Goal: Task Accomplishment & Management: Use online tool/utility

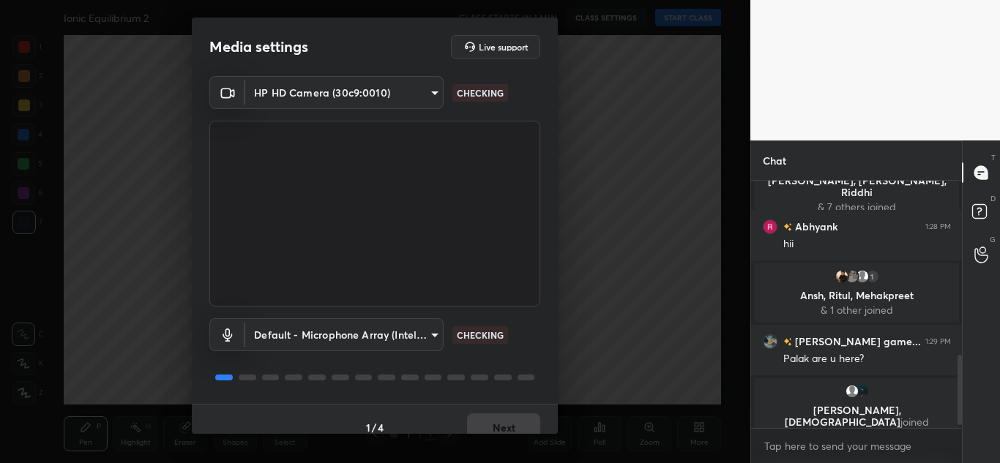
scroll to position [620, 0]
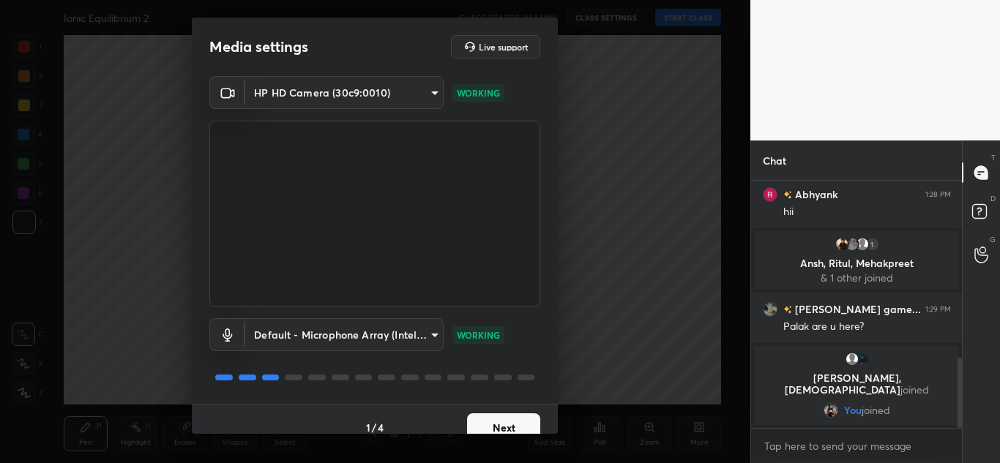
click at [507, 429] on button "Next" at bounding box center [503, 428] width 73 height 29
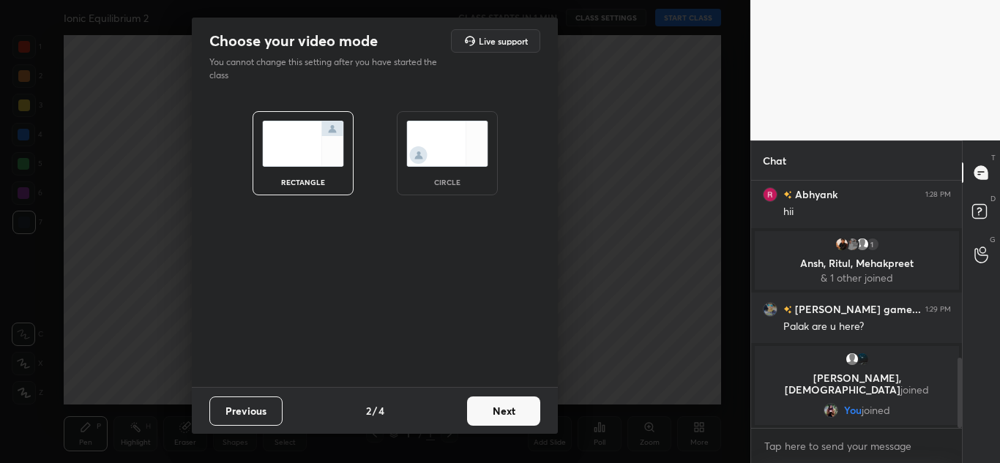
click at [507, 429] on div "Previous 2 / 4 Next" at bounding box center [375, 410] width 366 height 47
click at [520, 406] on button "Next" at bounding box center [503, 411] width 73 height 29
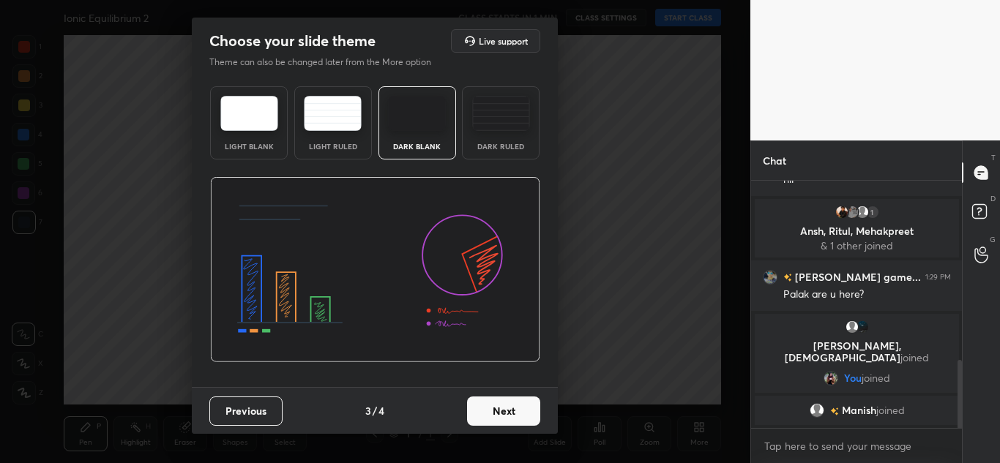
scroll to position [703, 0]
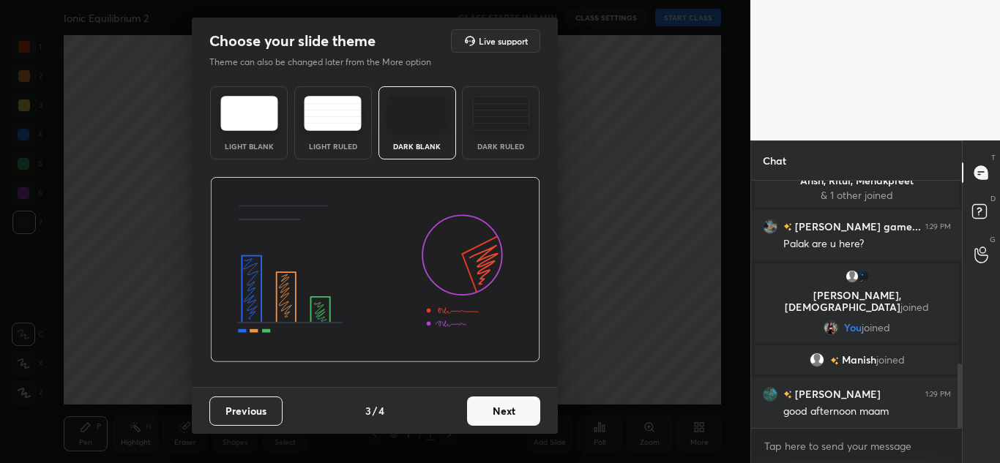
click at [520, 406] on button "Next" at bounding box center [503, 411] width 73 height 29
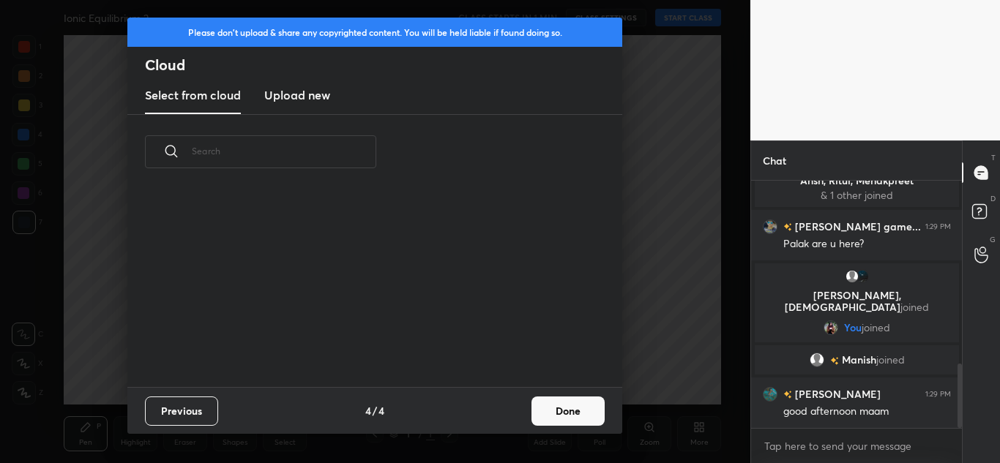
scroll to position [753, 0]
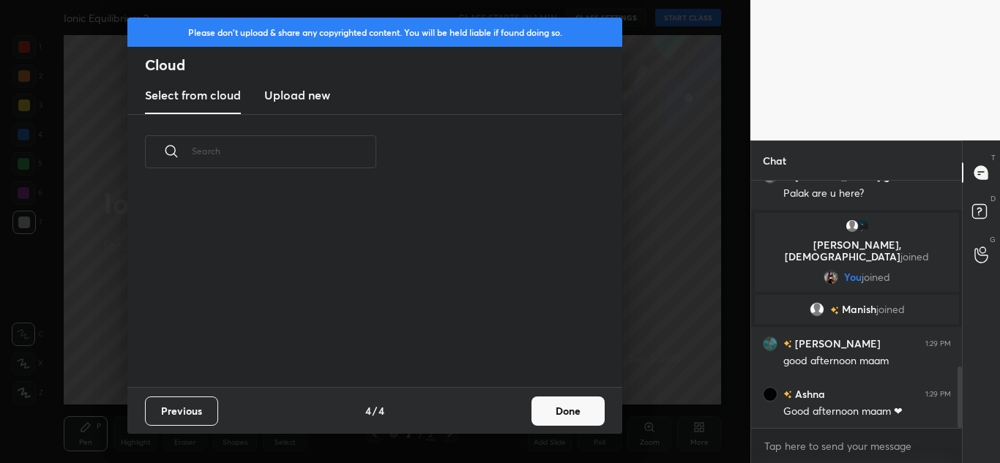
click at [295, 99] on h3 "Upload new" at bounding box center [297, 95] width 66 height 18
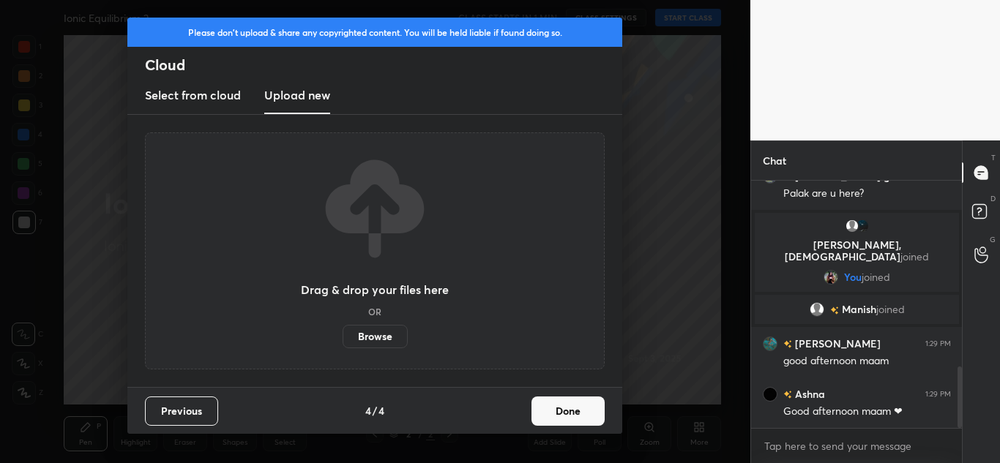
click at [368, 340] on label "Browse" at bounding box center [375, 336] width 65 height 23
click at [343, 340] on input "Browse" at bounding box center [343, 336] width 0 height 23
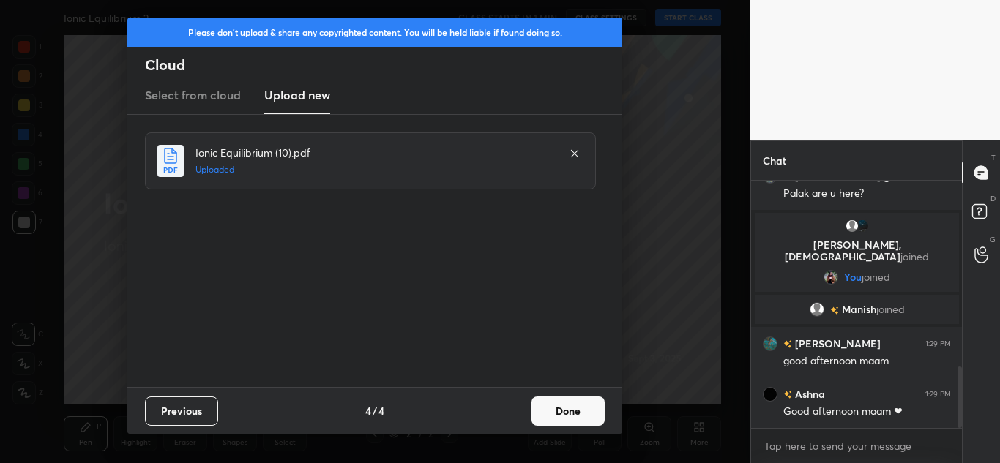
click at [566, 401] on button "Done" at bounding box center [568, 411] width 73 height 29
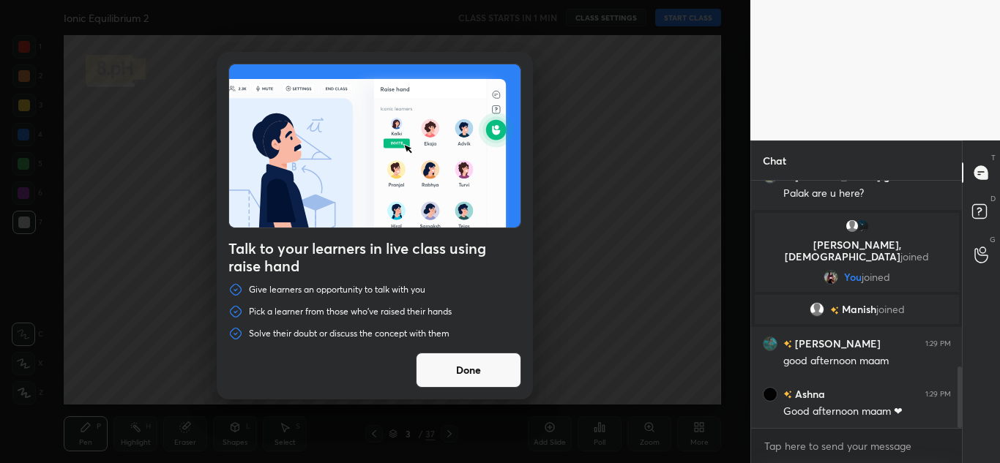
click at [468, 367] on button "Done" at bounding box center [468, 370] width 105 height 35
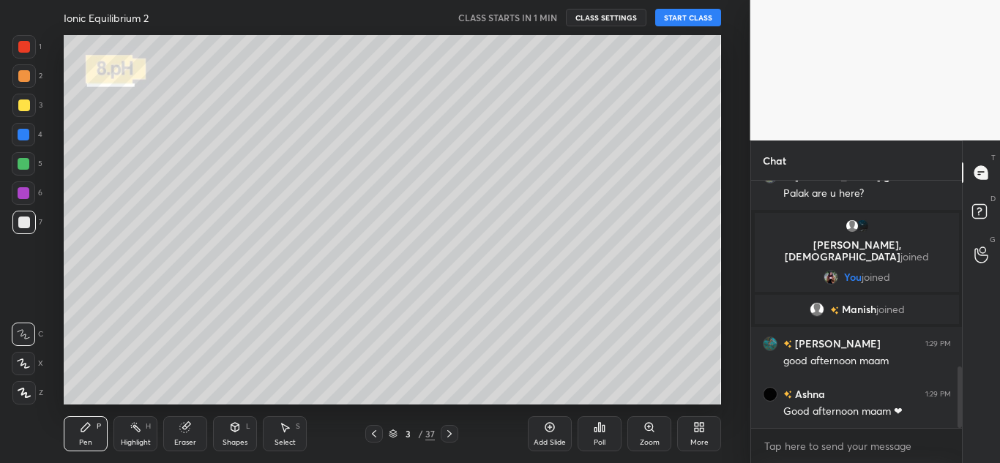
click at [697, 428] on icon at bounding box center [697, 430] width 4 height 4
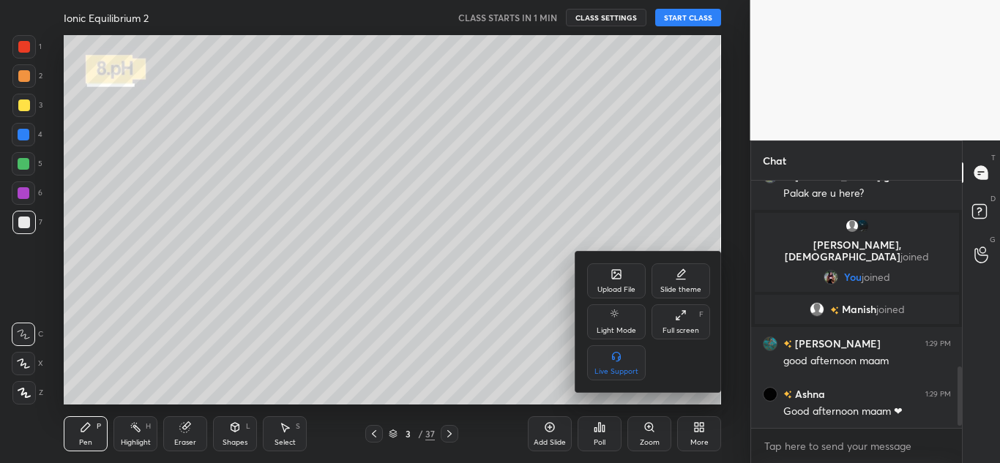
click at [686, 330] on div "Full screen" at bounding box center [681, 330] width 37 height 7
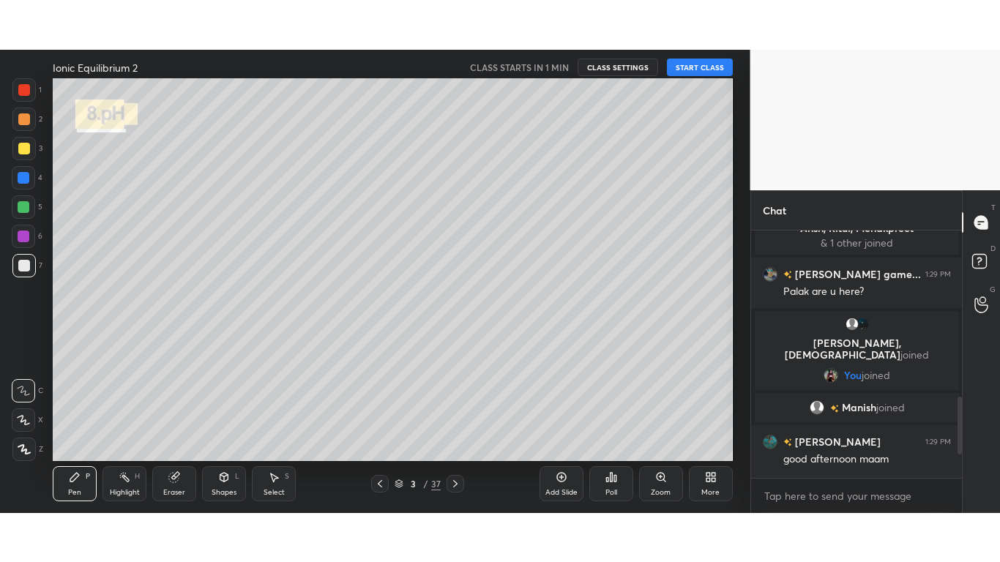
scroll to position [469, 691]
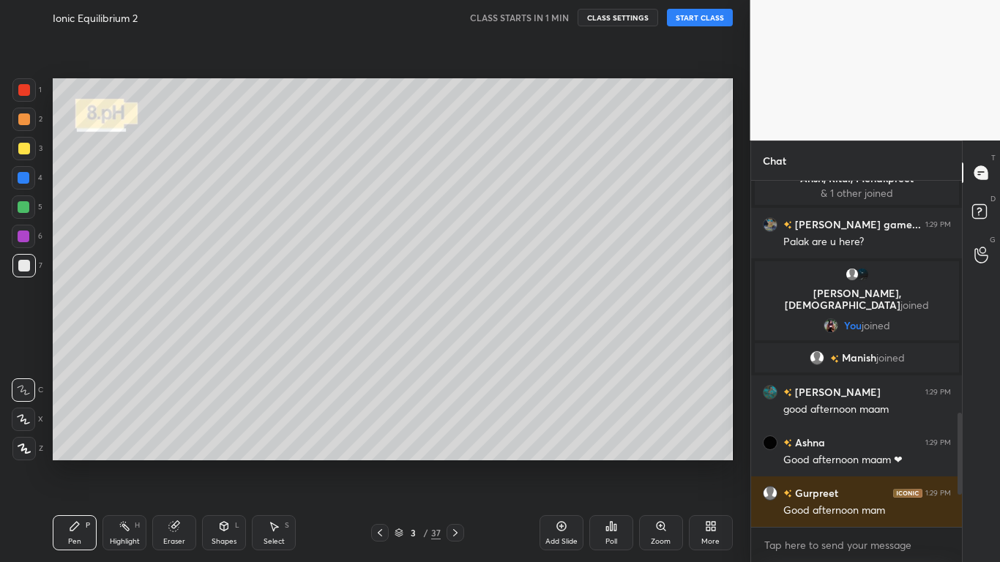
drag, startPoint x: 24, startPoint y: 448, endPoint x: 178, endPoint y: 535, distance: 176.7
click at [178, 463] on div "1 2 3 4 5 6 7 C X Z C X Z E E Erase all H H Ionic Equilibrium 2 CLASS STARTS IN…" at bounding box center [369, 281] width 739 height 562
click at [178, 463] on div "Eraser" at bounding box center [174, 532] width 44 height 35
click at [23, 339] on icon at bounding box center [24, 342] width 13 height 13
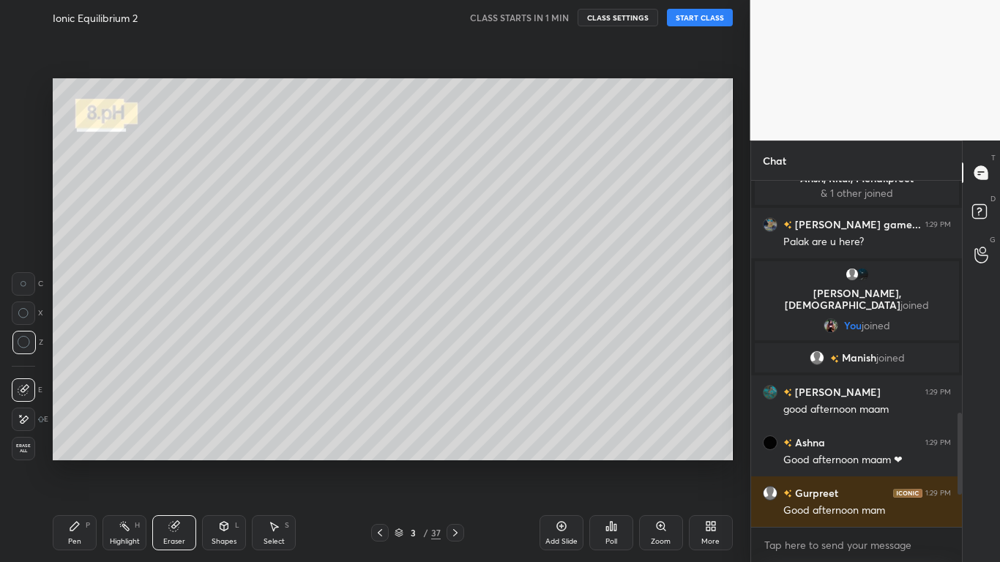
click at [82, 463] on div "Pen P" at bounding box center [75, 532] width 44 height 35
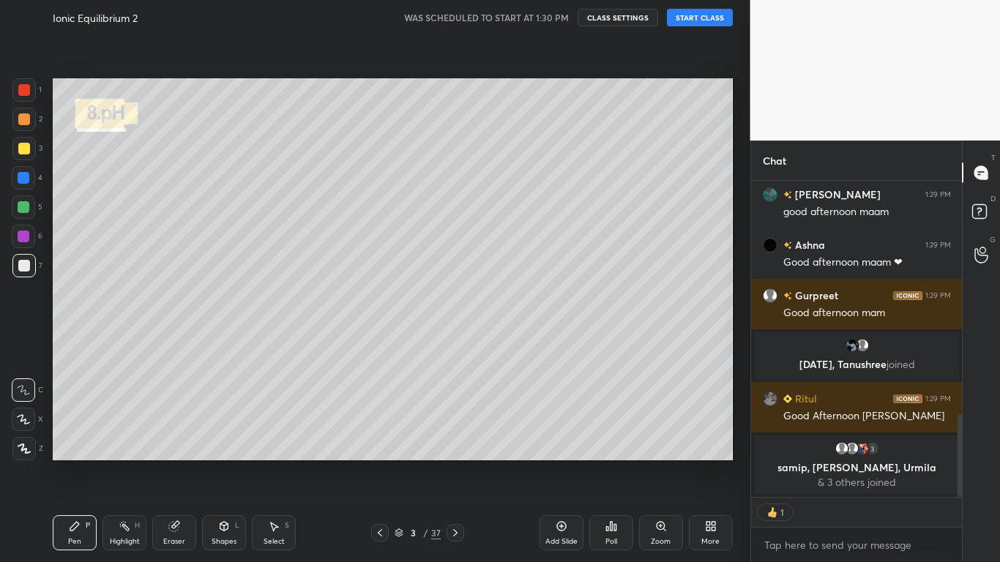
click at [709, 19] on button "START CLASS" at bounding box center [700, 18] width 66 height 18
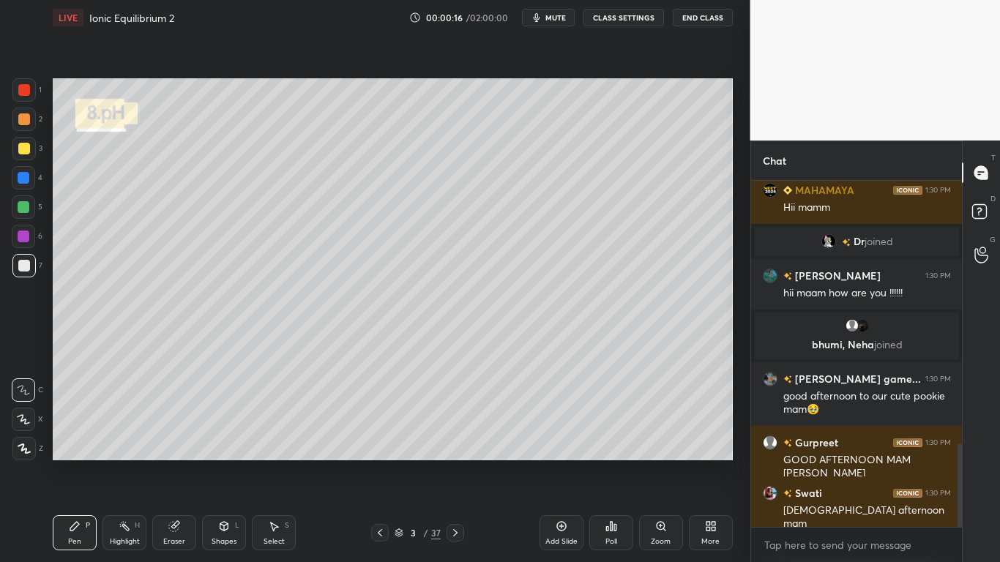
scroll to position [1125, 0]
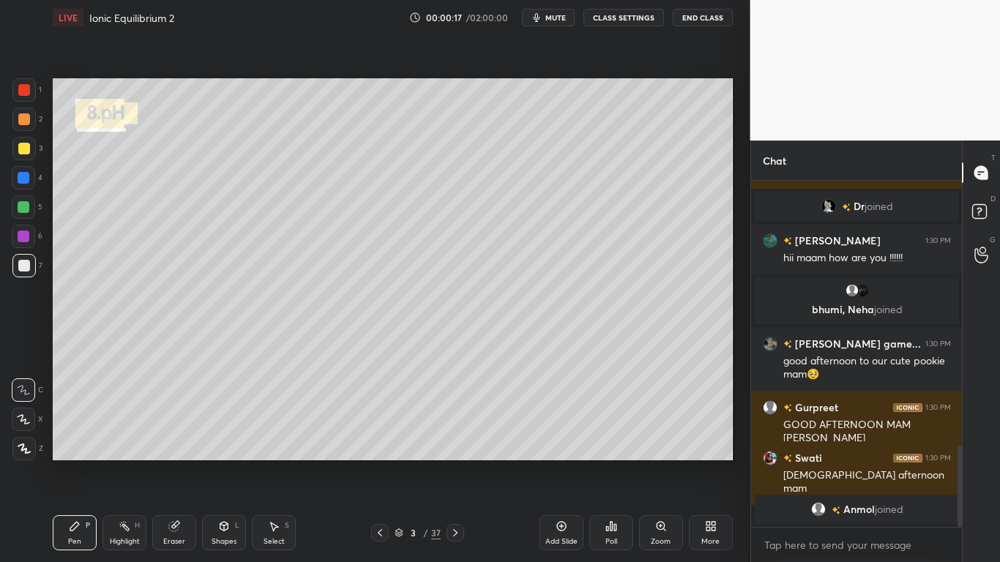
click at [18, 147] on div at bounding box center [24, 149] width 12 height 12
click at [29, 448] on icon at bounding box center [24, 449] width 13 height 10
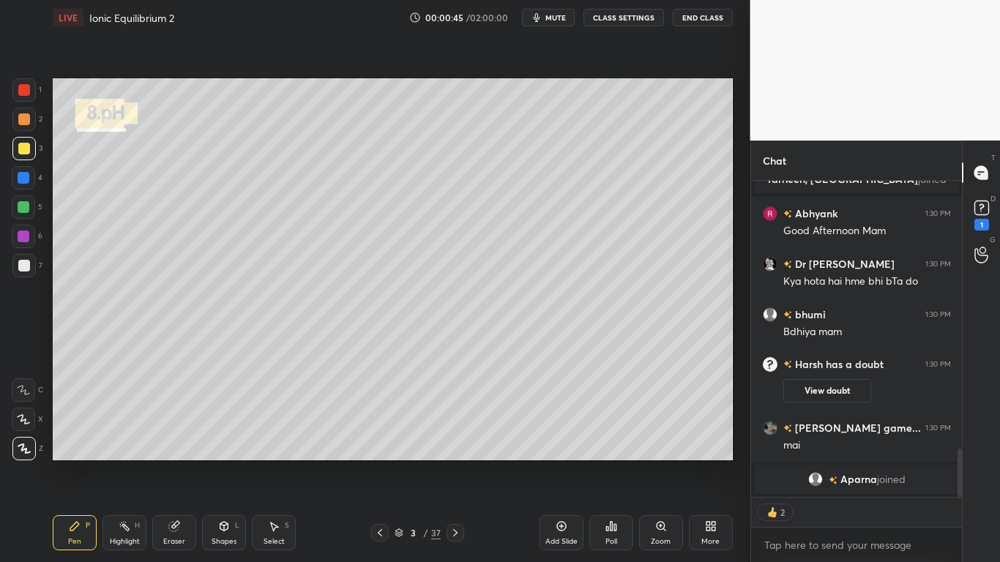
scroll to position [1801, 0]
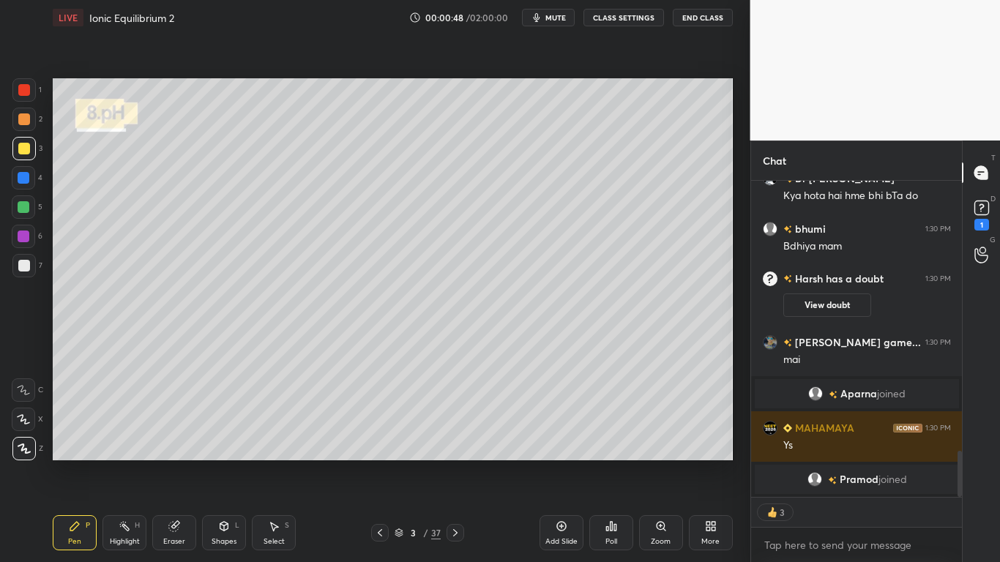
click at [619, 25] on button "CLASS SETTINGS" at bounding box center [623, 18] width 81 height 18
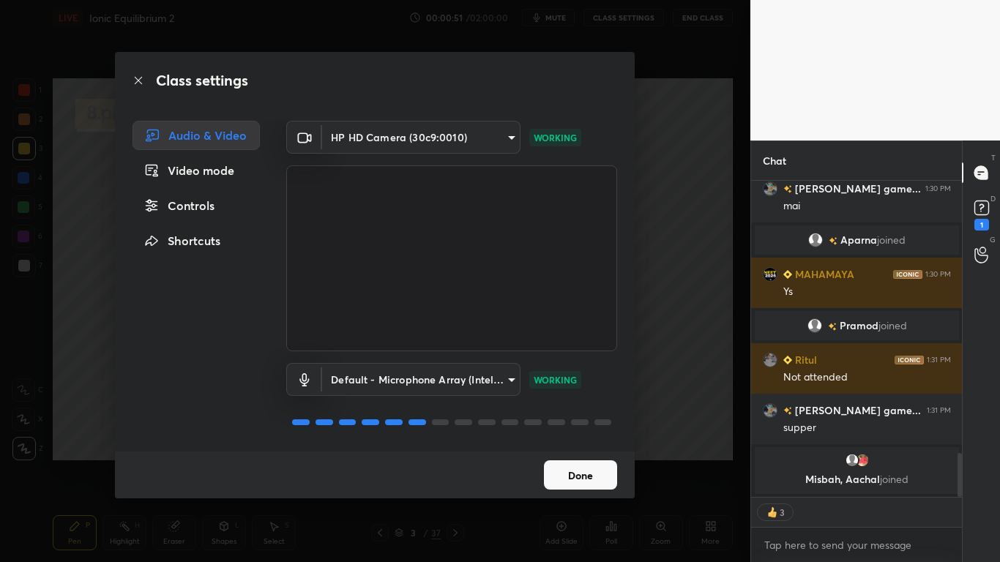
click at [201, 214] on div "Controls" at bounding box center [196, 205] width 127 height 29
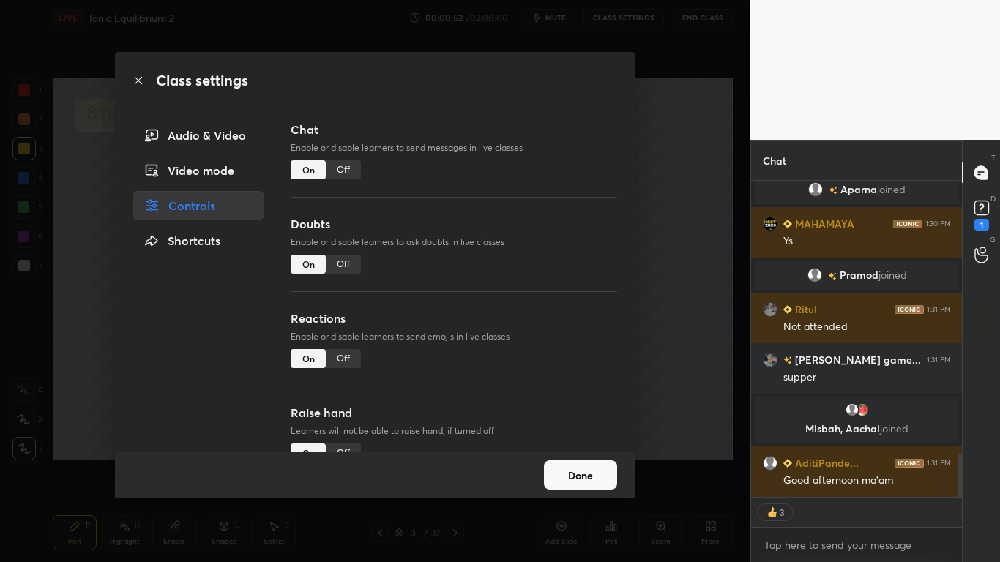
click at [348, 266] on div "Off" at bounding box center [343, 264] width 35 height 19
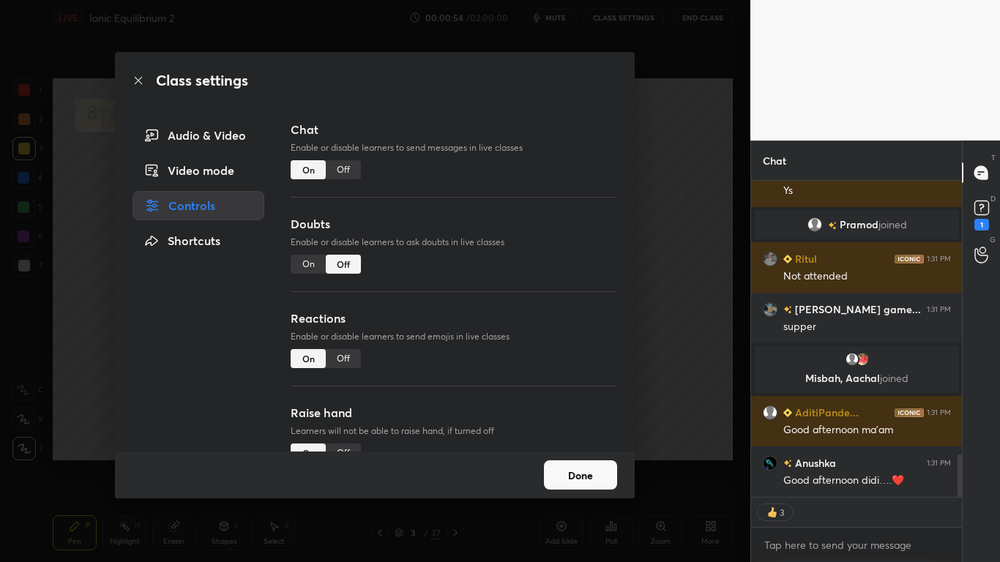
click at [589, 463] on button "Done" at bounding box center [580, 474] width 73 height 29
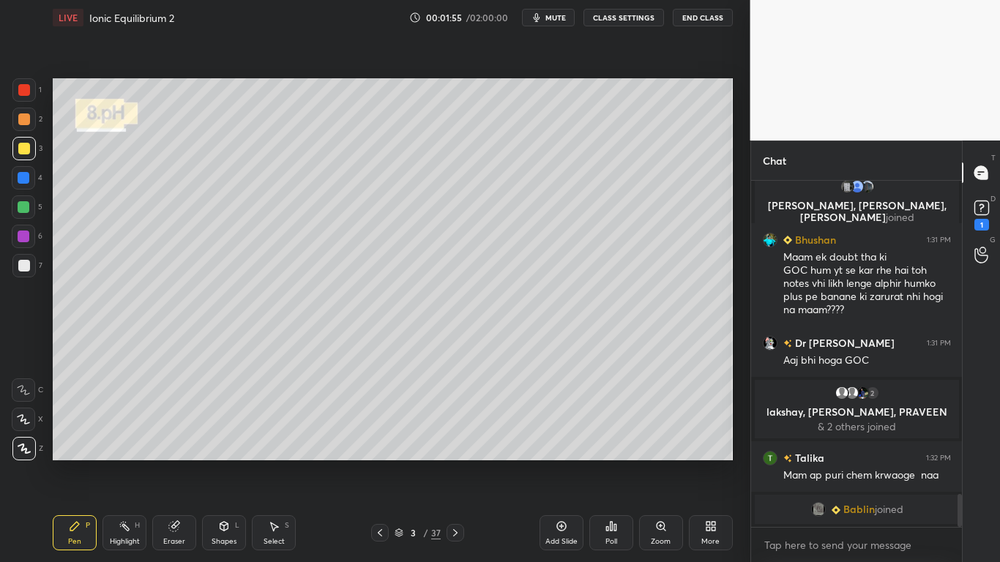
scroll to position [3313, 0]
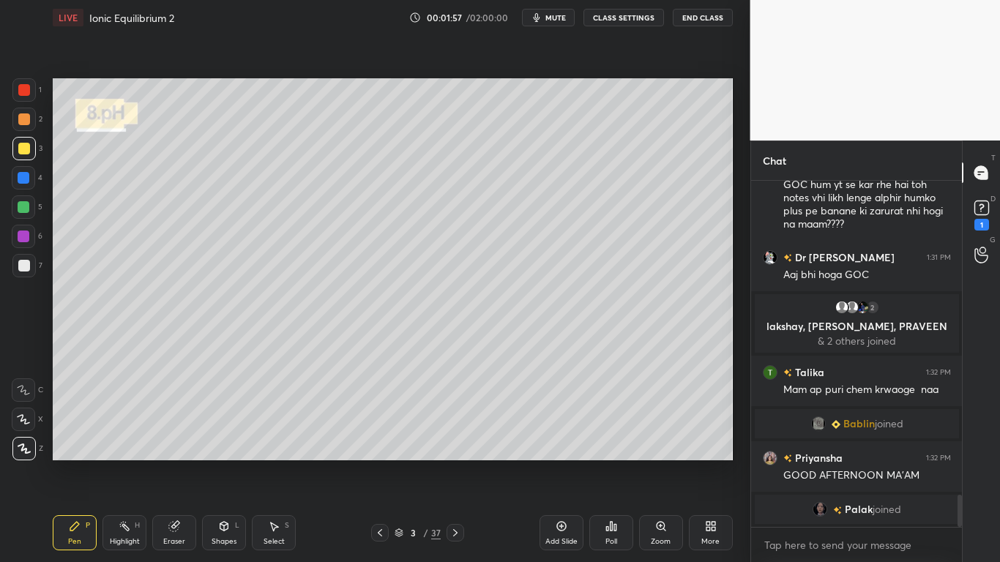
click at [23, 157] on div at bounding box center [23, 148] width 23 height 23
click at [397, 463] on icon at bounding box center [398, 534] width 7 height 2
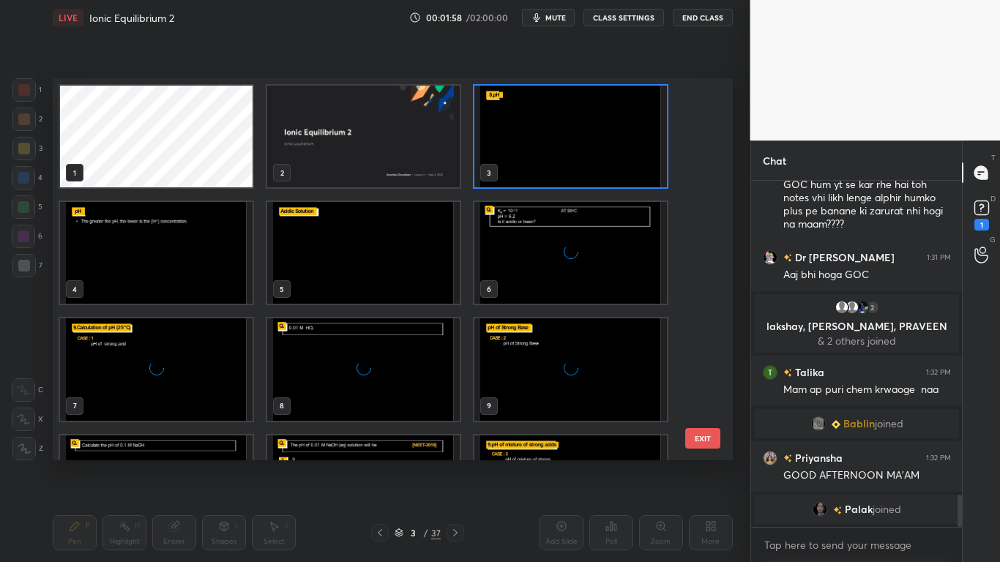
scroll to position [5, 8]
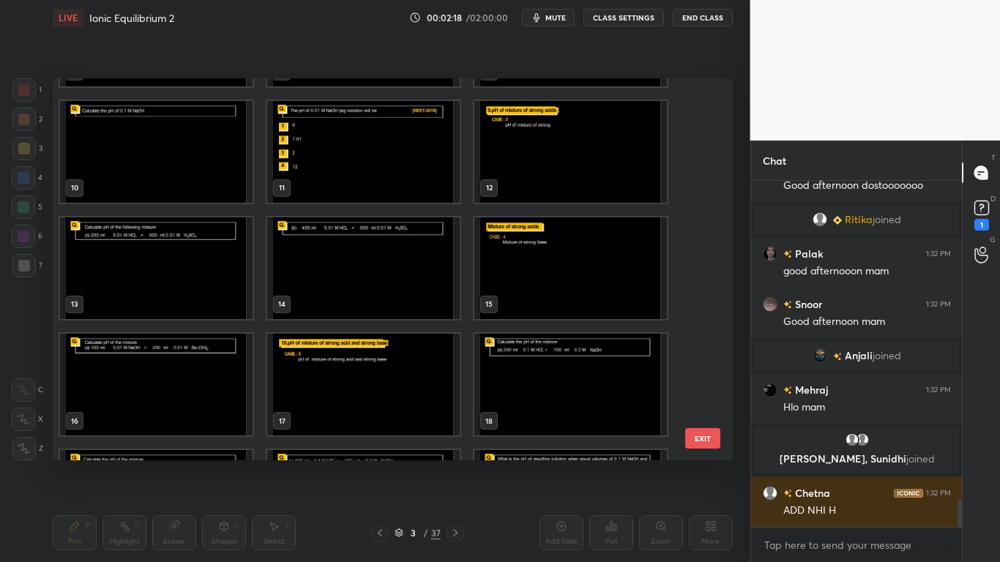
click at [517, 183] on img "grid" at bounding box center [570, 151] width 193 height 102
click at [517, 184] on img "grid" at bounding box center [570, 151] width 193 height 102
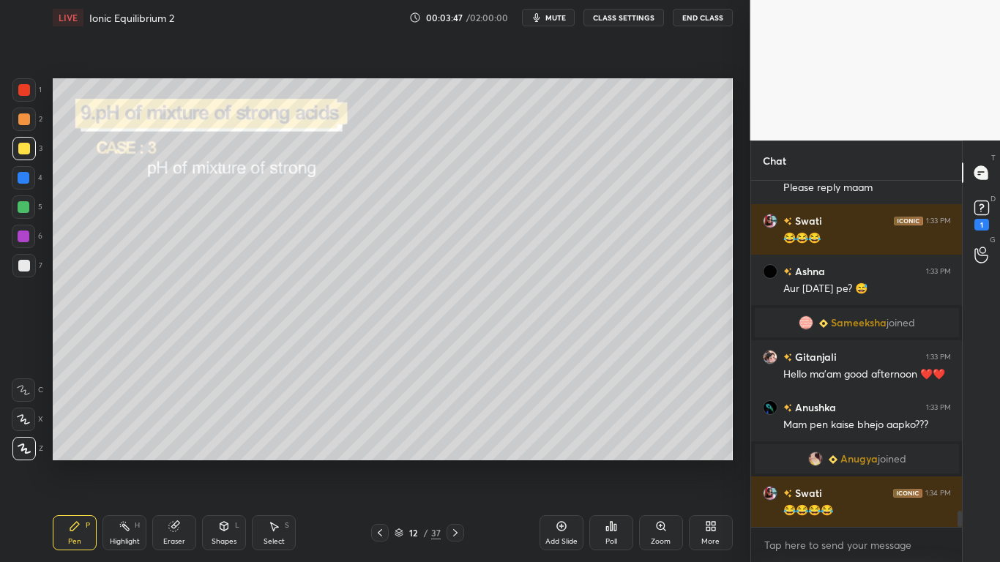
click at [26, 155] on div at bounding box center [23, 148] width 23 height 23
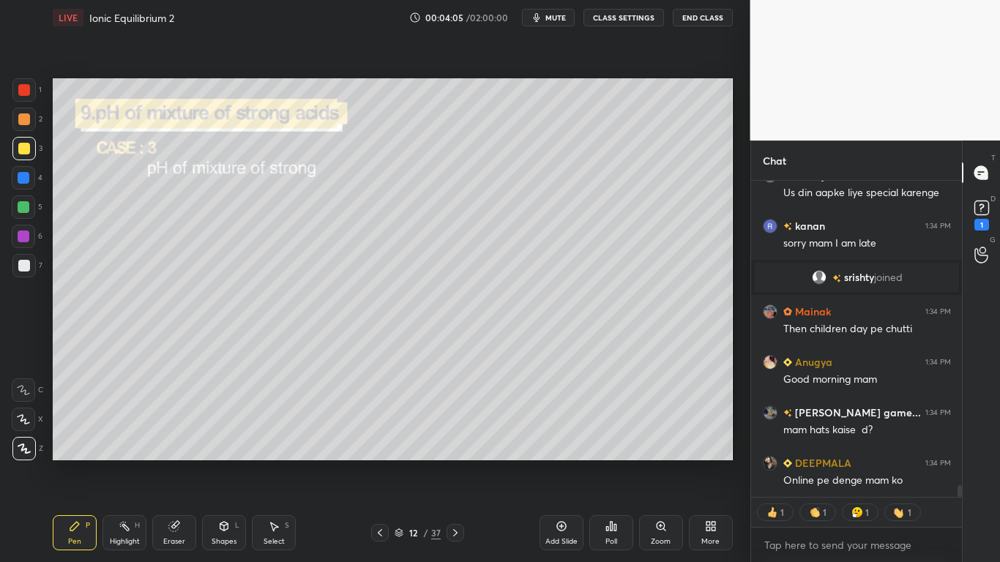
type textarea "x"
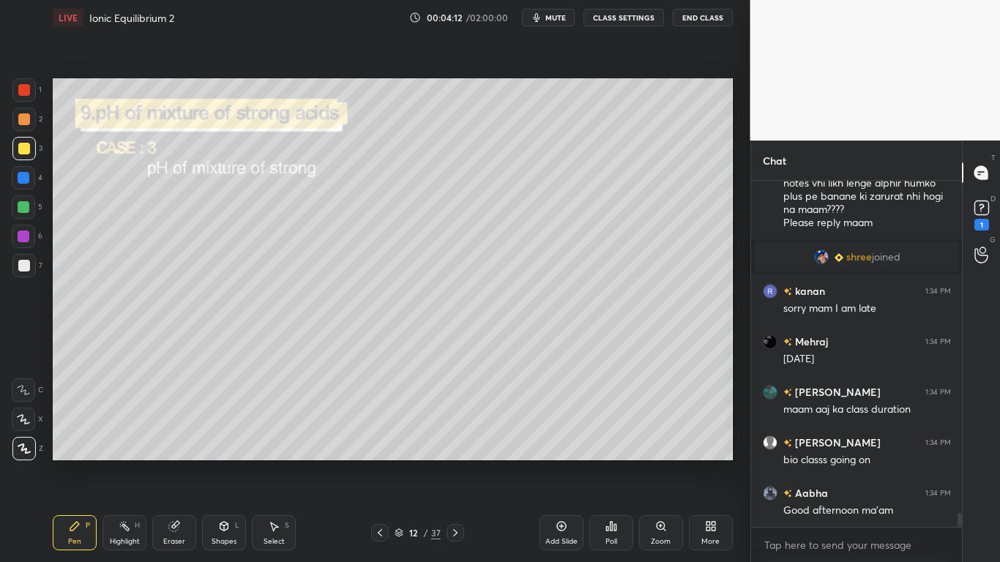
click at [636, 25] on button "CLASS SETTINGS" at bounding box center [623, 18] width 81 height 18
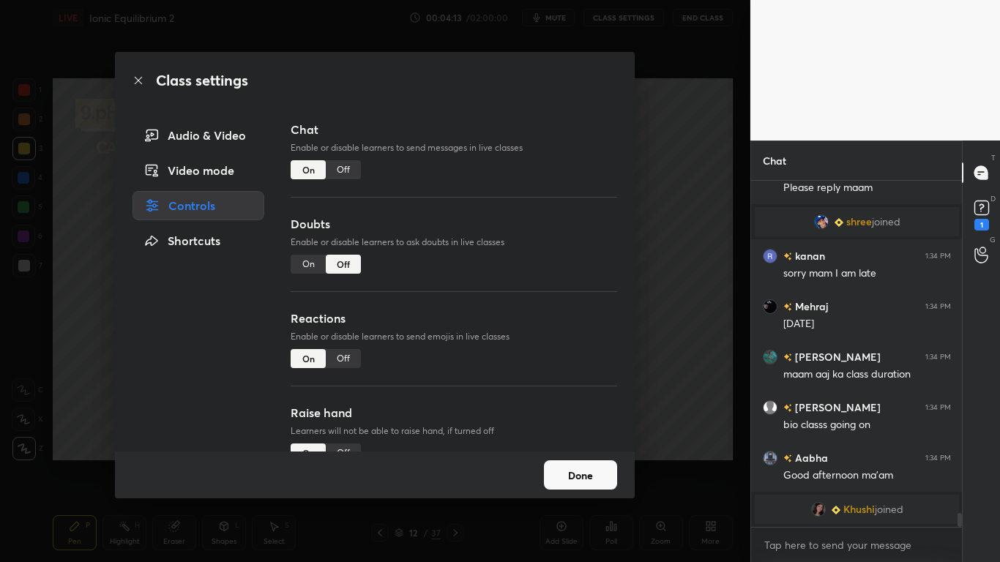
click at [347, 170] on div "Off" at bounding box center [343, 169] width 35 height 19
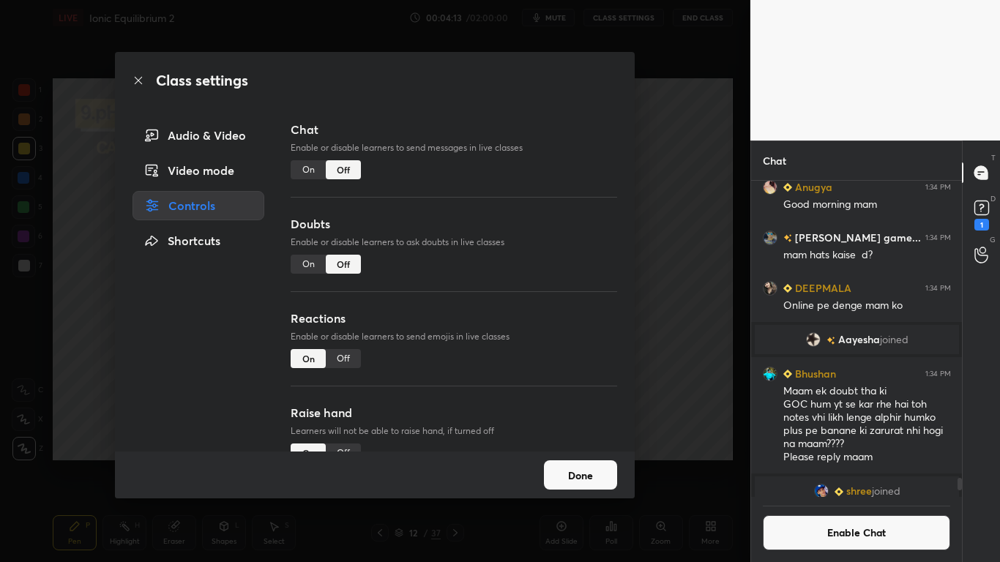
click at [591, 463] on button "Done" at bounding box center [580, 474] width 73 height 29
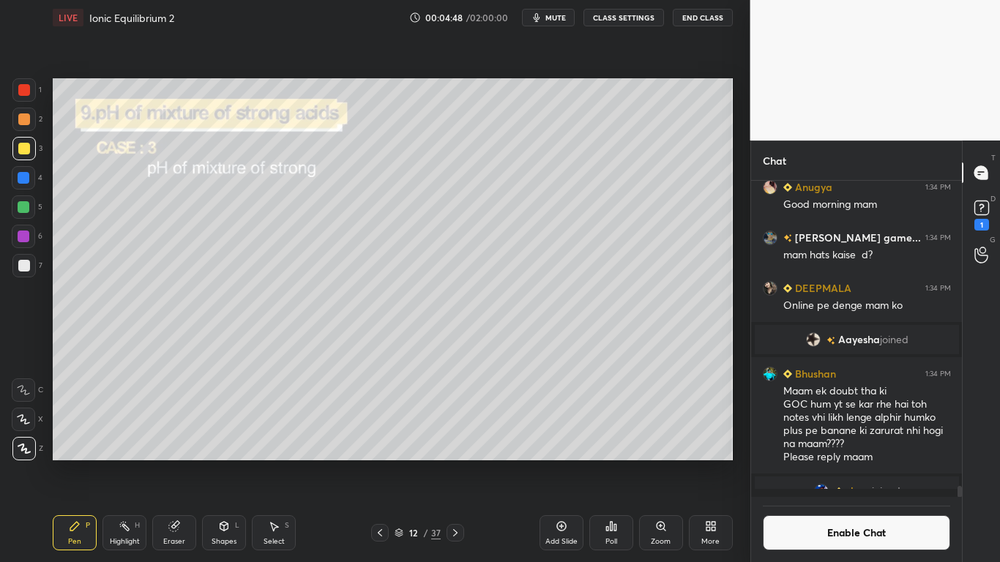
scroll to position [8275, 0]
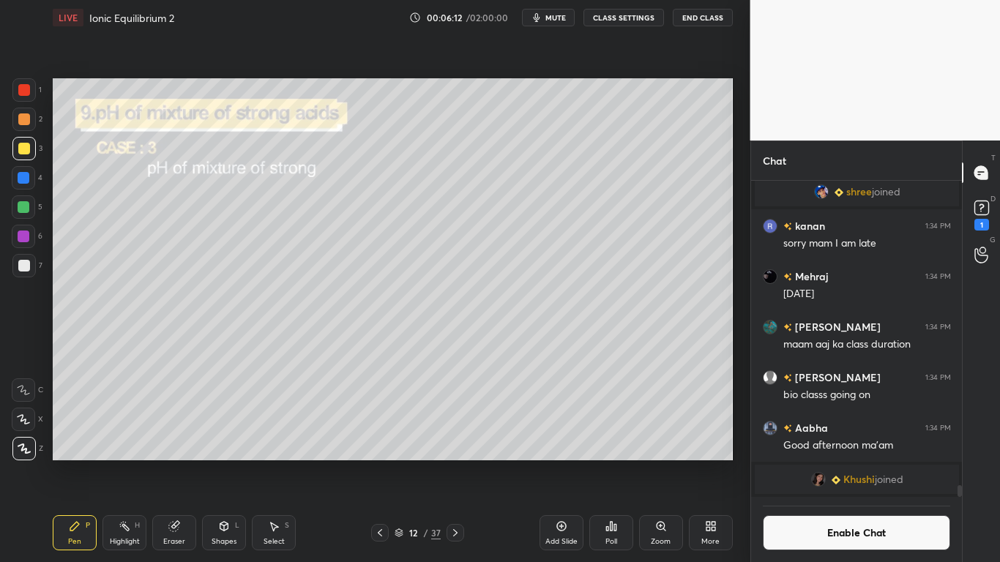
click at [458, 463] on icon at bounding box center [456, 533] width 12 height 12
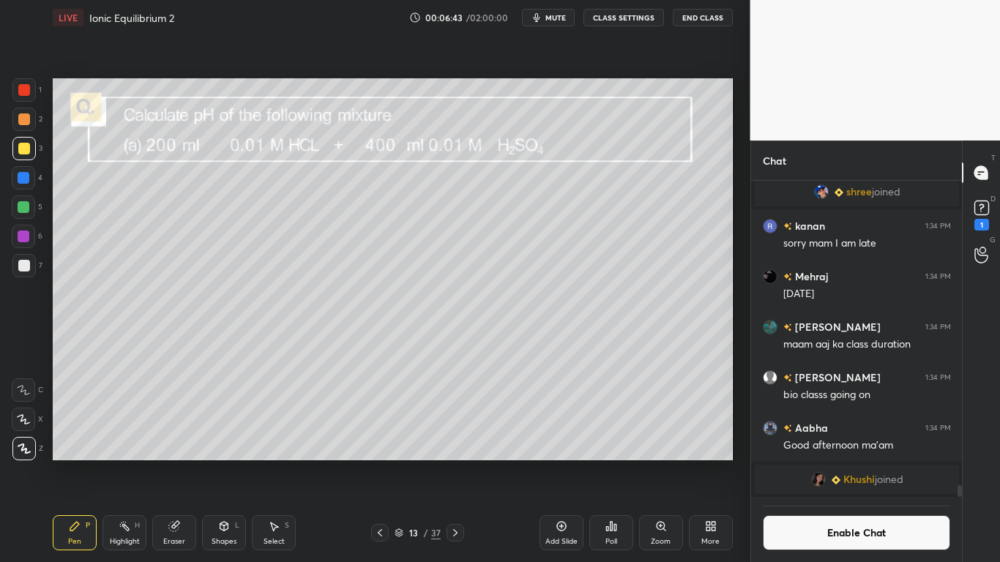
click at [821, 463] on button "Enable Chat" at bounding box center [857, 532] width 188 height 35
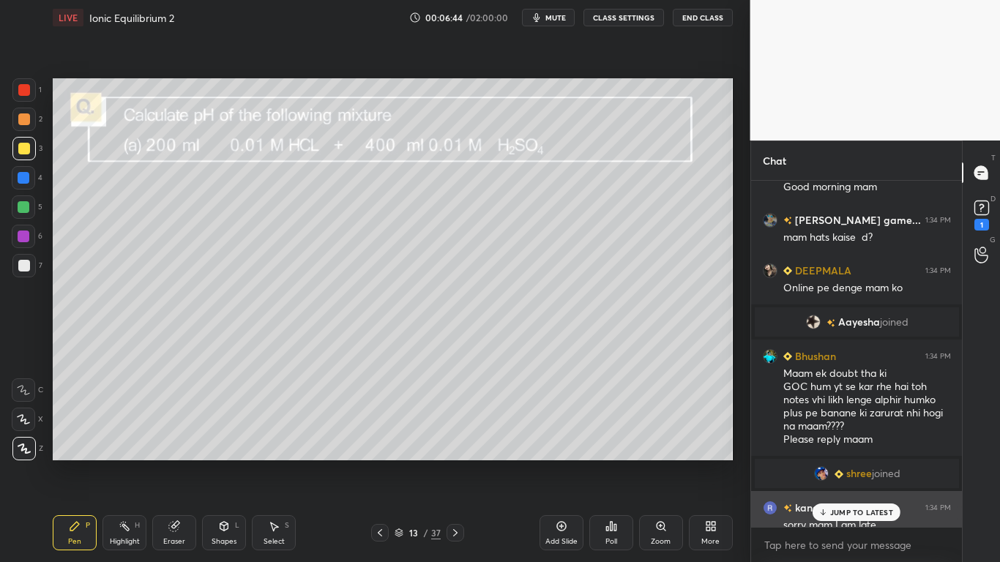
click at [847, 463] on div "kanan 1:34 PM" at bounding box center [857, 507] width 188 height 15
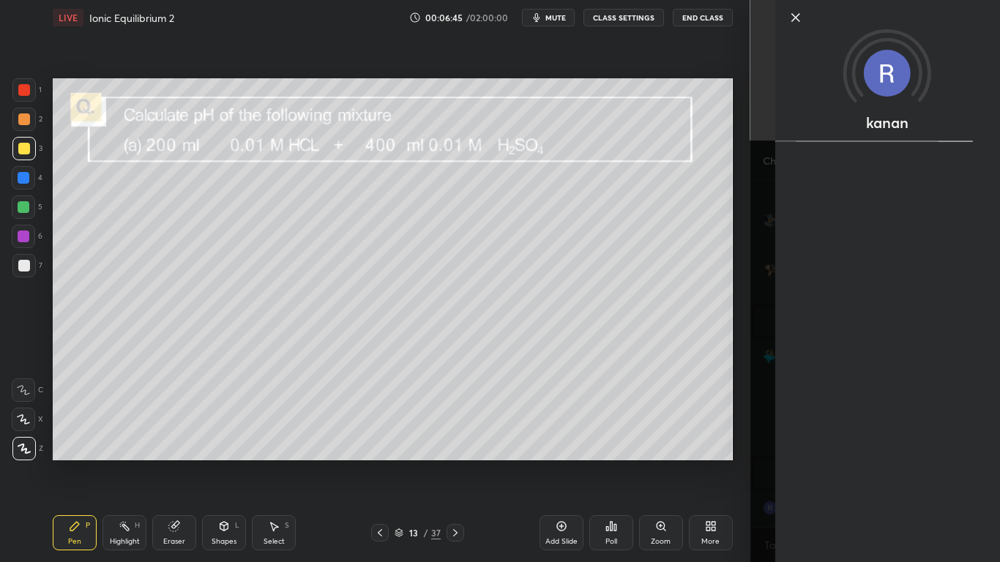
click at [736, 463] on div "Setting up your live class Poll for secs No correct answer Start poll" at bounding box center [393, 269] width 692 height 469
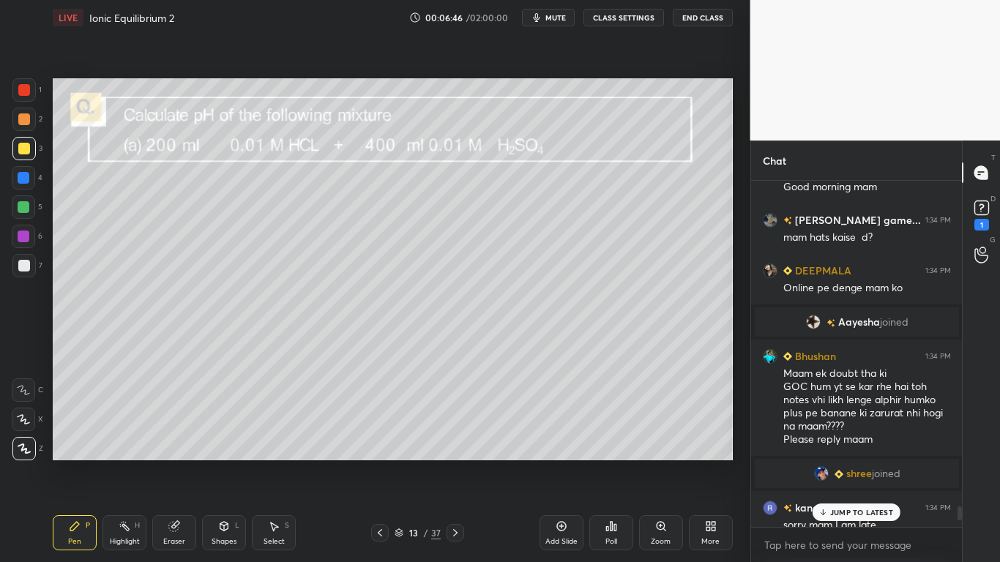
click at [854, 463] on p "JUMP TO LATEST" at bounding box center [861, 512] width 63 height 9
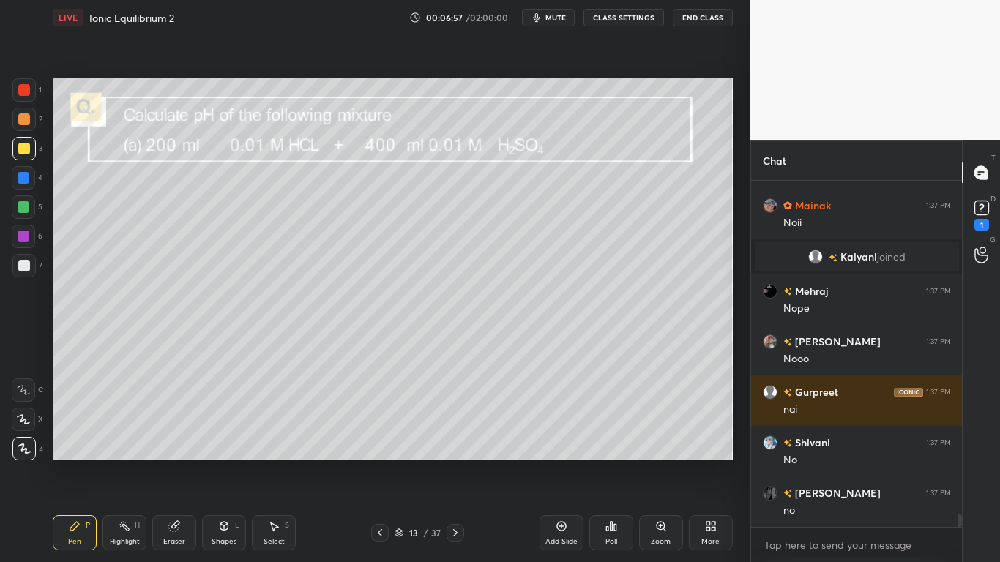
scroll to position [9396, 0]
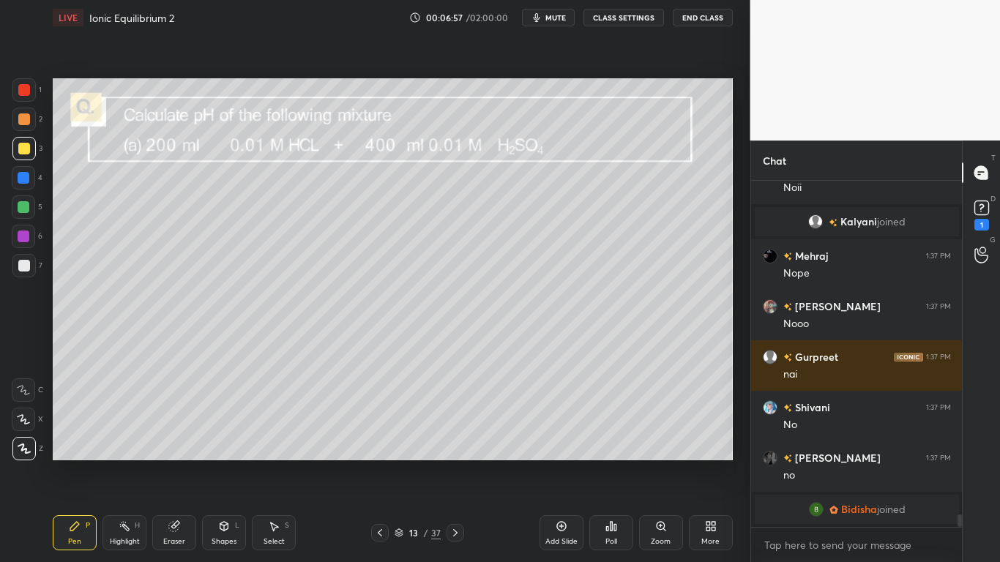
click at [181, 463] on div "Eraser" at bounding box center [174, 532] width 44 height 35
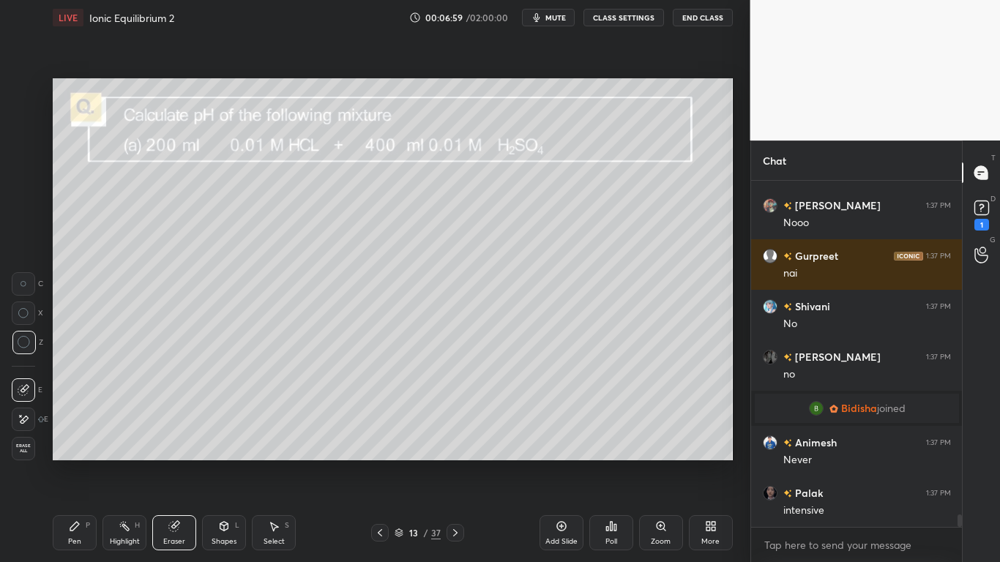
scroll to position [9263, 0]
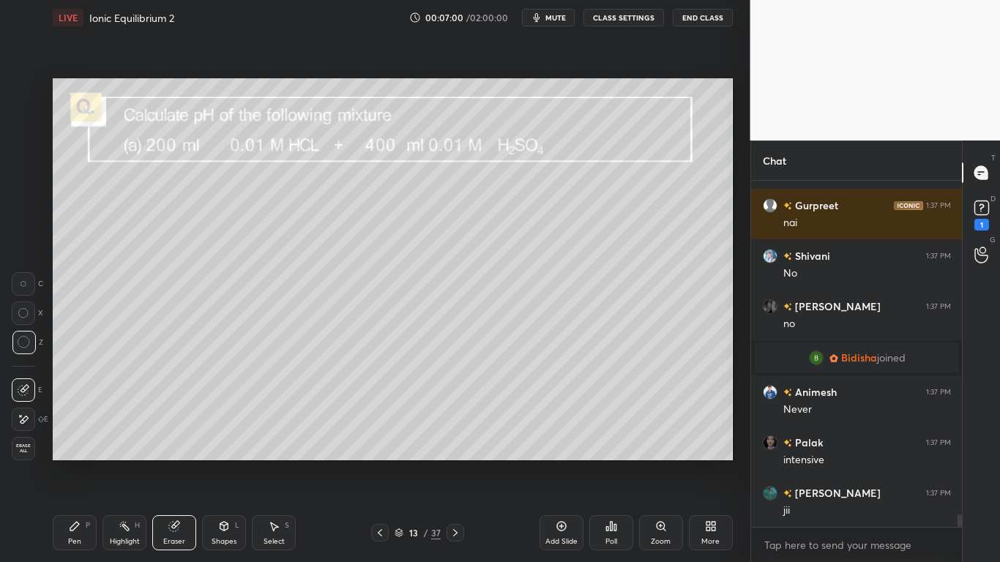
click at [81, 463] on div "Pen P" at bounding box center [75, 532] width 44 height 35
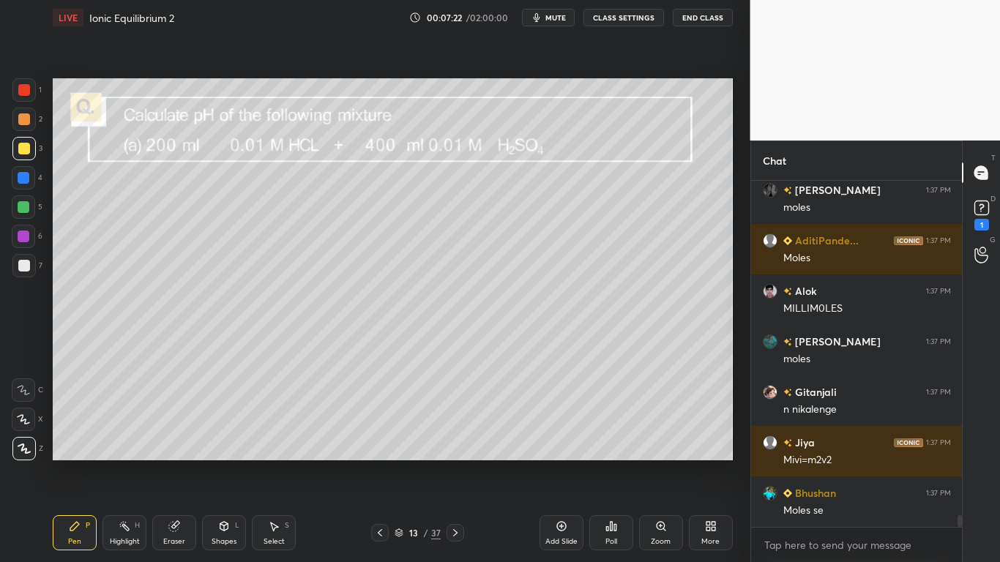
scroll to position [10128, 0]
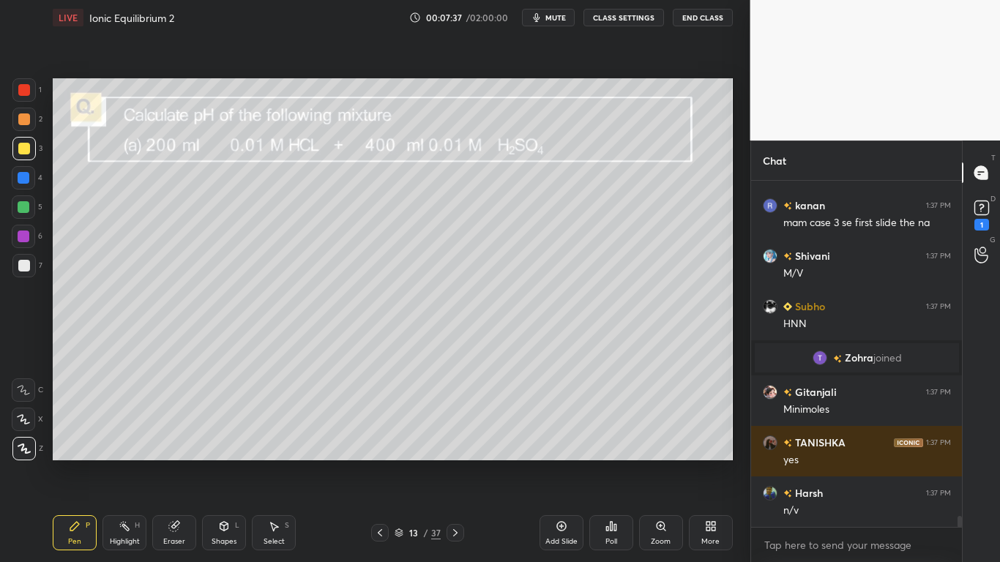
click at [613, 16] on button "CLASS SETTINGS" at bounding box center [623, 18] width 81 height 18
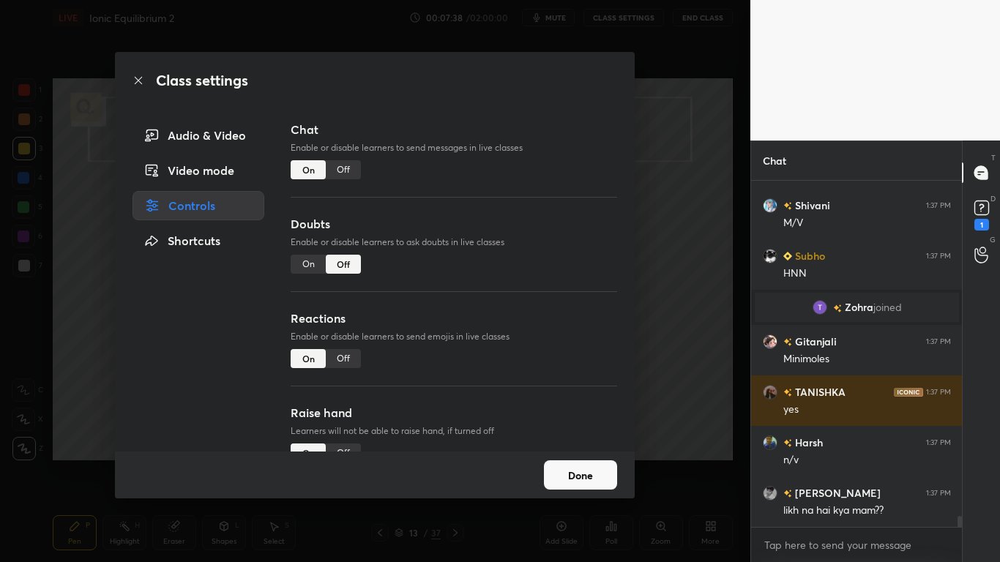
click at [343, 168] on div "Off" at bounding box center [343, 169] width 35 height 19
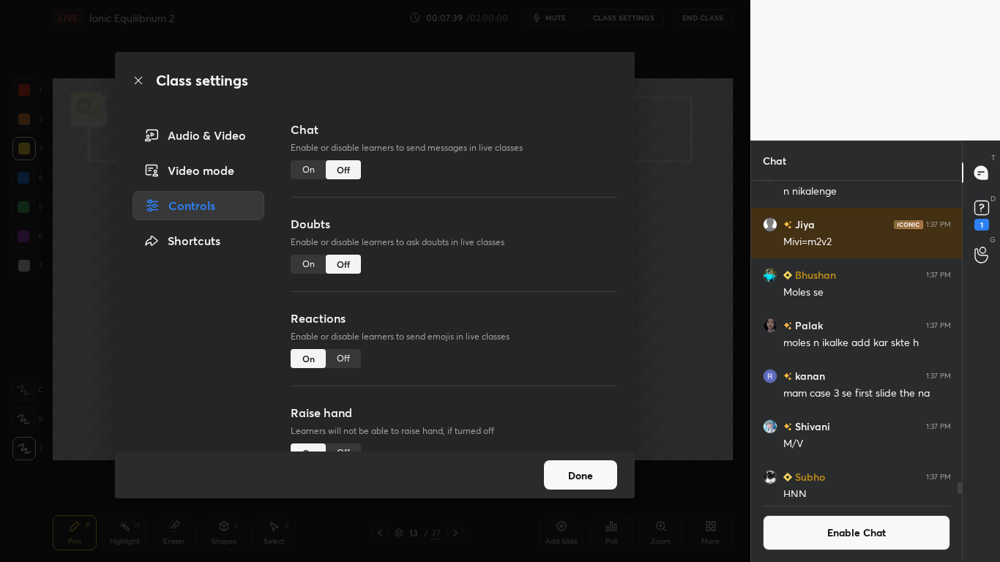
click at [594, 463] on button "Done" at bounding box center [580, 474] width 73 height 29
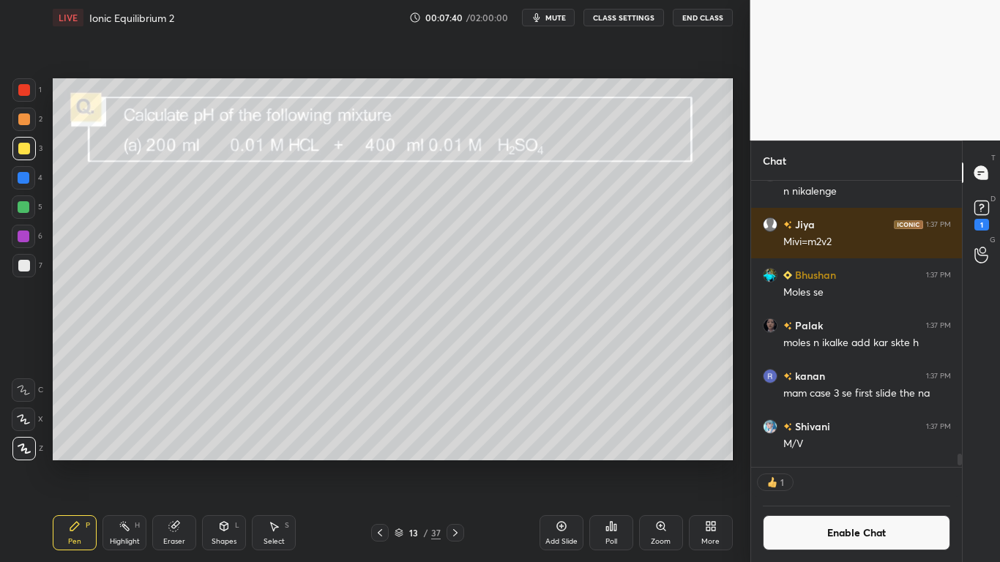
click at [212, 463] on div "Shapes L" at bounding box center [224, 532] width 44 height 35
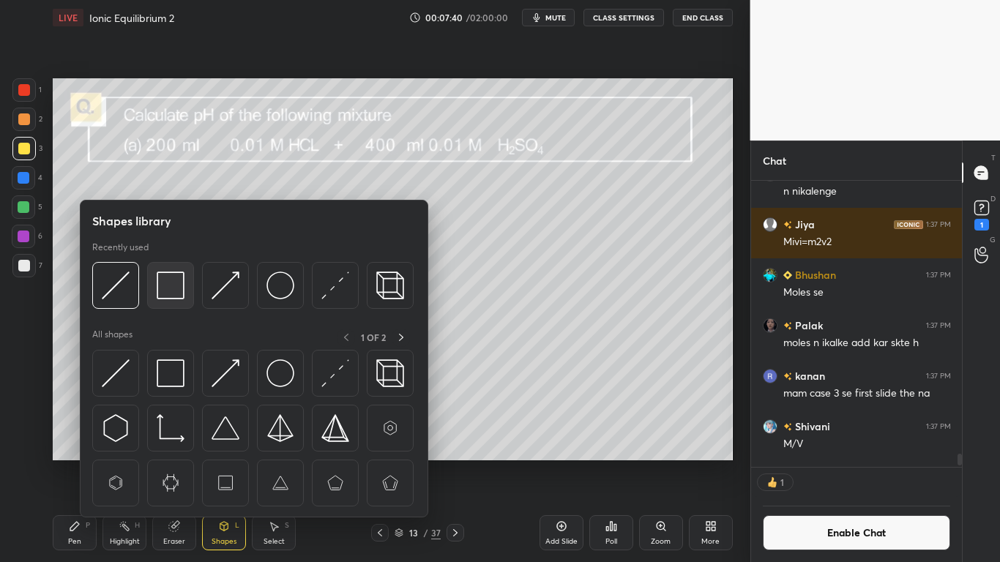
click at [171, 284] on img at bounding box center [171, 286] width 28 height 28
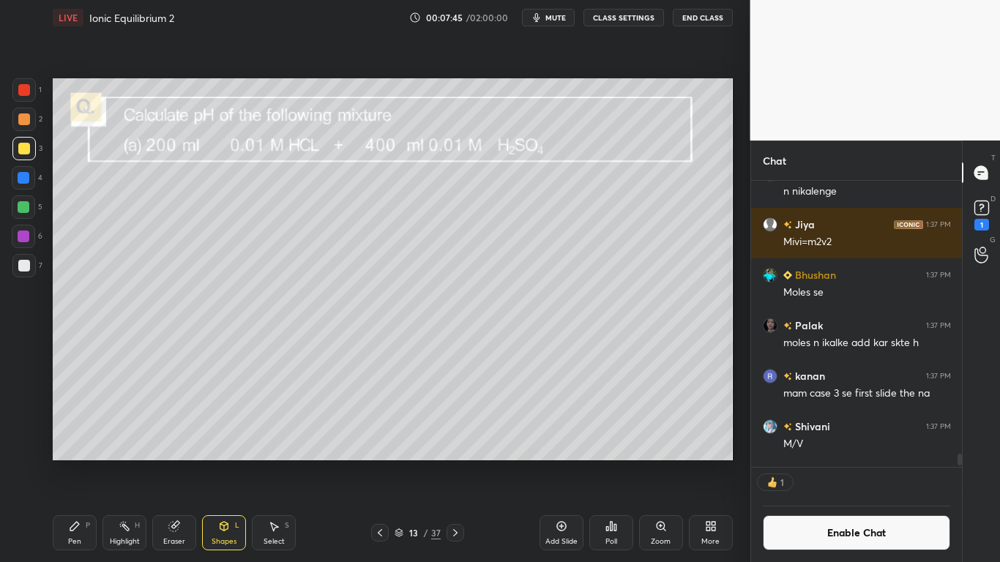
click at [23, 201] on div at bounding box center [24, 207] width 12 height 12
click at [72, 463] on div "Pen" at bounding box center [74, 541] width 13 height 7
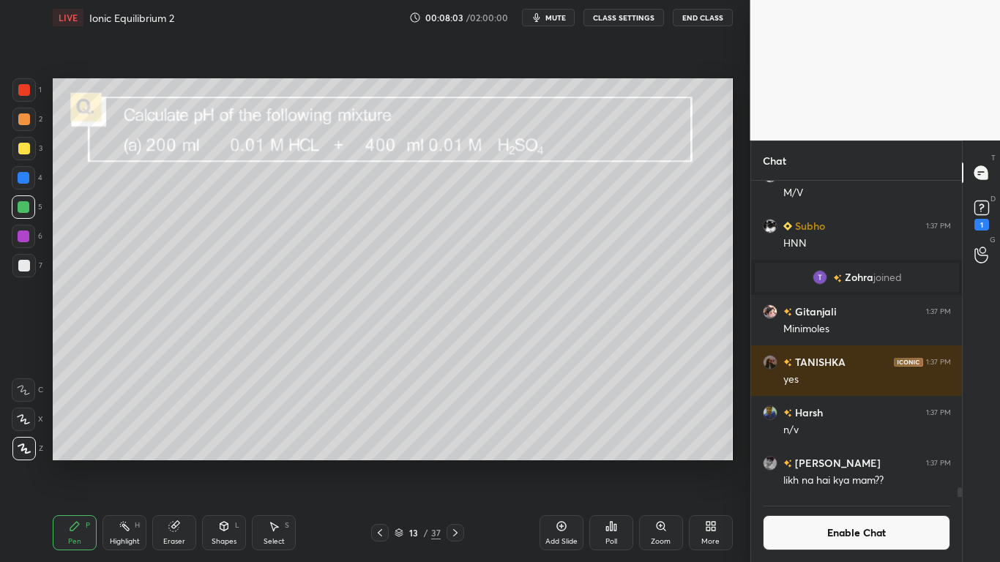
click at [23, 264] on div at bounding box center [24, 266] width 12 height 12
click at [24, 208] on div at bounding box center [24, 207] width 12 height 12
click at [29, 181] on div at bounding box center [24, 178] width 12 height 12
click at [562, 463] on icon at bounding box center [562, 527] width 12 height 12
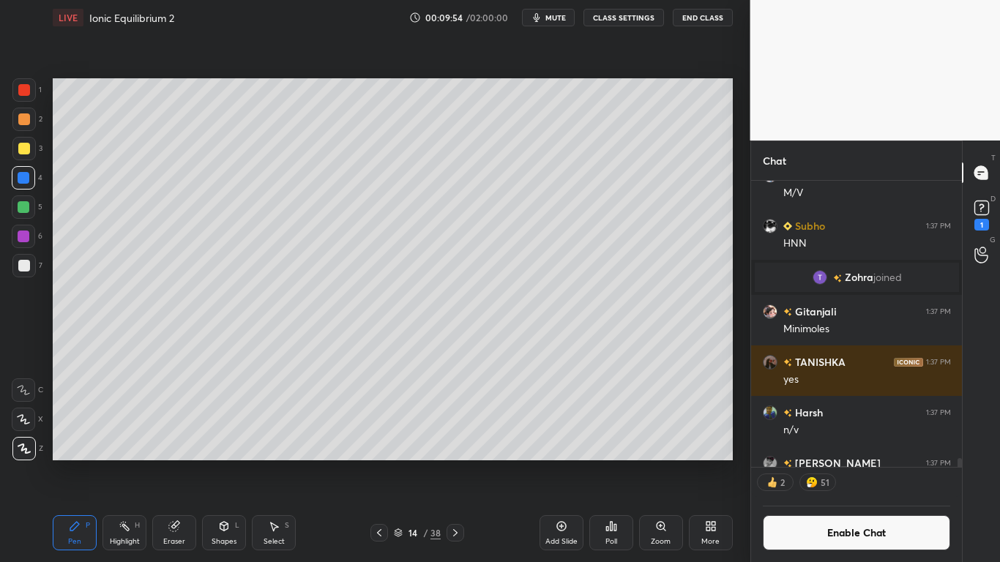
click at [28, 266] on div at bounding box center [24, 266] width 12 height 12
click at [376, 463] on icon at bounding box center [379, 533] width 12 height 12
click at [457, 463] on icon at bounding box center [456, 533] width 12 height 12
click at [829, 463] on button "Enable Chat" at bounding box center [857, 532] width 188 height 35
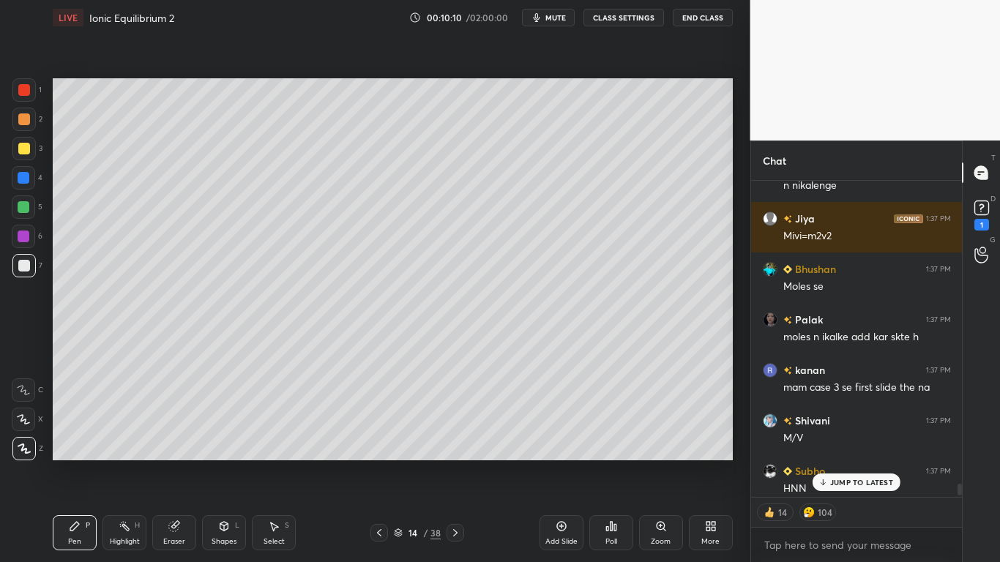
click at [850, 463] on p "JUMP TO LATEST" at bounding box center [861, 482] width 63 height 9
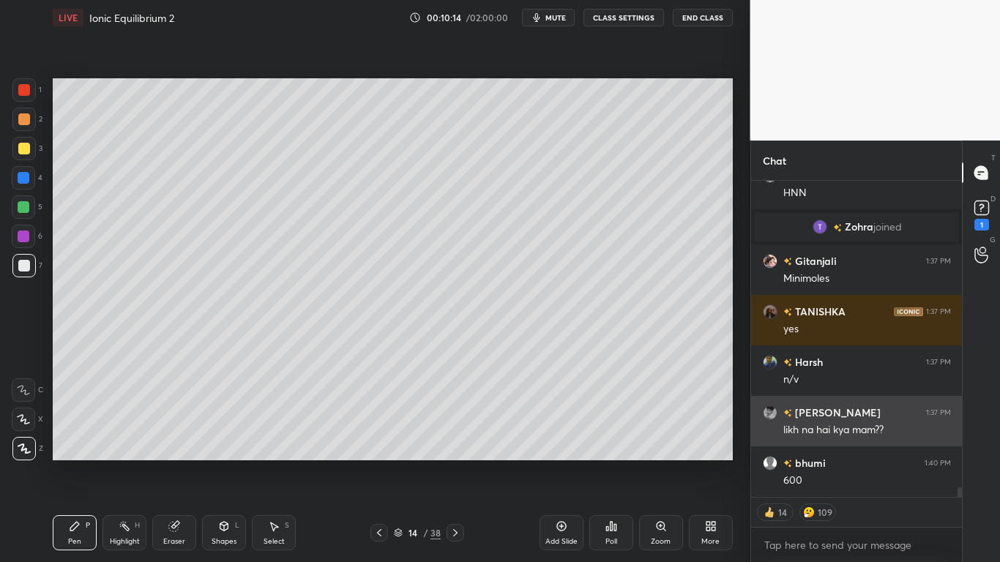
scroll to position [10557, 0]
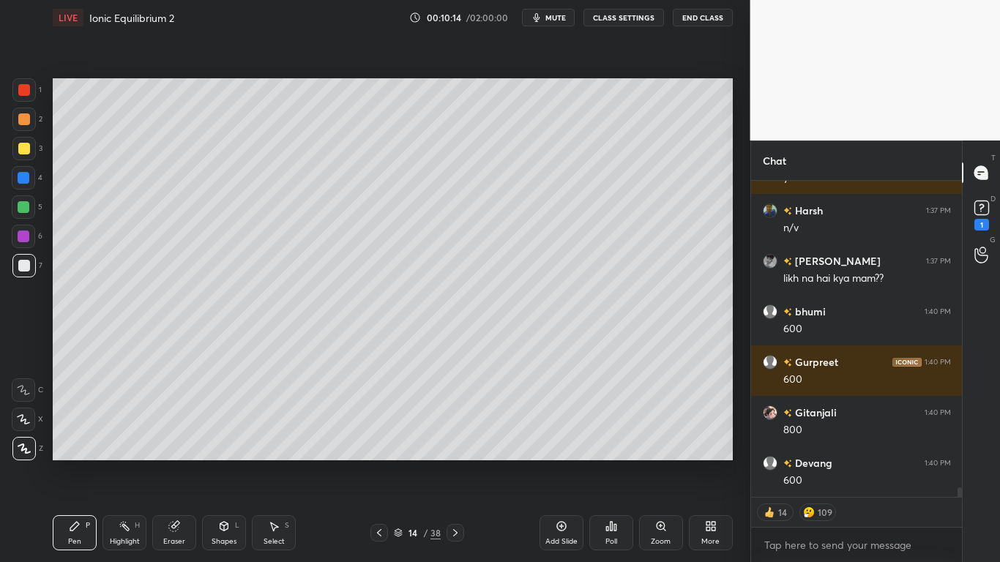
type textarea "x"
click at [379, 463] on icon at bounding box center [379, 533] width 12 height 12
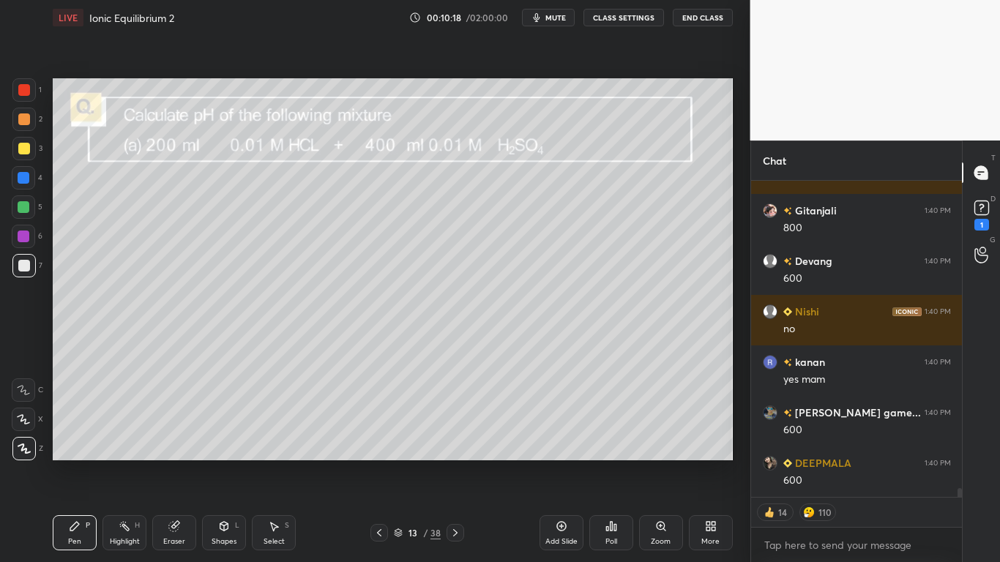
scroll to position [10809, 0]
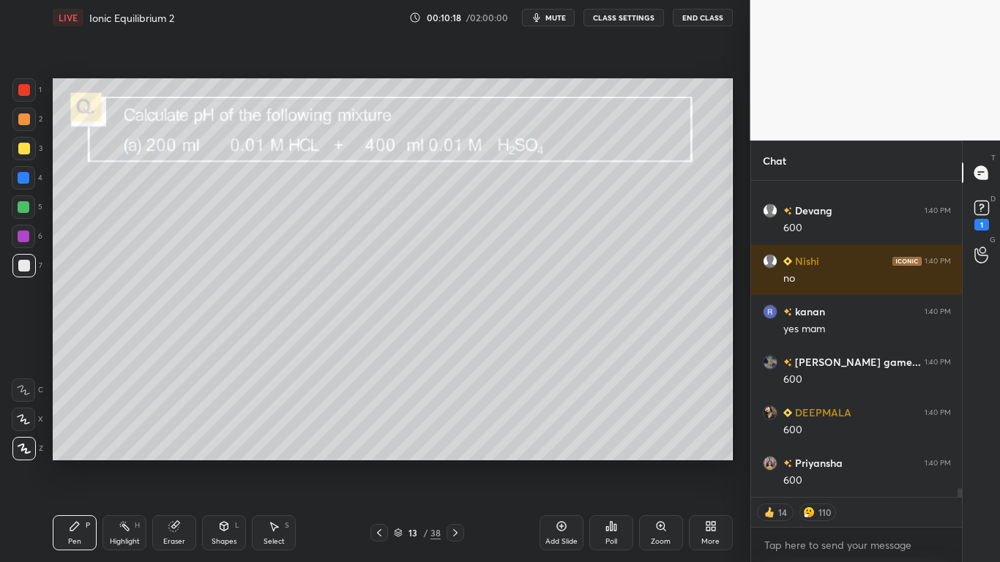
click at [630, 18] on button "CLASS SETTINGS" at bounding box center [623, 18] width 81 height 18
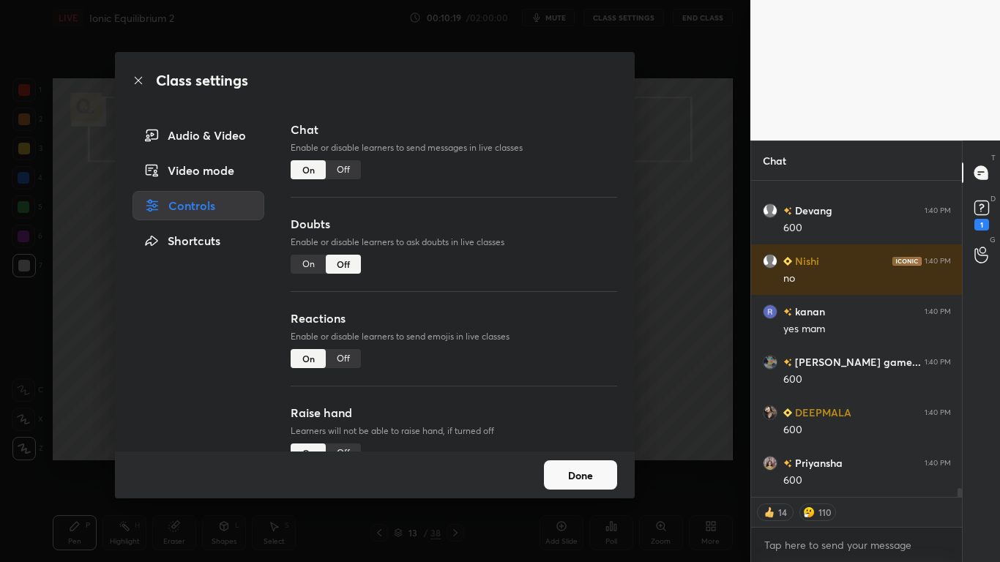
click at [348, 168] on div "Off" at bounding box center [343, 169] width 35 height 19
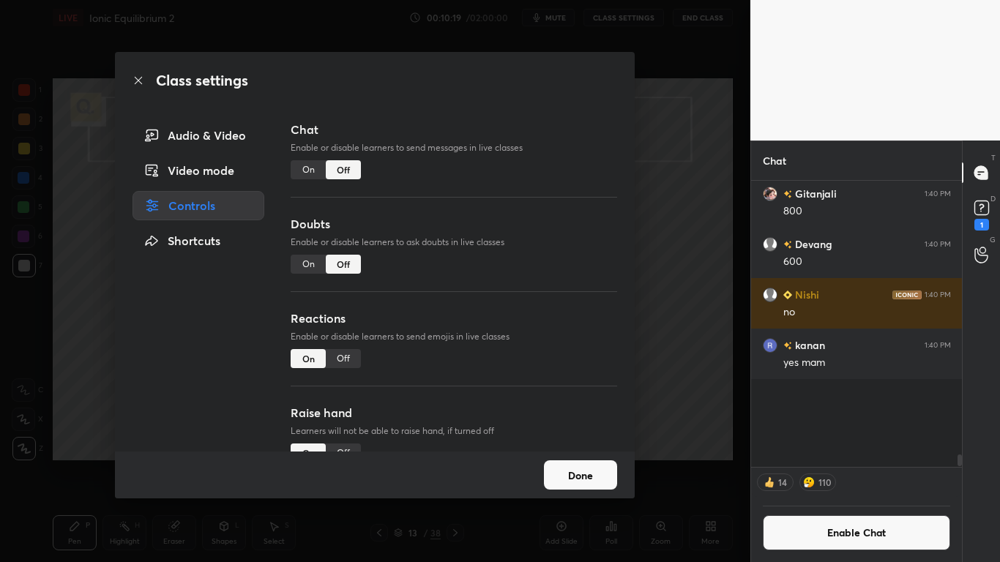
scroll to position [282, 206]
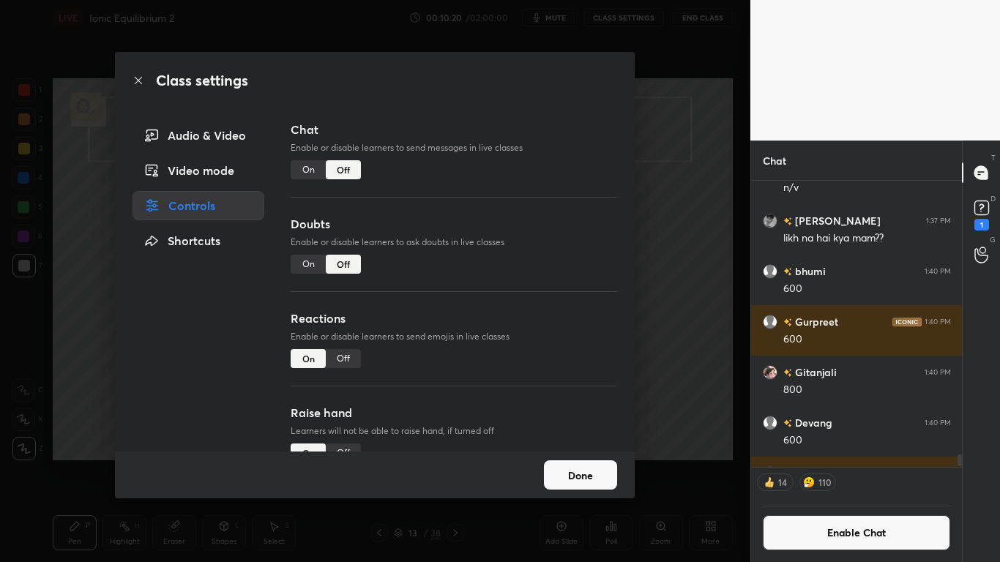
click at [595, 463] on button "Done" at bounding box center [580, 474] width 73 height 29
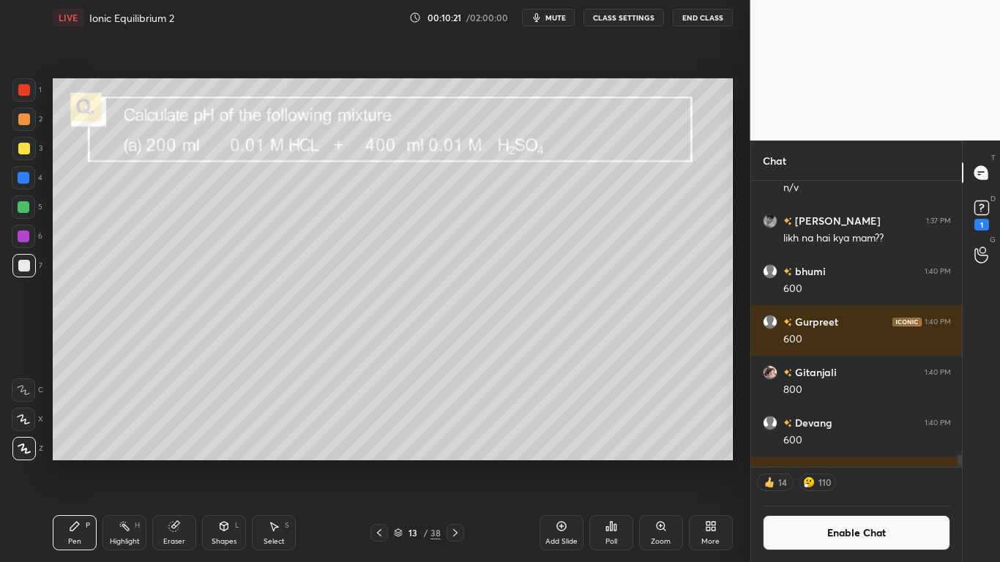
click at [178, 463] on div "Eraser" at bounding box center [174, 532] width 44 height 35
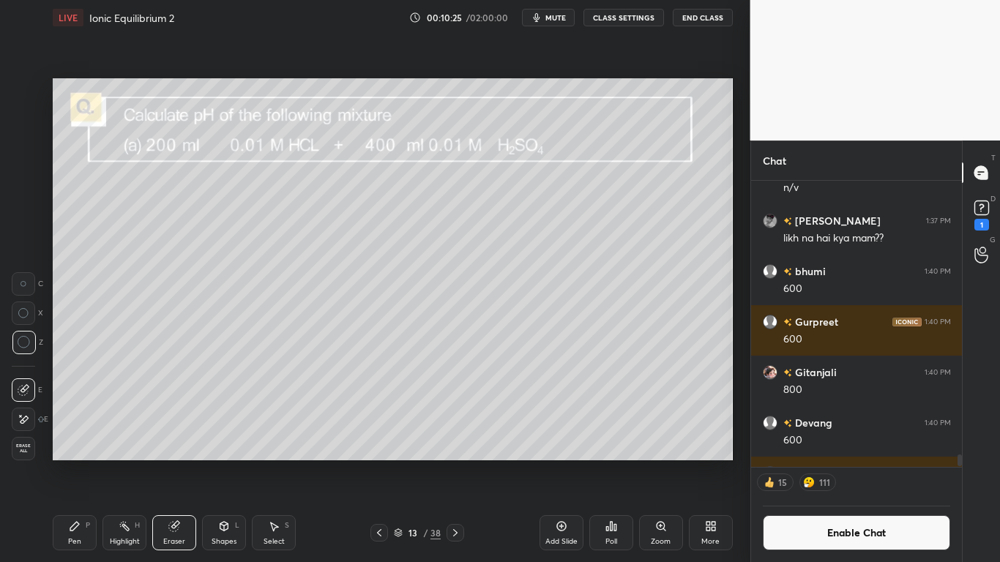
click at [84, 463] on div "Pen P" at bounding box center [75, 532] width 44 height 35
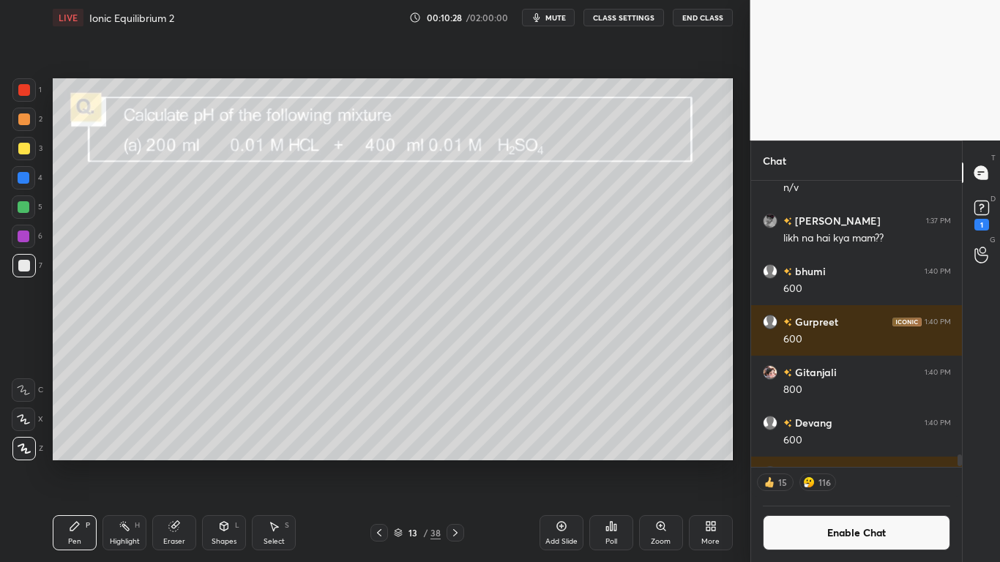
click at [459, 463] on icon at bounding box center [456, 533] width 12 height 12
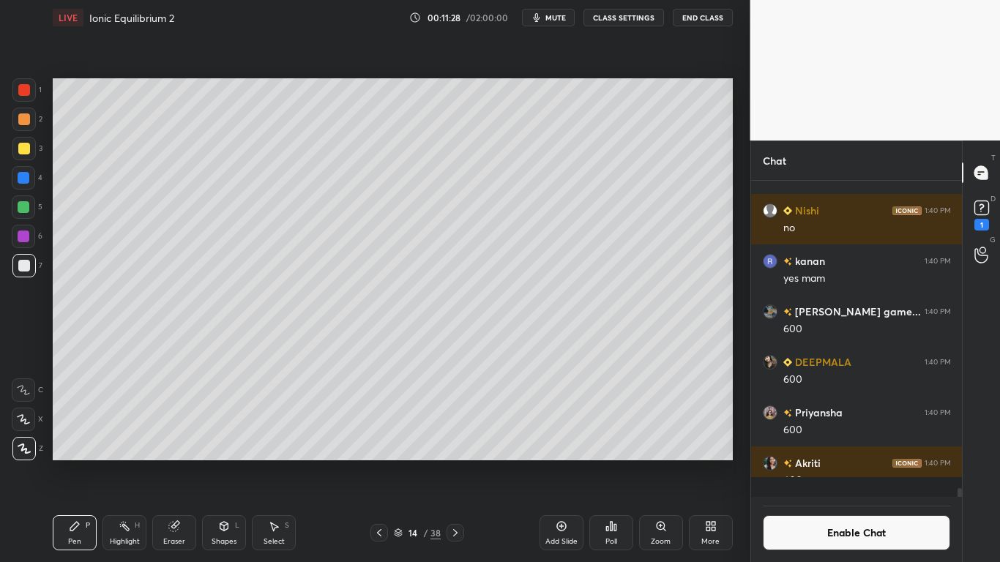
scroll to position [10736, 0]
click at [817, 463] on button "Enable Chat" at bounding box center [857, 532] width 188 height 35
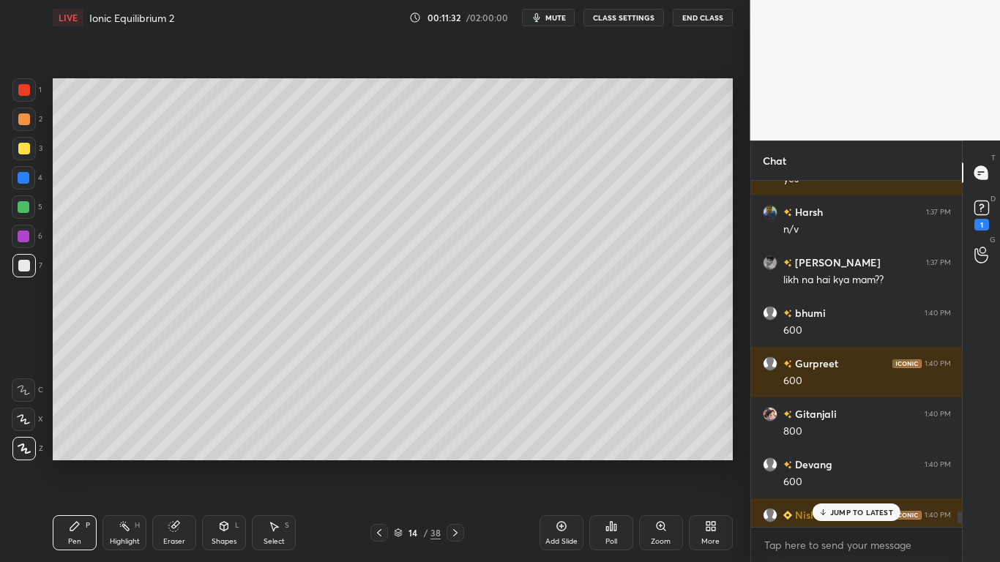
click at [839, 463] on p "JUMP TO LATEST" at bounding box center [861, 512] width 63 height 9
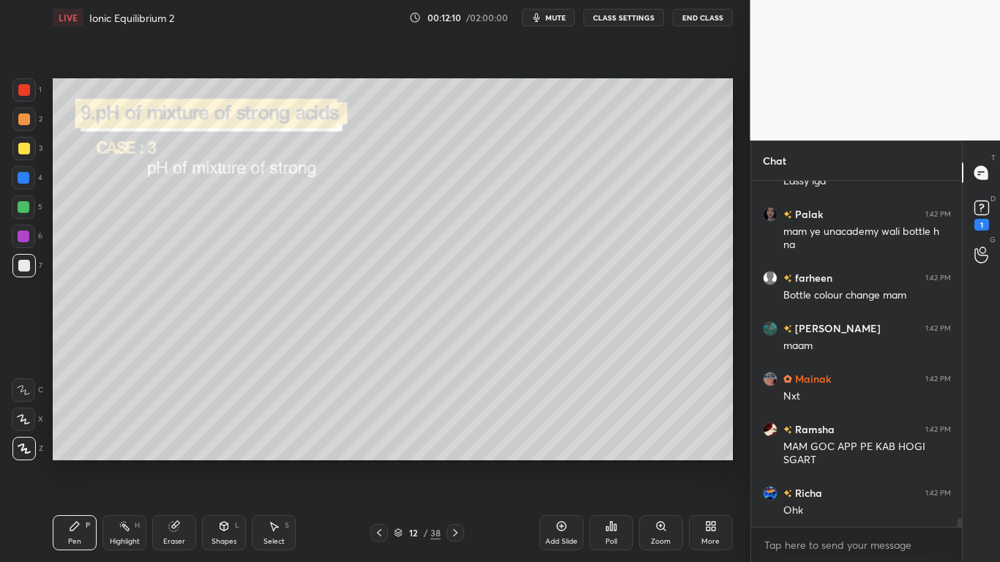
scroll to position [13103, 0]
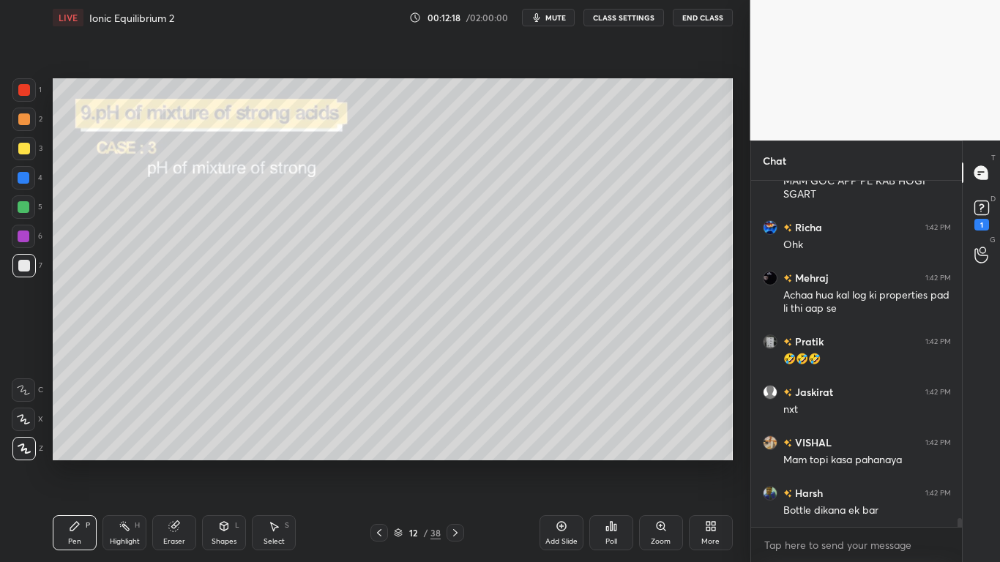
click at [615, 16] on button "CLASS SETTINGS" at bounding box center [623, 18] width 81 height 18
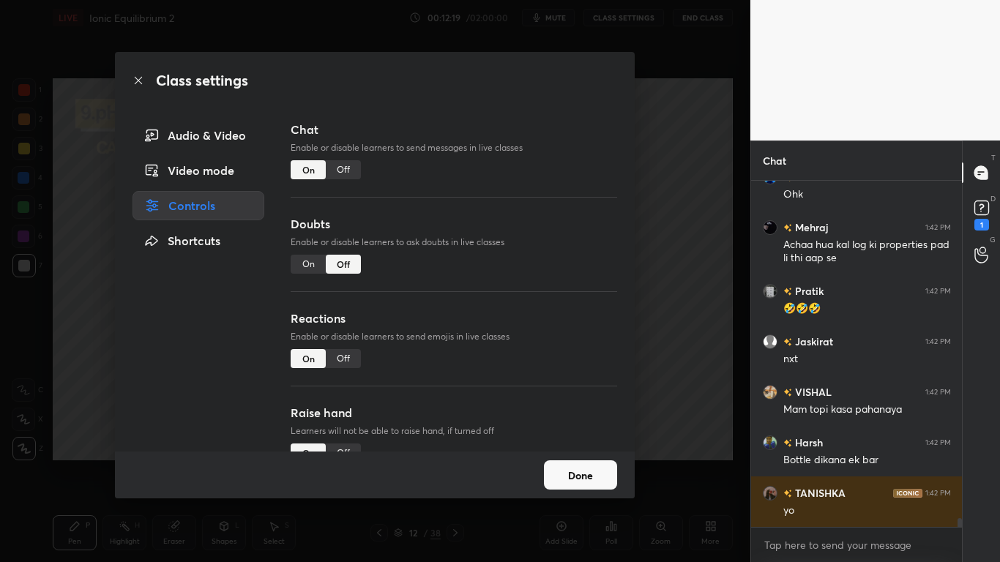
click at [351, 166] on div "Off" at bounding box center [343, 169] width 35 height 19
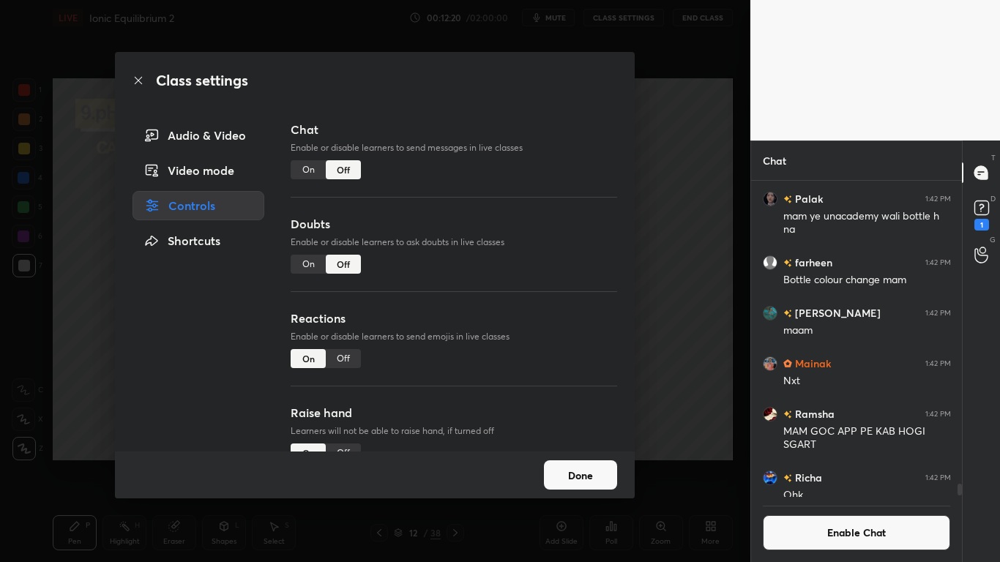
click at [576, 463] on button "Done" at bounding box center [580, 474] width 73 height 29
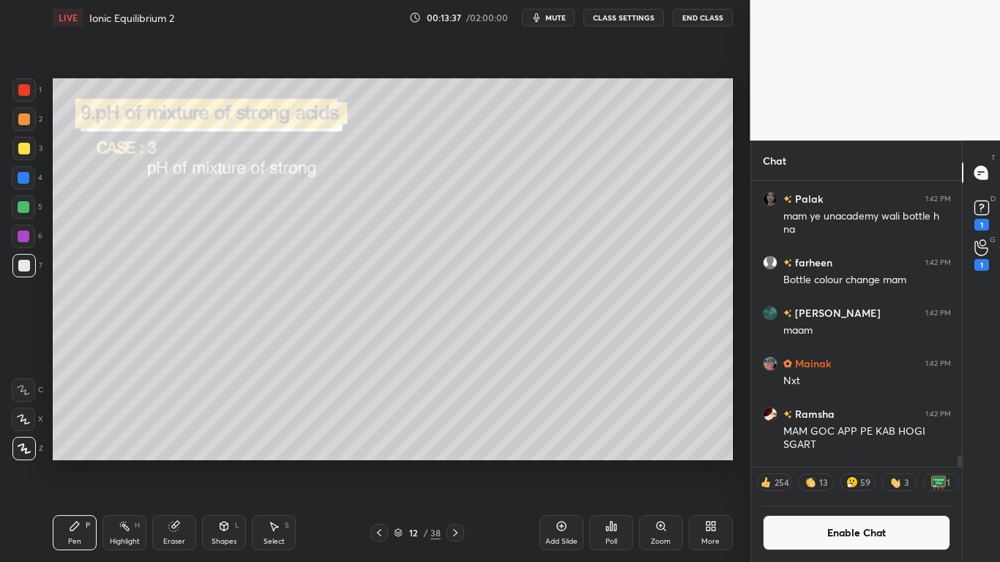
click at [820, 463] on button "Enable Chat" at bounding box center [857, 532] width 188 height 35
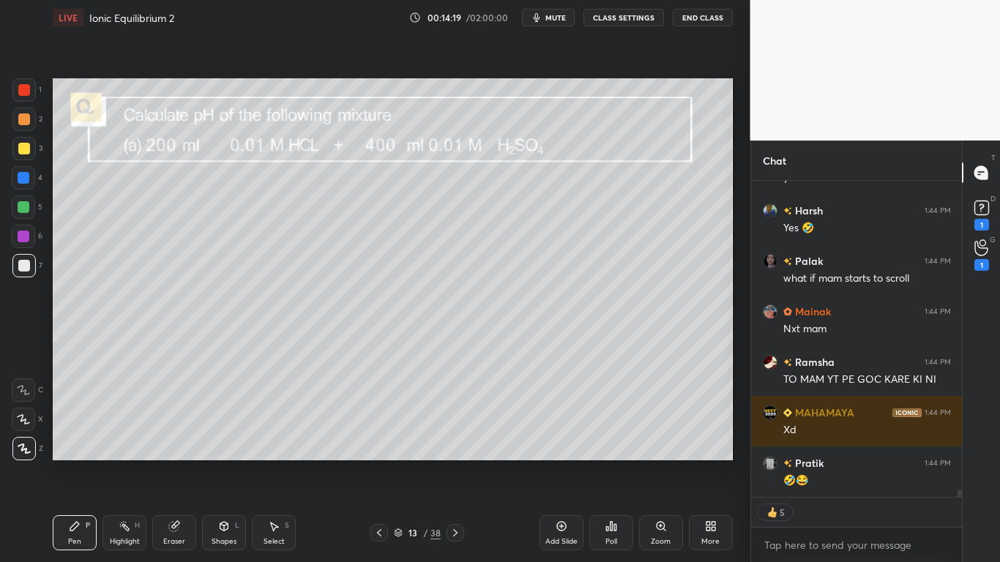
scroll to position [13688, 0]
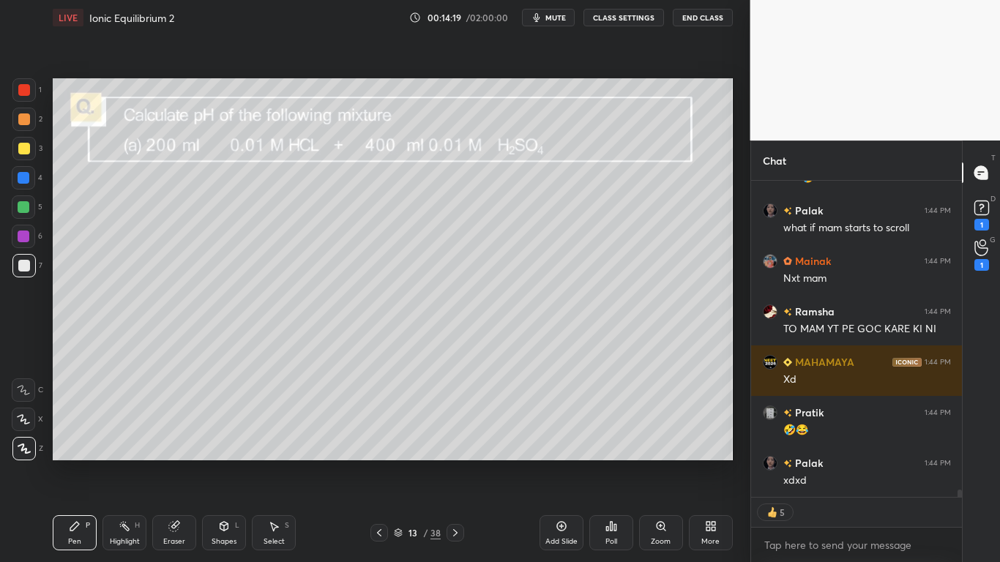
type textarea "x"
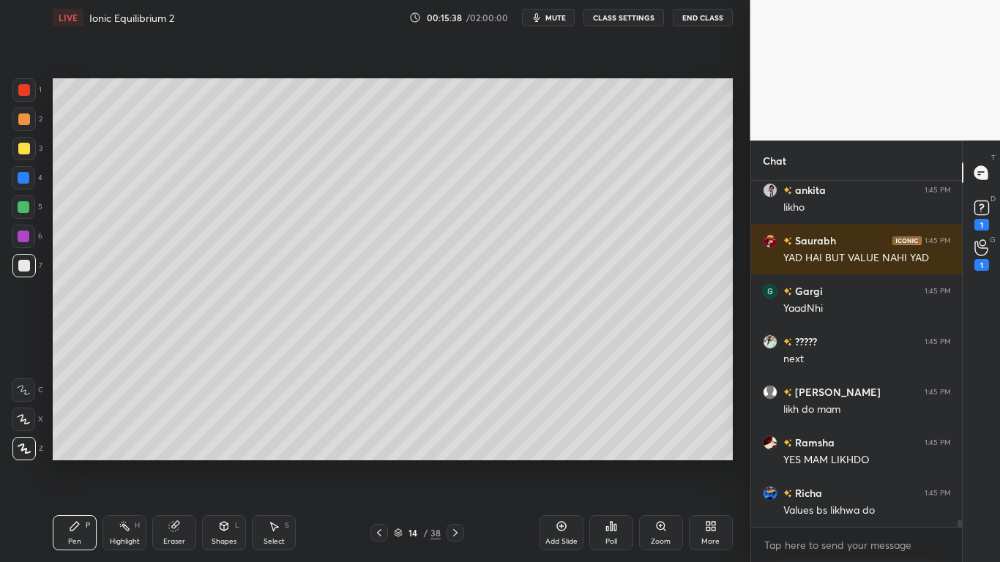
scroll to position [16400, 0]
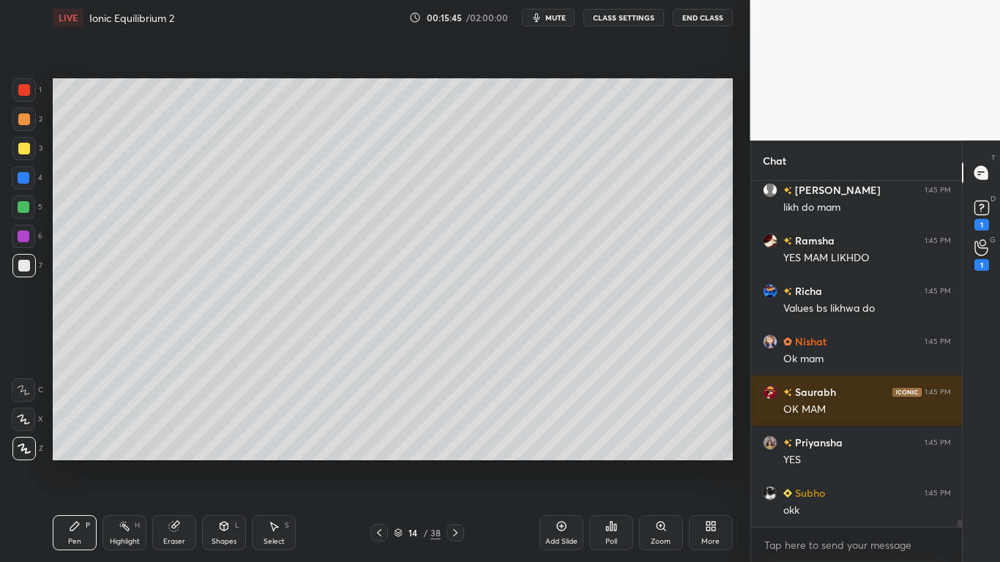
click at [622, 21] on button "CLASS SETTINGS" at bounding box center [623, 18] width 81 height 18
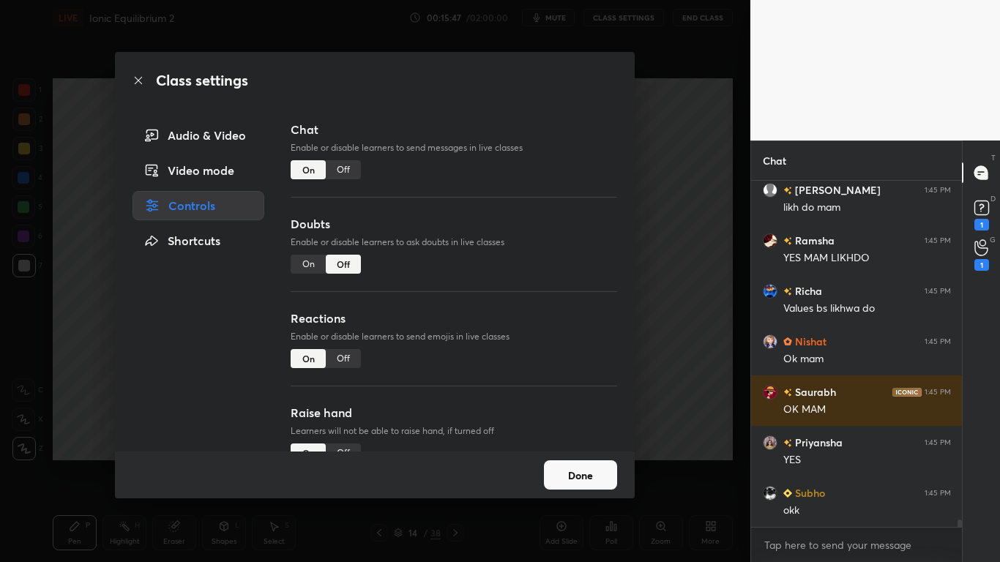
click at [348, 164] on div "Off" at bounding box center [343, 169] width 35 height 19
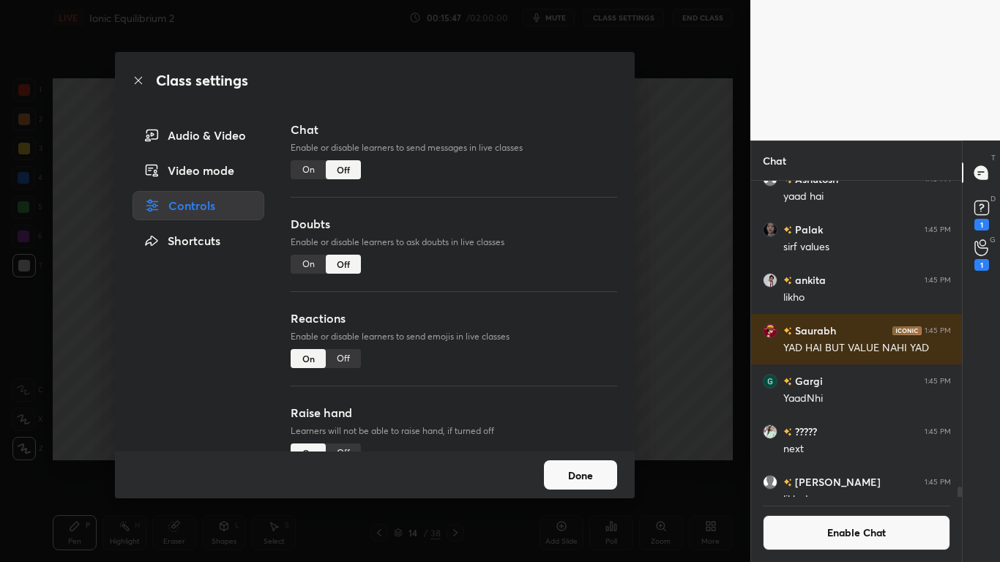
click at [593, 463] on button "Done" at bounding box center [580, 474] width 73 height 29
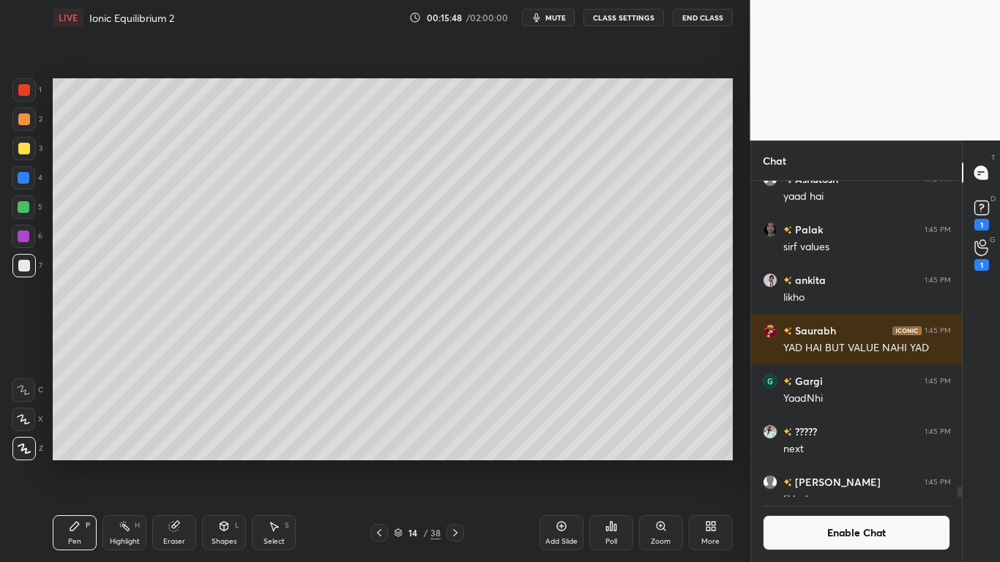
click at [559, 463] on icon at bounding box center [561, 526] width 4 height 4
click at [172, 463] on icon at bounding box center [174, 527] width 10 height 10
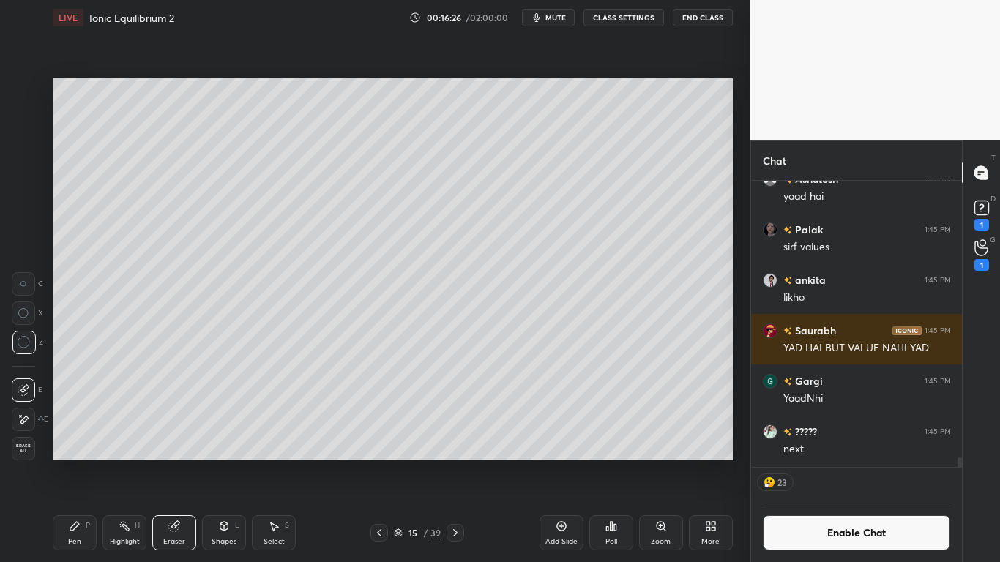
click at [72, 463] on icon at bounding box center [75, 527] width 12 height 12
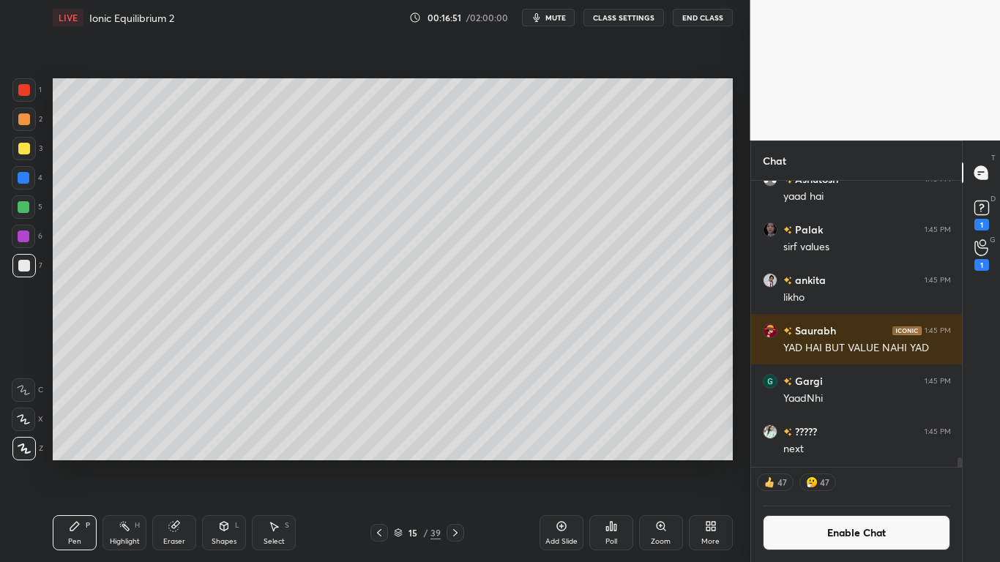
click at [553, 463] on div "Add Slide" at bounding box center [562, 532] width 44 height 35
click at [799, 463] on button "Enable Chat" at bounding box center [857, 532] width 188 height 35
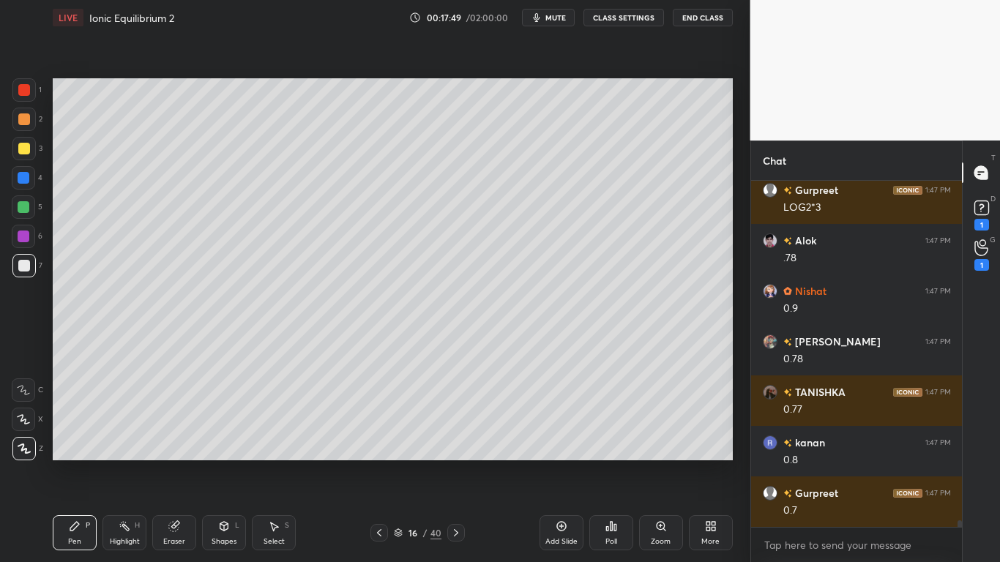
scroll to position [18237, 0]
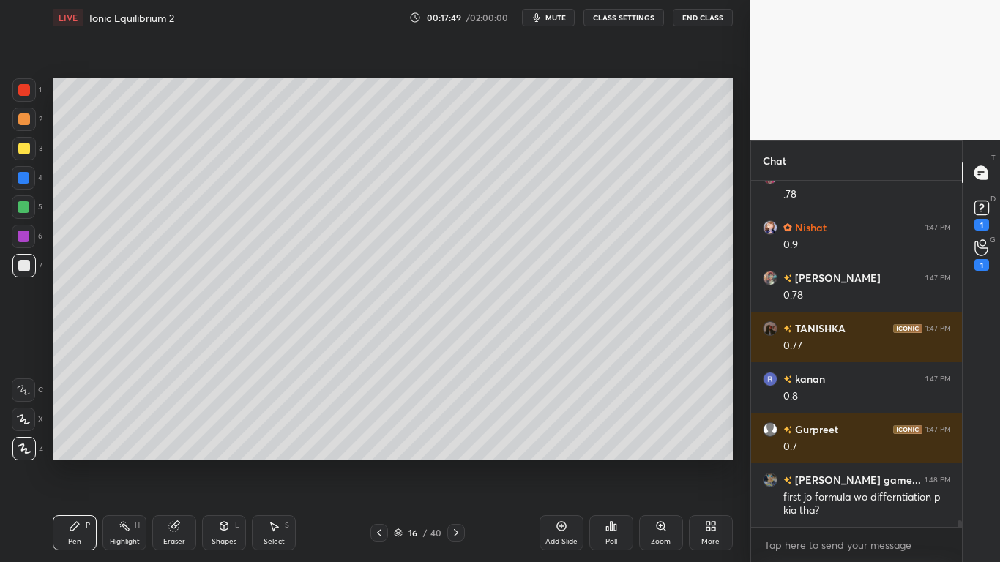
click at [557, 463] on icon at bounding box center [562, 527] width 12 height 12
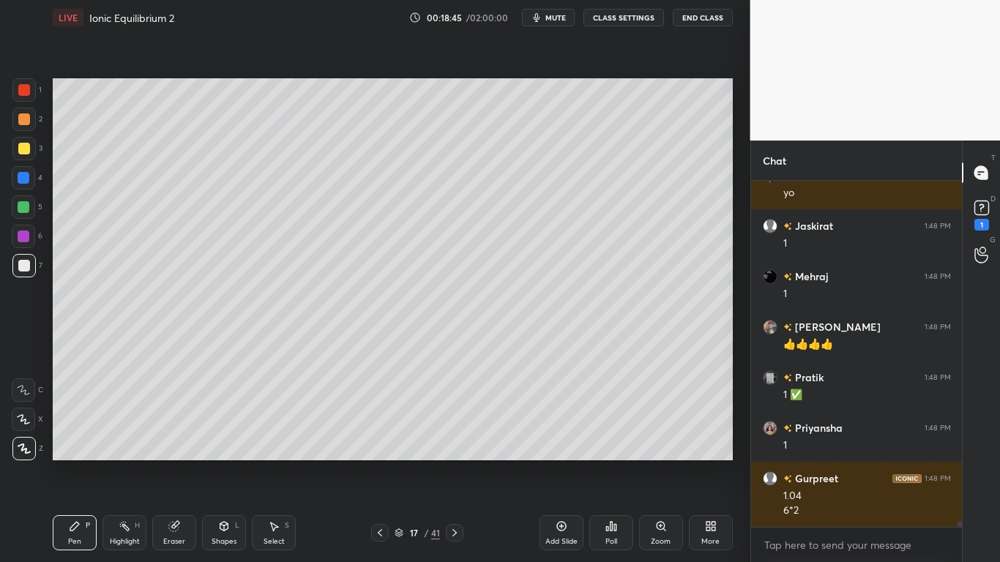
scroll to position [312, 206]
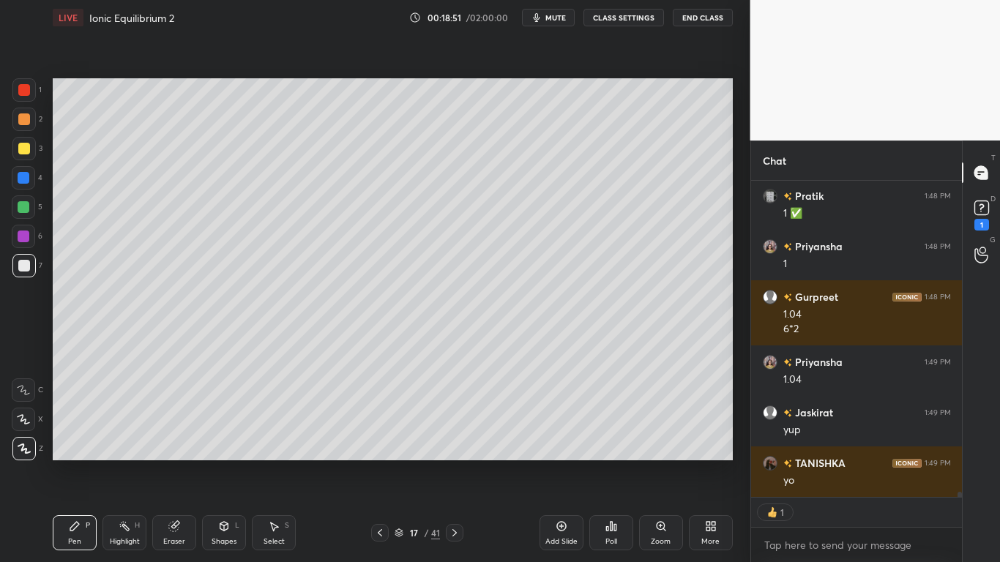
click at [379, 463] on icon at bounding box center [380, 533] width 12 height 12
click at [26, 146] on div at bounding box center [24, 149] width 12 height 12
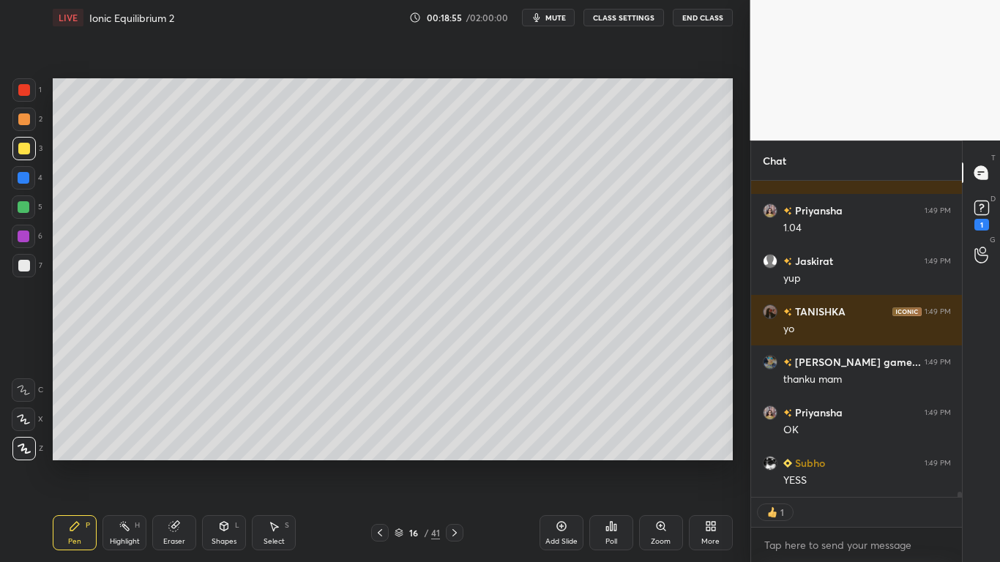
scroll to position [19912, 0]
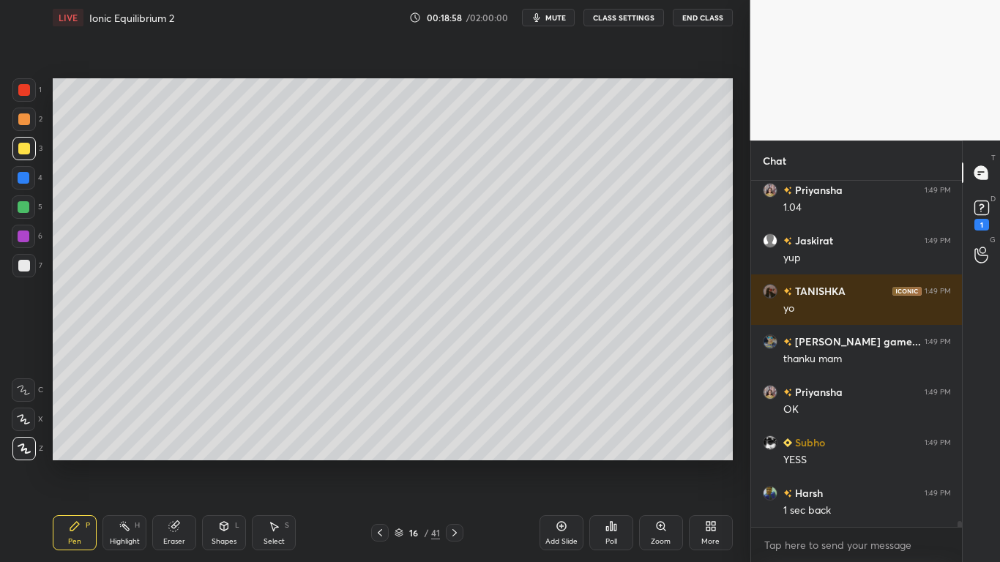
click at [280, 463] on div "Select S" at bounding box center [274, 532] width 44 height 35
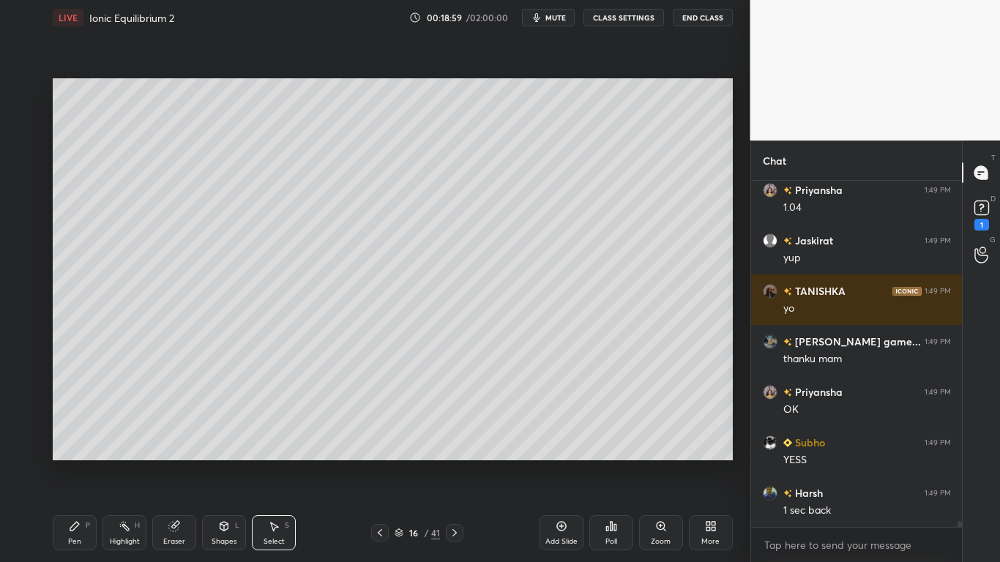
click at [452, 463] on icon at bounding box center [455, 533] width 12 height 12
click at [75, 463] on div "Pen P" at bounding box center [75, 532] width 44 height 35
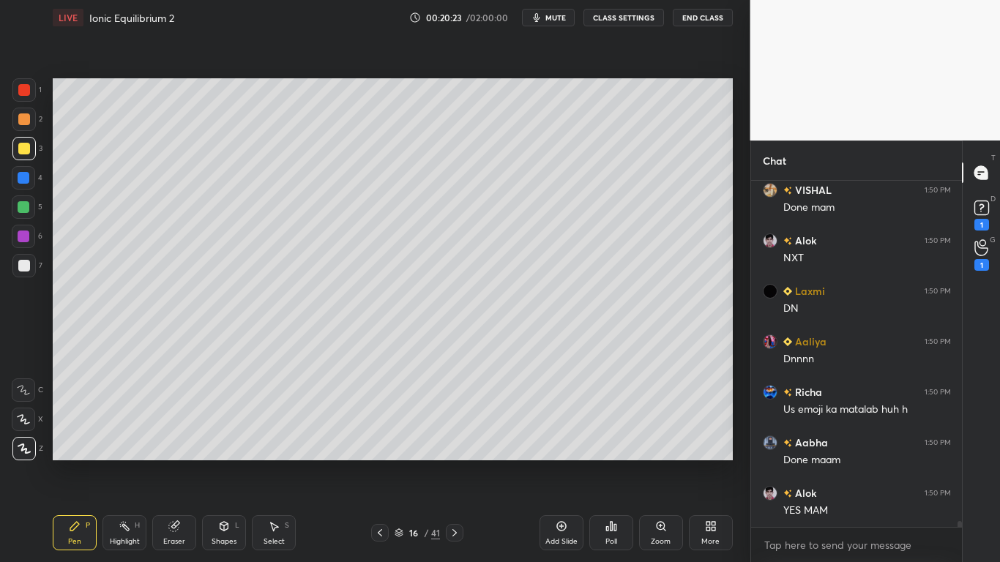
scroll to position [20844, 0]
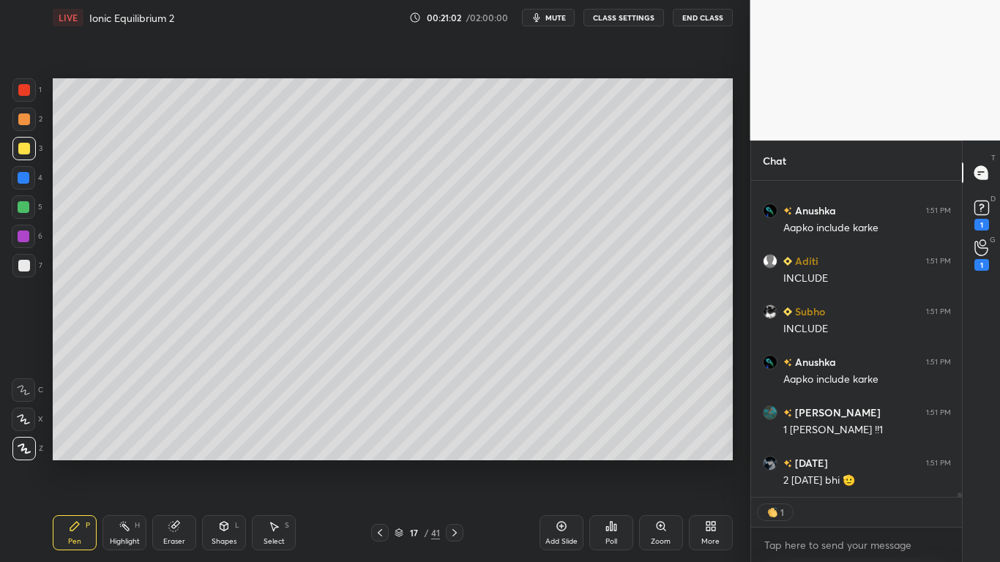
type textarea "x"
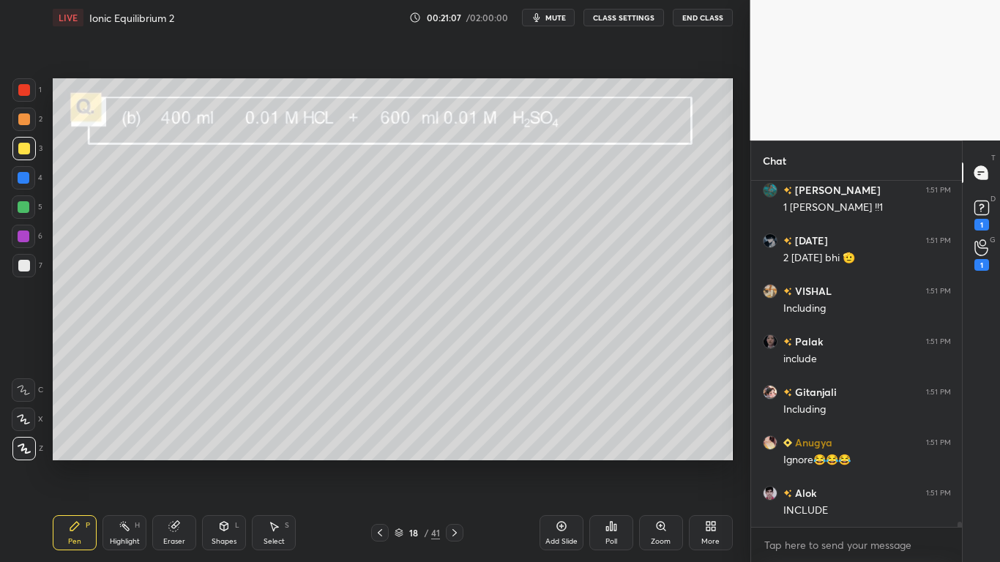
click at [613, 16] on button "CLASS SETTINGS" at bounding box center [623, 18] width 81 height 18
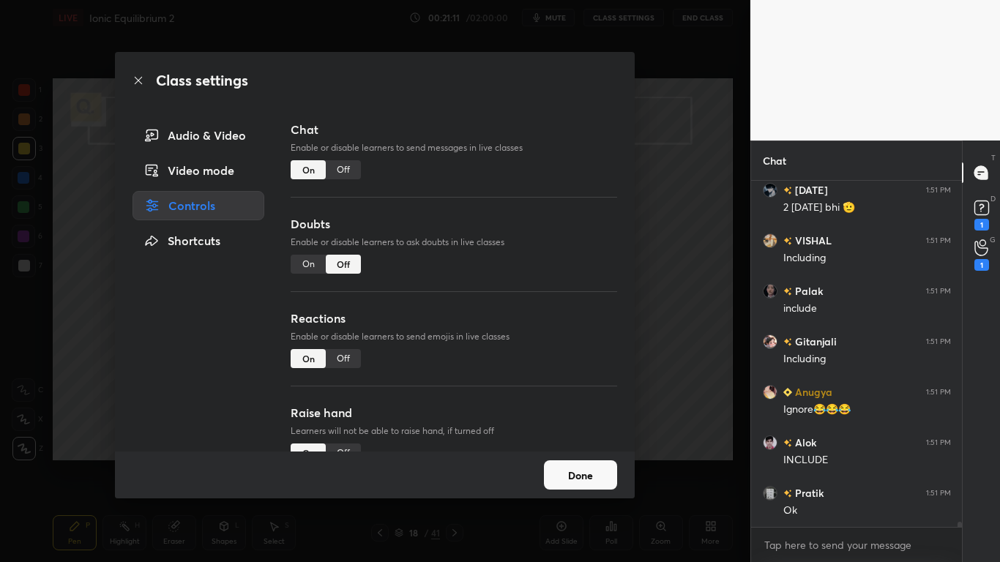
click at [346, 172] on div "Off" at bounding box center [343, 169] width 35 height 19
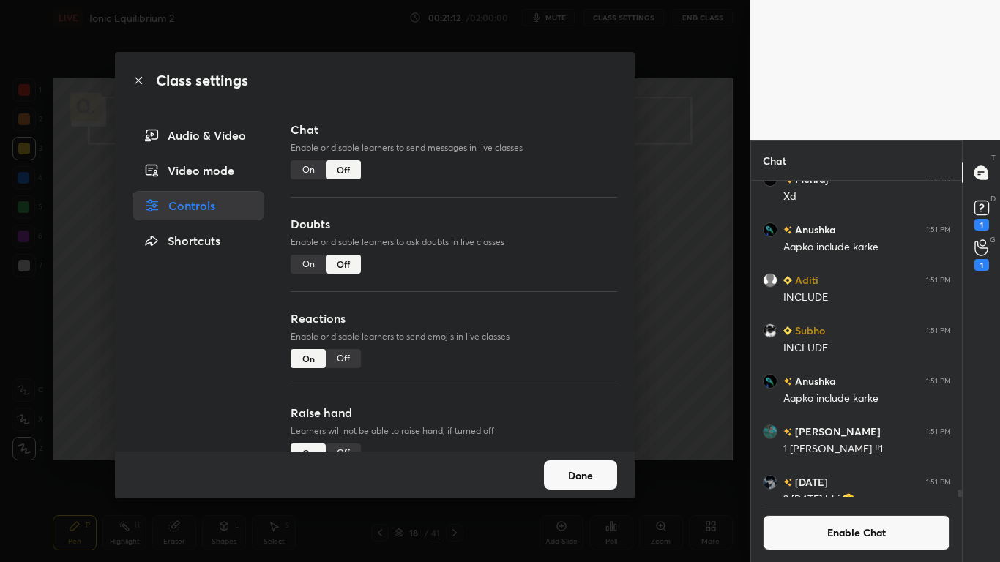
click at [553, 463] on button "Done" at bounding box center [580, 474] width 73 height 29
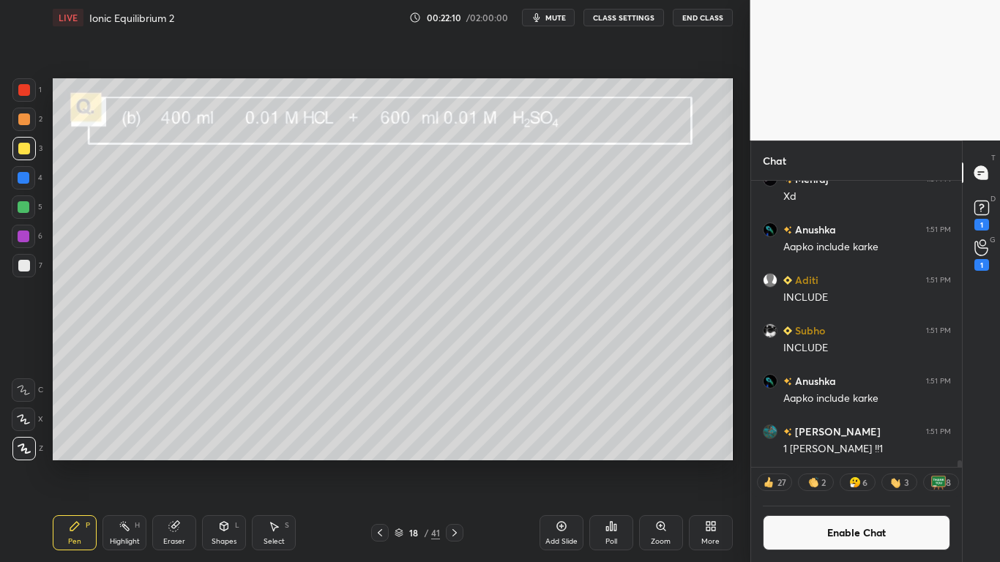
click at [856, 463] on button "Enable Chat" at bounding box center [857, 532] width 188 height 35
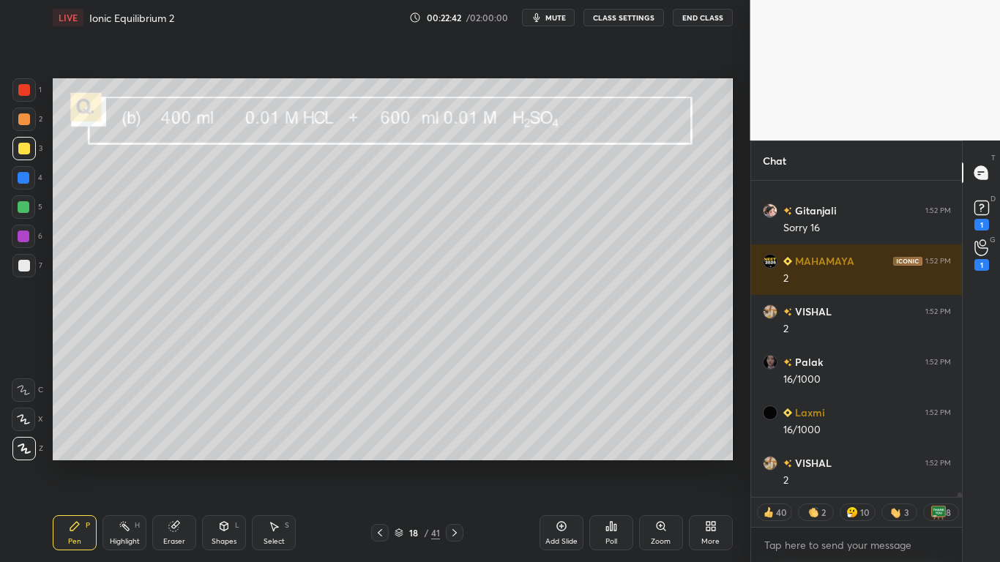
scroll to position [22752, 0]
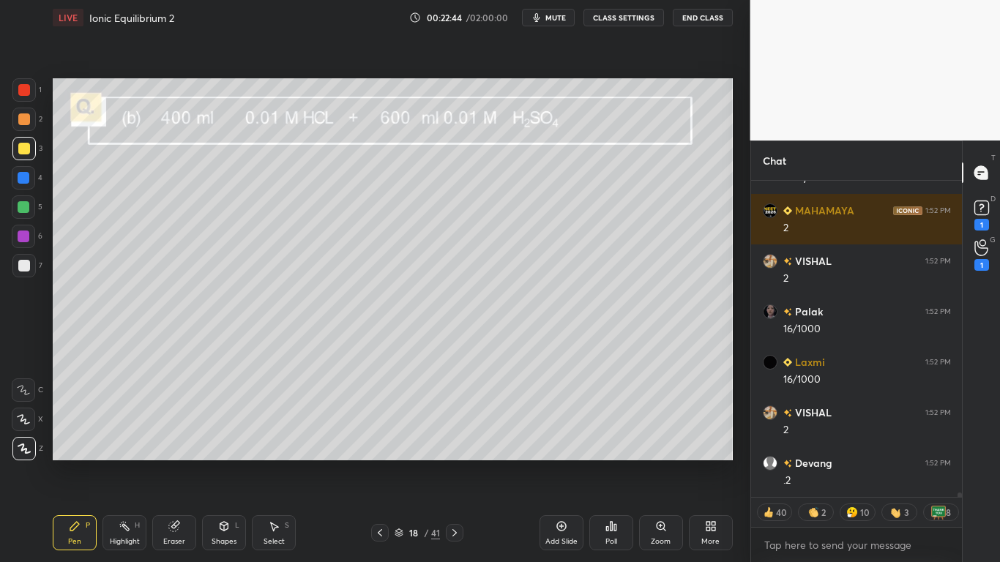
type textarea "x"
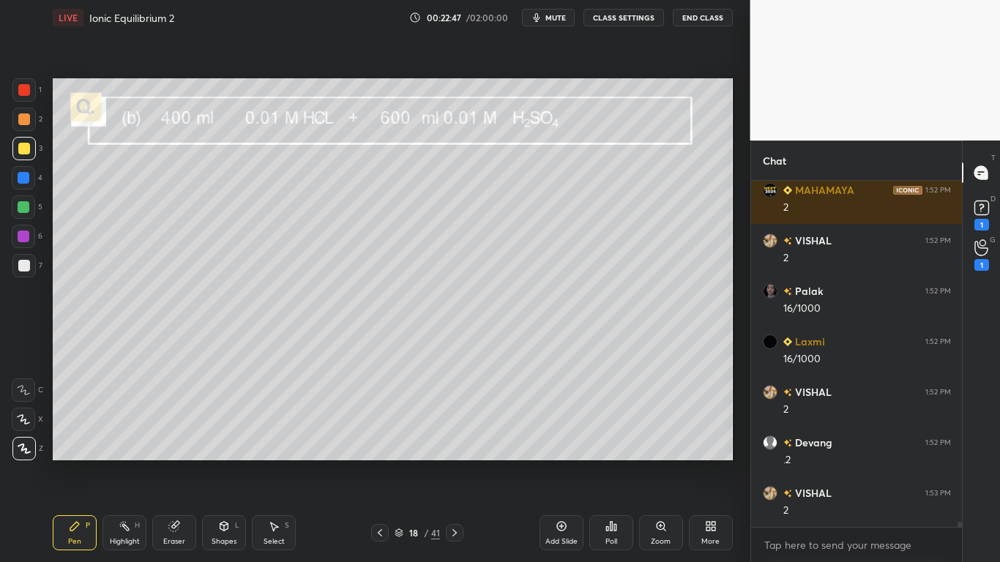
scroll to position [22823, 0]
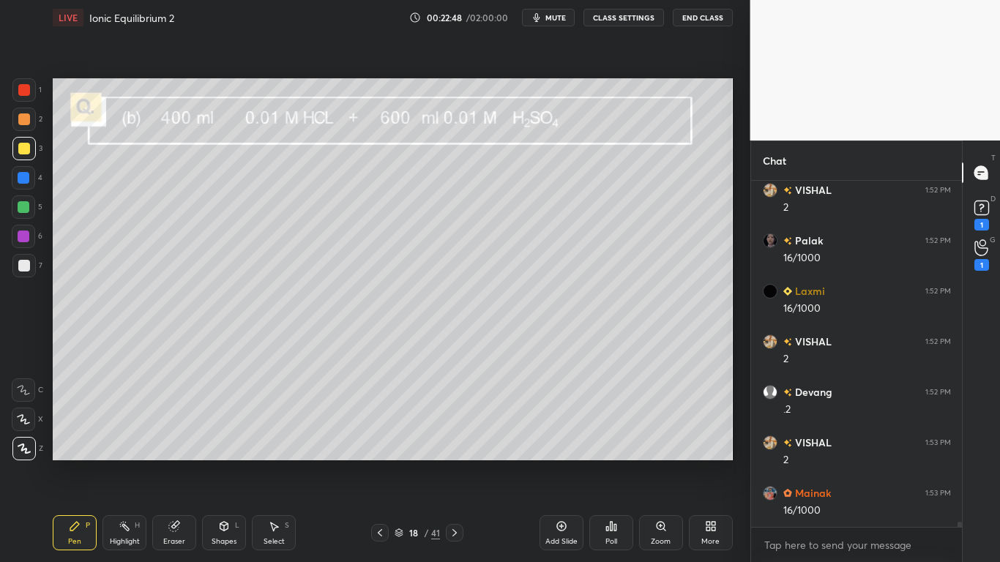
click at [627, 23] on button "CLASS SETTINGS" at bounding box center [623, 18] width 81 height 18
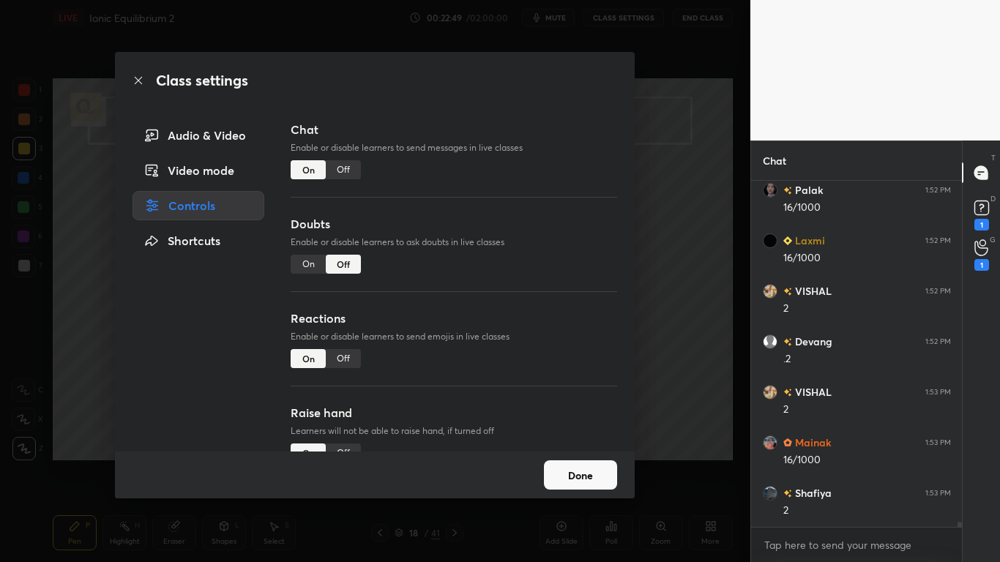
click at [347, 168] on div "Off" at bounding box center [343, 169] width 35 height 19
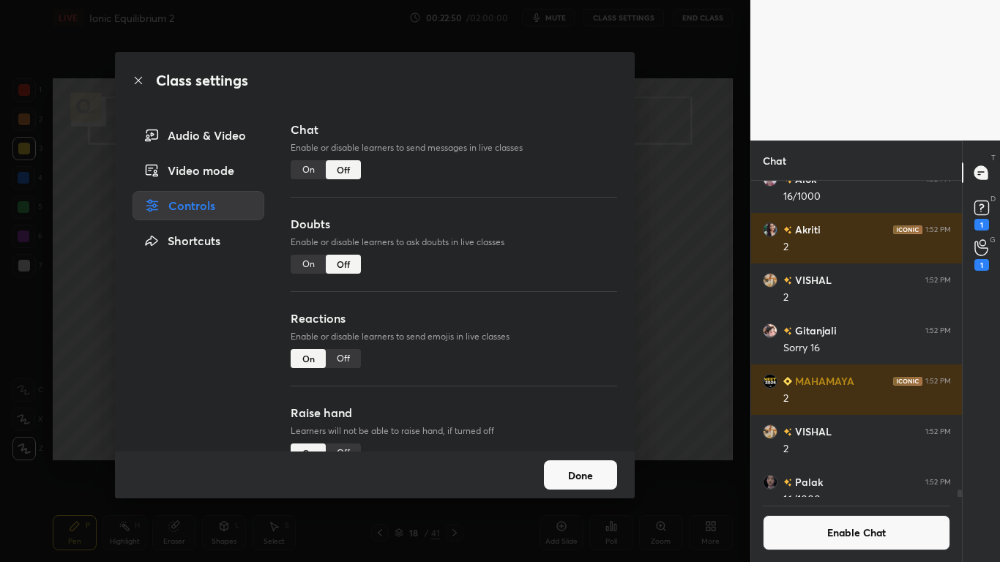
click at [597, 463] on button "Done" at bounding box center [580, 474] width 73 height 29
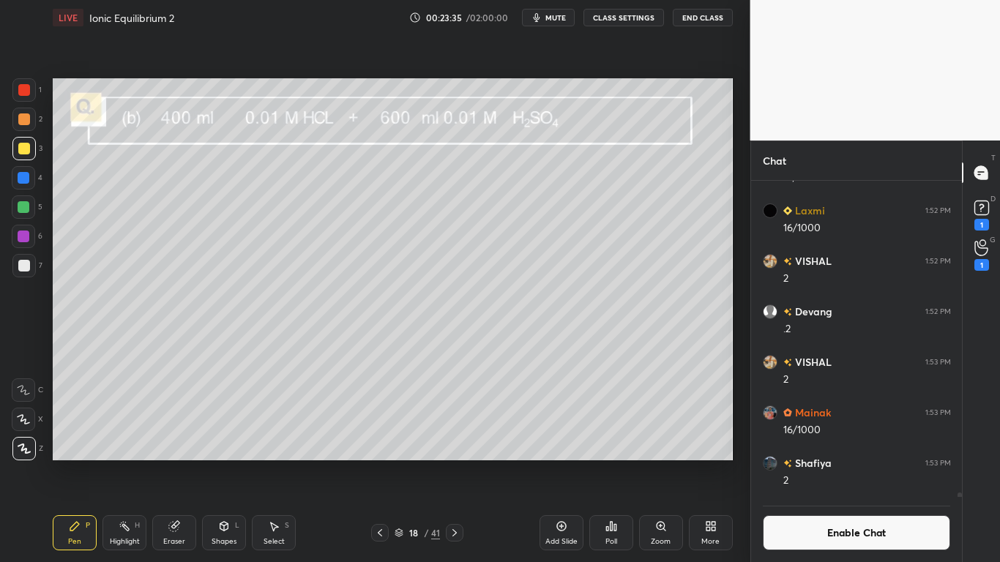
scroll to position [282, 206]
click at [837, 463] on button "Enable Chat" at bounding box center [857, 532] width 188 height 35
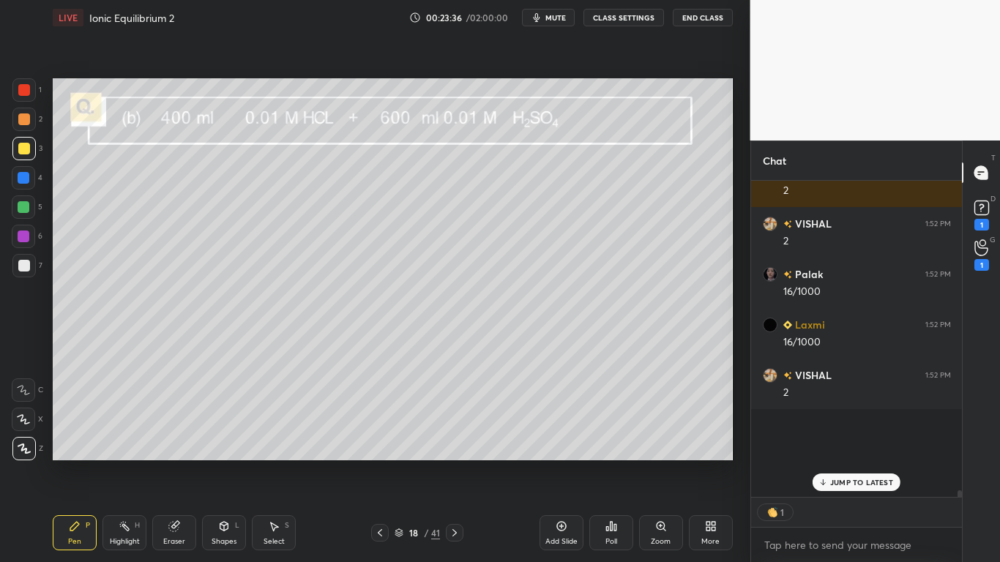
scroll to position [312, 206]
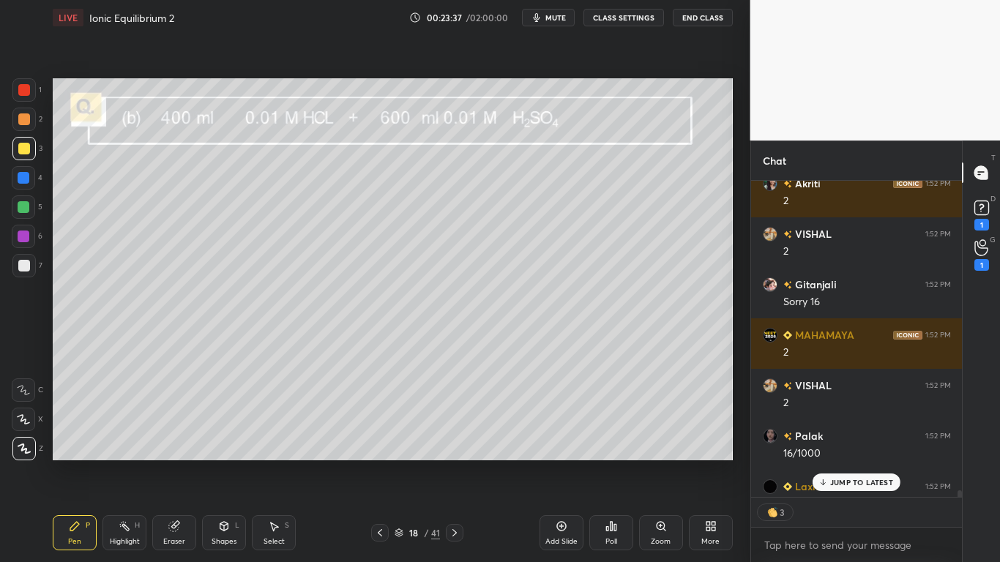
click at [851, 463] on p "JUMP TO LATEST" at bounding box center [861, 482] width 63 height 9
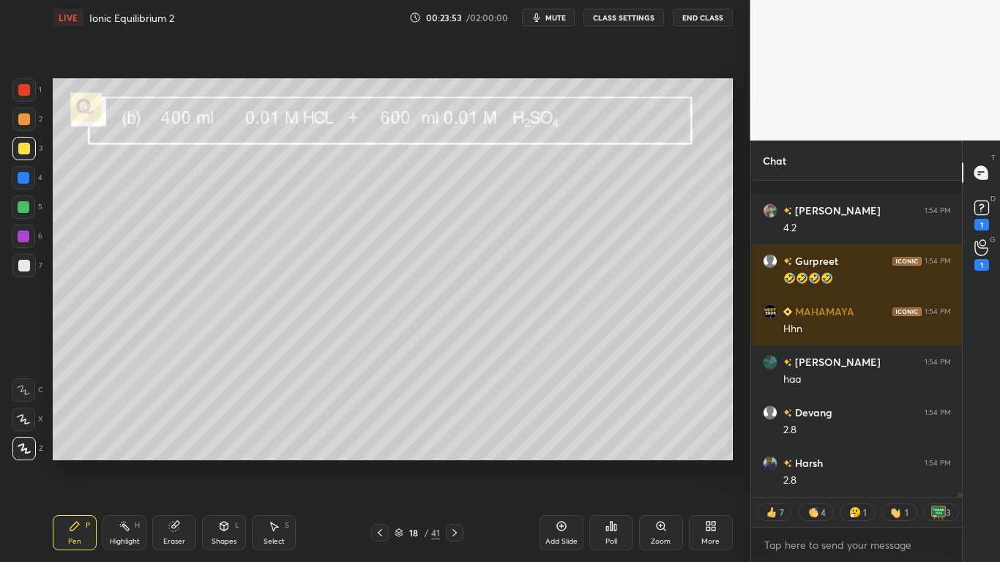
scroll to position [23420, 0]
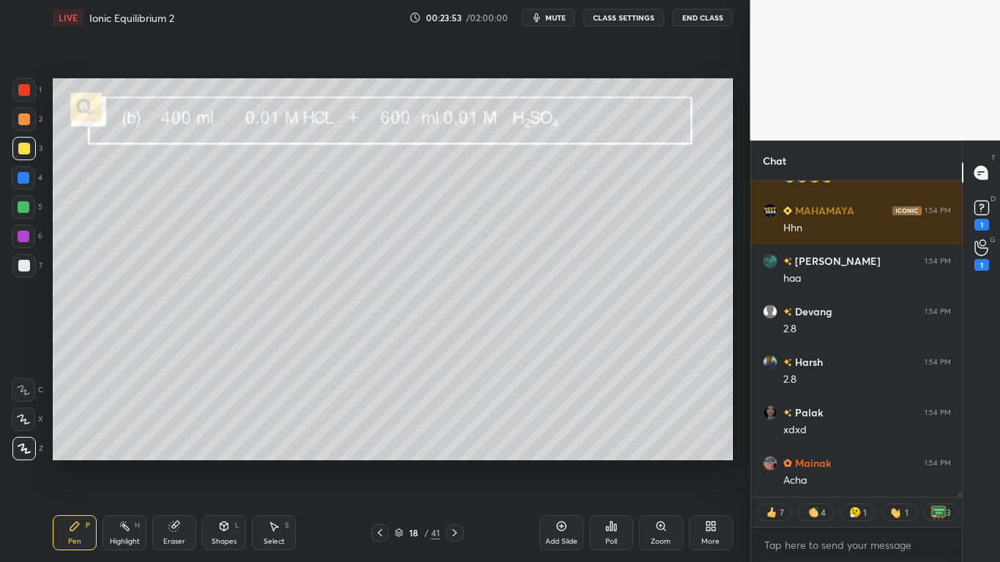
click at [28, 260] on div at bounding box center [24, 266] width 12 height 12
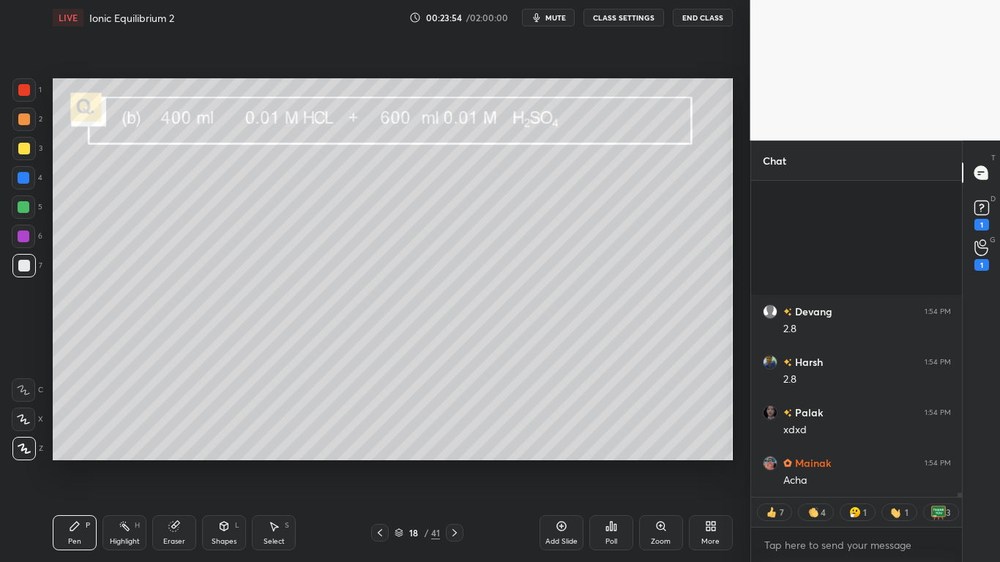
scroll to position [23622, 0]
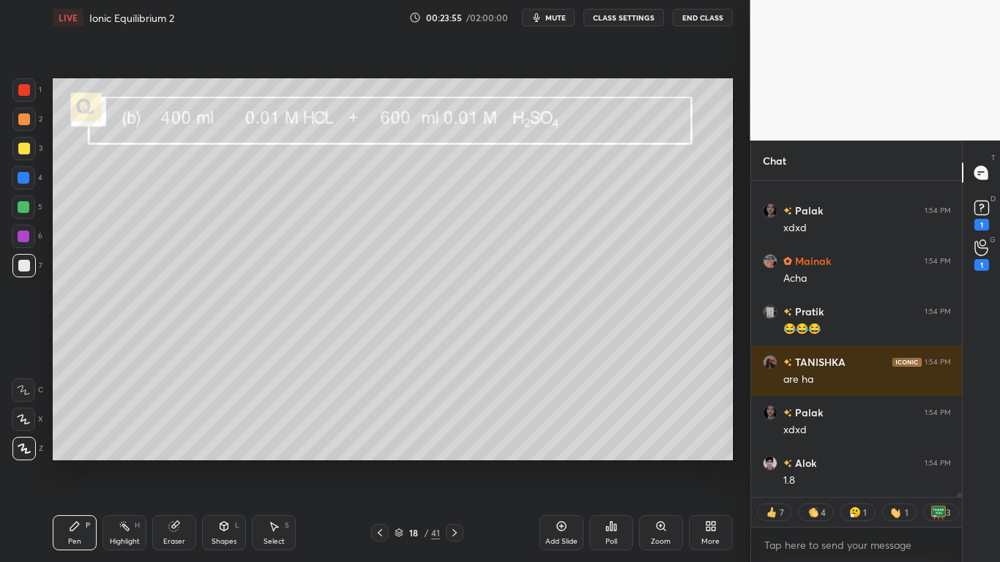
type textarea "x"
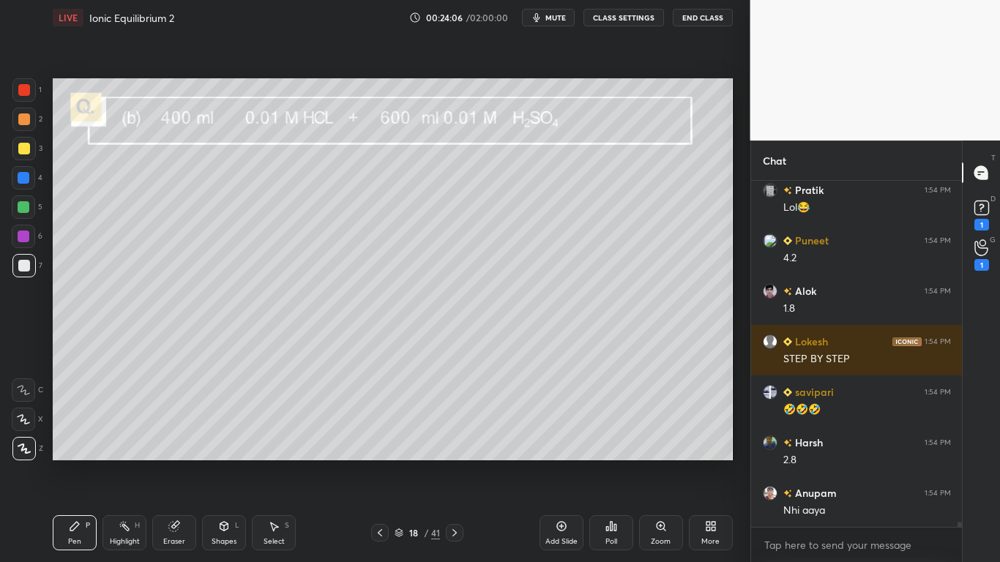
scroll to position [24703, 0]
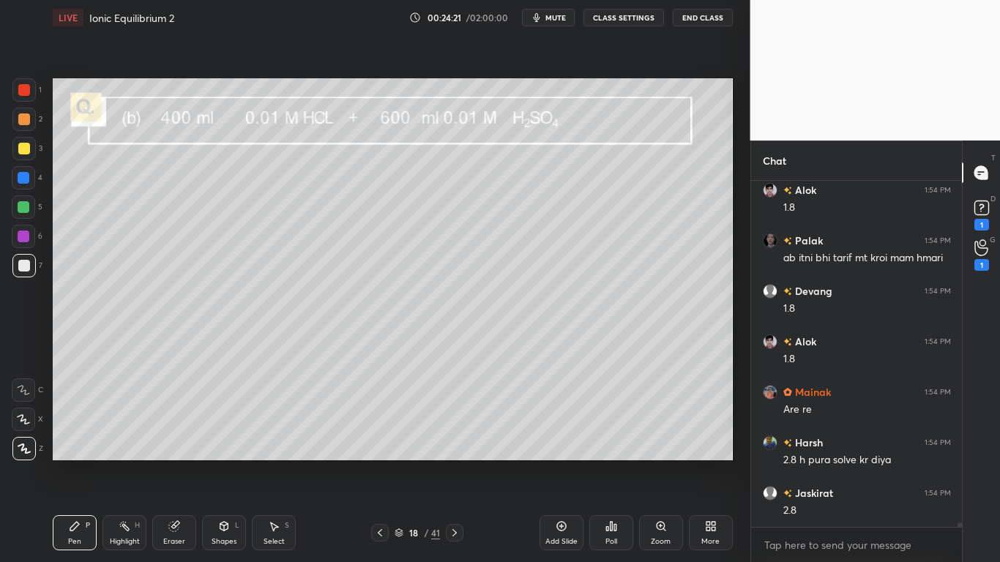
click at [630, 17] on button "CLASS SETTINGS" at bounding box center [623, 18] width 81 height 18
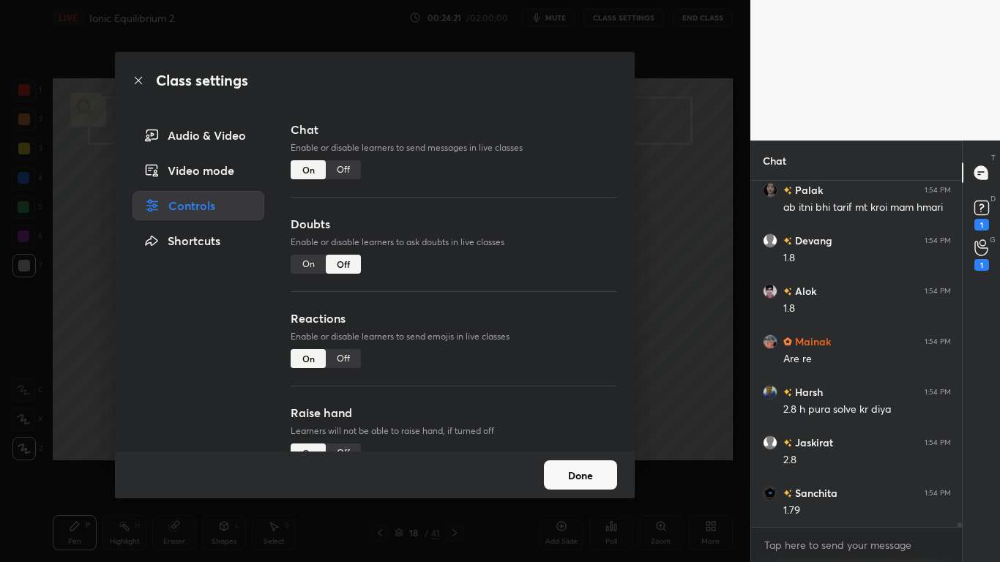
click at [343, 171] on div "Off" at bounding box center [343, 169] width 35 height 19
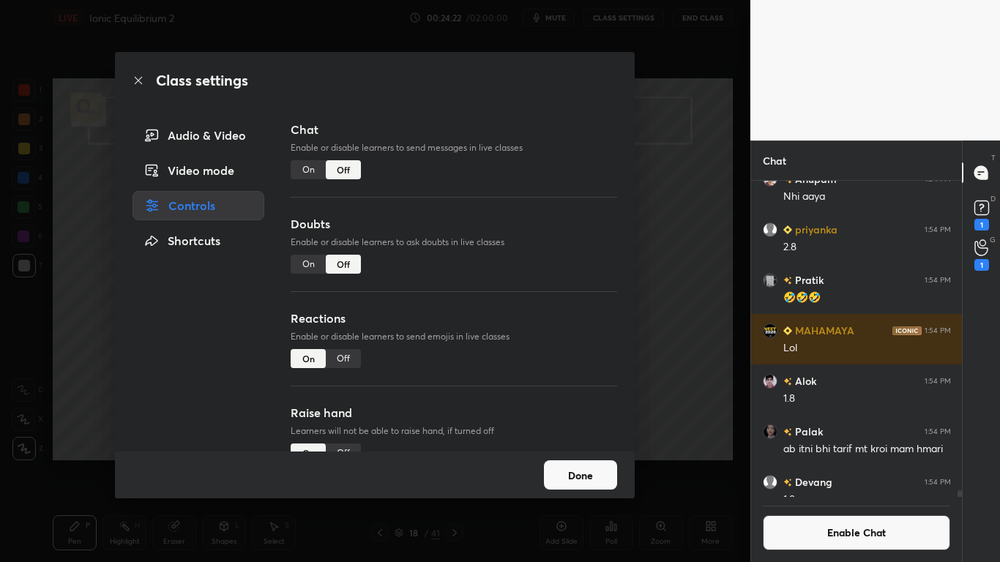
click at [586, 463] on button "Done" at bounding box center [580, 474] width 73 height 29
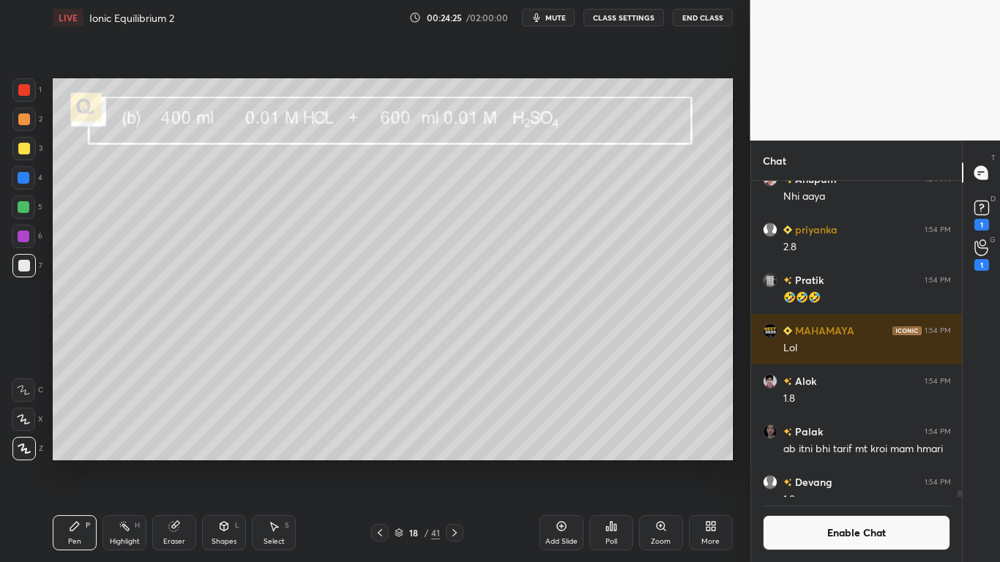
click at [558, 463] on div "Add Slide" at bounding box center [562, 532] width 44 height 35
click at [176, 463] on icon at bounding box center [174, 527] width 10 height 10
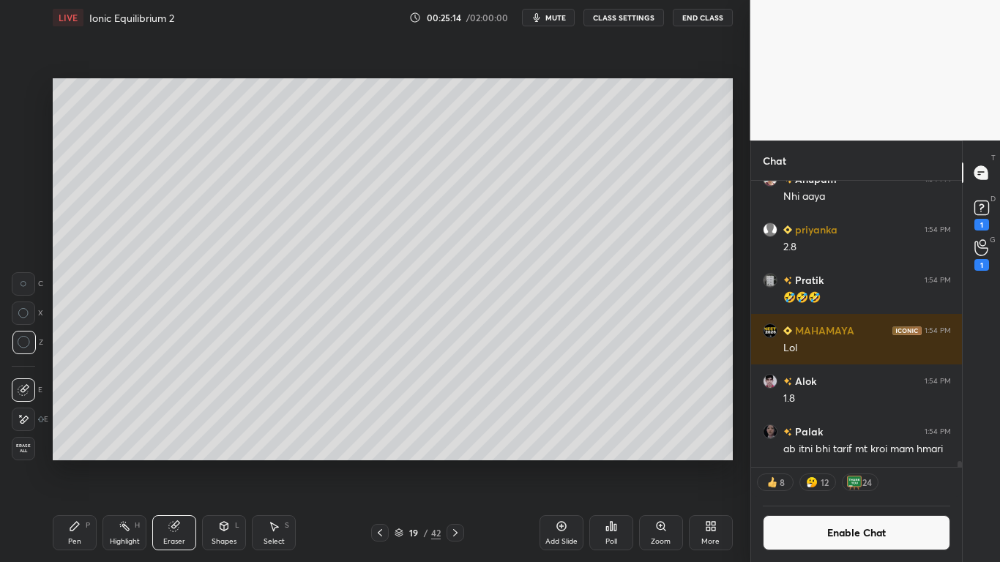
click at [75, 463] on icon at bounding box center [74, 526] width 9 height 9
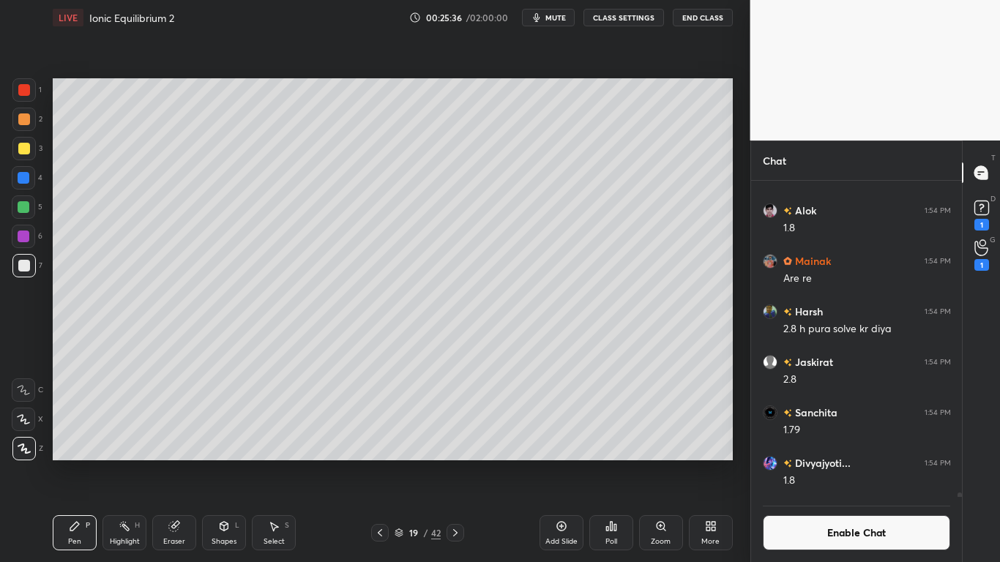
scroll to position [282, 206]
click at [827, 463] on button "Enable Chat" at bounding box center [857, 532] width 188 height 35
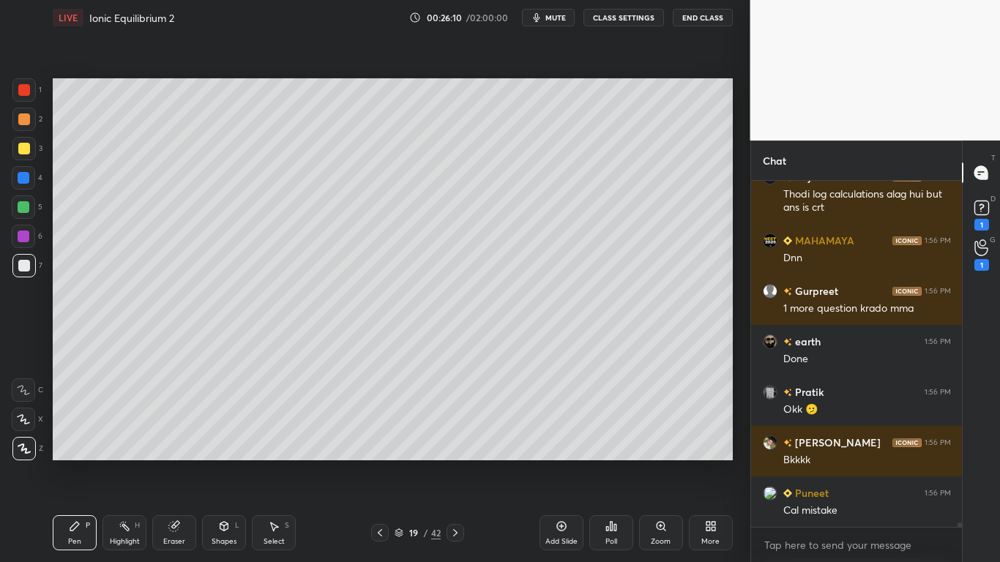
scroll to position [25662, 0]
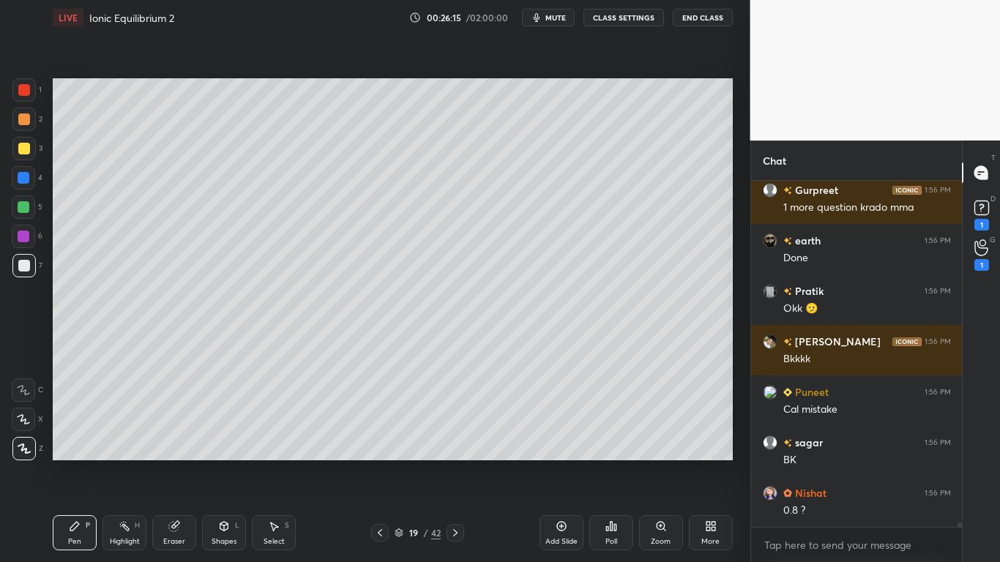
click at [24, 144] on div at bounding box center [24, 149] width 12 height 12
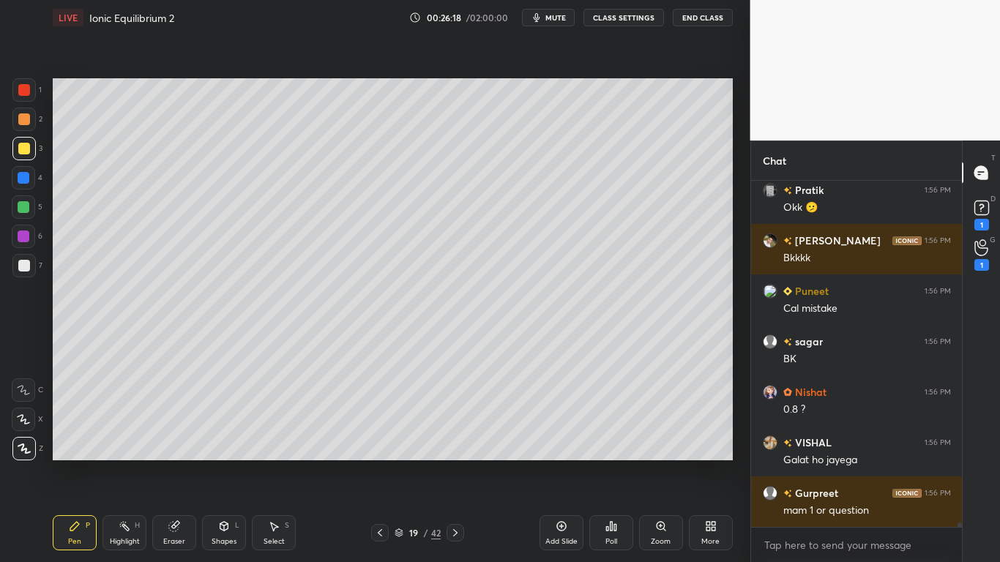
scroll to position [25864, 0]
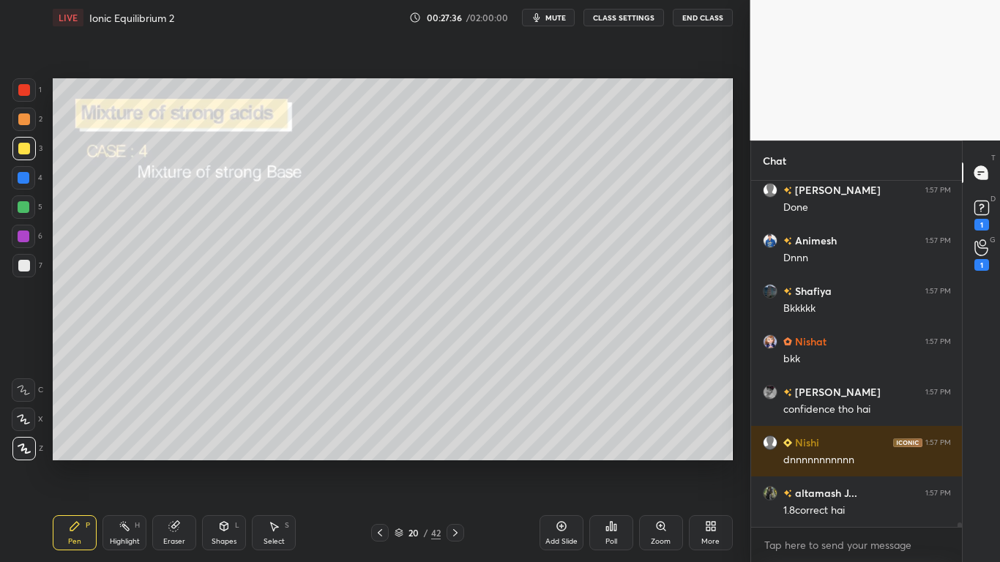
type textarea "x"
click at [631, 20] on button "CLASS SETTINGS" at bounding box center [623, 18] width 81 height 18
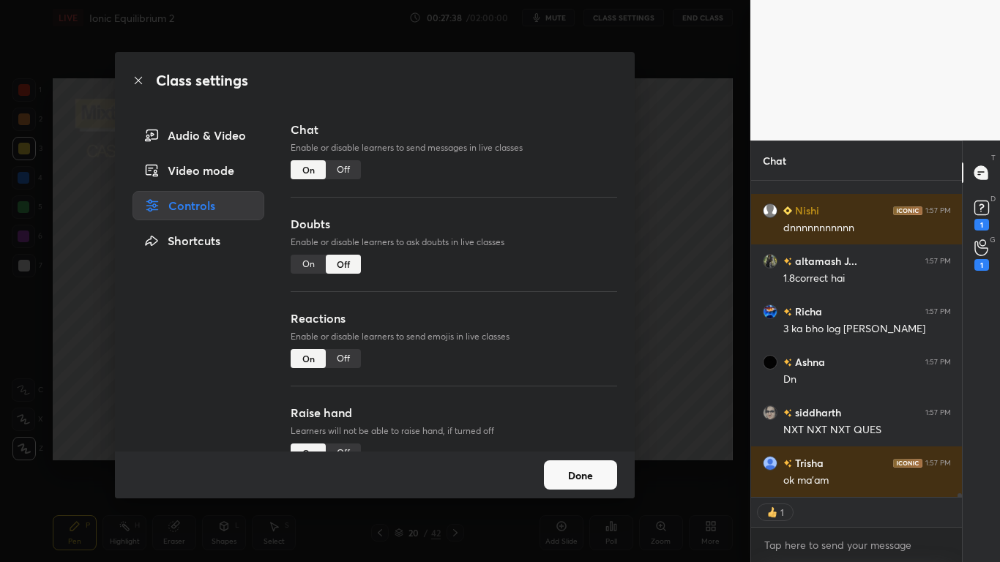
click at [337, 168] on div "Off" at bounding box center [343, 169] width 35 height 19
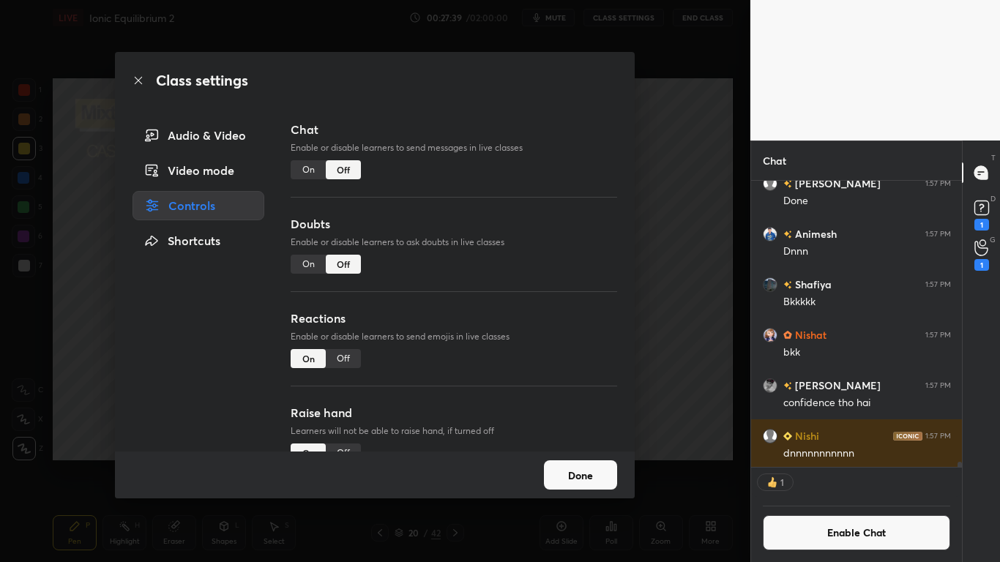
click at [560, 463] on button "Done" at bounding box center [580, 474] width 73 height 29
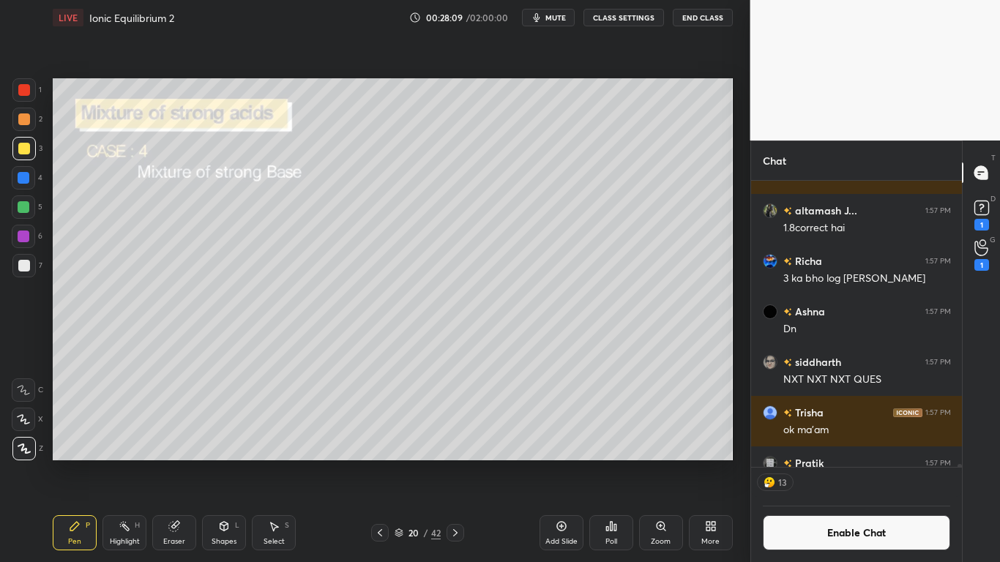
click at [827, 463] on button "Enable Chat" at bounding box center [857, 532] width 188 height 35
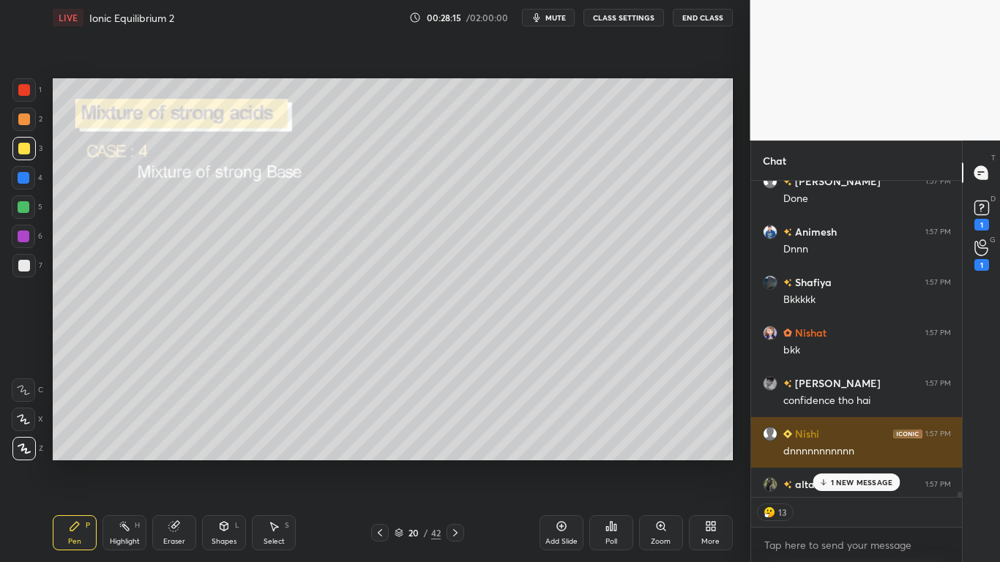
scroll to position [342, 206]
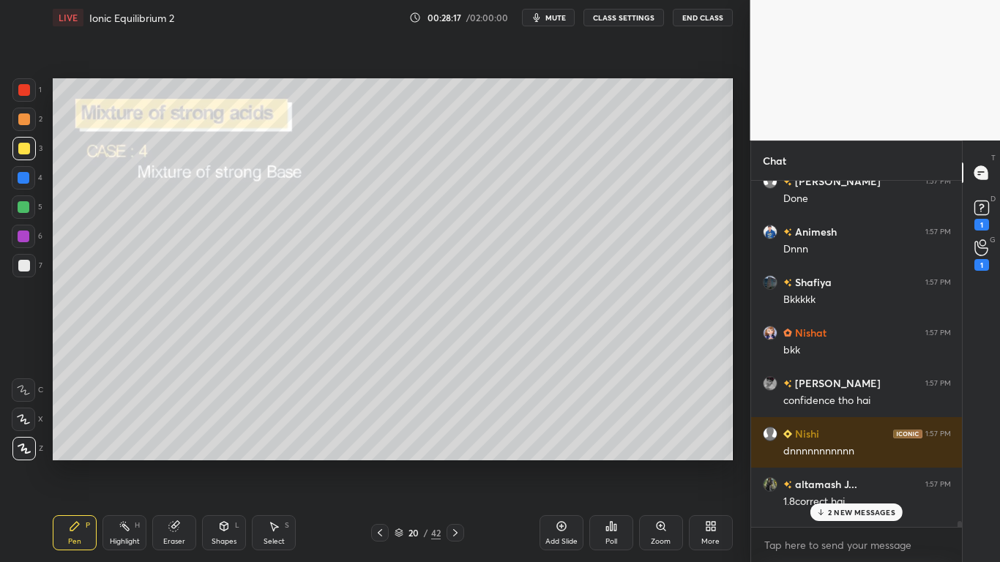
click at [854, 463] on p "2 NEW MESSAGES" at bounding box center [861, 512] width 67 height 9
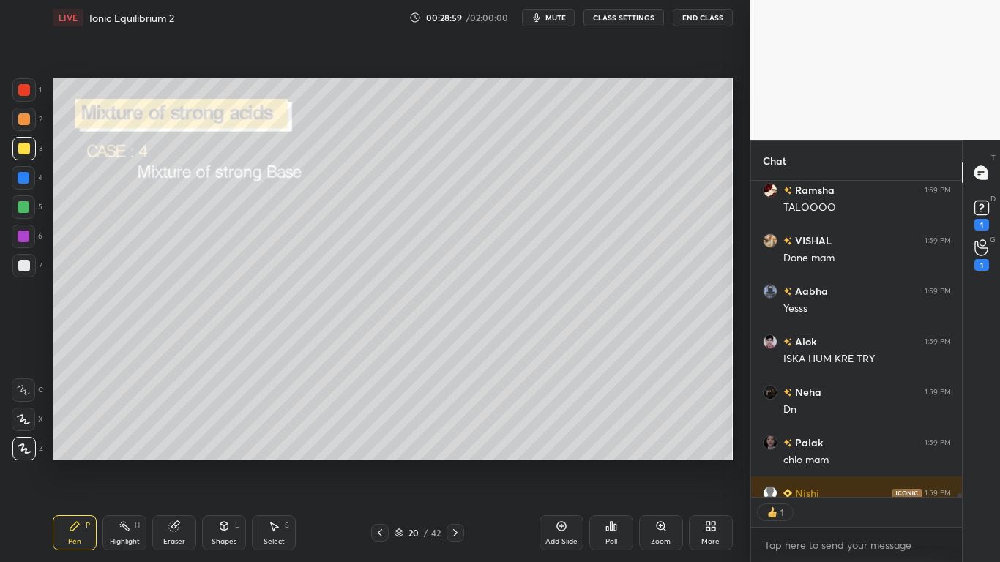
scroll to position [312, 206]
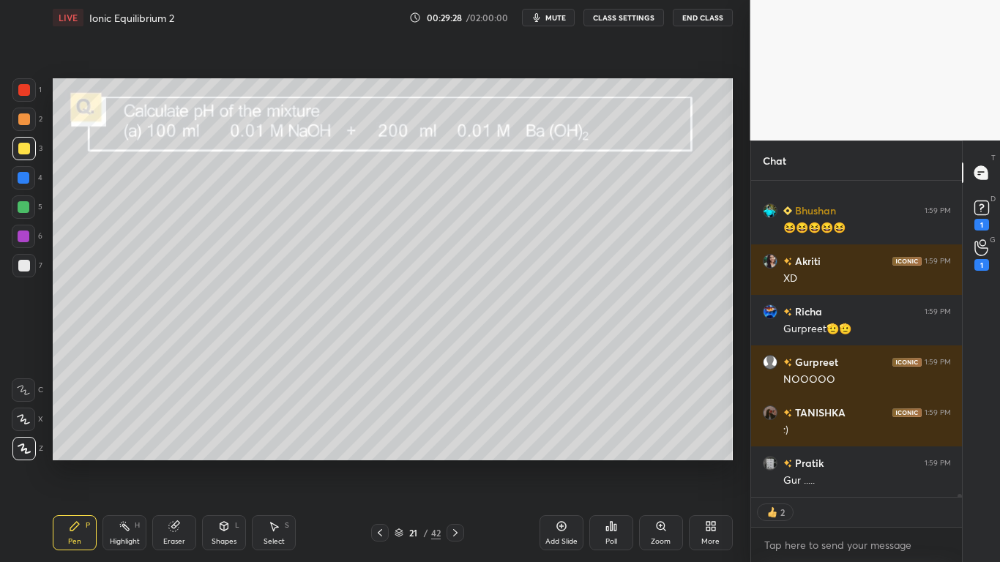
type textarea "x"
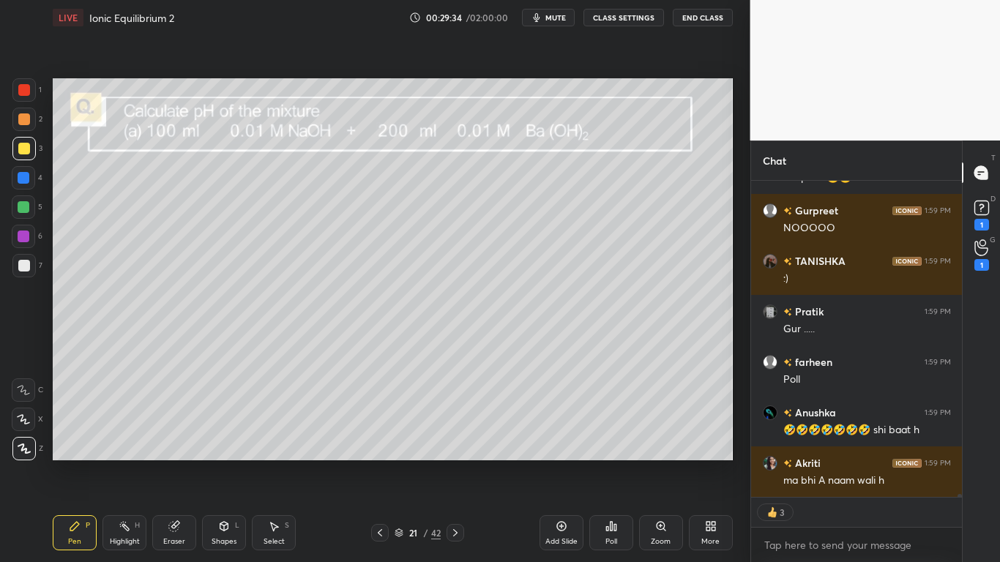
click at [628, 15] on button "CLASS SETTINGS" at bounding box center [623, 18] width 81 height 18
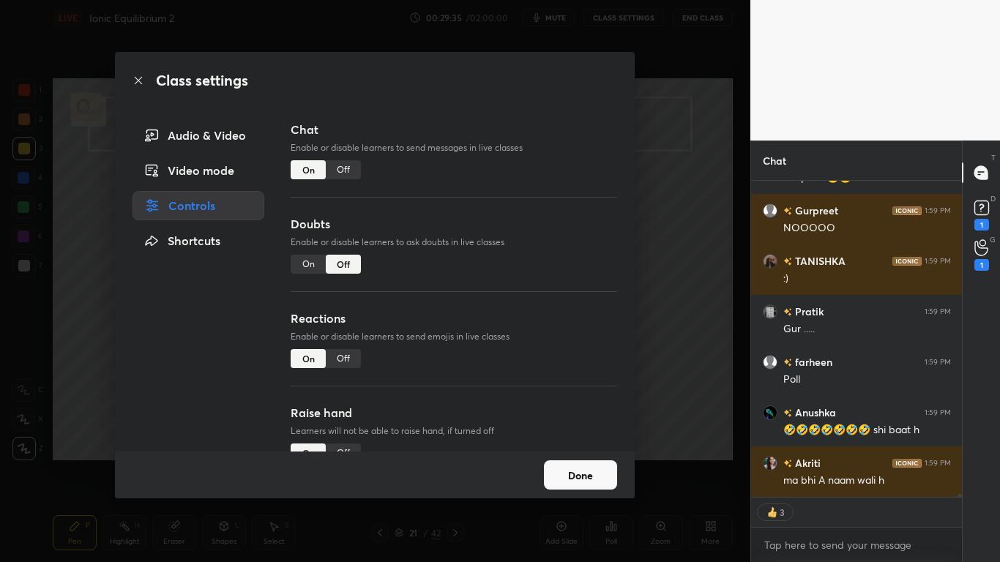
click at [337, 168] on div "Off" at bounding box center [343, 169] width 35 height 19
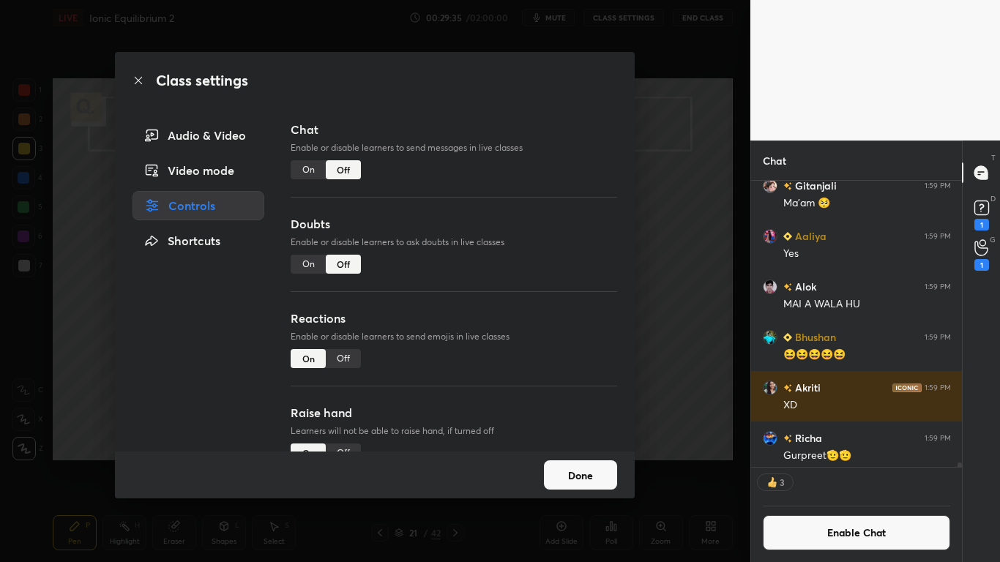
click at [600, 463] on button "Done" at bounding box center [580, 474] width 73 height 29
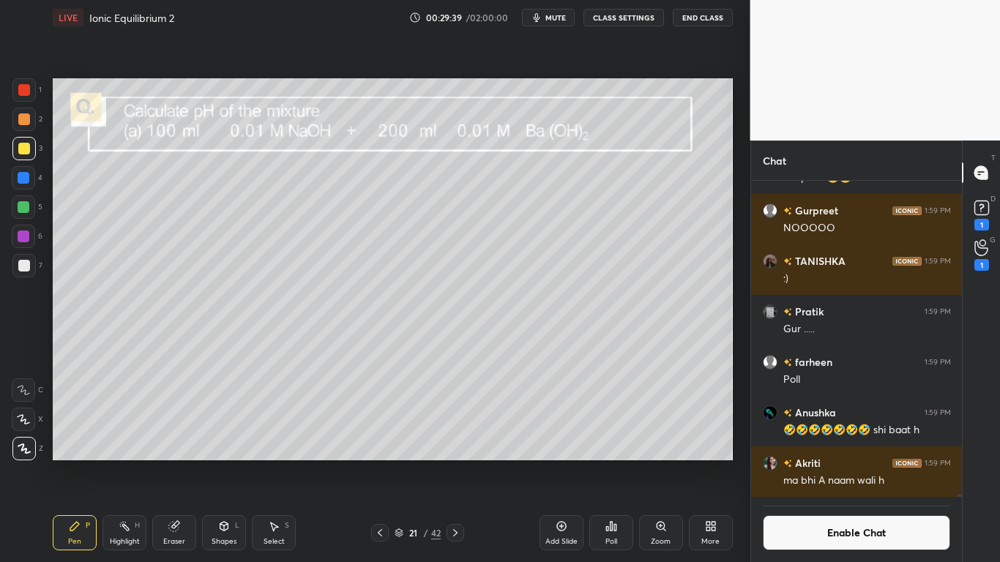
click at [27, 261] on div at bounding box center [24, 266] width 12 height 12
click at [615, 463] on div "Poll" at bounding box center [611, 532] width 44 height 35
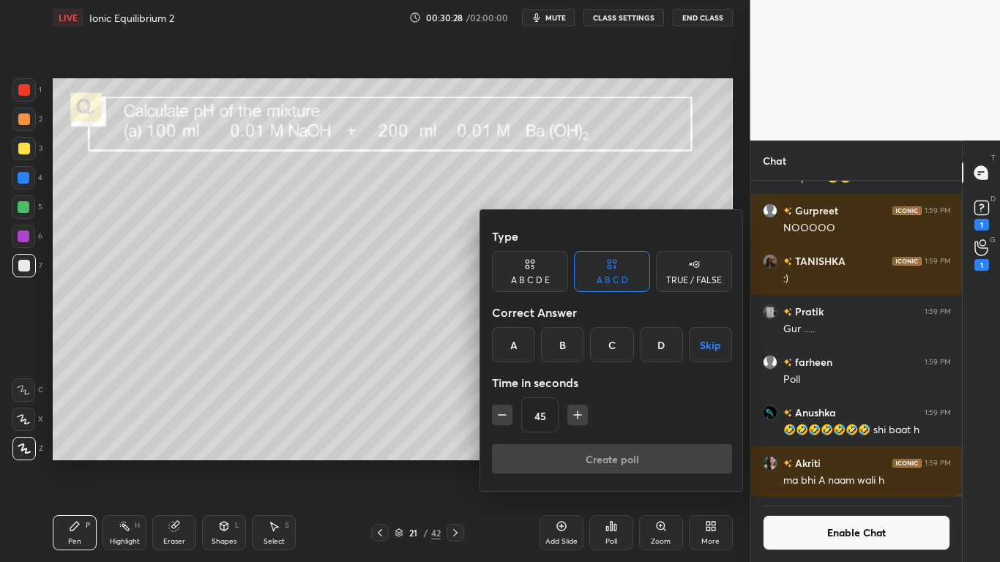
click at [579, 347] on div "B" at bounding box center [562, 344] width 43 height 35
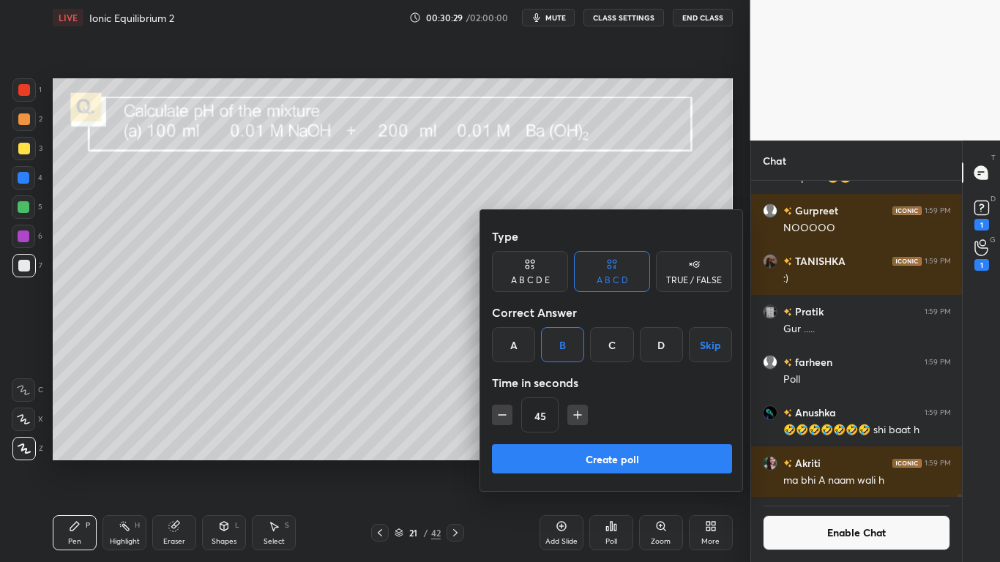
click at [575, 414] on icon "button" at bounding box center [577, 415] width 15 height 15
click at [509, 417] on icon "button" at bounding box center [502, 415] width 15 height 15
type input "45"
click at [592, 458] on button "Create poll" at bounding box center [612, 458] width 240 height 29
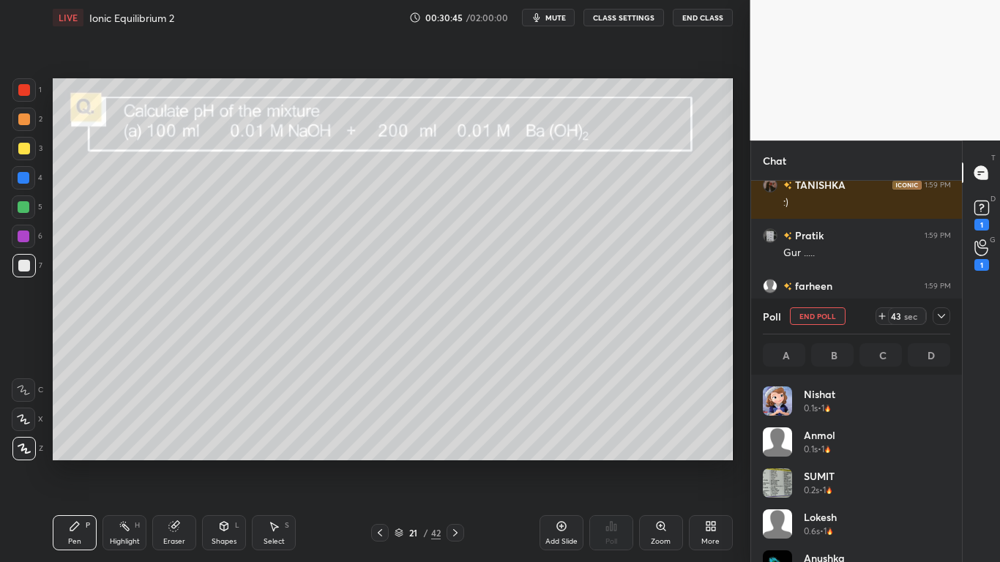
scroll to position [171, 183]
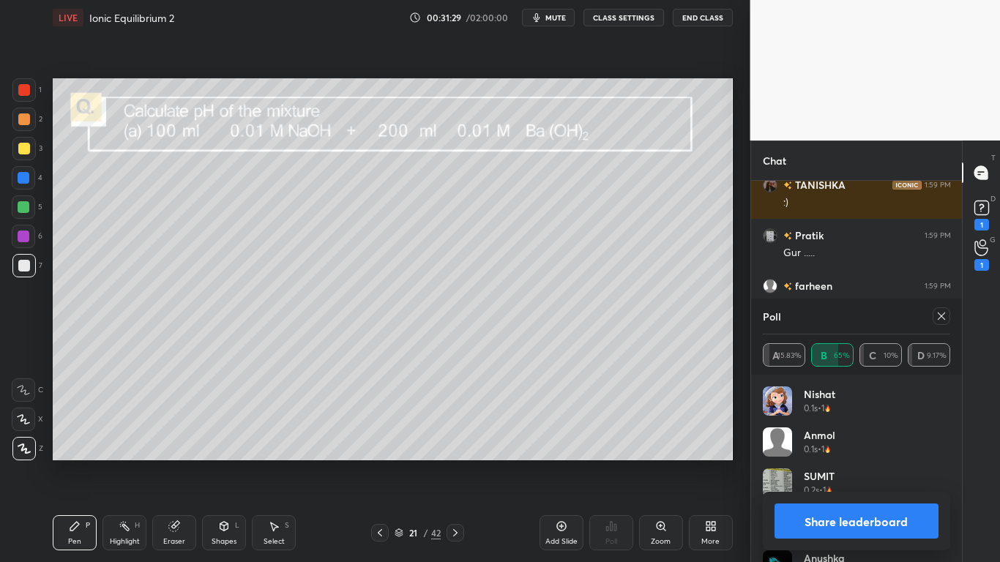
click at [821, 463] on button "Share leaderboard" at bounding box center [857, 521] width 165 height 35
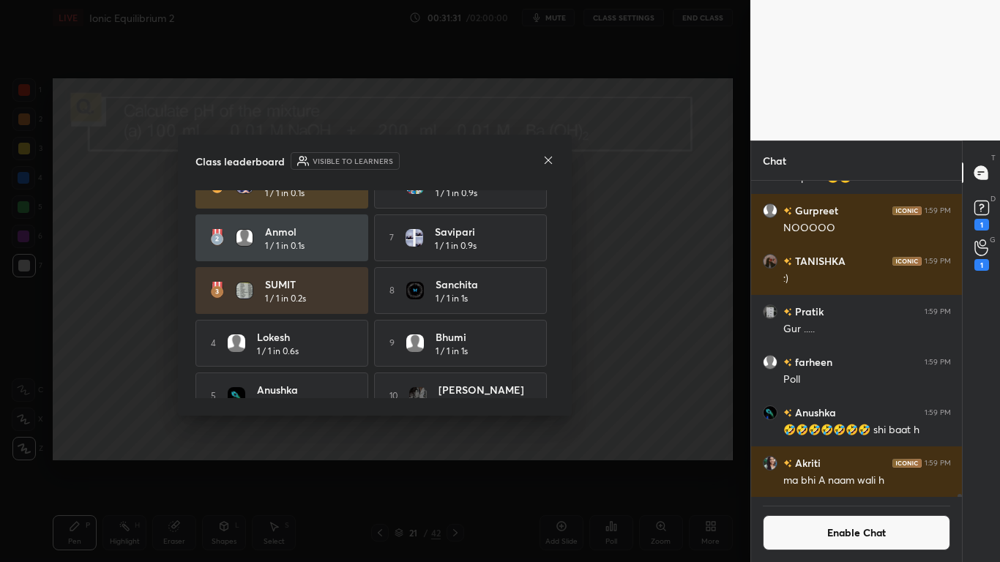
scroll to position [54, 0]
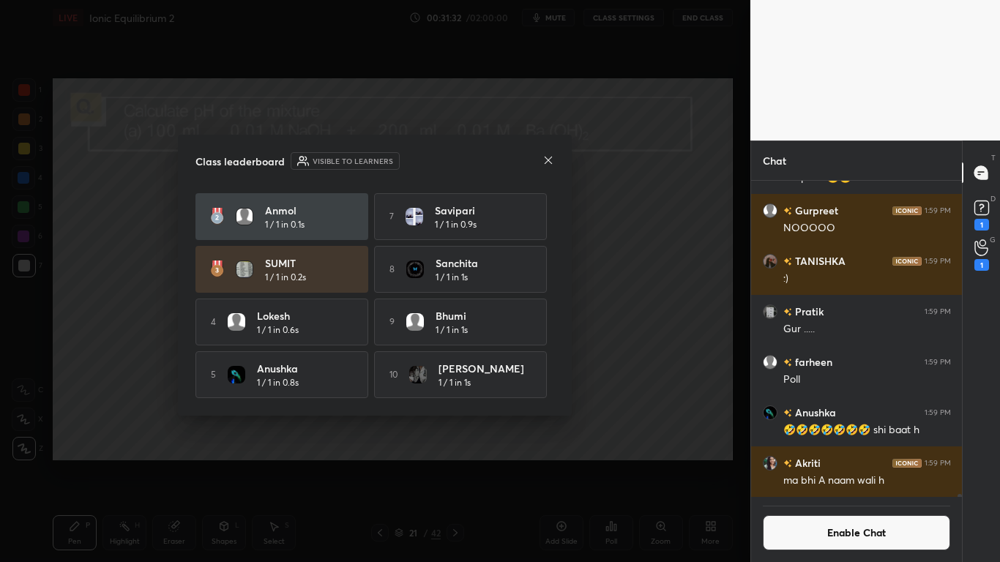
click at [547, 163] on icon at bounding box center [548, 160] width 12 height 12
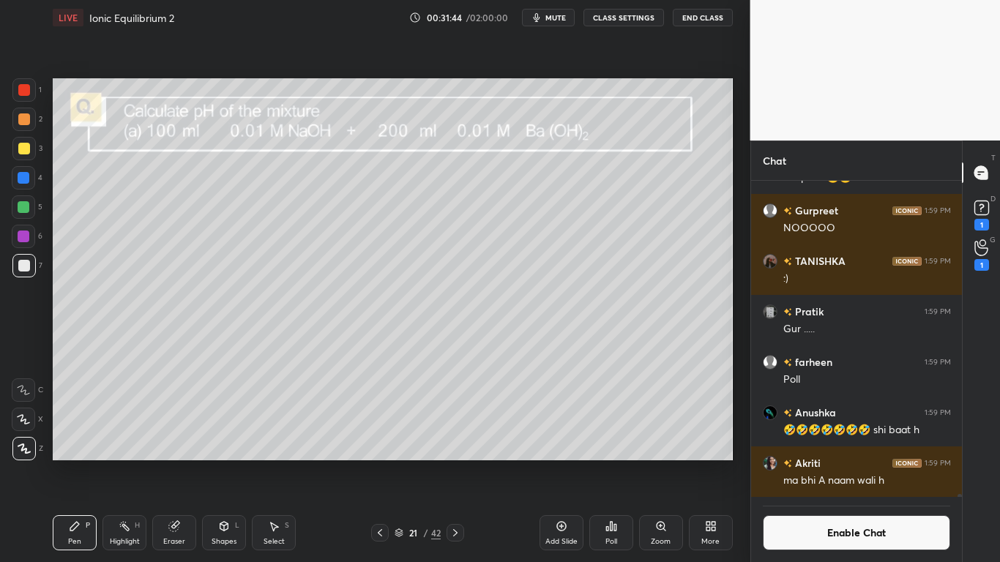
scroll to position [282, 206]
click at [23, 149] on div at bounding box center [24, 149] width 12 height 12
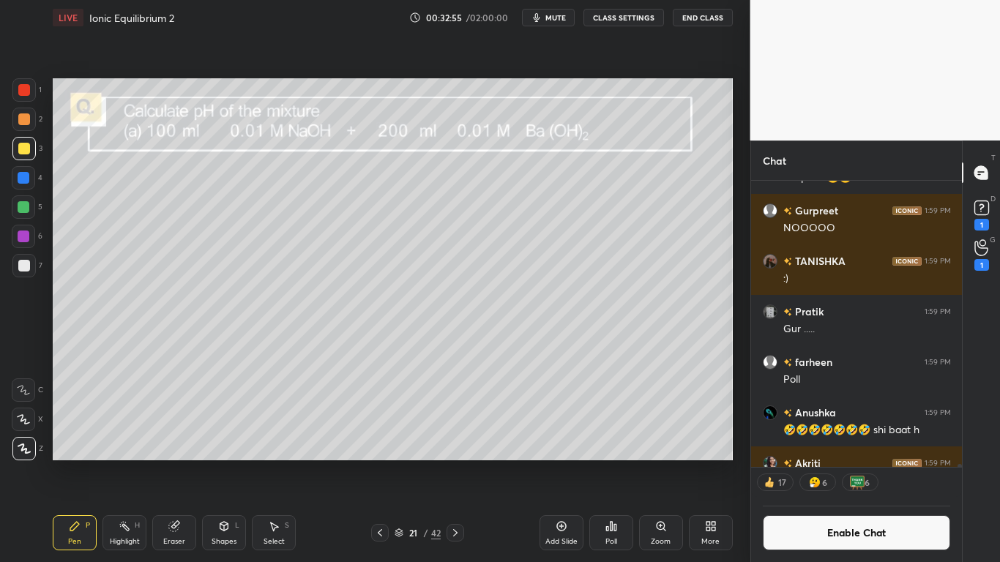
click at [559, 463] on div "Add Slide" at bounding box center [562, 532] width 44 height 35
click at [826, 463] on button "Enable Chat" at bounding box center [857, 532] width 188 height 35
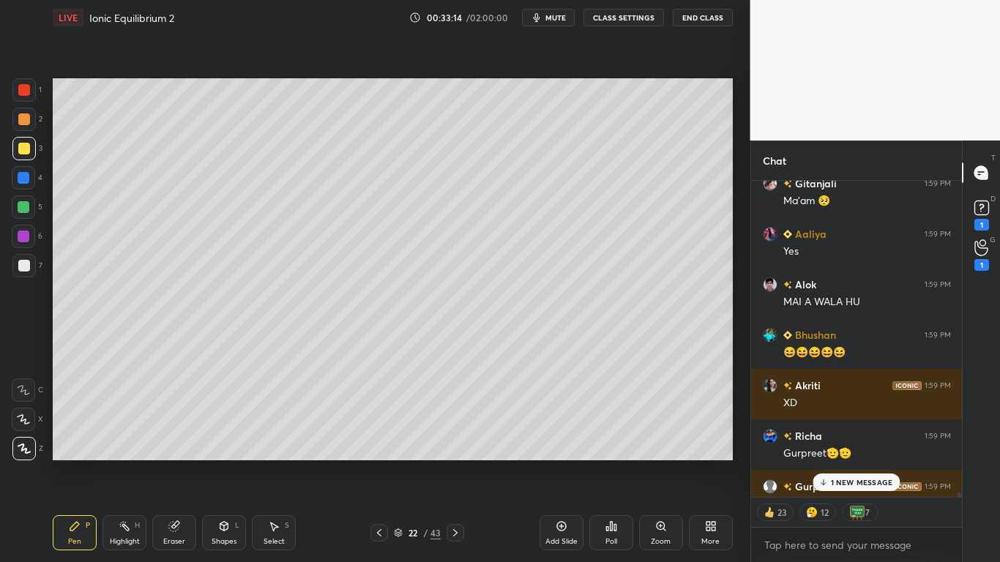
click at [850, 463] on div "1 NEW MESSAGE" at bounding box center [856, 483] width 87 height 18
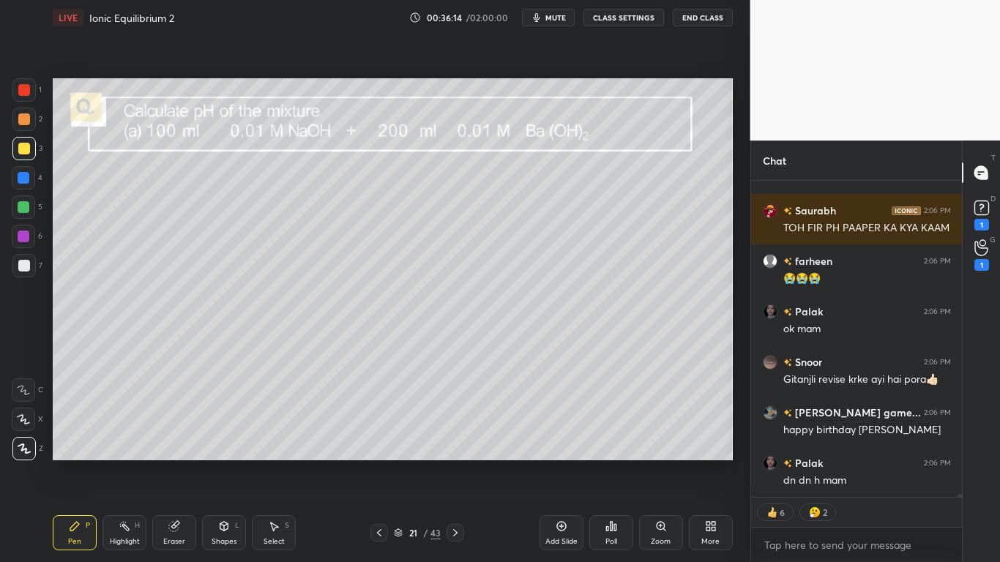
scroll to position [35823, 0]
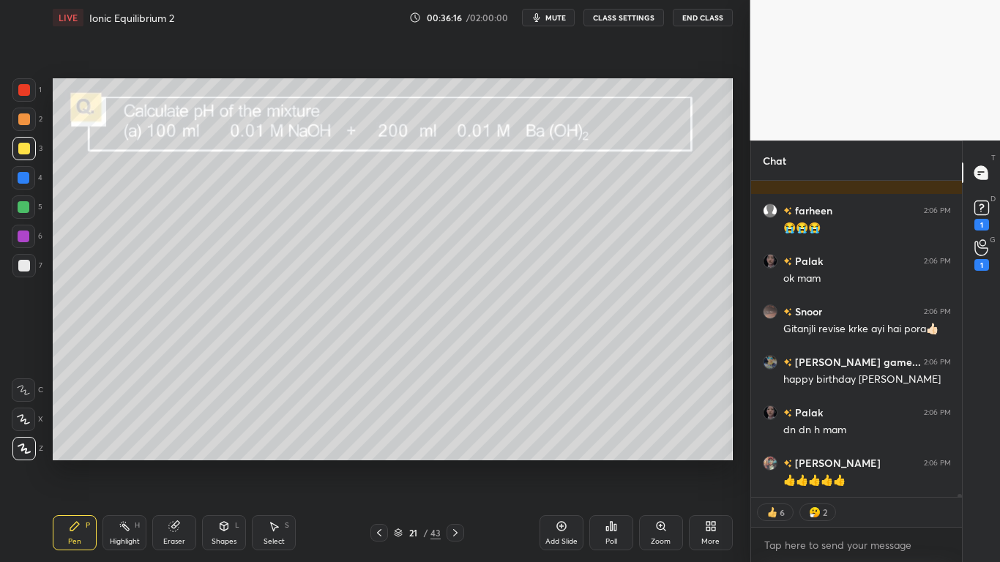
click at [19, 152] on div at bounding box center [24, 149] width 12 height 12
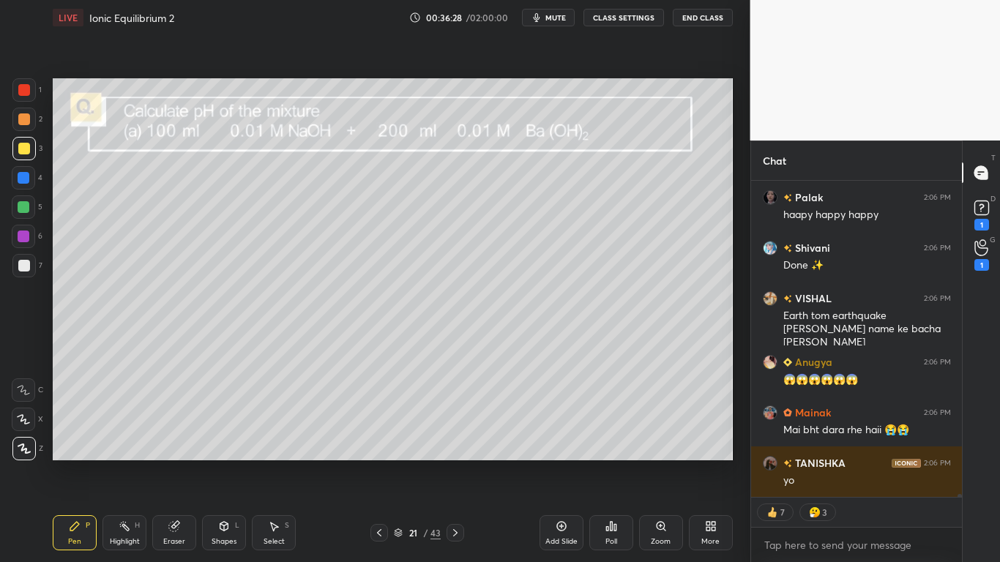
scroll to position [34472, 0]
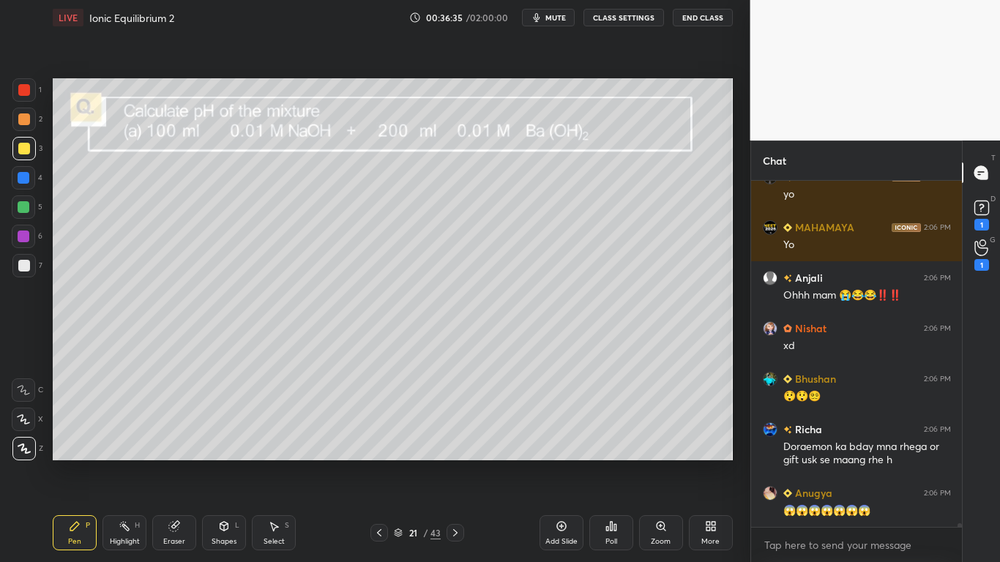
click at [627, 29] on div "LIVE Ionic Equilibrium 2 00:36:35 / 02:00:00 mute CLASS SETTINGS End Class" at bounding box center [393, 17] width 680 height 35
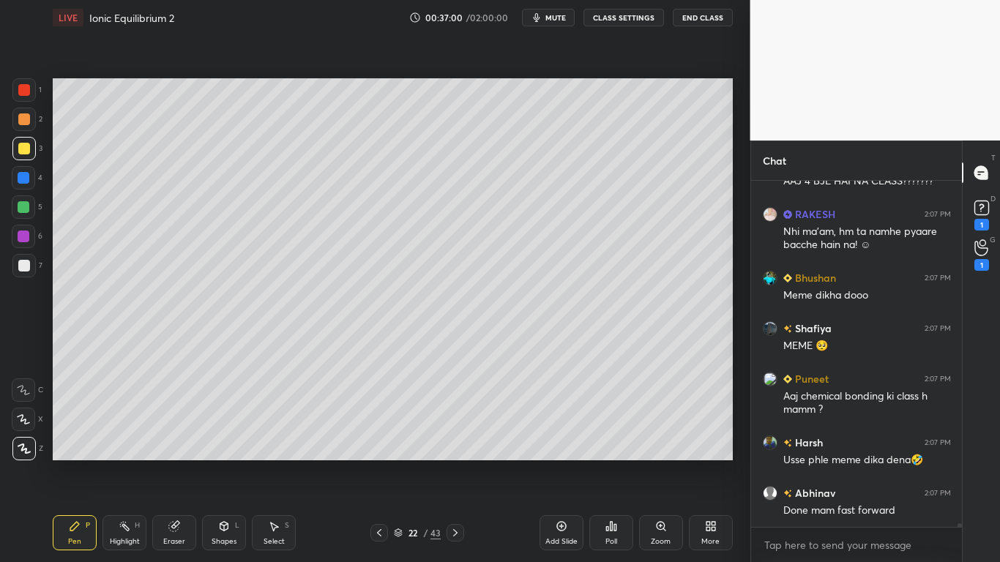
click at [402, 463] on div "22 / 43" at bounding box center [417, 532] width 47 height 13
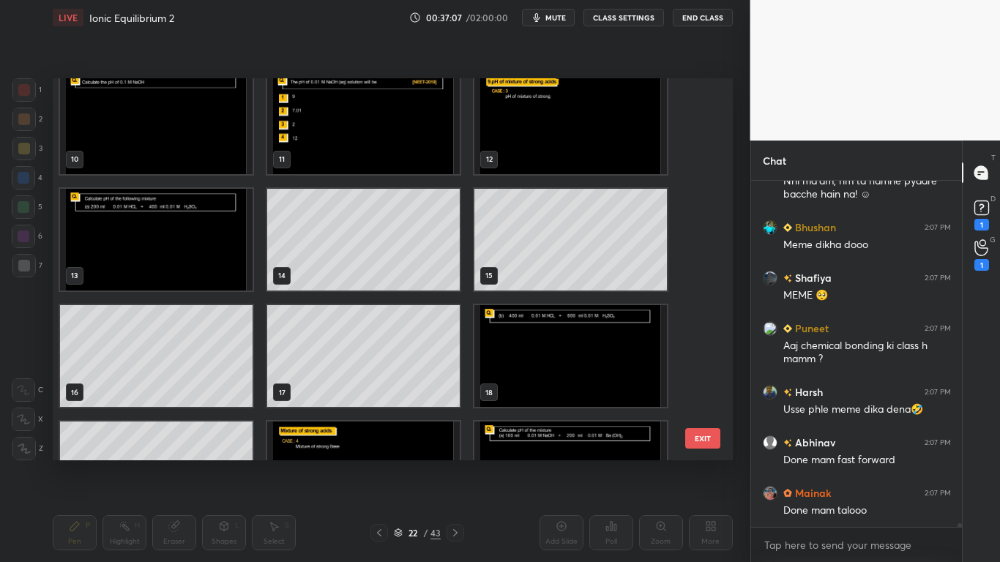
click at [714, 447] on button "EXIT" at bounding box center [702, 438] width 35 height 20
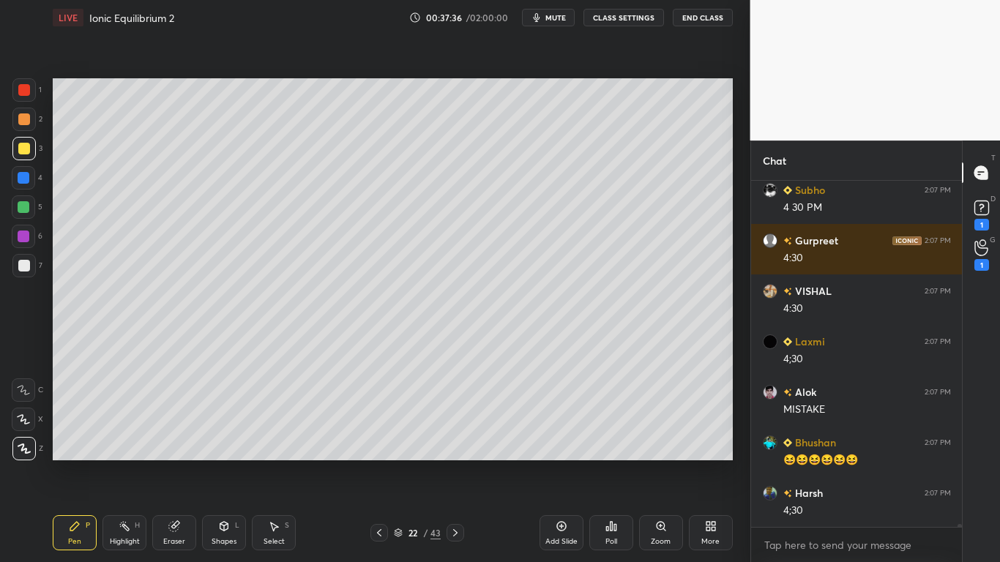
type textarea "x"
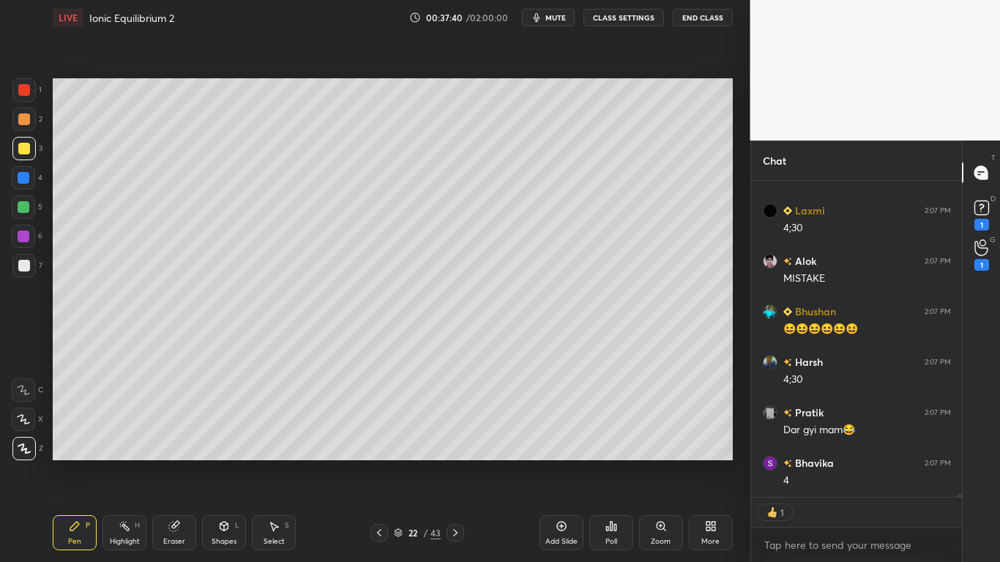
click at [614, 21] on button "CLASS SETTINGS" at bounding box center [623, 18] width 81 height 18
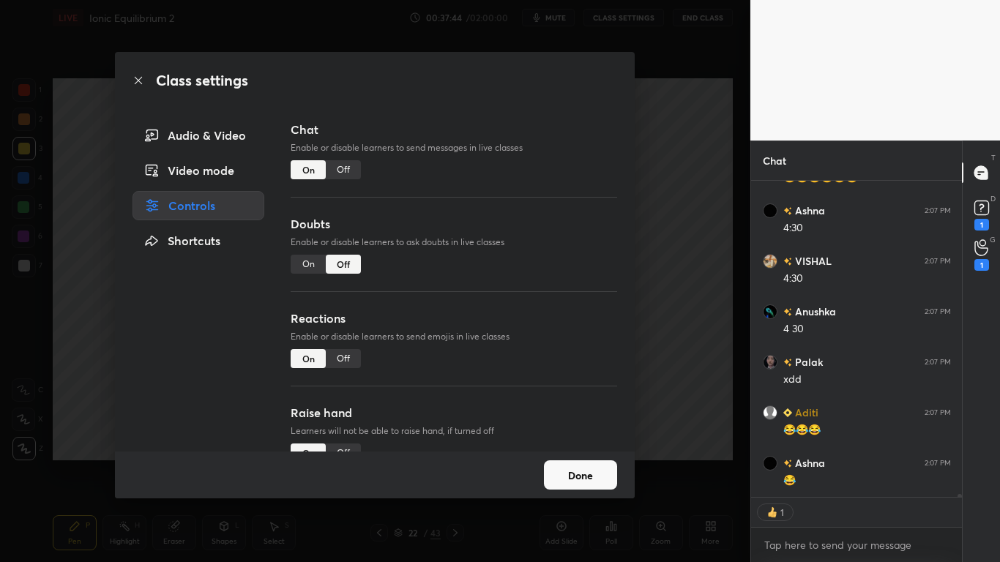
click at [343, 175] on div "Off" at bounding box center [343, 169] width 35 height 19
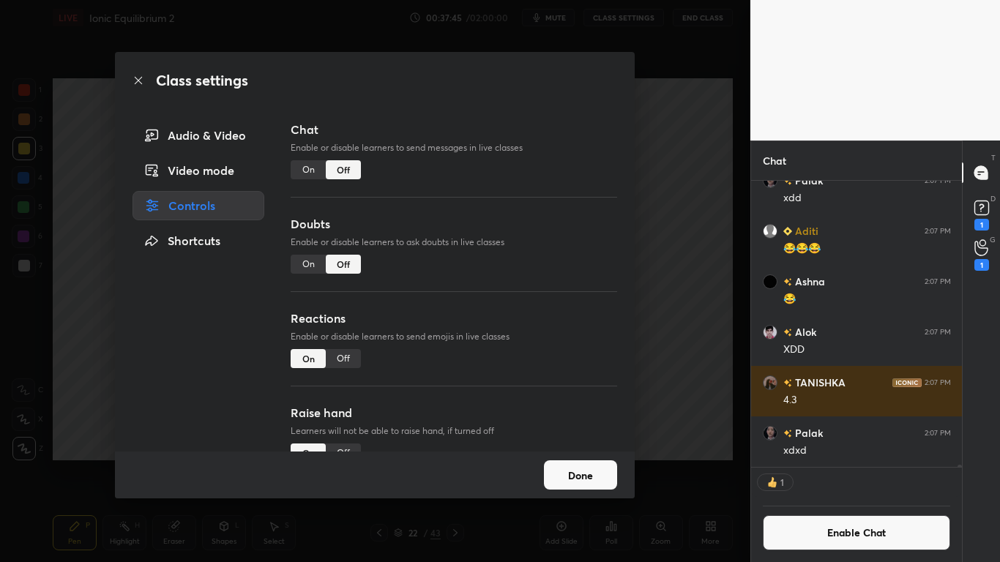
click at [584, 463] on button "Done" at bounding box center [580, 474] width 73 height 29
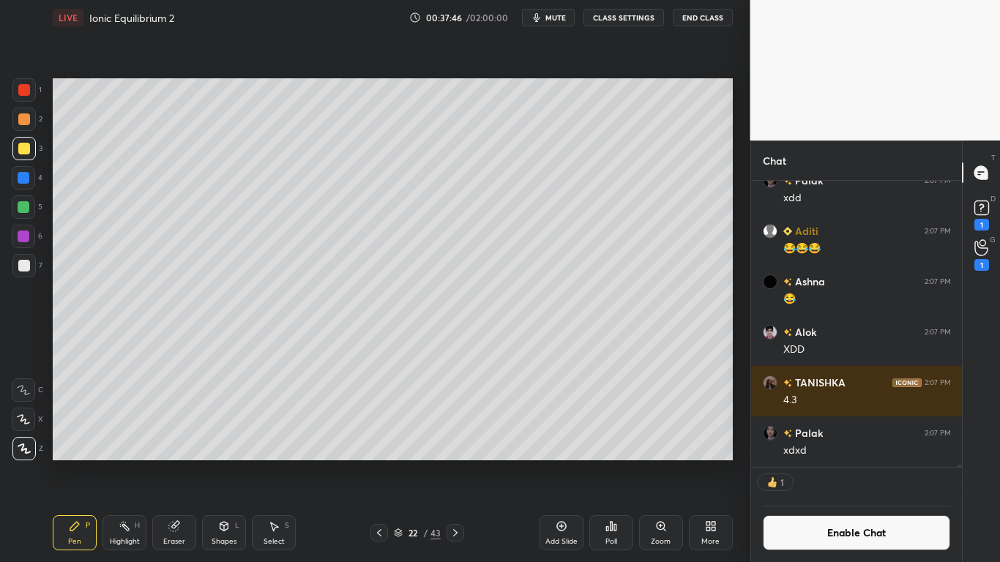
click at [455, 463] on icon at bounding box center [455, 532] width 4 height 7
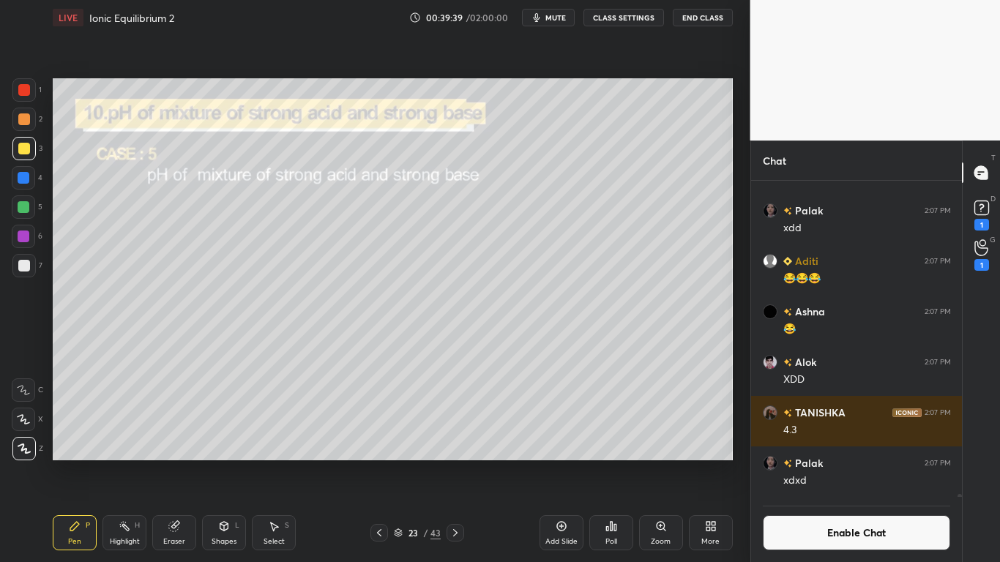
scroll to position [282, 206]
click at [176, 463] on div "Eraser" at bounding box center [174, 532] width 44 height 35
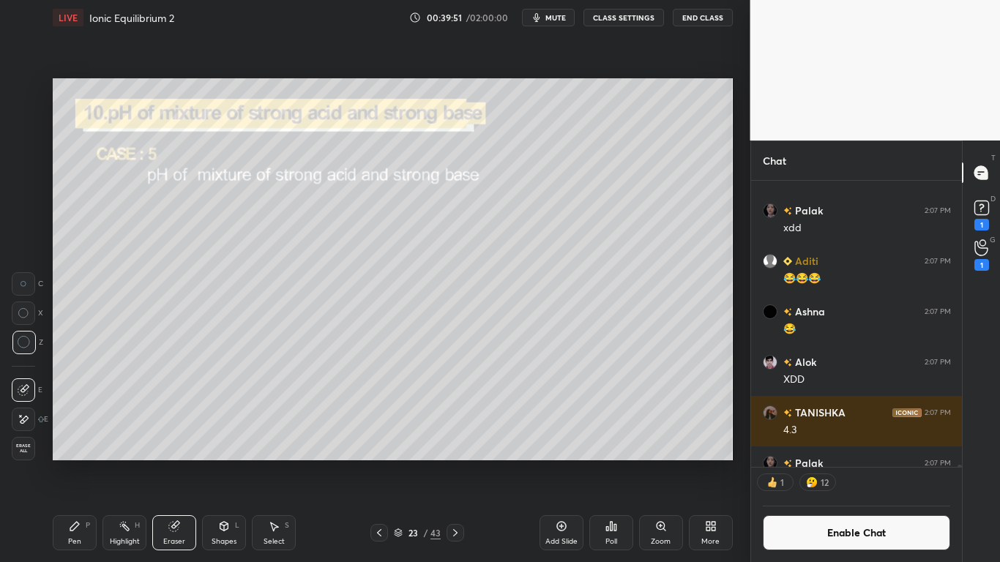
click at [77, 463] on icon at bounding box center [75, 527] width 12 height 12
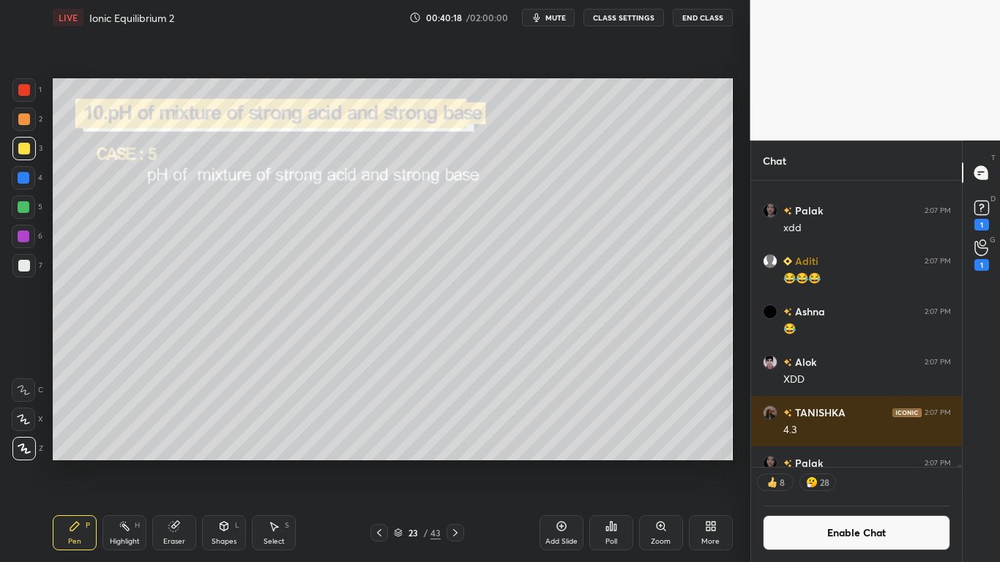
click at [562, 463] on div "Add Slide" at bounding box center [562, 532] width 44 height 35
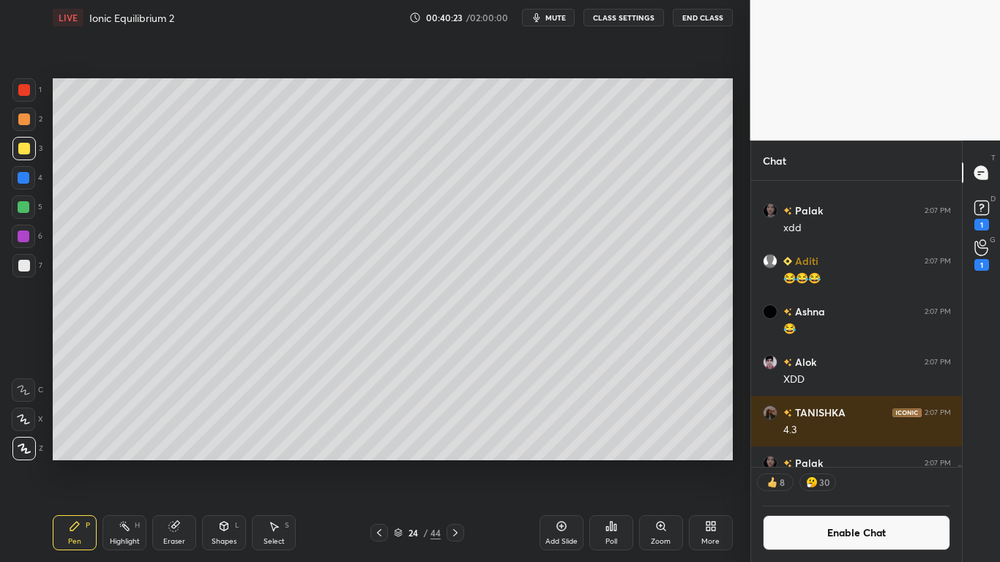
click at [381, 463] on icon at bounding box center [379, 533] width 12 height 12
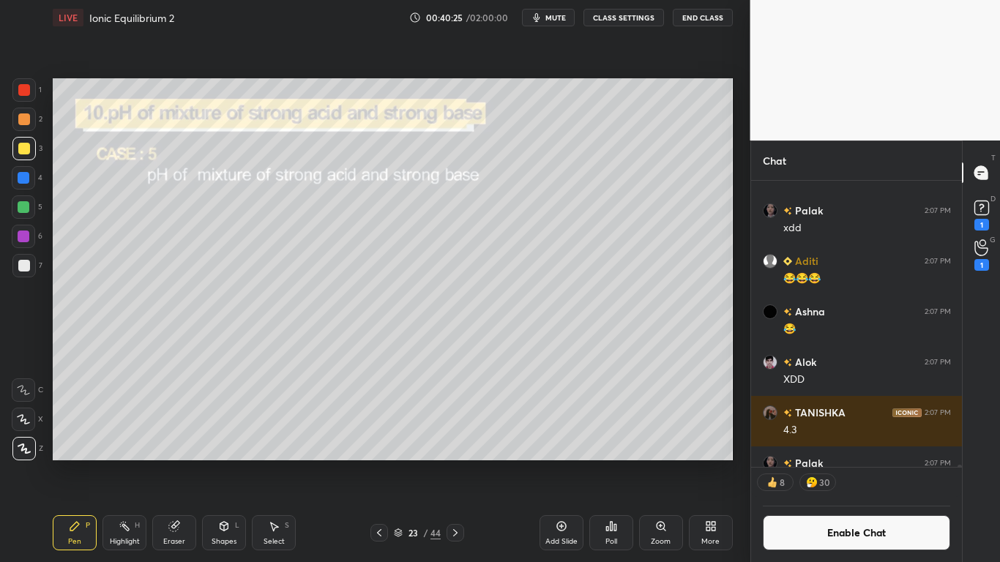
click at [458, 463] on icon at bounding box center [456, 533] width 12 height 12
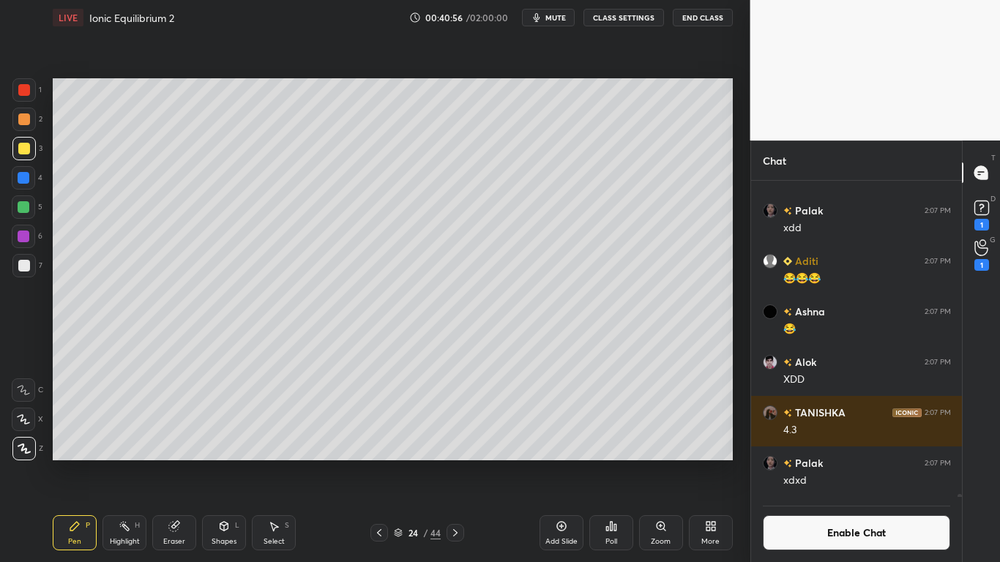
scroll to position [37698, 0]
click at [381, 463] on icon at bounding box center [379, 533] width 12 height 12
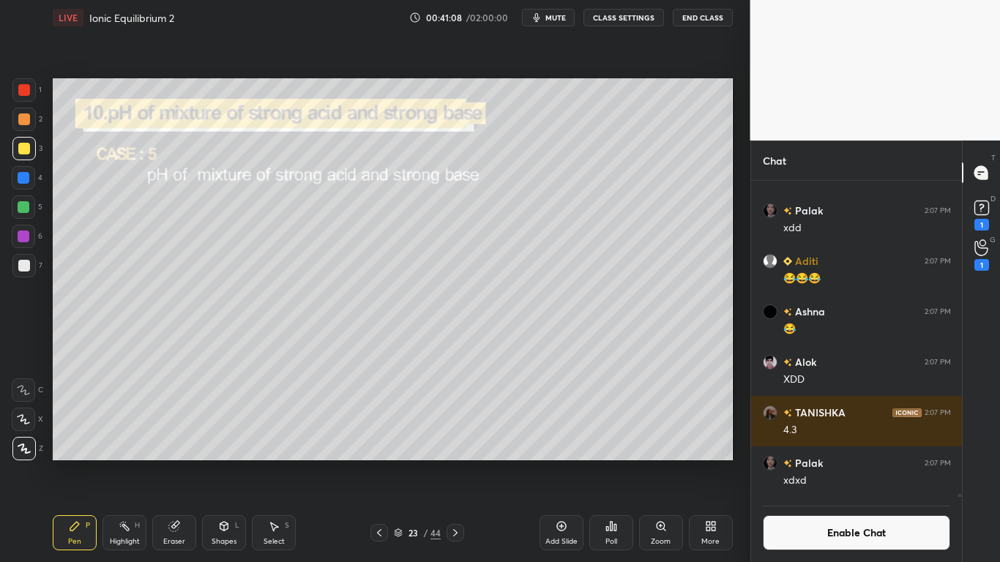
click at [827, 463] on button "Enable Chat" at bounding box center [857, 532] width 188 height 35
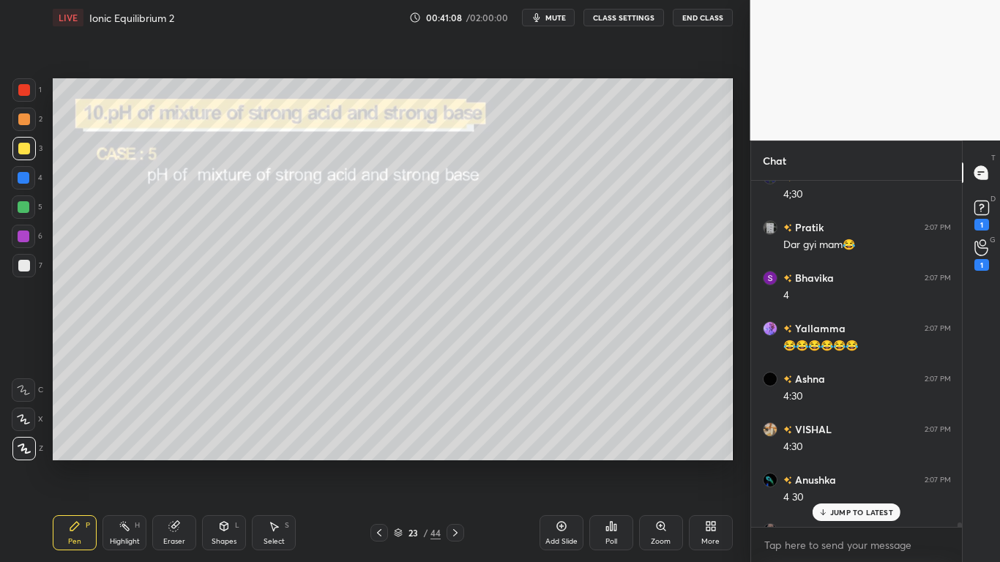
click at [843, 463] on p "JUMP TO LATEST" at bounding box center [861, 512] width 63 height 9
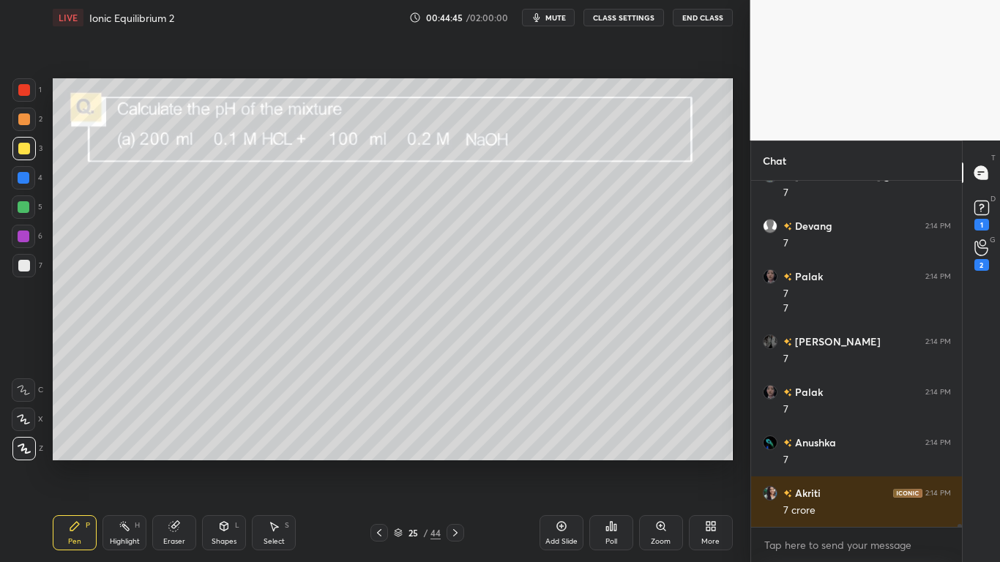
scroll to position [45478, 0]
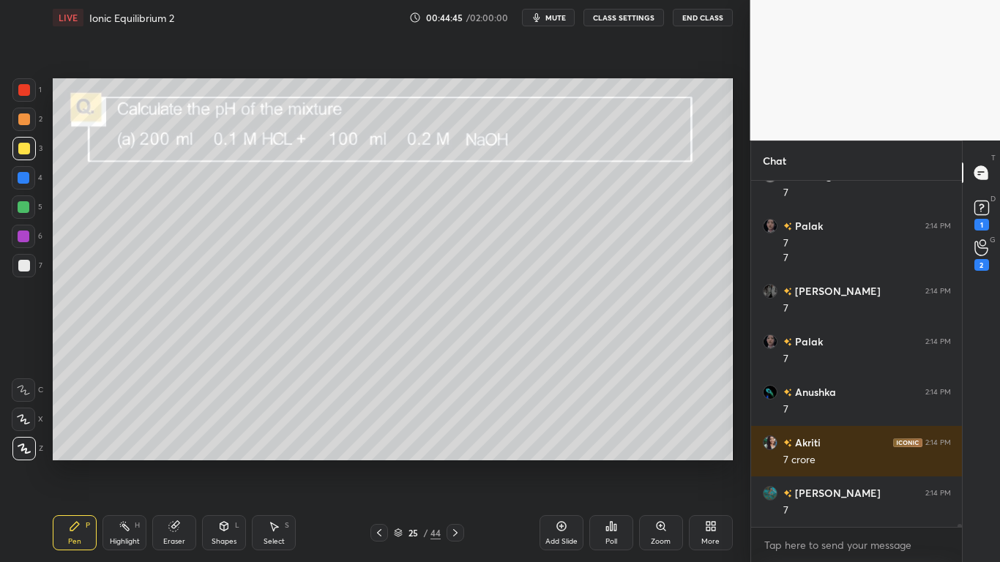
click at [617, 22] on button "CLASS SETTINGS" at bounding box center [623, 18] width 81 height 18
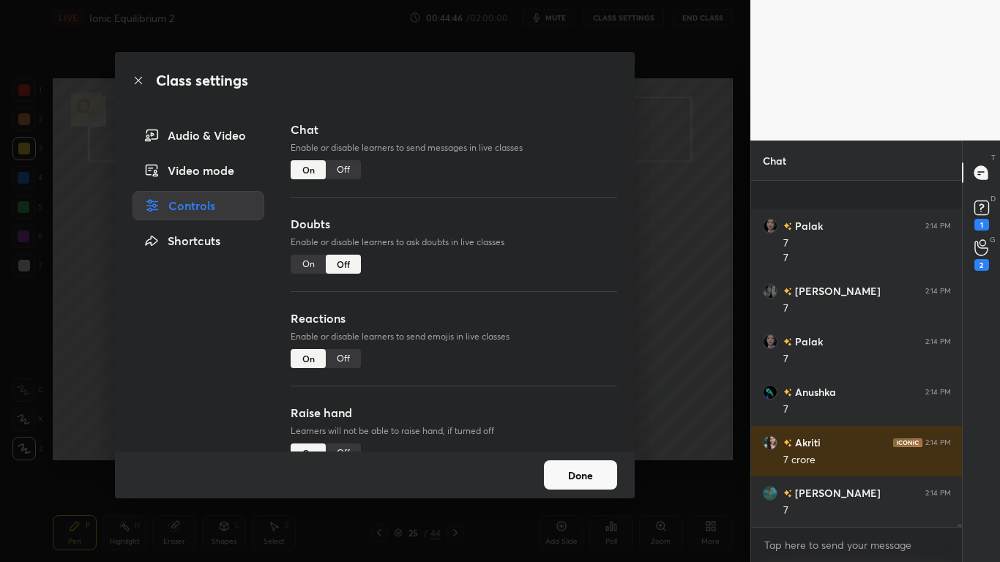
scroll to position [45579, 0]
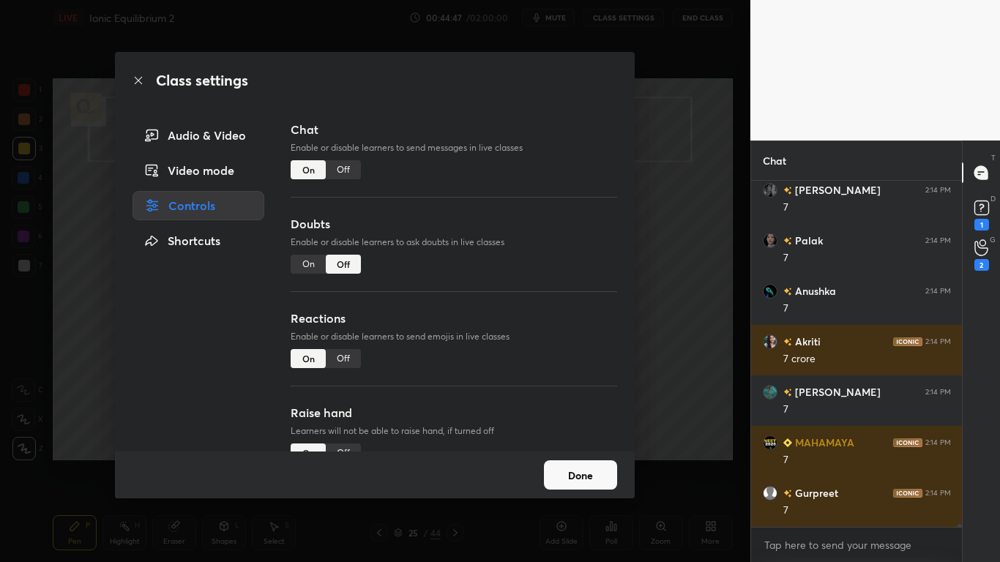
click at [691, 390] on div "Class settings Audio & Video Video mode Controls Shortcuts Chat Enable or disab…" at bounding box center [375, 281] width 750 height 562
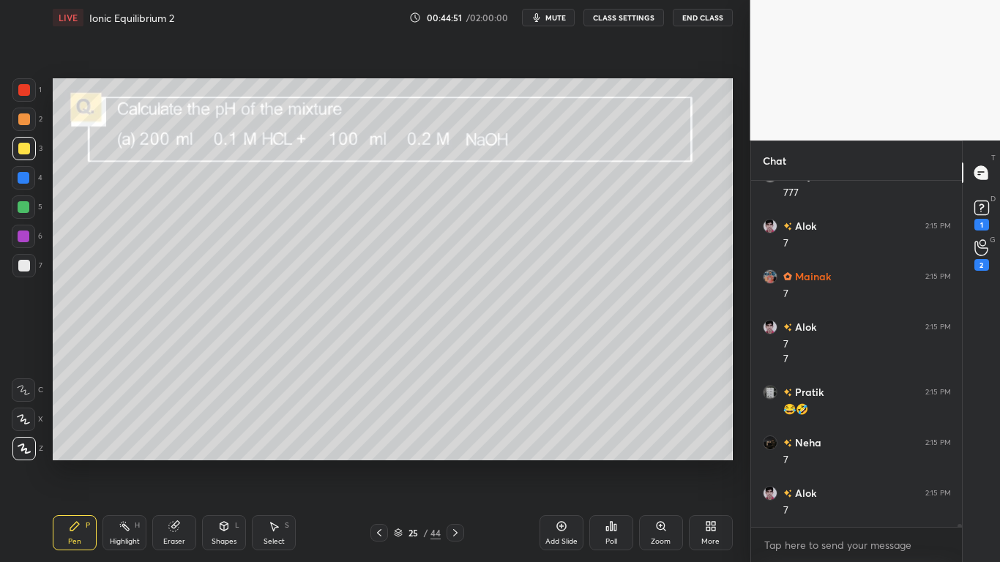
scroll to position [46048, 0]
click at [26, 155] on div at bounding box center [23, 148] width 23 height 23
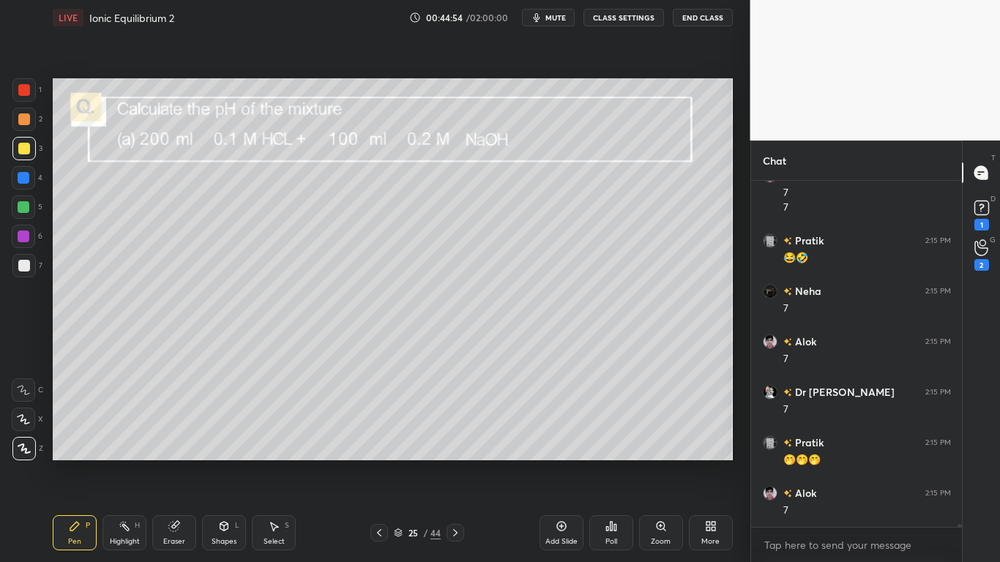
scroll to position [46351, 0]
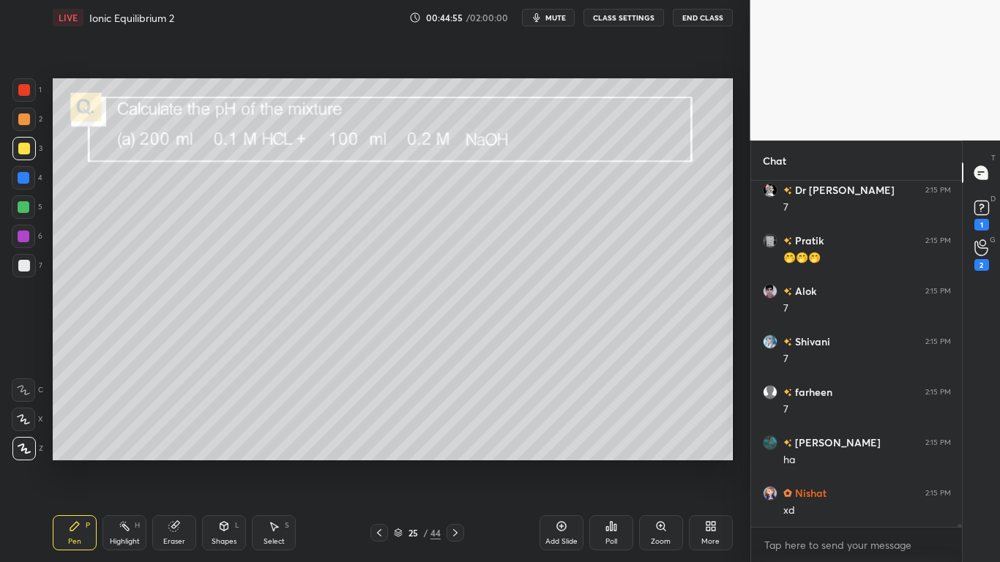
click at [622, 23] on button "CLASS SETTINGS" at bounding box center [623, 18] width 81 height 18
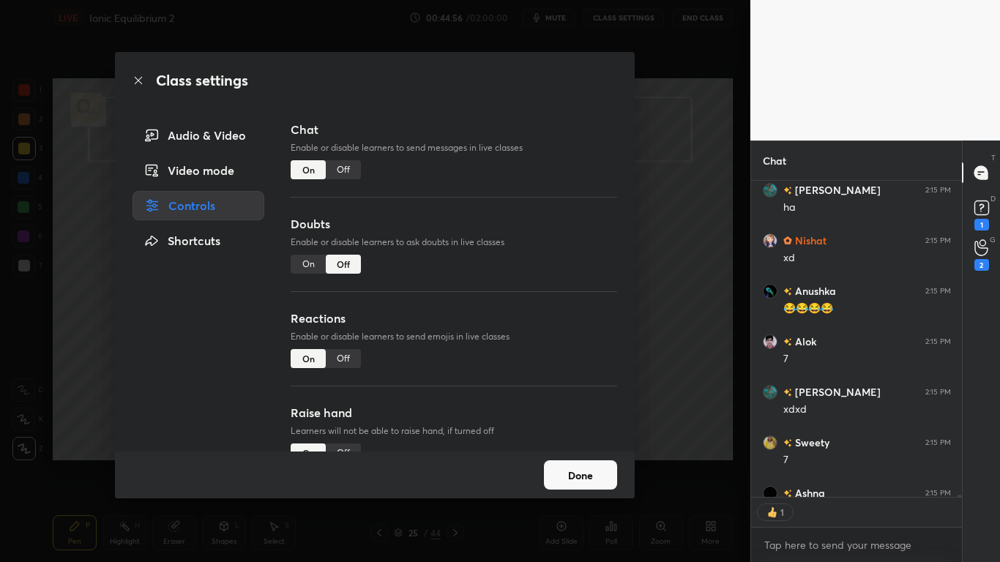
scroll to position [312, 206]
type textarea "x"
click at [346, 169] on div "Off" at bounding box center [343, 169] width 35 height 19
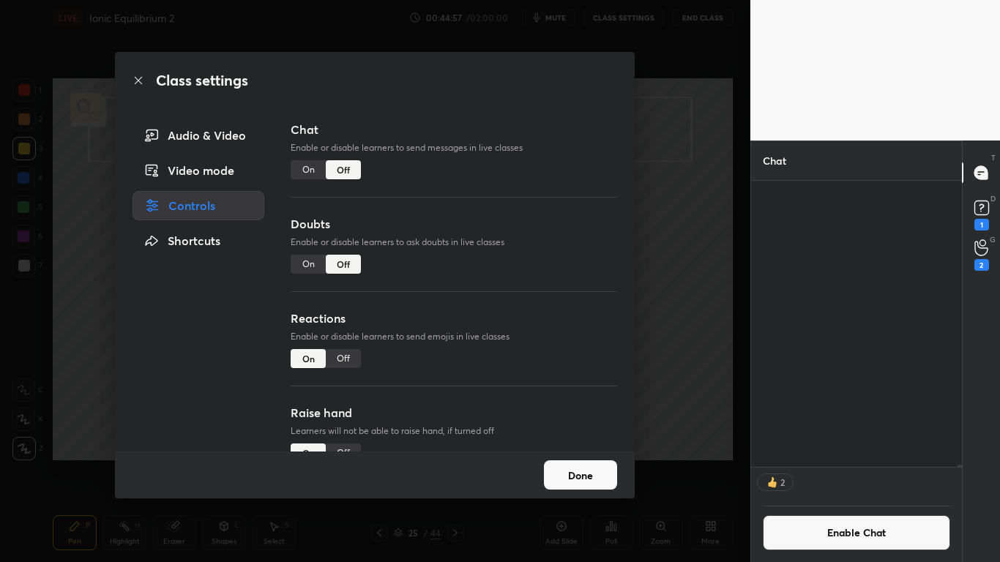
scroll to position [44286, 0]
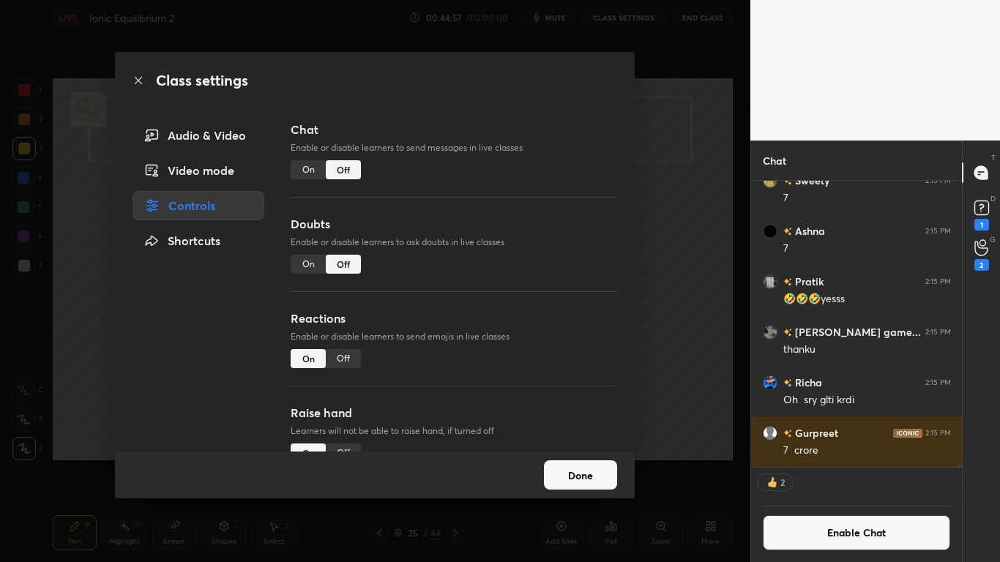
click at [574, 463] on button "Done" at bounding box center [580, 474] width 73 height 29
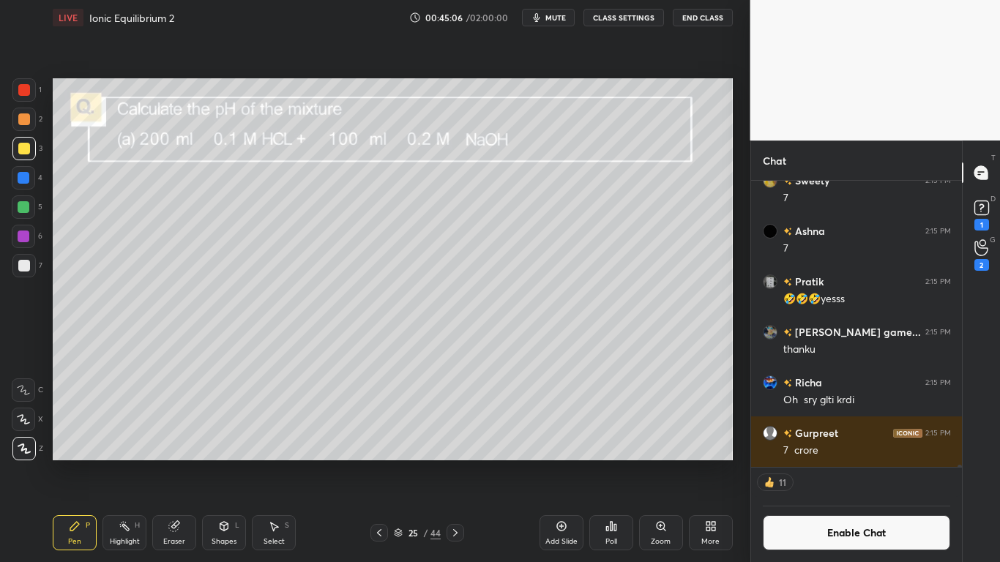
click at [221, 463] on icon at bounding box center [224, 526] width 8 height 9
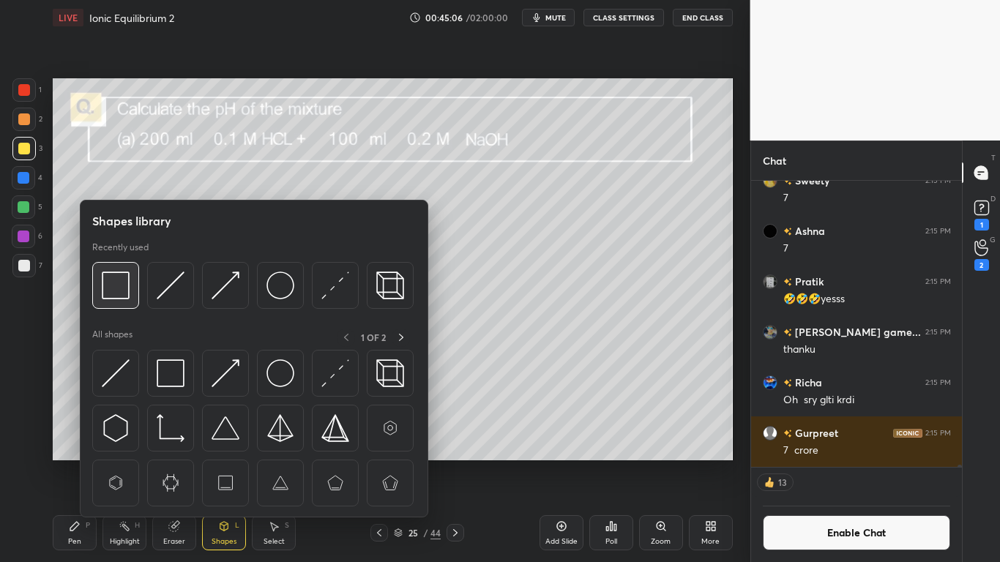
click at [113, 282] on img at bounding box center [116, 286] width 28 height 28
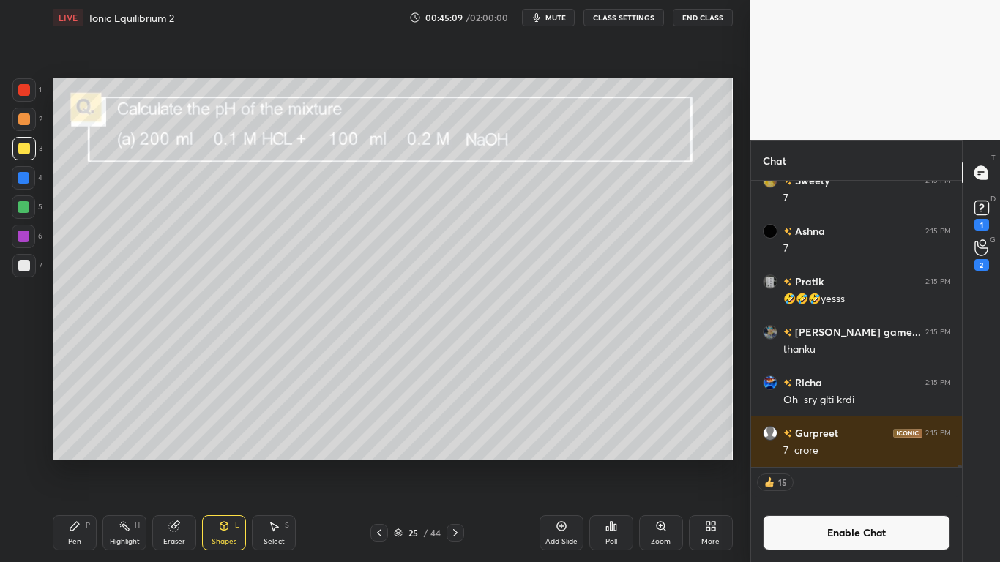
click at [61, 463] on div "Pen P" at bounding box center [75, 532] width 44 height 35
click at [23, 269] on div at bounding box center [24, 266] width 12 height 12
click at [845, 463] on button "Enable Chat" at bounding box center [857, 532] width 188 height 35
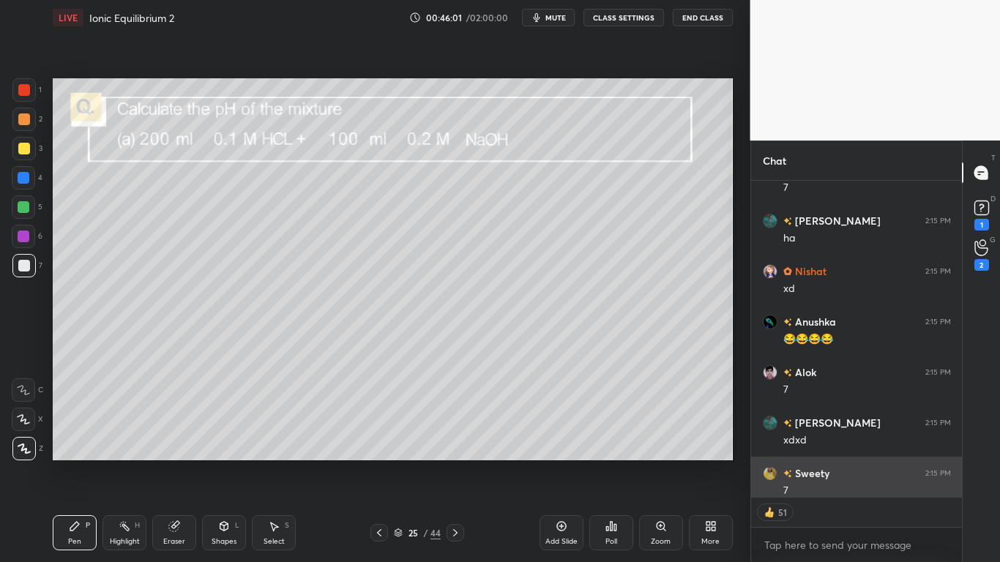
scroll to position [44237, 0]
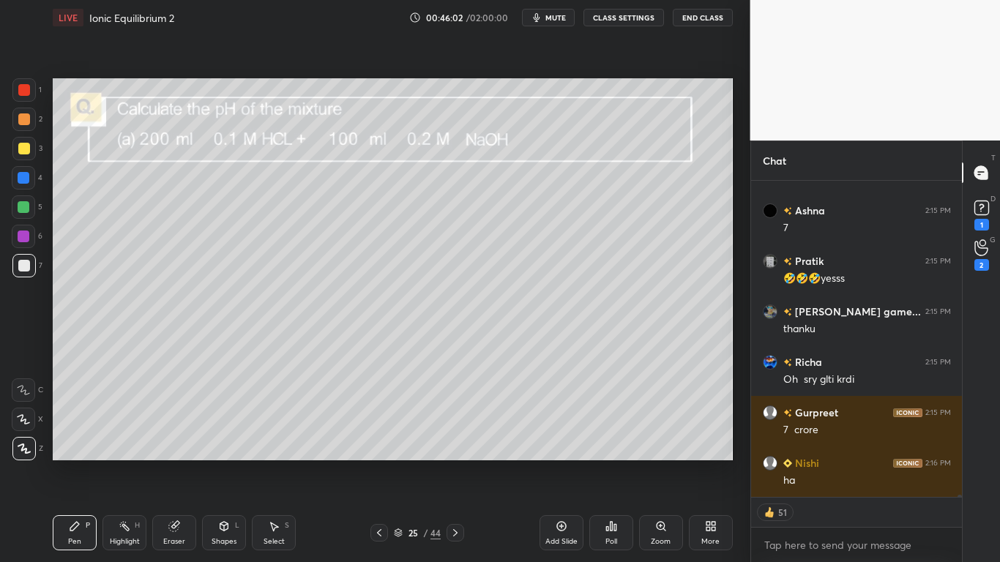
click at [23, 146] on div at bounding box center [24, 149] width 12 height 12
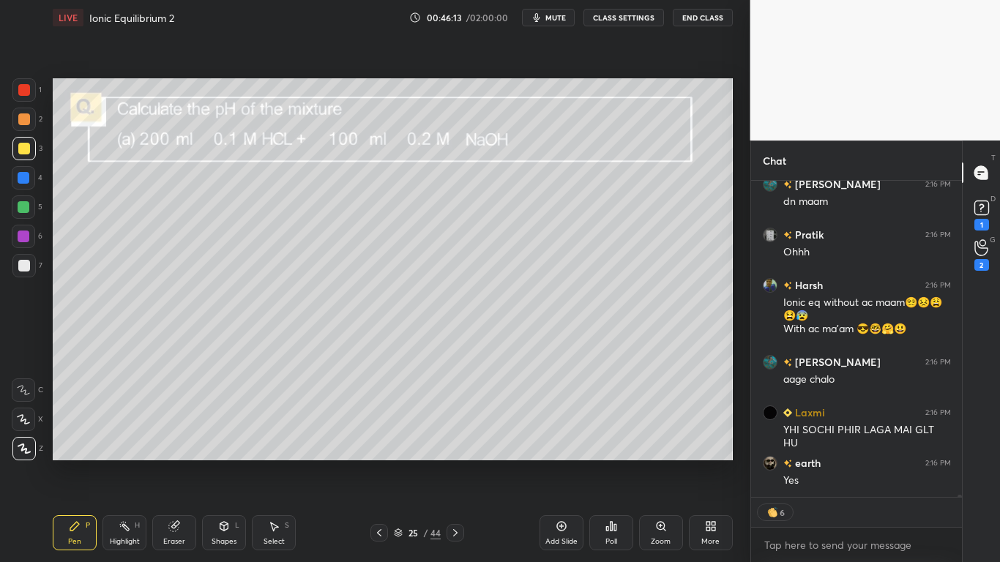
scroll to position [44819, 0]
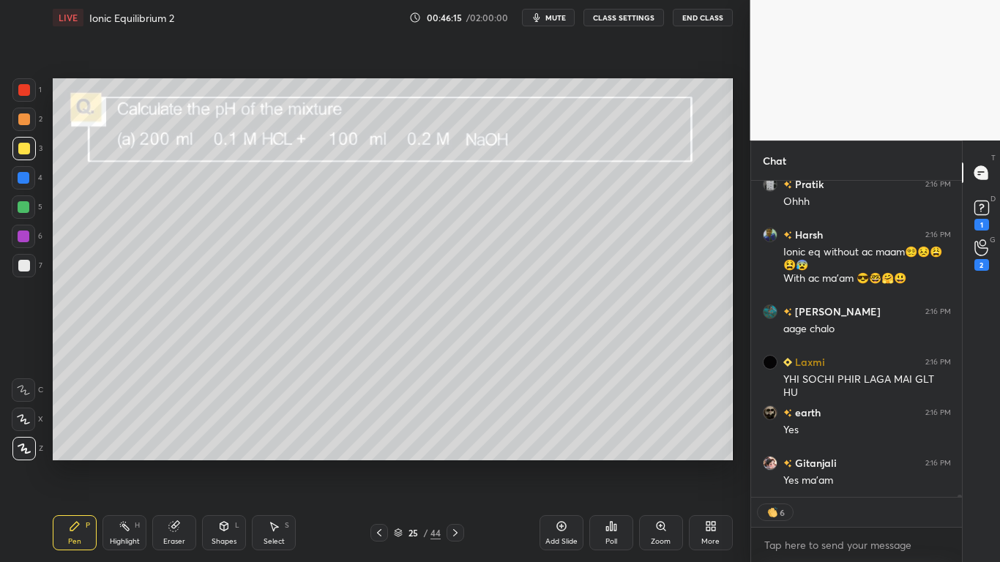
type textarea "x"
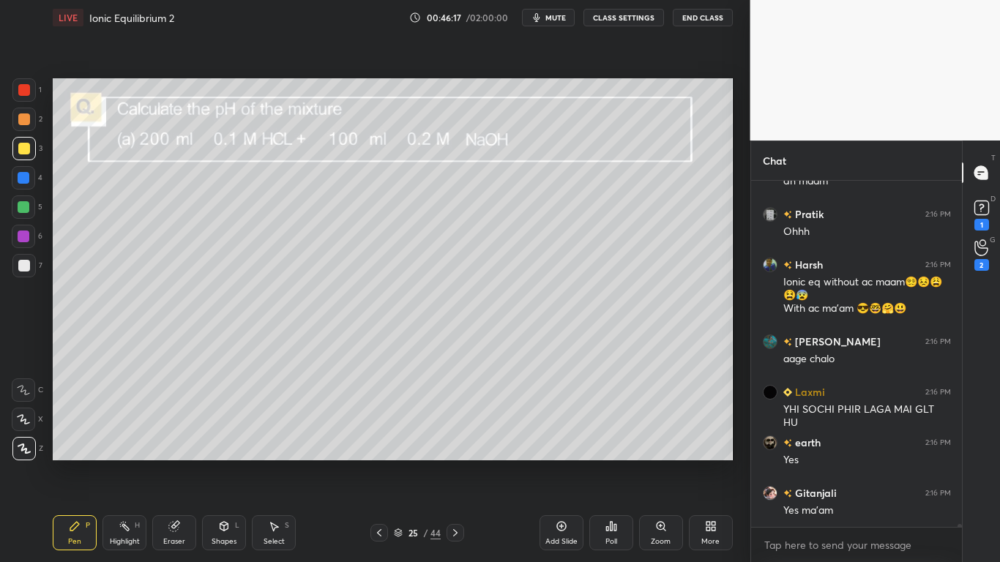
click at [22, 150] on div at bounding box center [24, 149] width 12 height 12
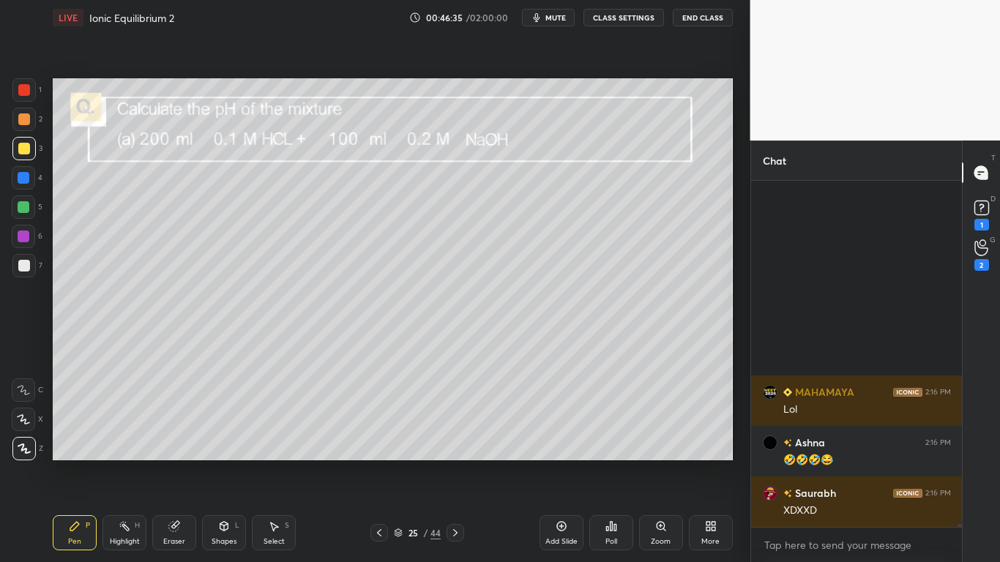
scroll to position [45850, 0]
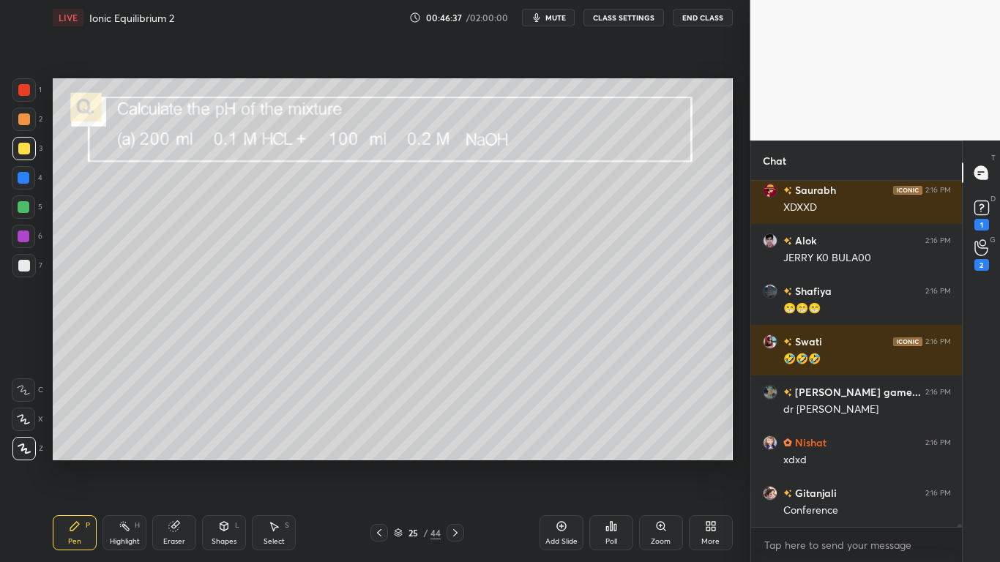
click at [26, 148] on div at bounding box center [24, 149] width 12 height 12
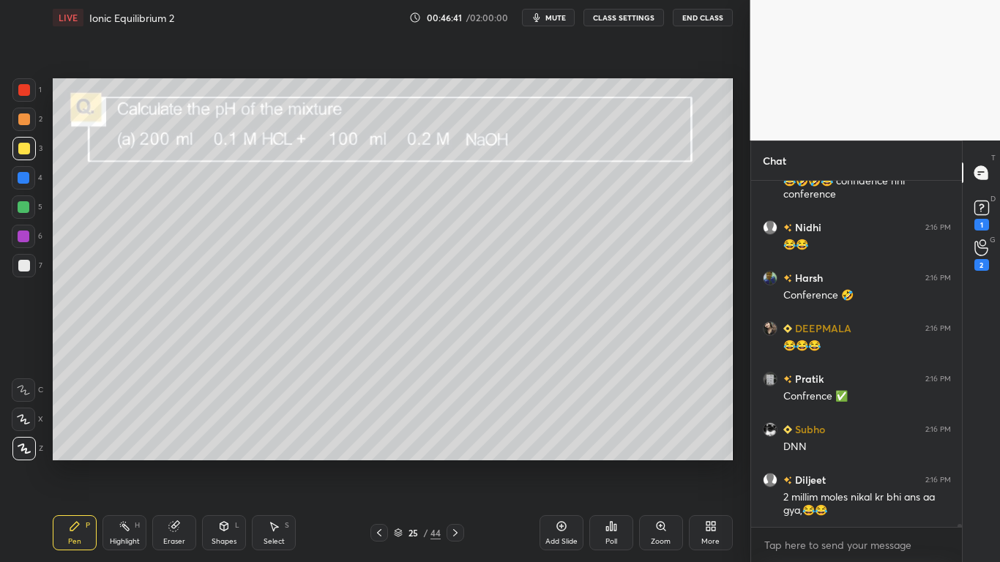
scroll to position [46432, 0]
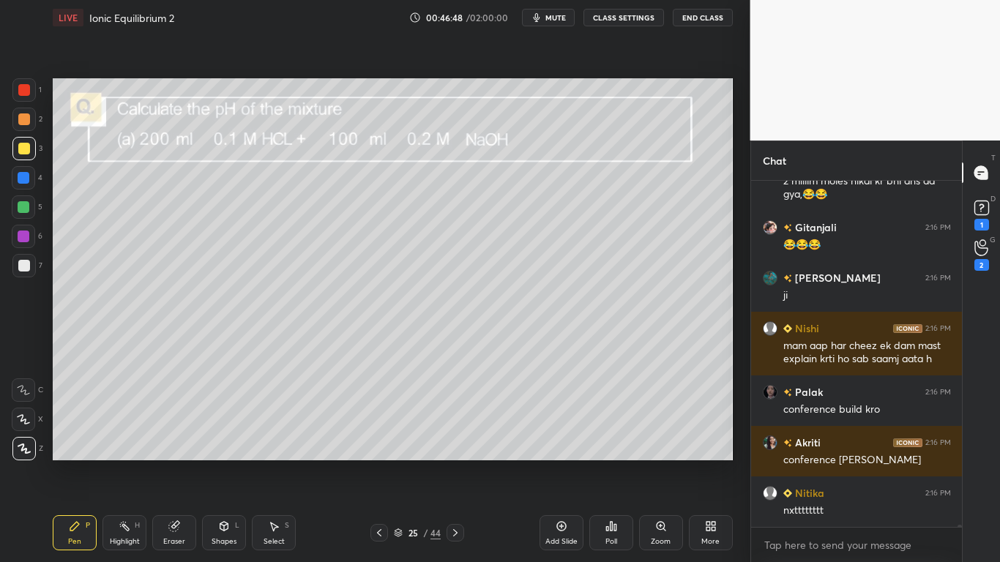
click at [454, 463] on icon at bounding box center [456, 533] width 12 height 12
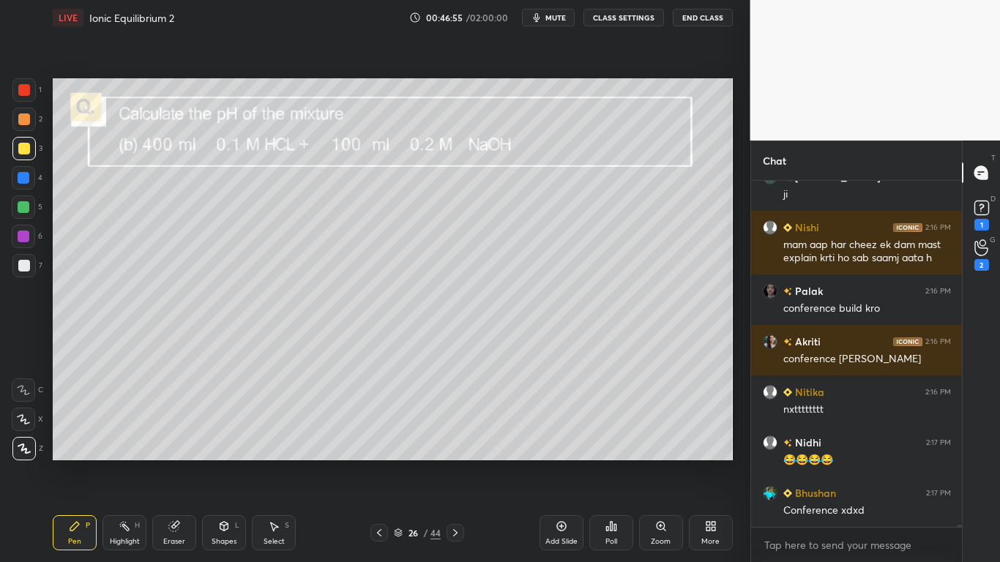
click at [624, 16] on button "CLASS SETTINGS" at bounding box center [623, 18] width 81 height 18
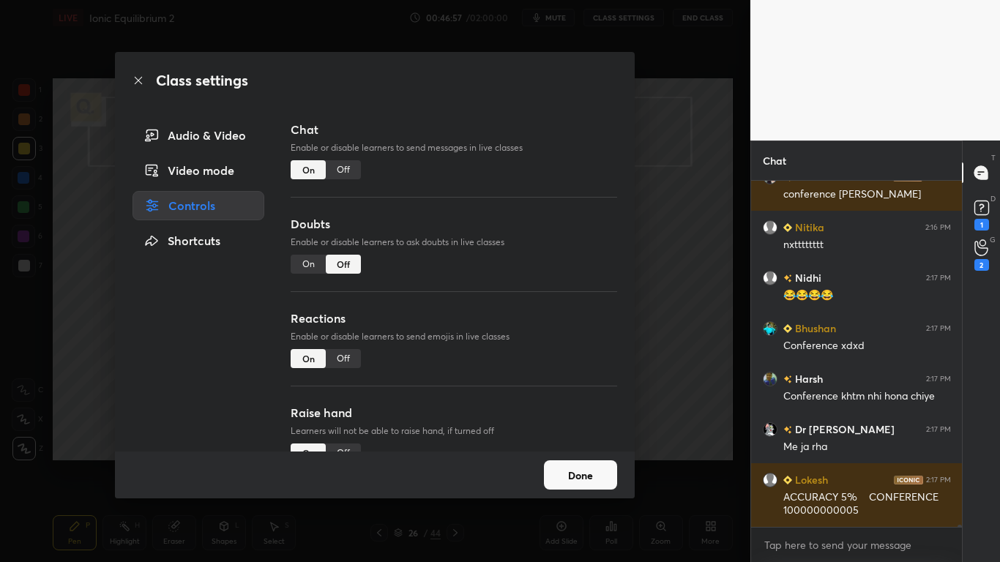
click at [343, 171] on div "Off" at bounding box center [343, 169] width 35 height 19
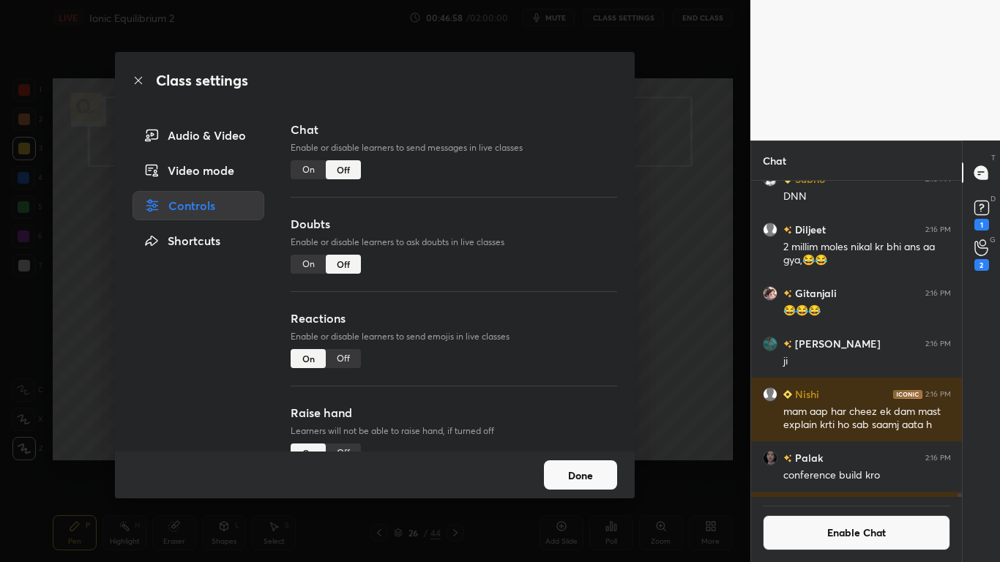
click at [562, 463] on button "Done" at bounding box center [580, 474] width 73 height 29
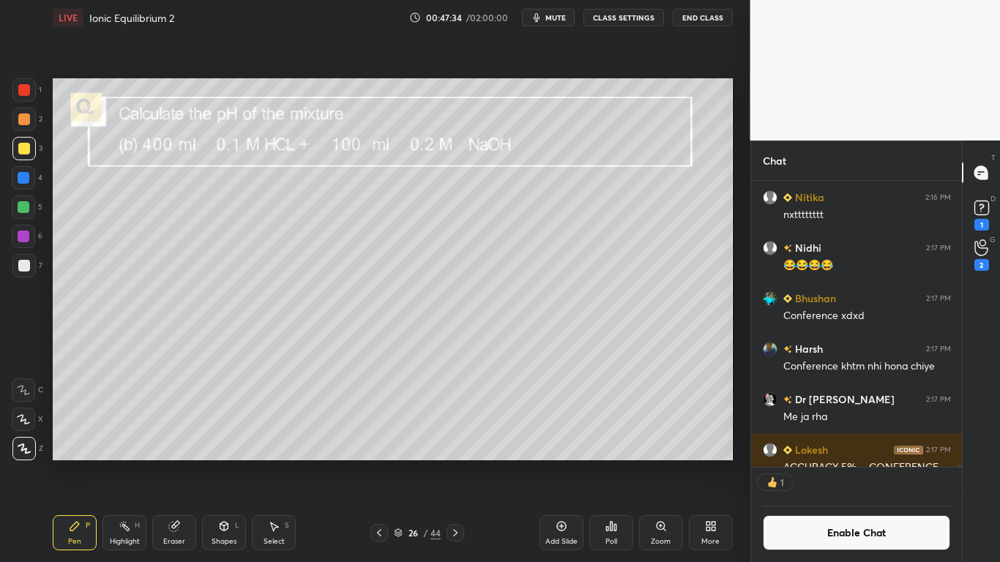
scroll to position [282, 206]
click at [219, 463] on div "Shapes L" at bounding box center [224, 532] width 44 height 35
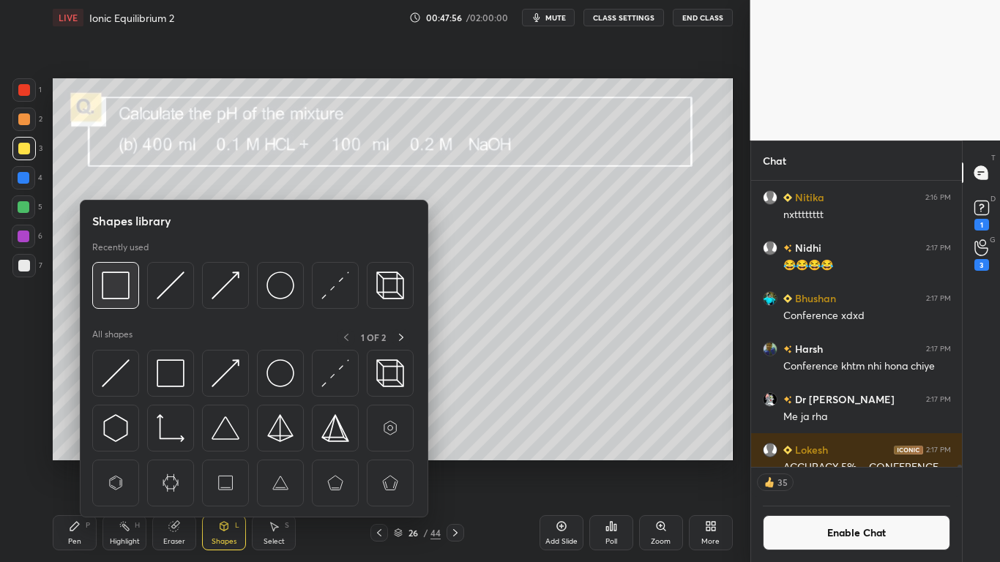
click at [107, 291] on img at bounding box center [116, 286] width 28 height 28
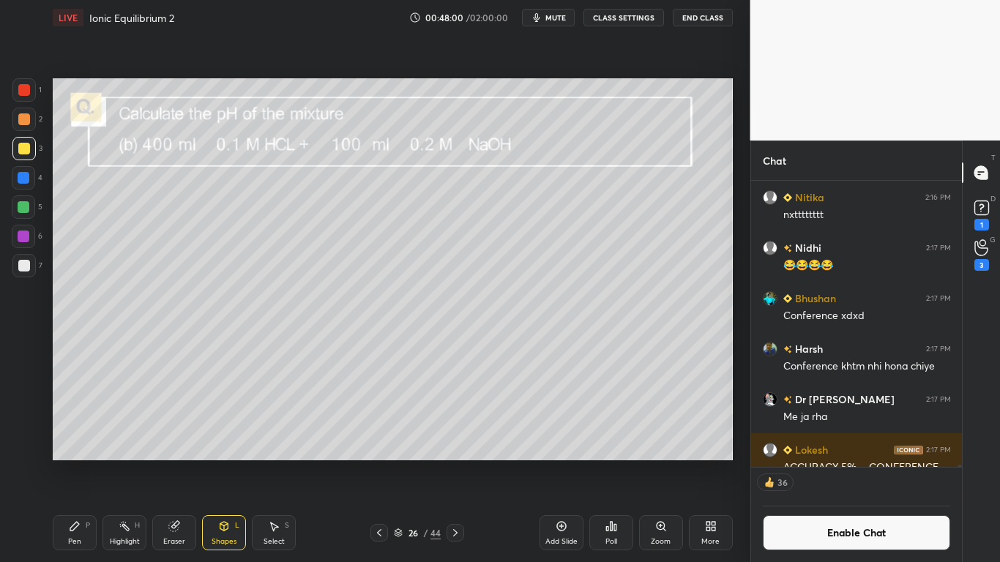
click at [83, 463] on div "Pen P" at bounding box center [75, 532] width 44 height 35
click at [21, 266] on div at bounding box center [24, 266] width 12 height 12
click at [26, 266] on div at bounding box center [24, 266] width 12 height 12
click at [795, 463] on button "Enable Chat" at bounding box center [857, 532] width 188 height 35
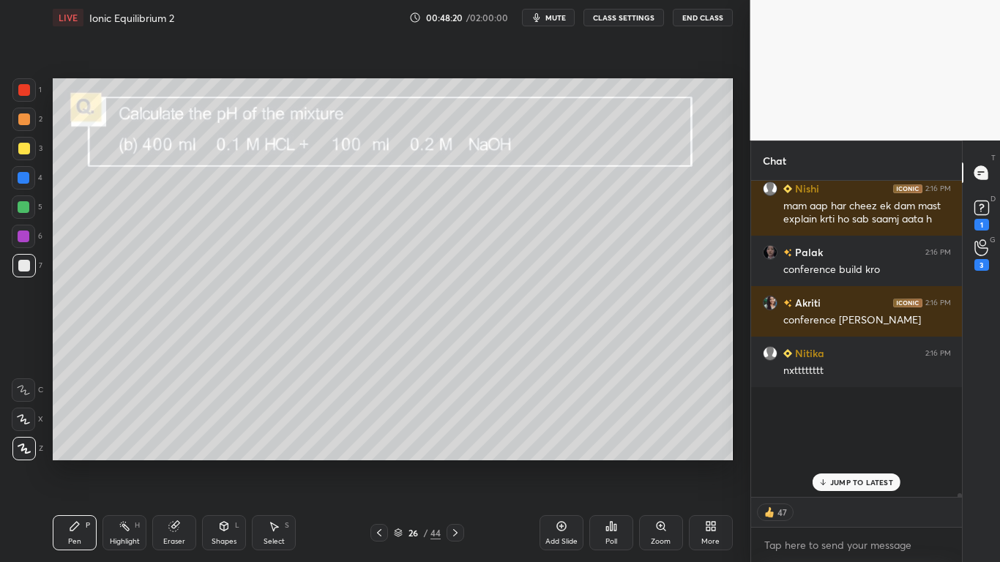
scroll to position [45873, 0]
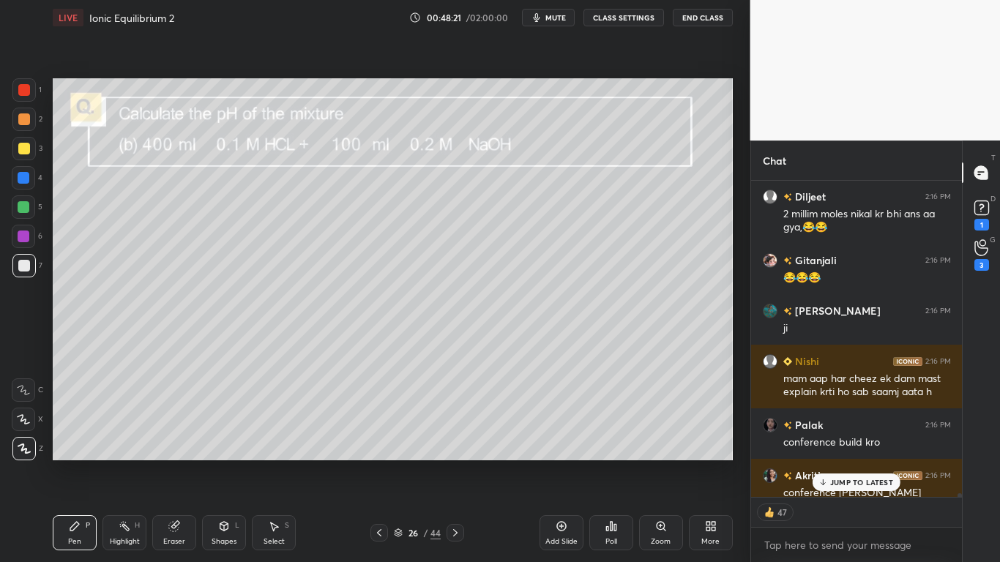
click at [852, 463] on p "JUMP TO LATEST" at bounding box center [861, 482] width 63 height 9
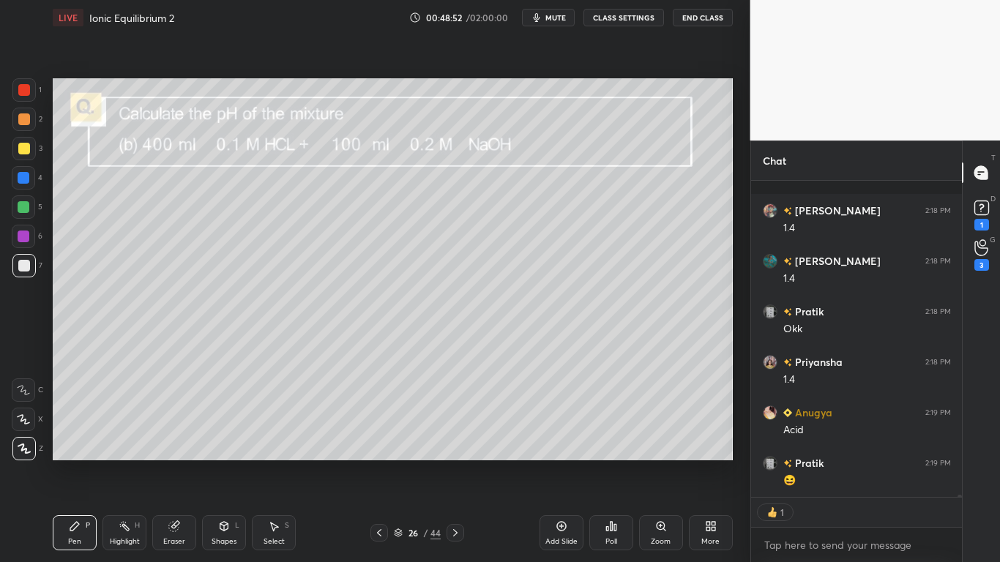
scroll to position [49838, 0]
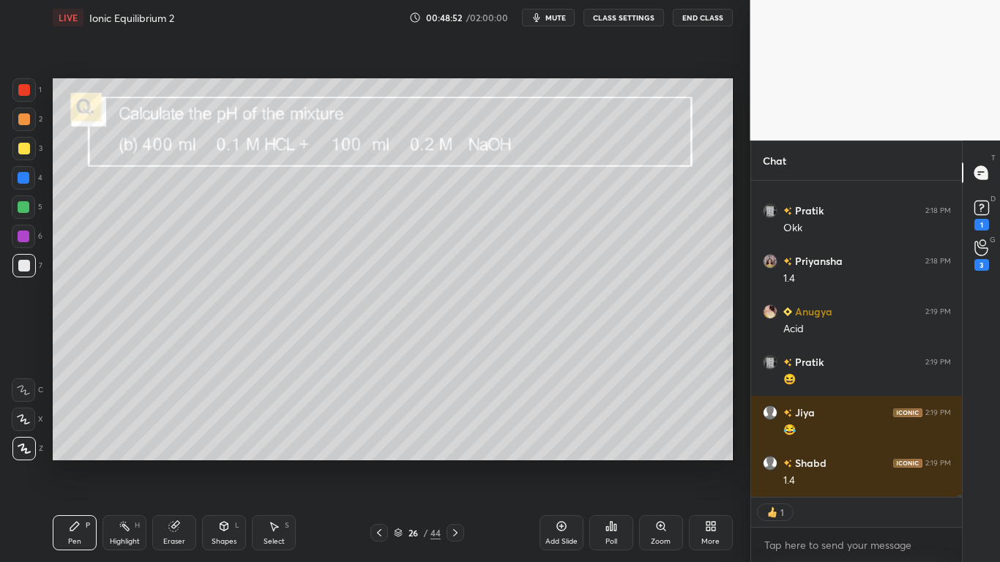
type textarea "x"
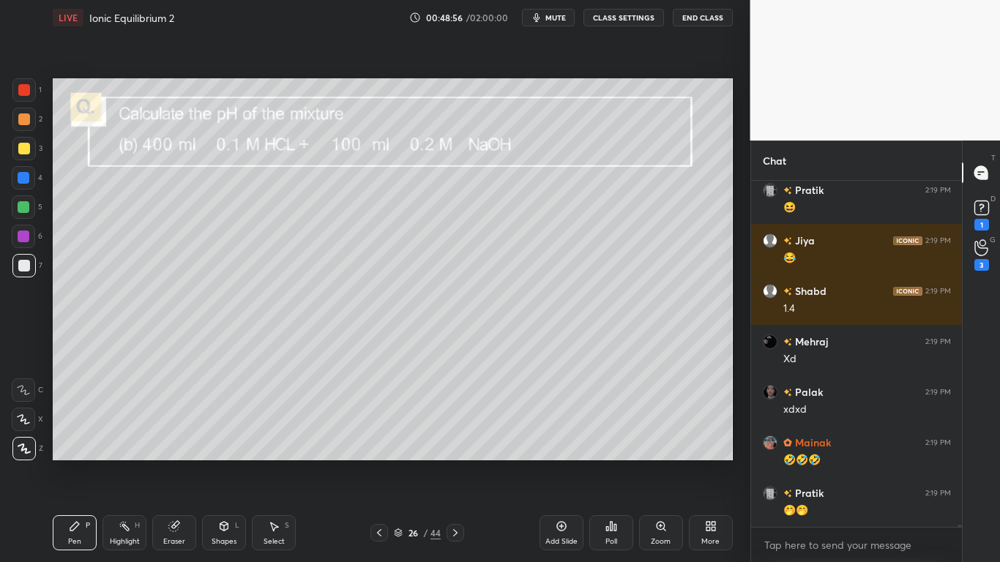
scroll to position [50061, 0]
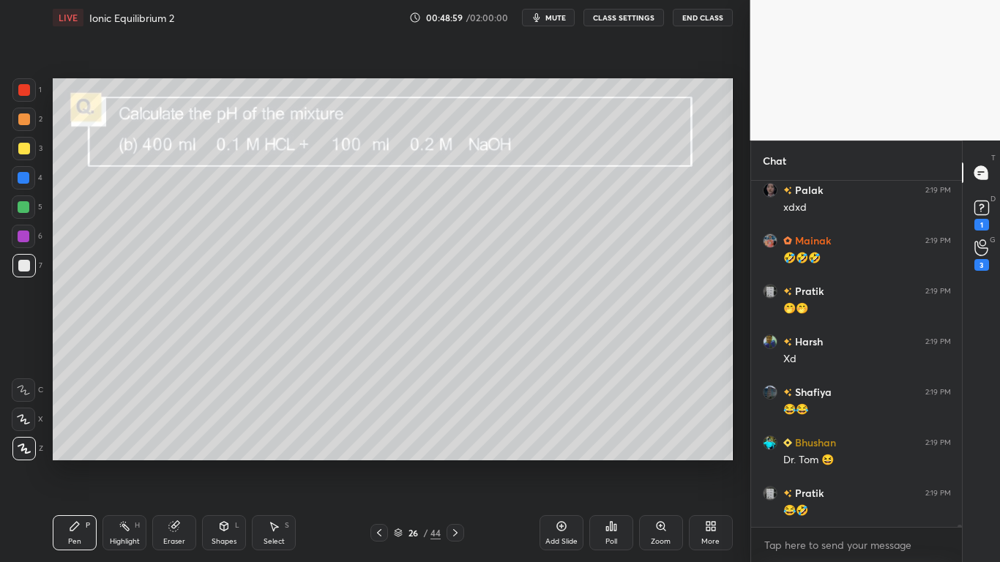
click at [638, 21] on button "CLASS SETTINGS" at bounding box center [623, 18] width 81 height 18
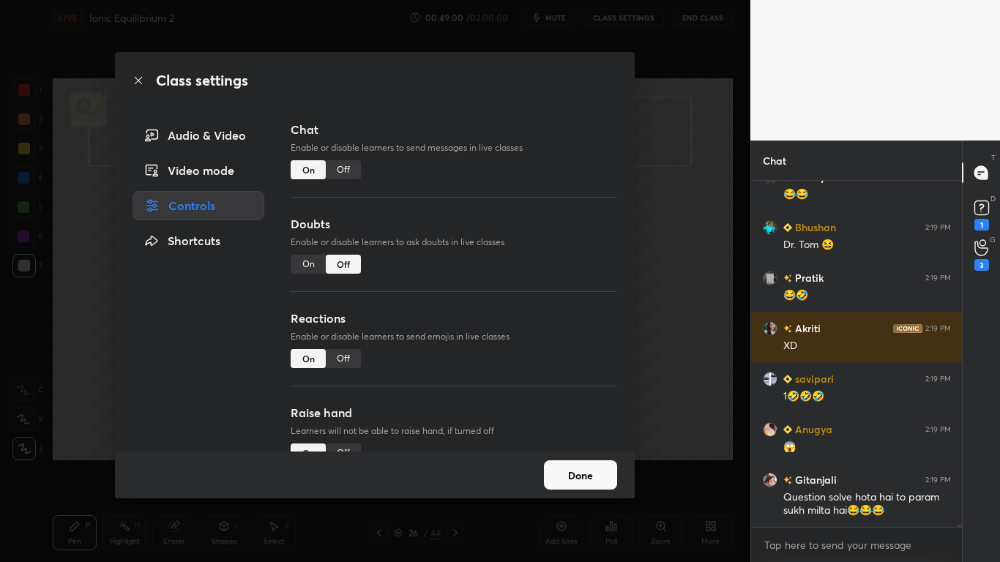
click at [350, 169] on div "Off" at bounding box center [343, 169] width 35 height 19
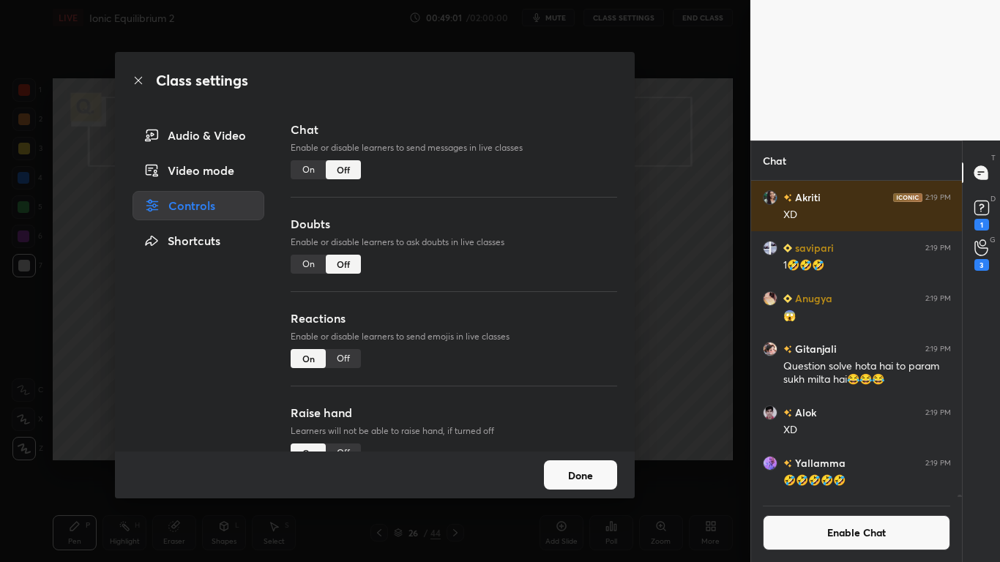
click at [585, 463] on button "Done" at bounding box center [580, 474] width 73 height 29
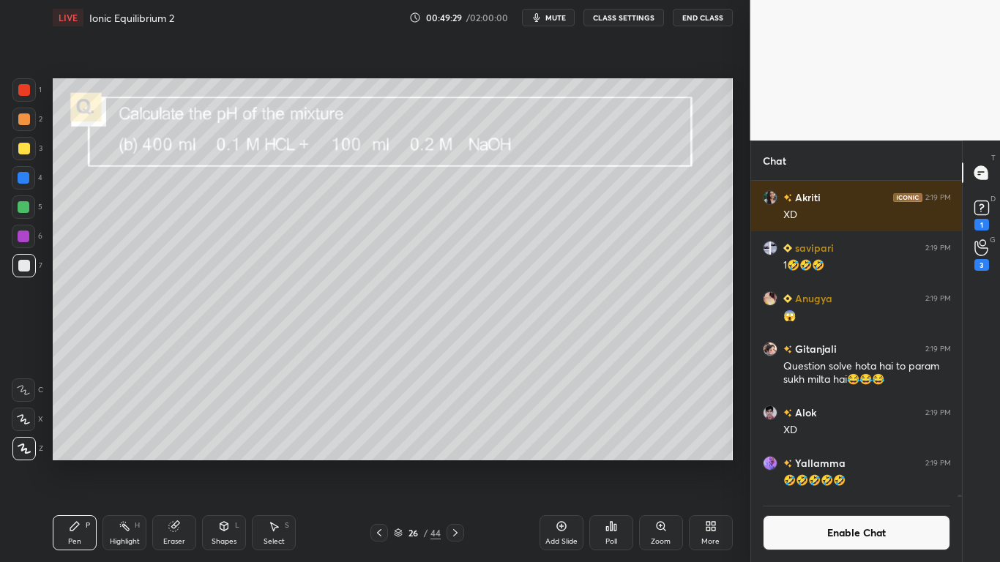
click at [26, 152] on div at bounding box center [24, 149] width 12 height 12
click at [76, 463] on icon at bounding box center [75, 527] width 12 height 12
click at [556, 463] on icon at bounding box center [562, 527] width 12 height 12
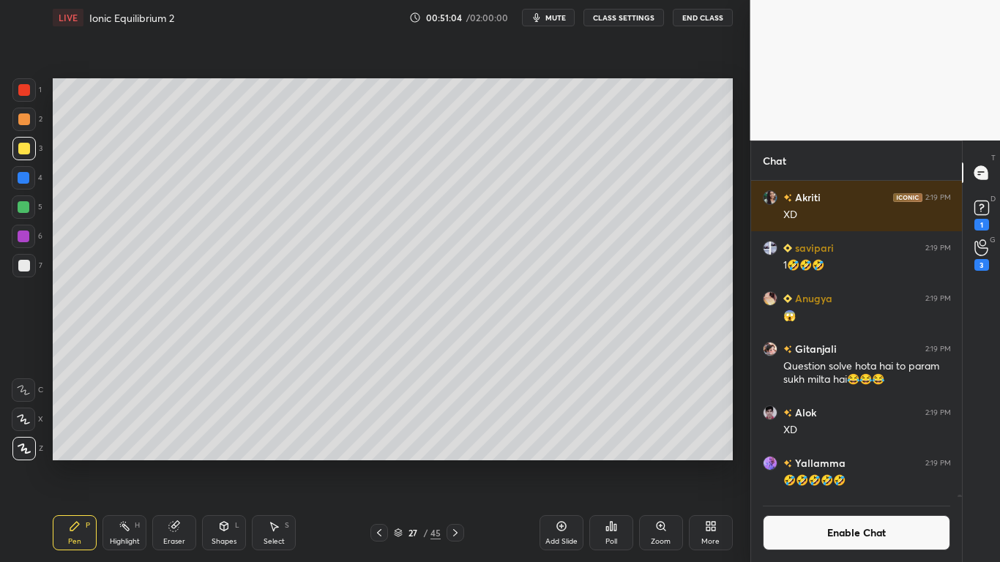
click at [812, 463] on button "Enable Chat" at bounding box center [857, 532] width 188 height 35
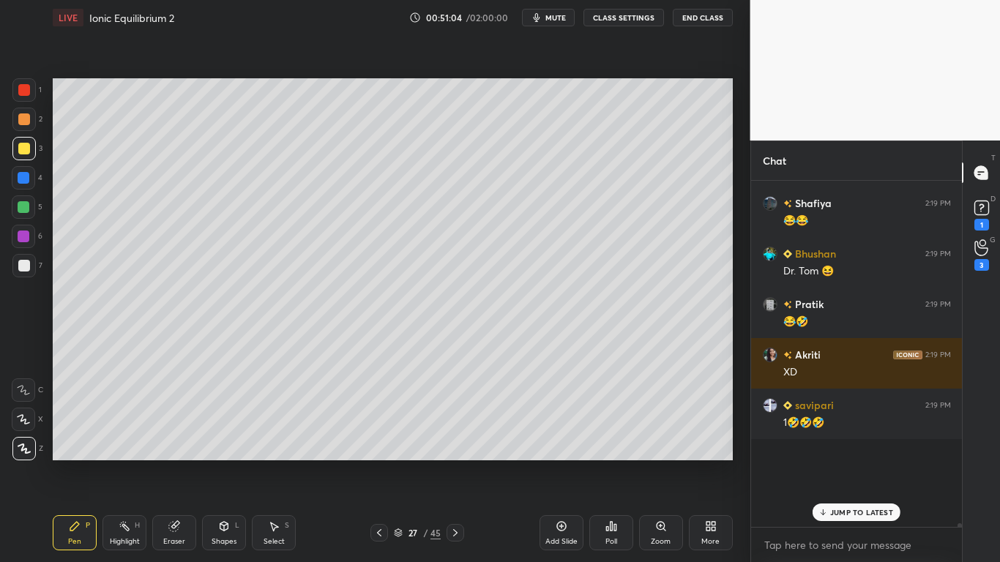
scroll to position [342, 206]
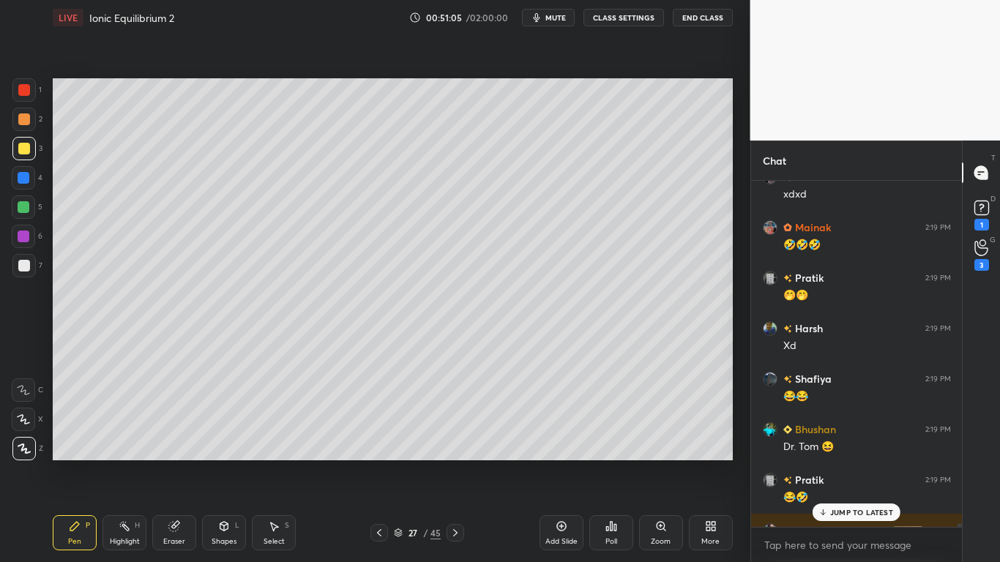
click at [829, 463] on div "JUMP TO LATEST" at bounding box center [857, 513] width 88 height 18
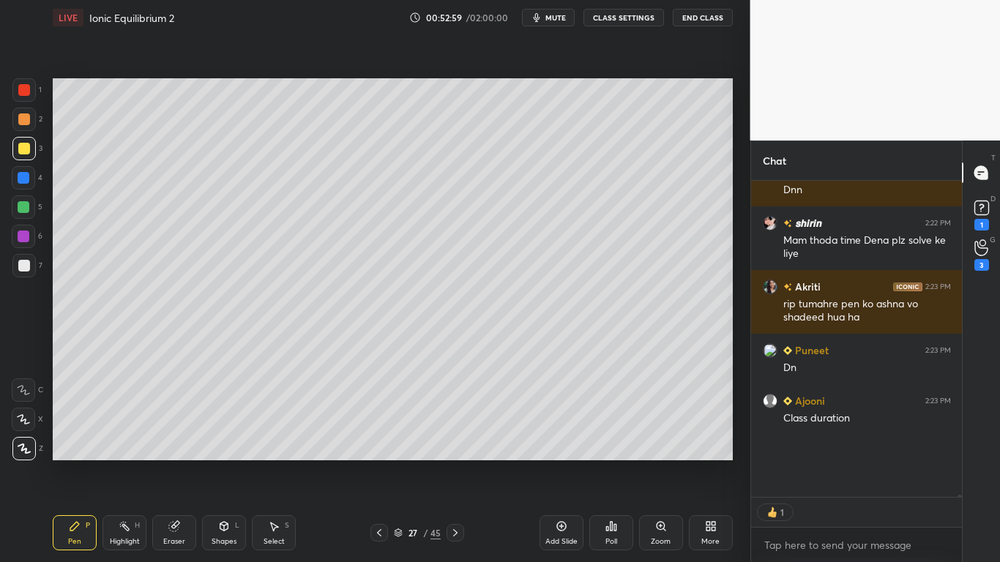
scroll to position [312, 206]
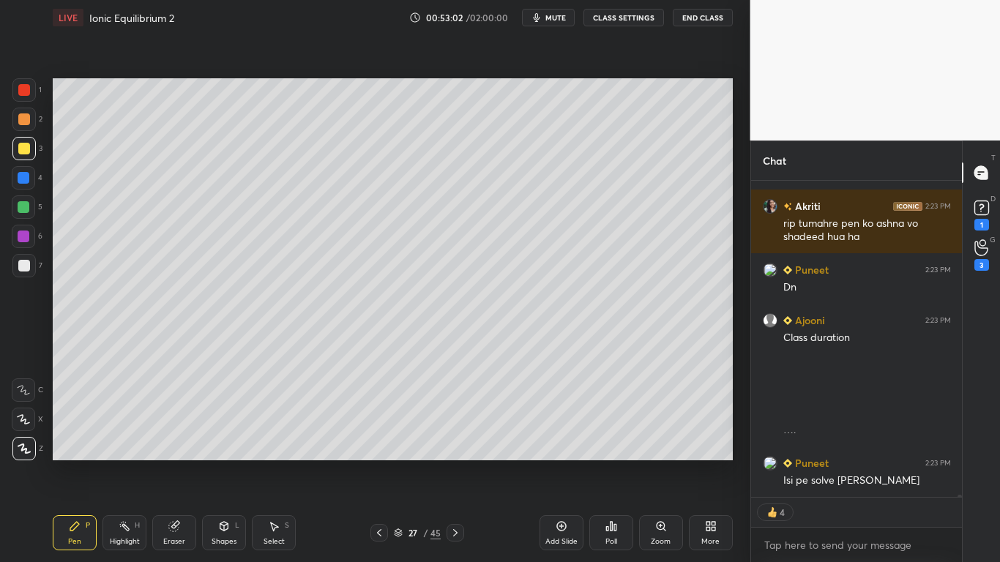
type textarea "x"
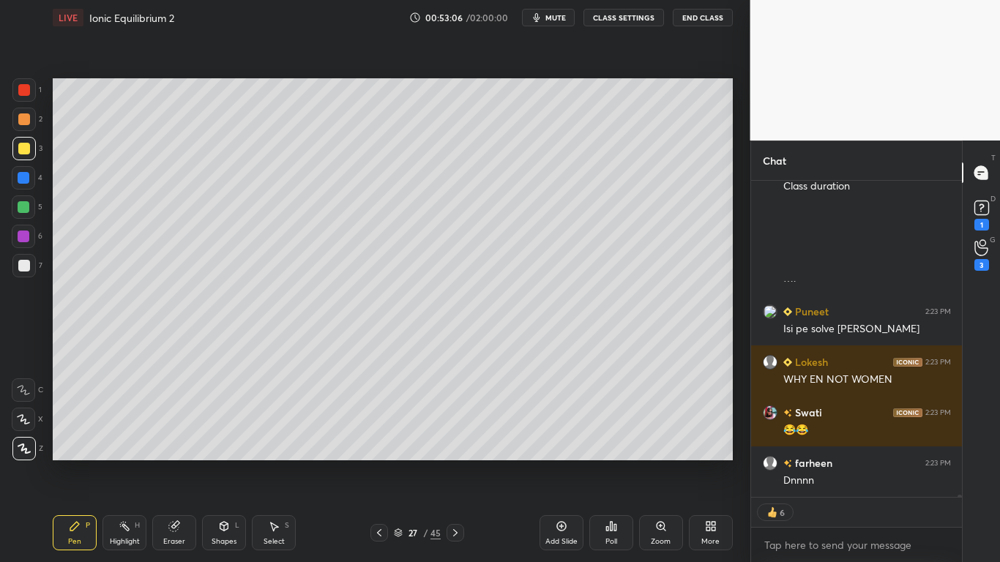
click at [636, 16] on button "CLASS SETTINGS" at bounding box center [623, 18] width 81 height 18
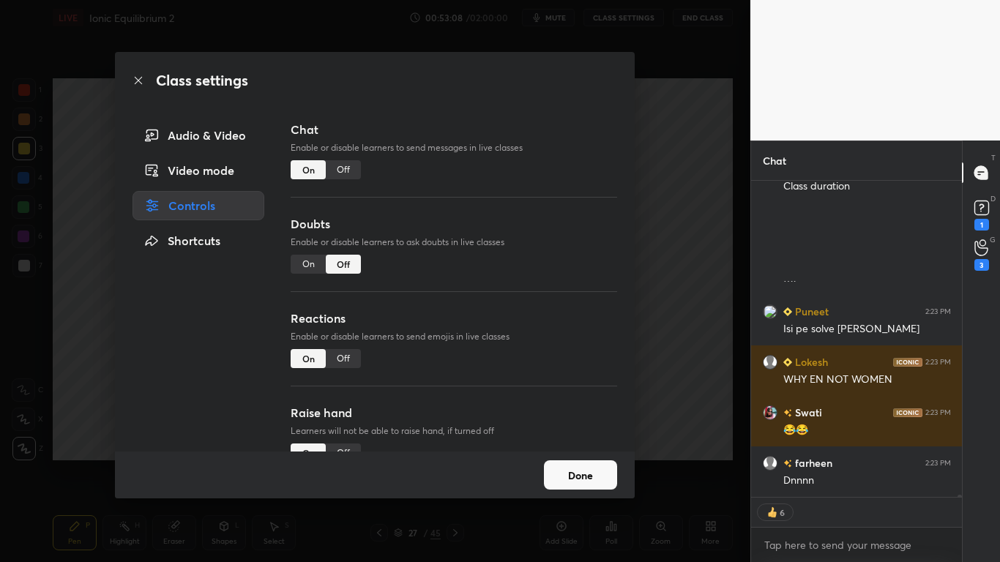
click at [346, 176] on div "Off" at bounding box center [343, 169] width 35 height 19
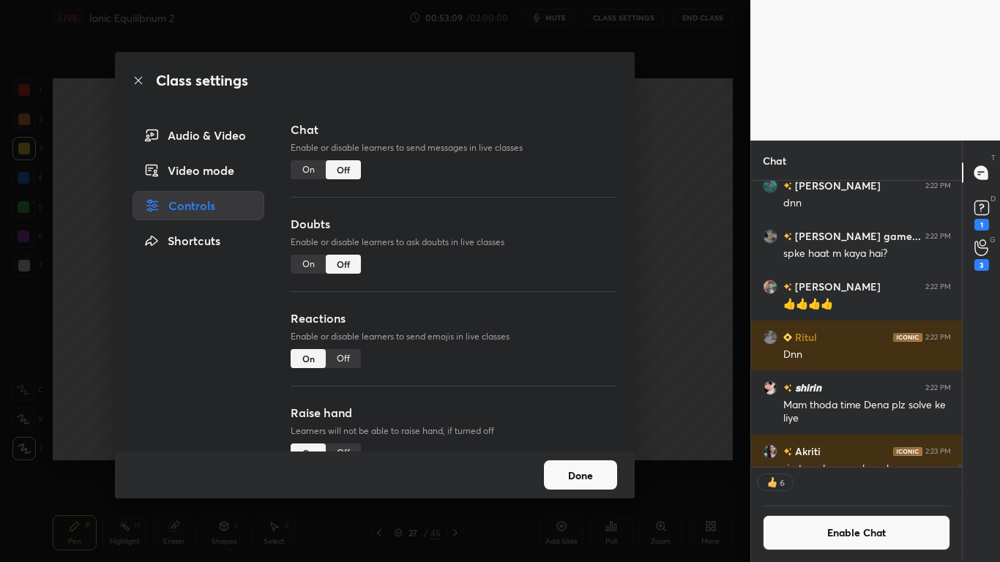
click at [569, 463] on button "Done" at bounding box center [580, 474] width 73 height 29
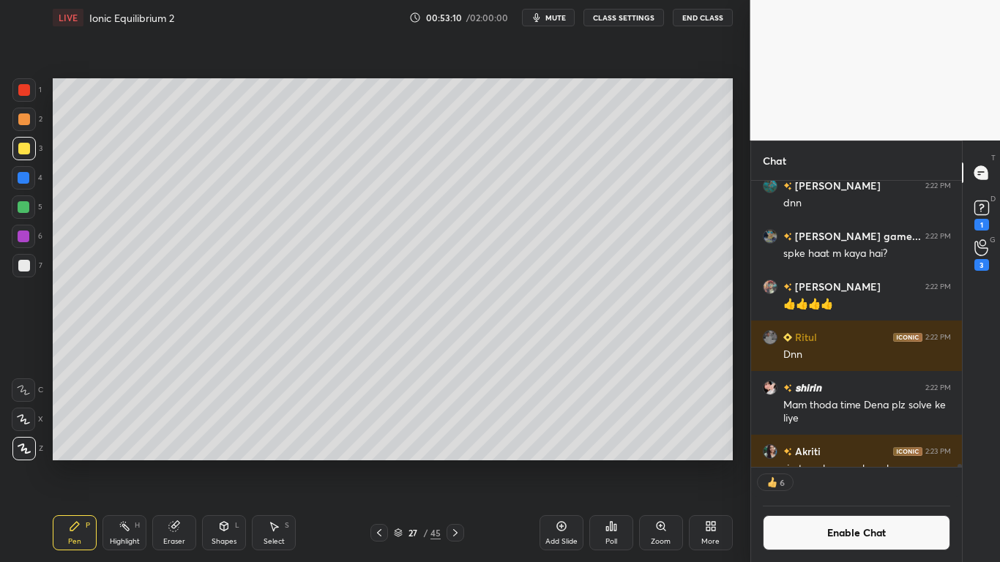
click at [394, 463] on icon at bounding box center [398, 533] width 9 height 9
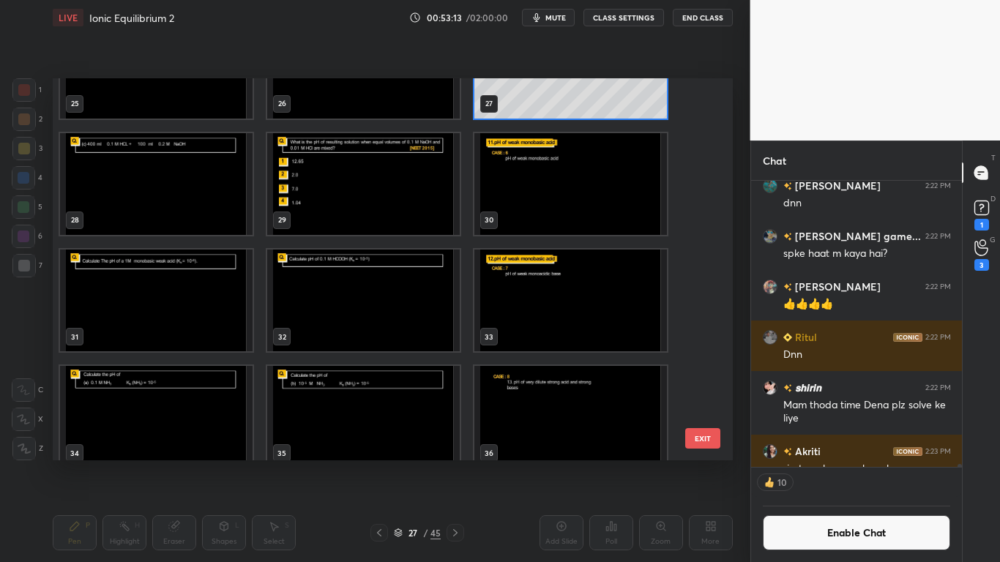
click at [367, 196] on img "grid" at bounding box center [363, 184] width 193 height 102
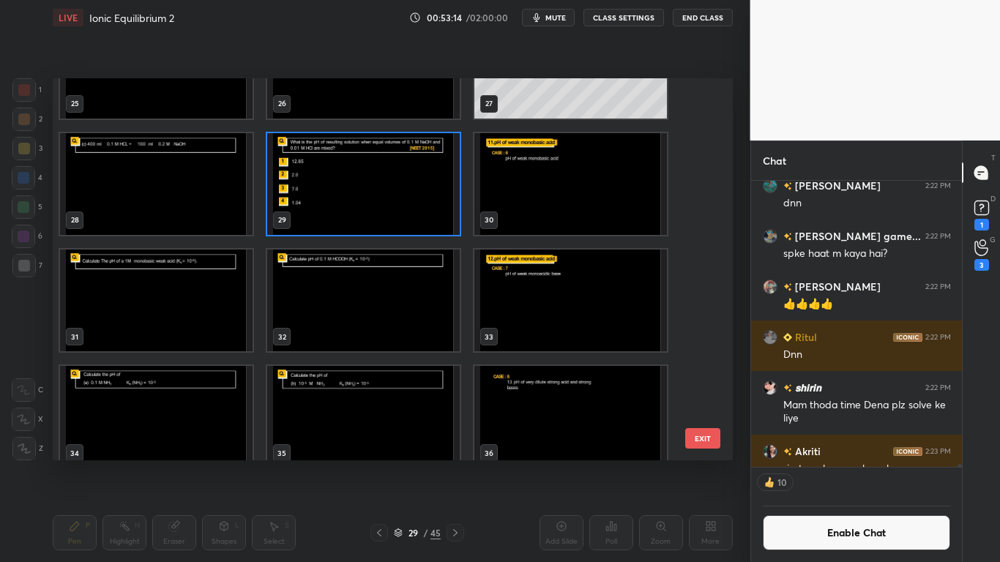
click at [365, 201] on img "grid" at bounding box center [363, 184] width 193 height 102
click at [367, 203] on img "grid" at bounding box center [363, 184] width 193 height 102
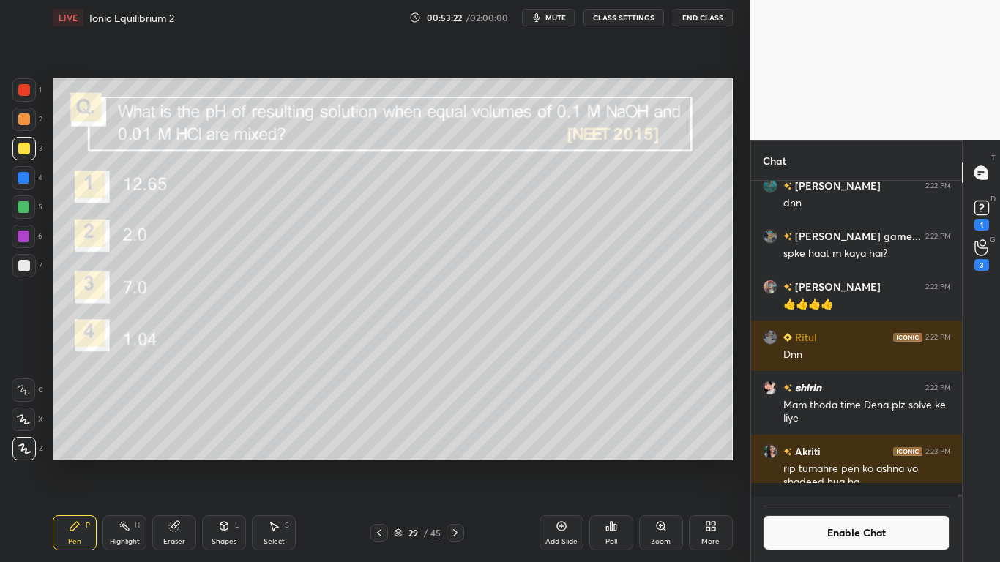
scroll to position [5, 5]
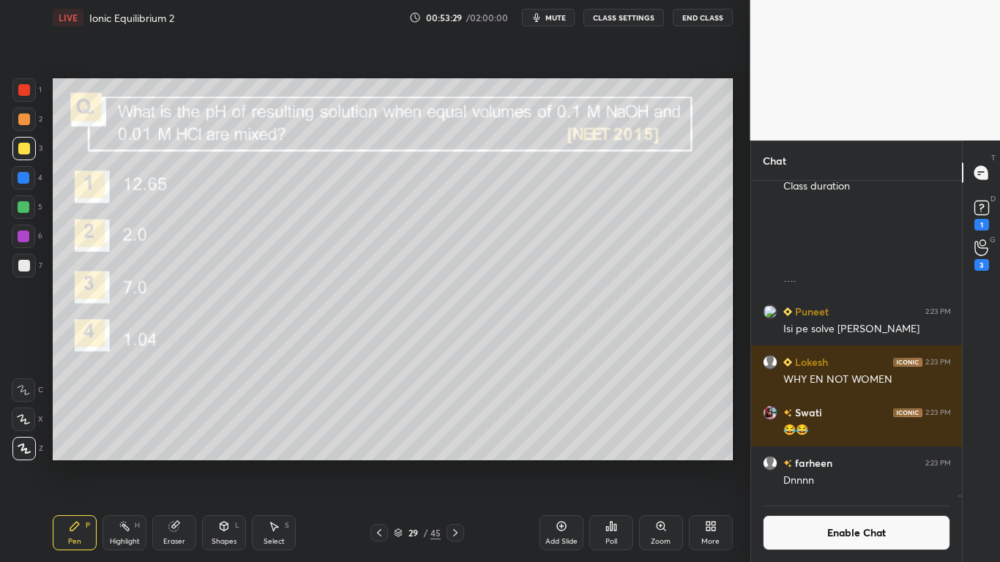
click at [607, 463] on div "Poll" at bounding box center [611, 532] width 44 height 35
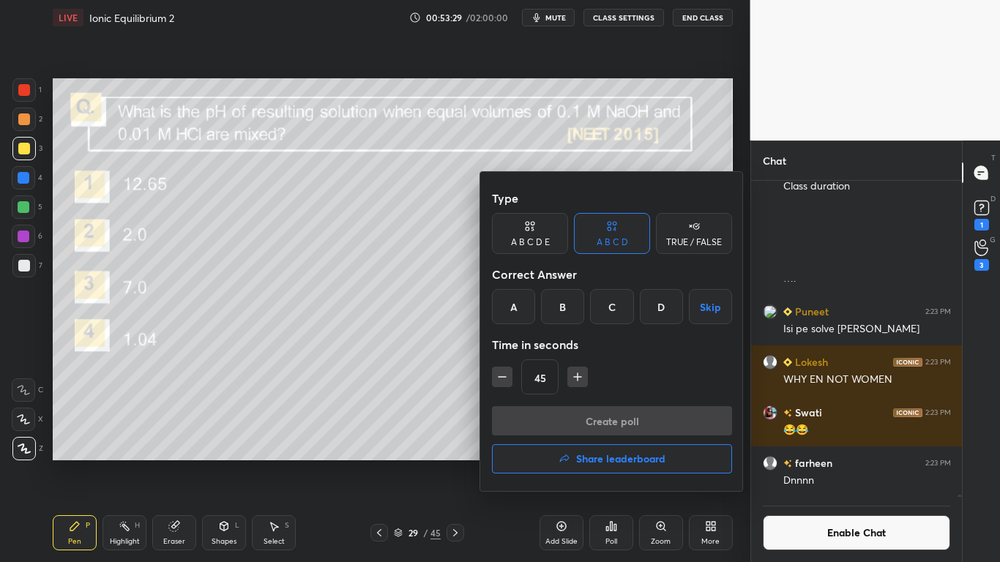
click at [521, 308] on div "A" at bounding box center [513, 306] width 43 height 35
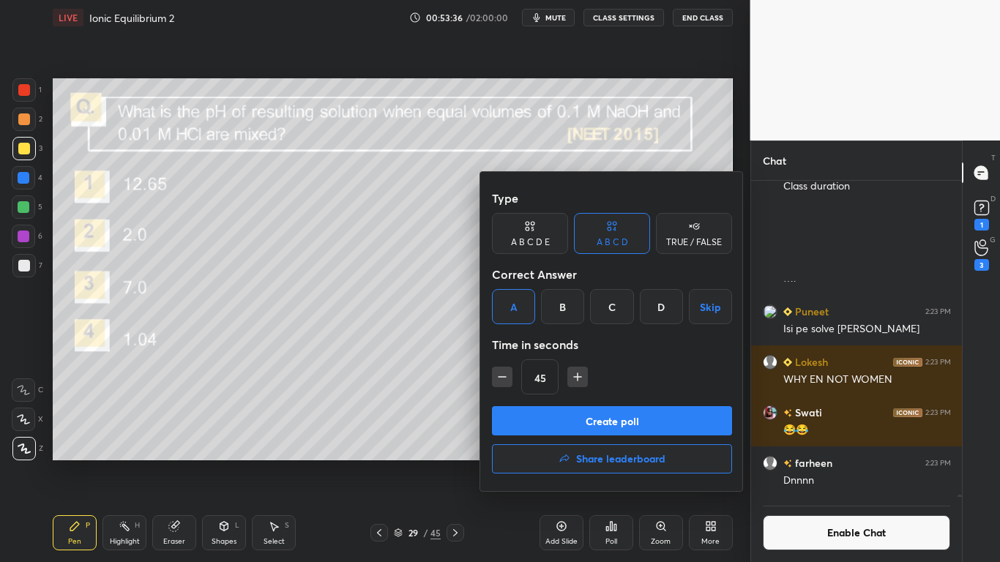
click at [582, 429] on button "Create poll" at bounding box center [612, 420] width 240 height 29
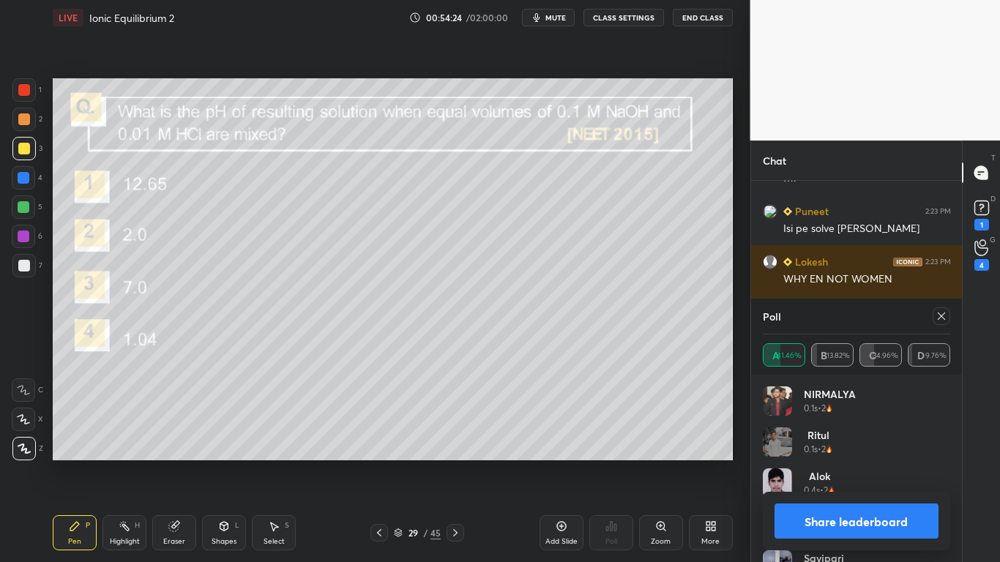
scroll to position [52713, 0]
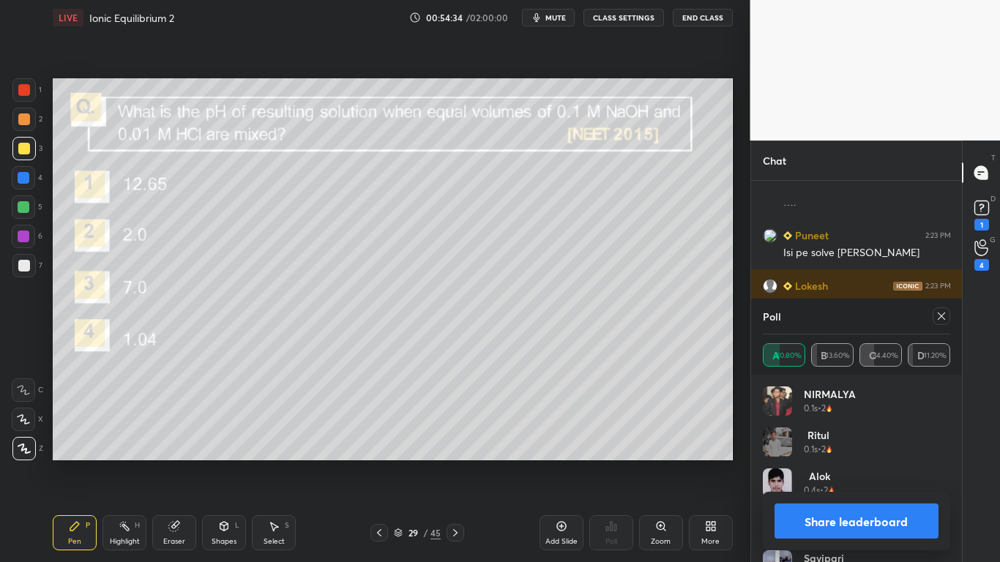
click at [826, 463] on button "Share leaderboard" at bounding box center [857, 521] width 165 height 35
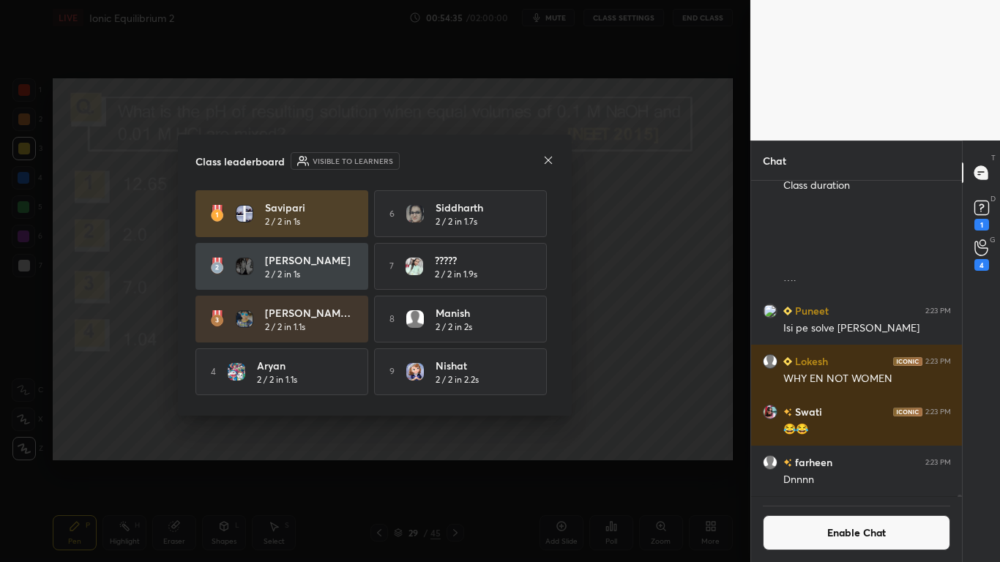
scroll to position [52636, 0]
click at [555, 385] on div "Class leaderboard Visible to learners savipari 2 / 2 in 1s 6 siddharth 2 / 2 in…" at bounding box center [375, 275] width 394 height 281
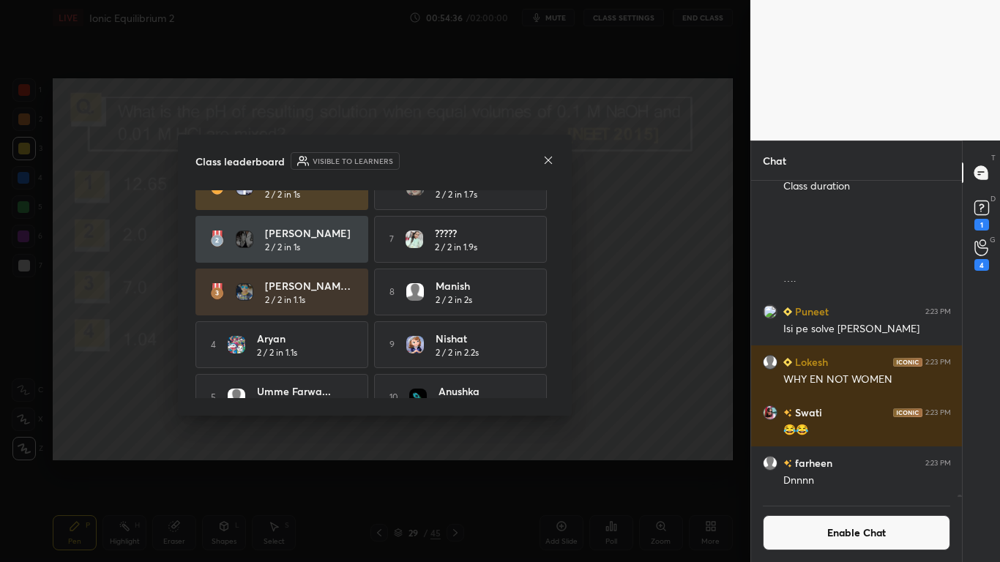
scroll to position [54, 0]
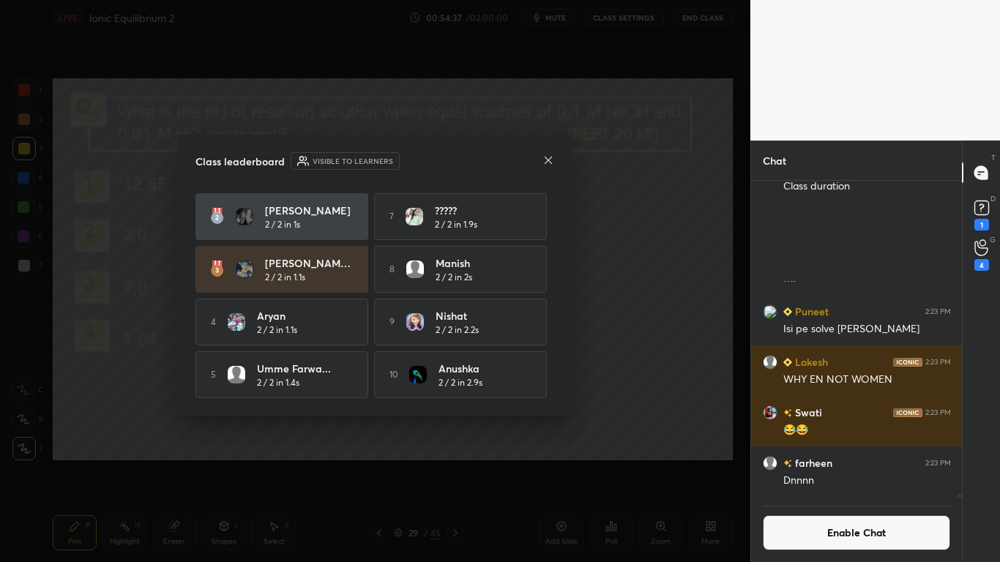
click at [545, 163] on icon at bounding box center [548, 159] width 7 height 7
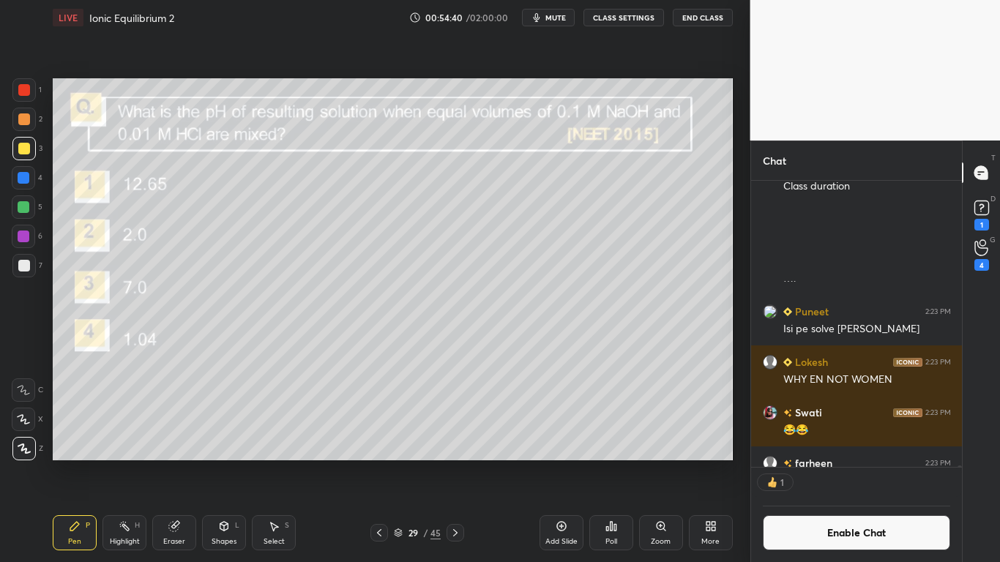
scroll to position [282, 206]
click at [822, 463] on button "Enable Chat" at bounding box center [857, 532] width 188 height 35
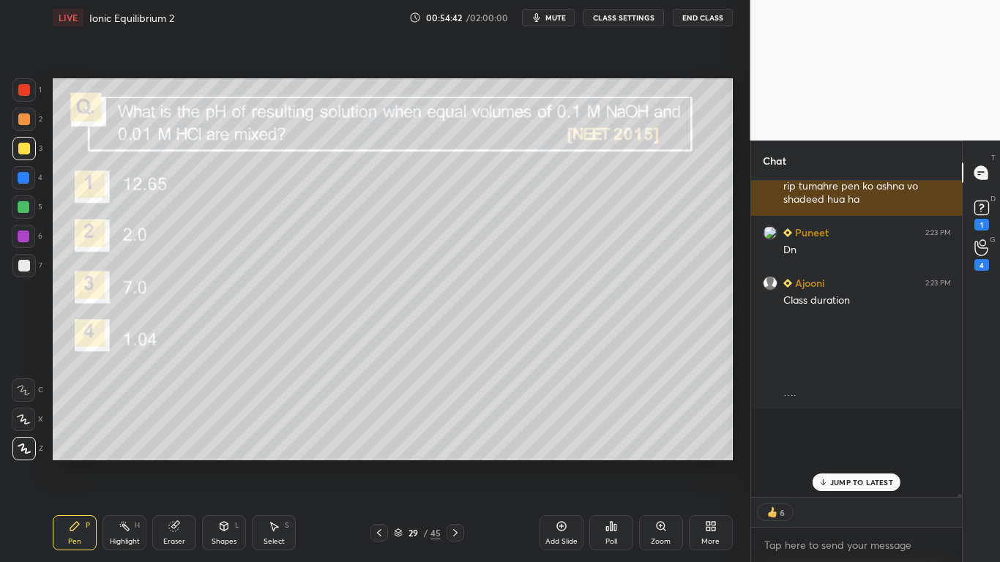
scroll to position [312, 206]
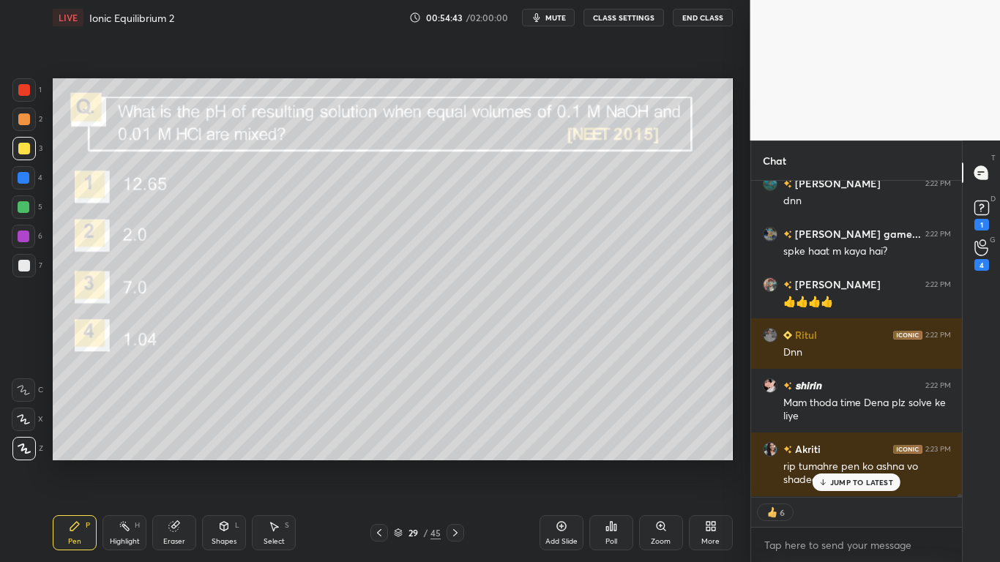
click at [845, 463] on p "JUMP TO LATEST" at bounding box center [861, 482] width 63 height 9
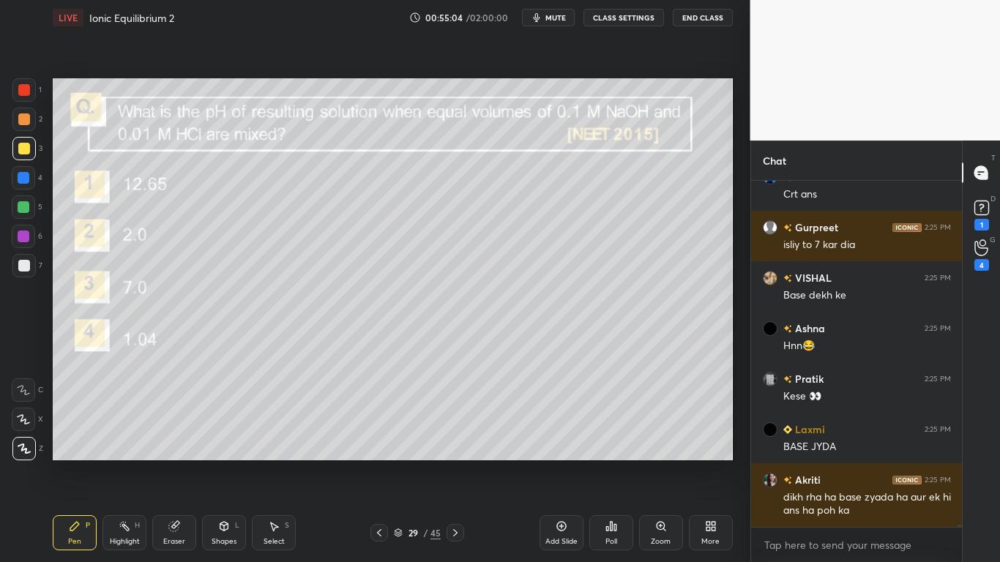
scroll to position [53327, 0]
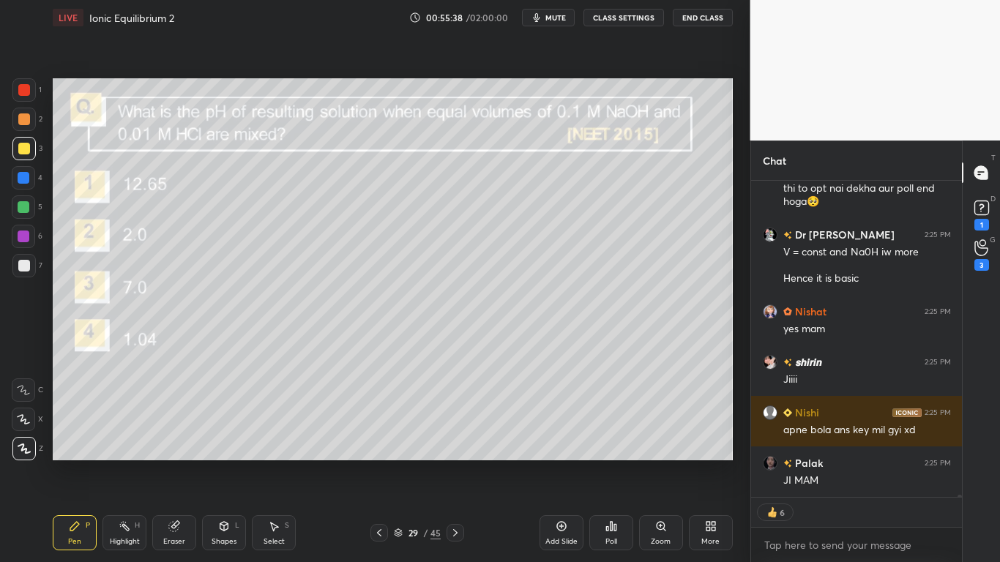
type textarea "x"
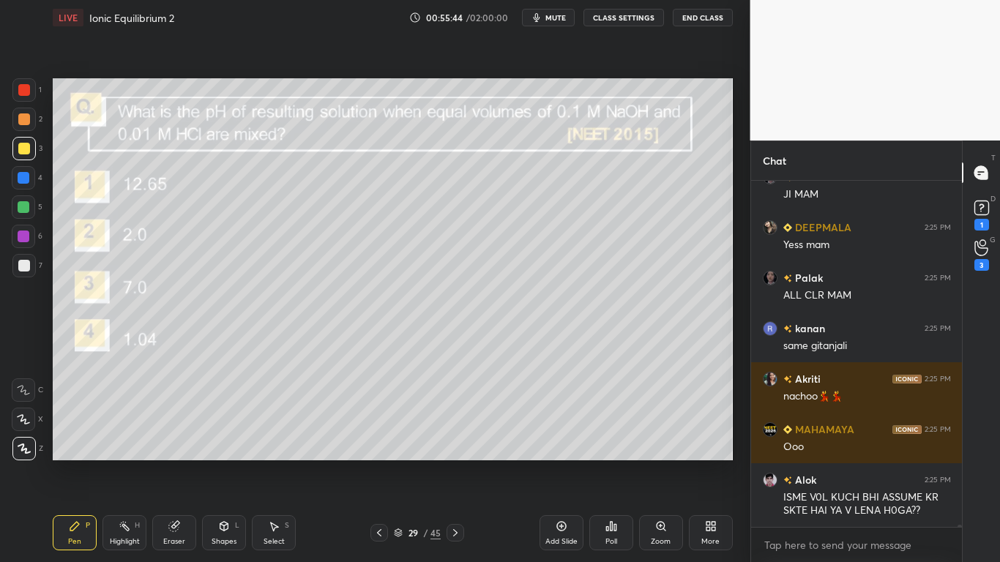
click at [631, 23] on button "CLASS SETTINGS" at bounding box center [623, 18] width 81 height 18
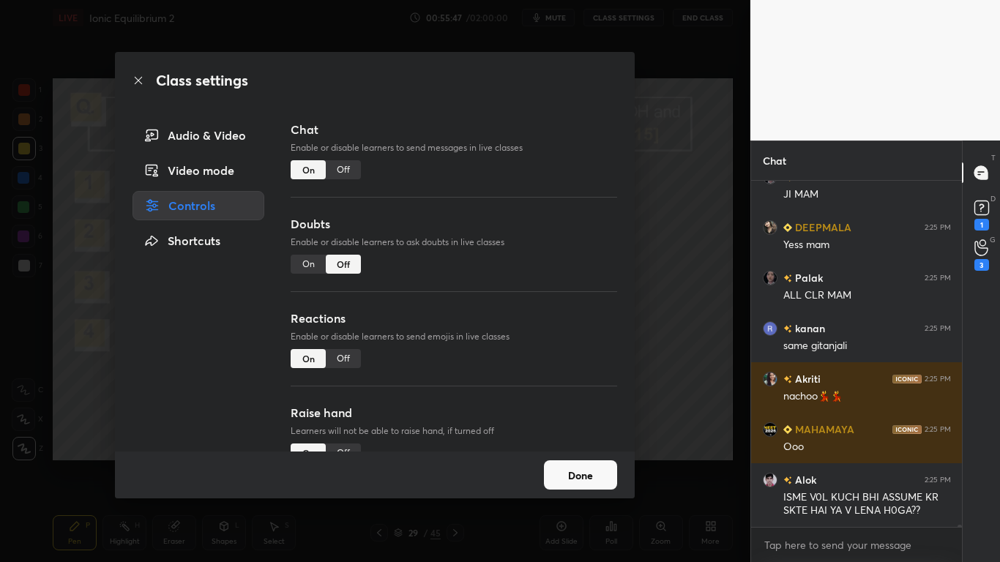
click at [345, 171] on div "Off" at bounding box center [343, 169] width 35 height 19
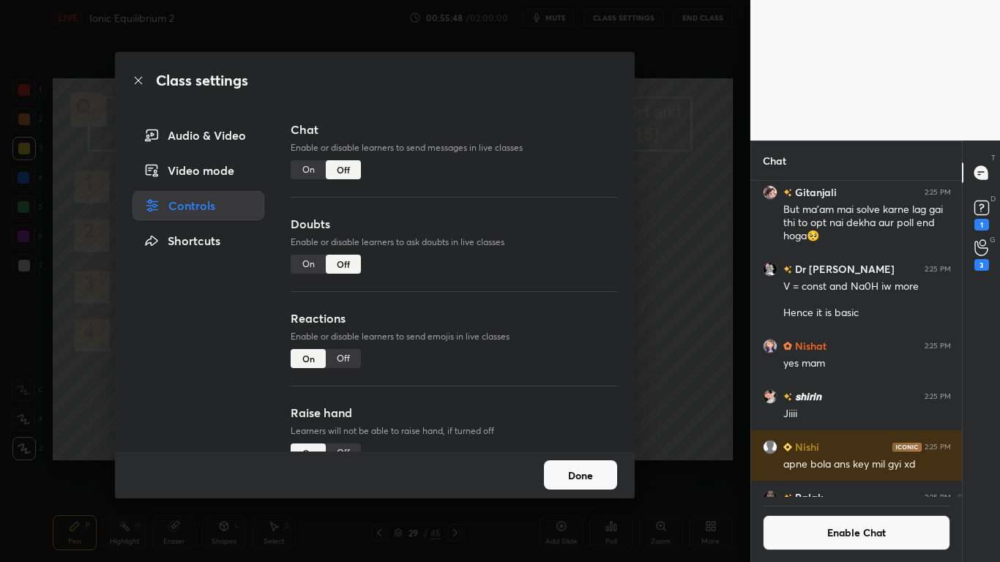
click at [557, 463] on button "Done" at bounding box center [580, 474] width 73 height 29
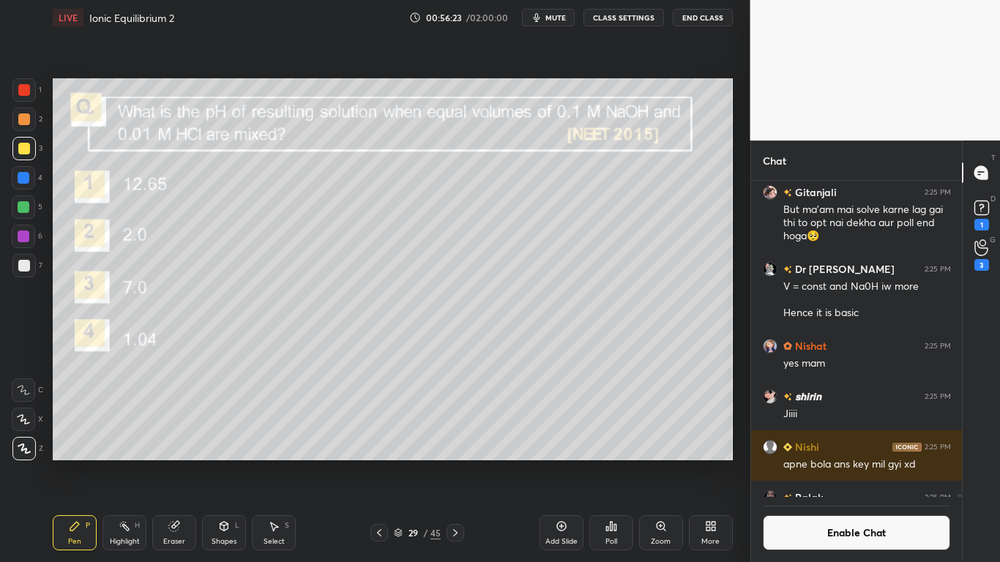
scroll to position [282, 206]
click at [843, 463] on button "Enable Chat" at bounding box center [857, 532] width 188 height 35
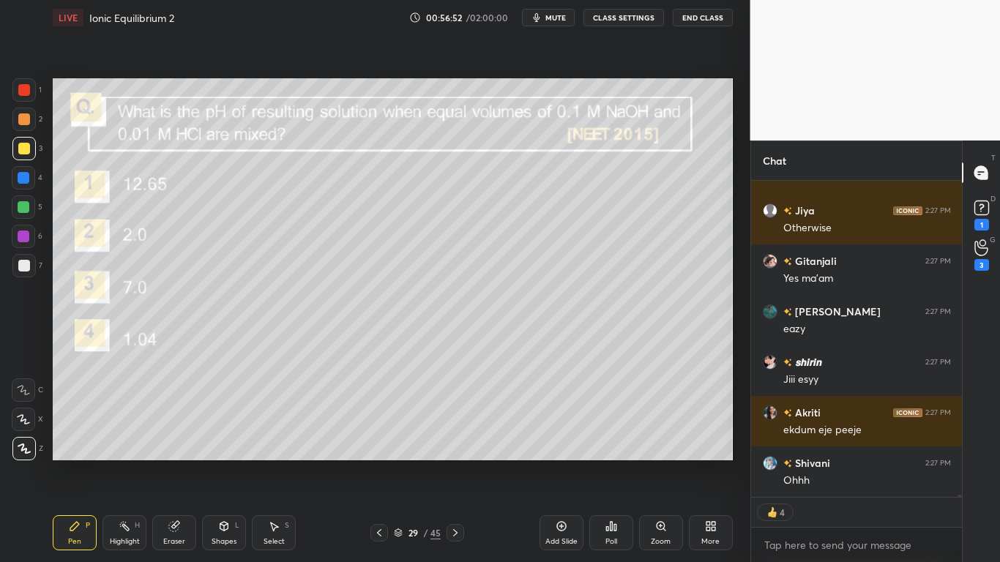
scroll to position [54365, 0]
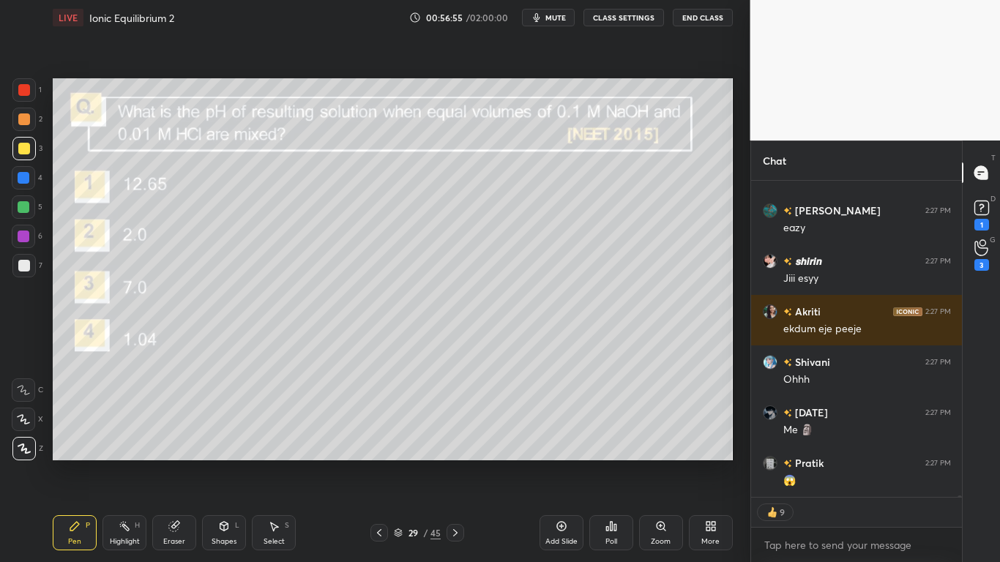
click at [24, 152] on div at bounding box center [24, 149] width 12 height 12
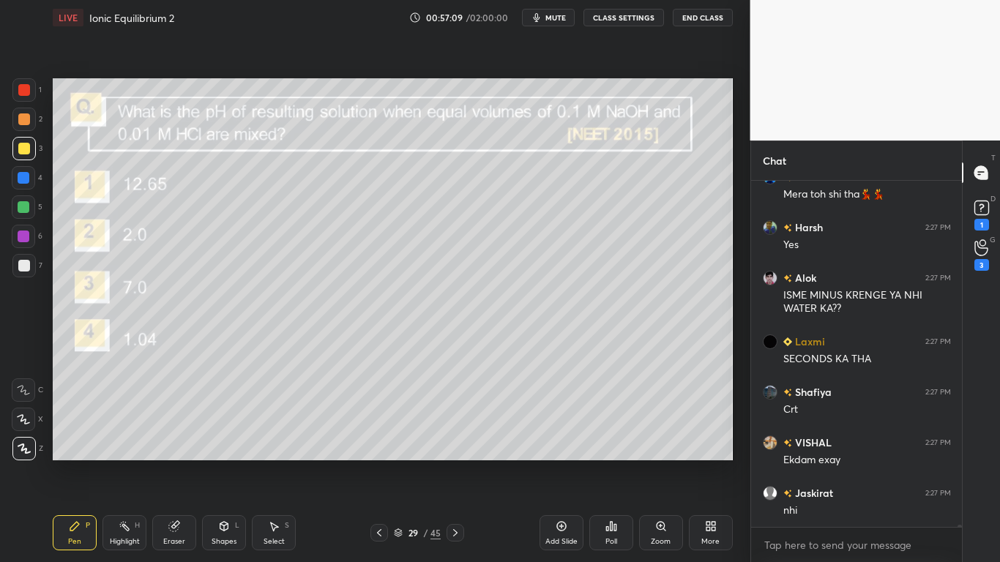
scroll to position [54904, 0]
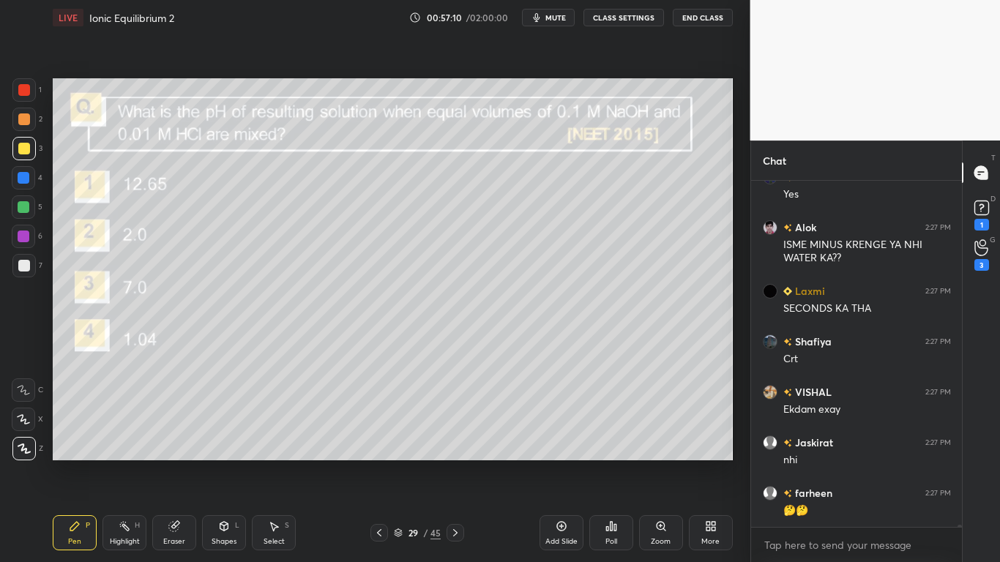
click at [563, 463] on icon at bounding box center [561, 527] width 10 height 10
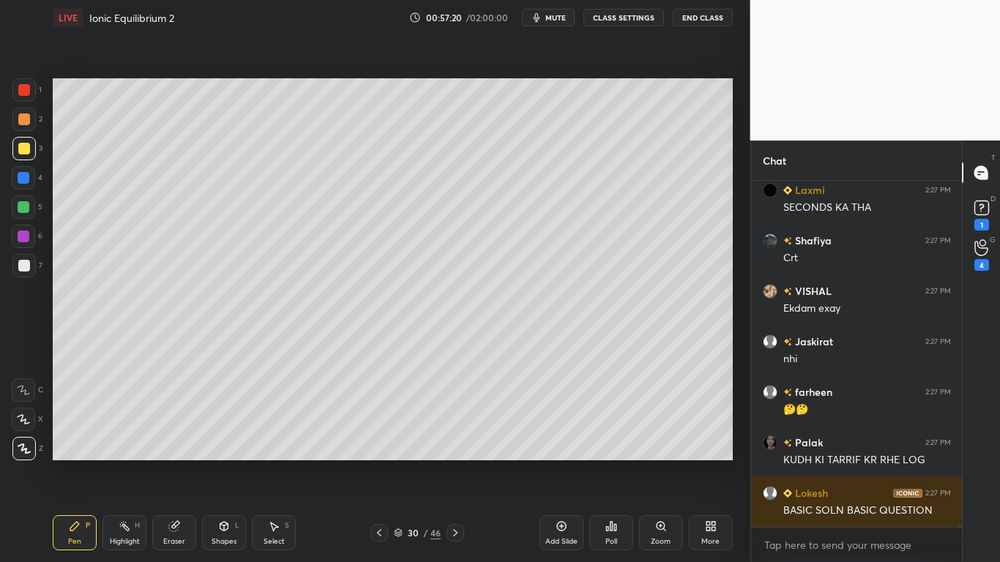
scroll to position [55055, 0]
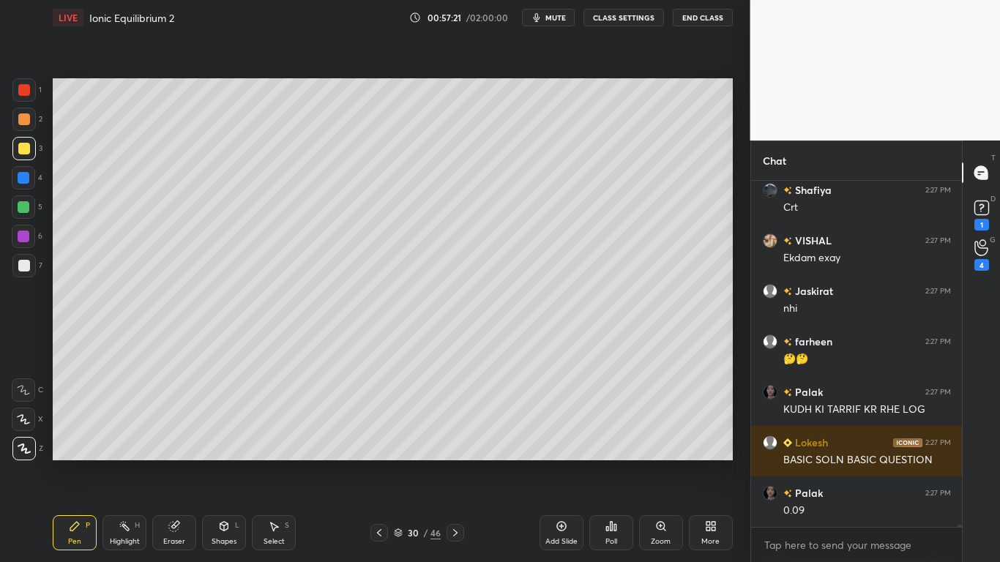
click at [376, 463] on icon at bounding box center [379, 533] width 12 height 12
click at [452, 463] on icon at bounding box center [456, 533] width 12 height 12
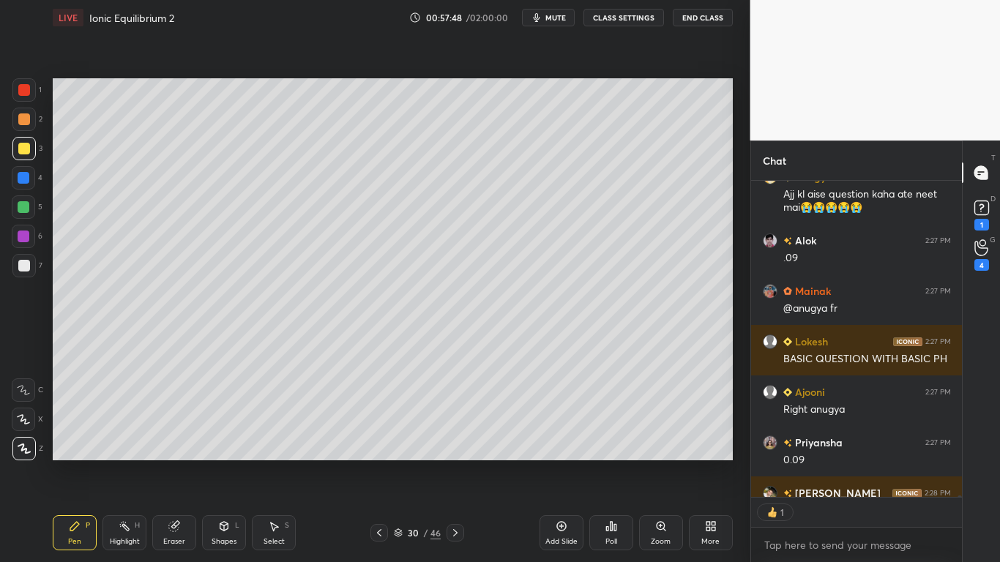
scroll to position [55503, 0]
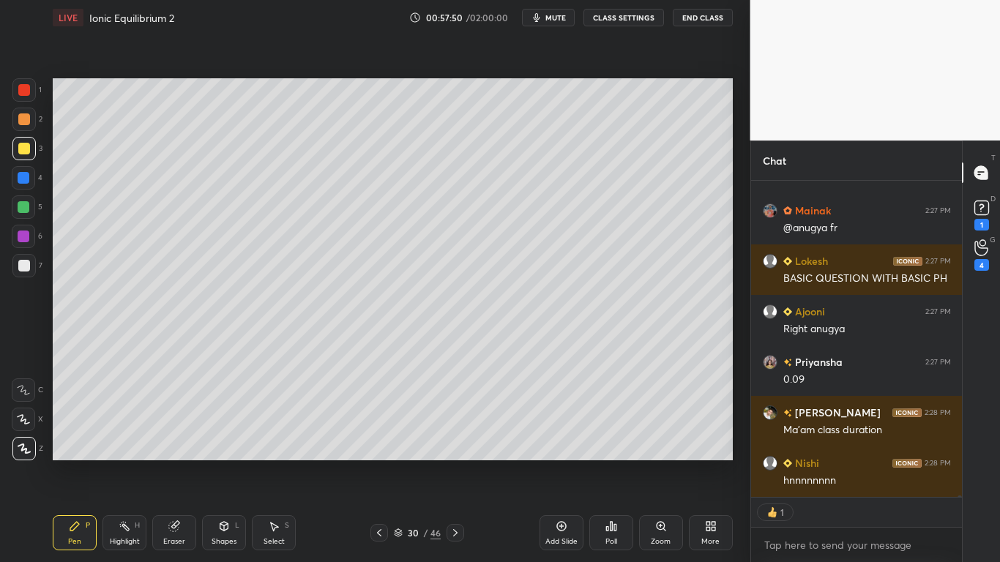
type textarea "x"
click at [624, 26] on button "CLASS SETTINGS" at bounding box center [623, 18] width 81 height 18
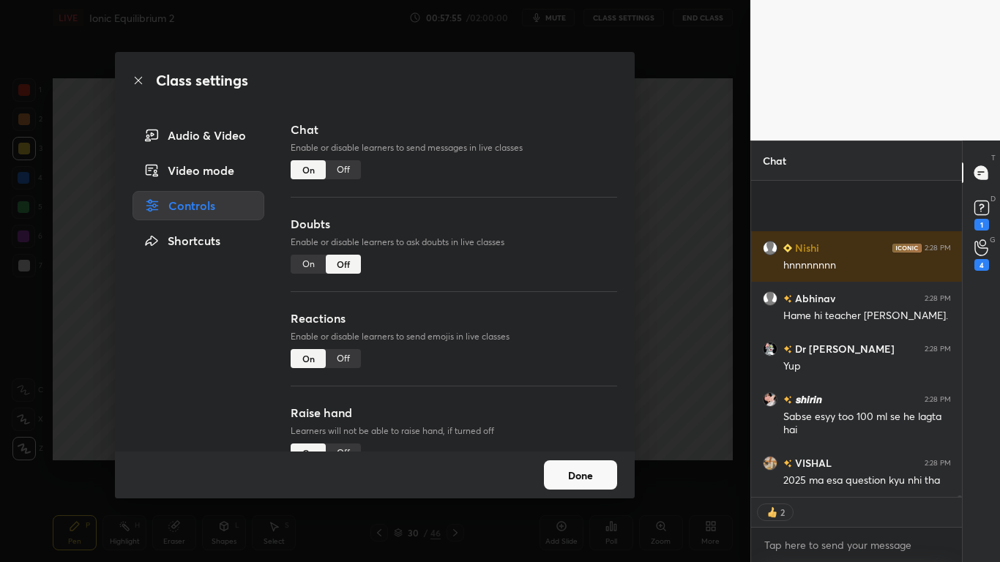
scroll to position [55819, 0]
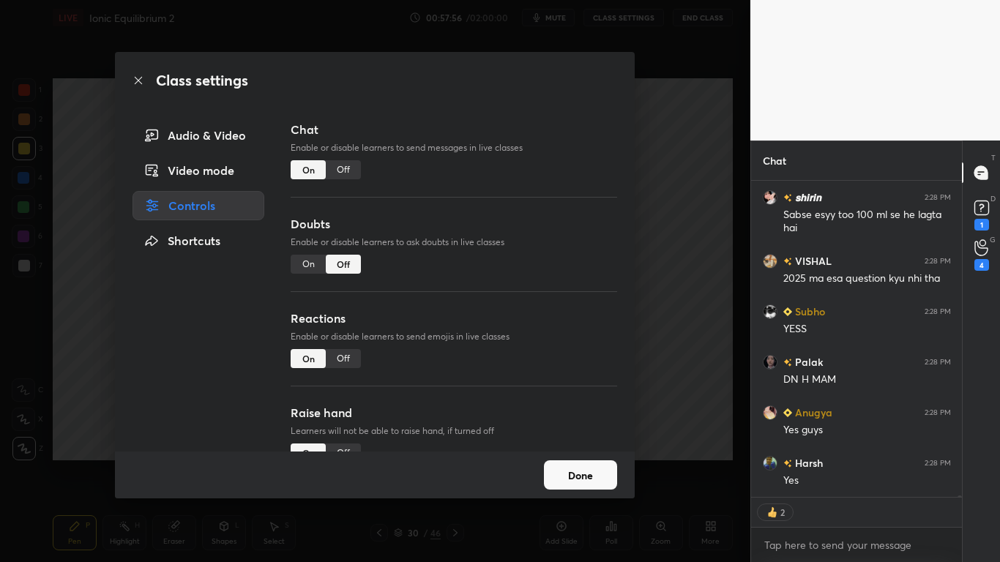
click at [345, 171] on div "Off" at bounding box center [343, 169] width 35 height 19
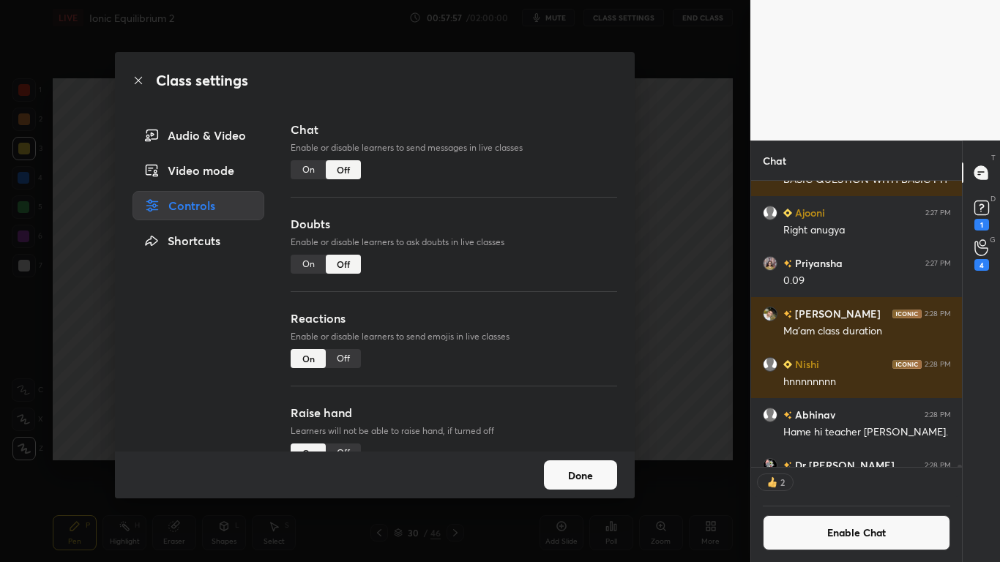
click at [590, 463] on button "Done" at bounding box center [580, 474] width 73 height 29
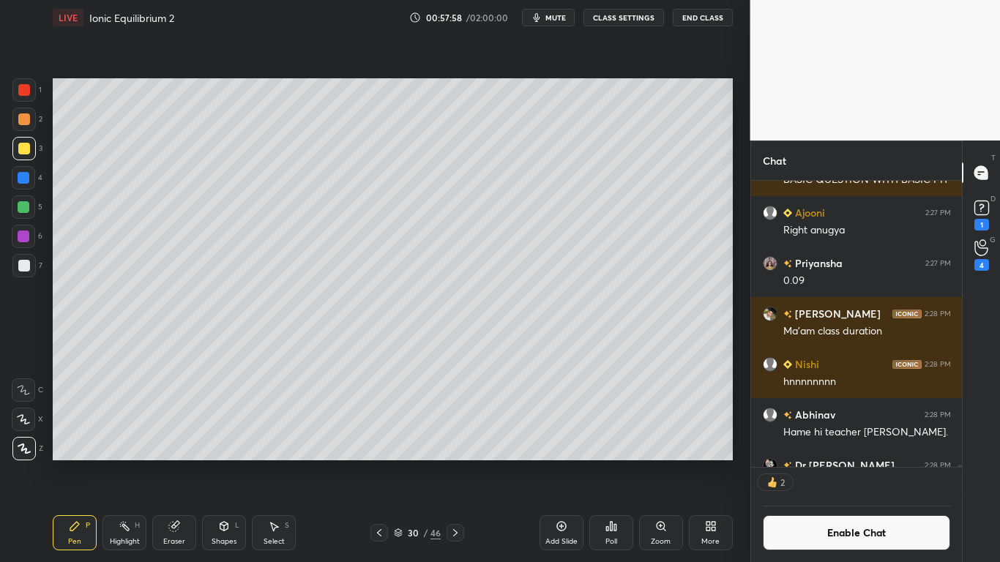
click at [400, 463] on icon at bounding box center [398, 533] width 9 height 9
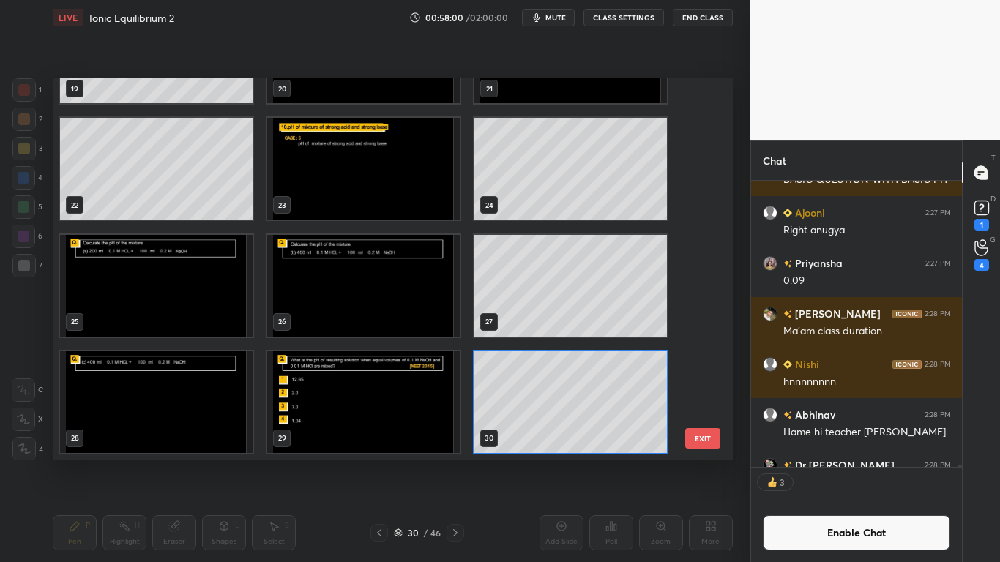
scroll to position [1118, 0]
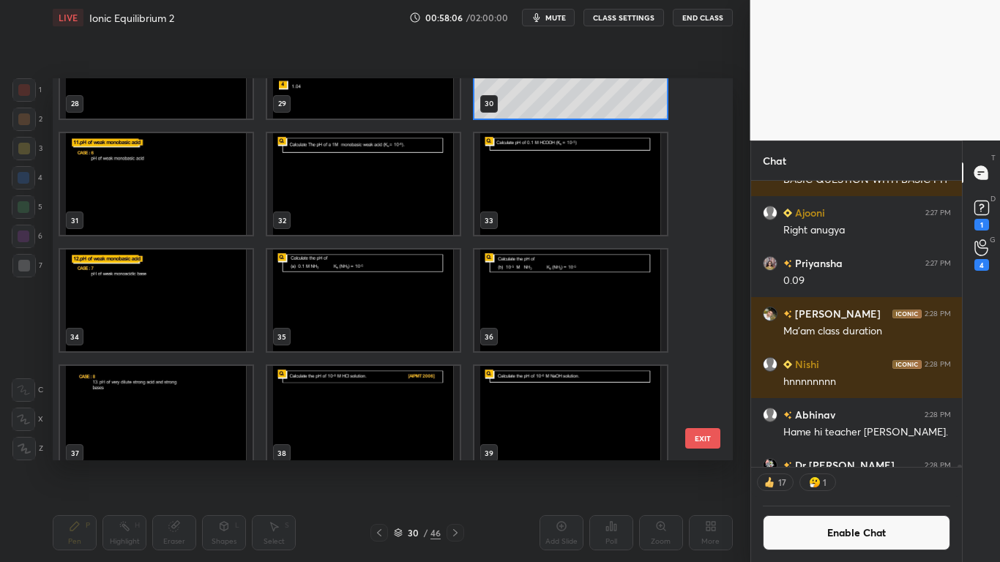
click at [143, 214] on img "grid" at bounding box center [156, 184] width 193 height 102
click at [151, 209] on img "grid" at bounding box center [156, 184] width 193 height 102
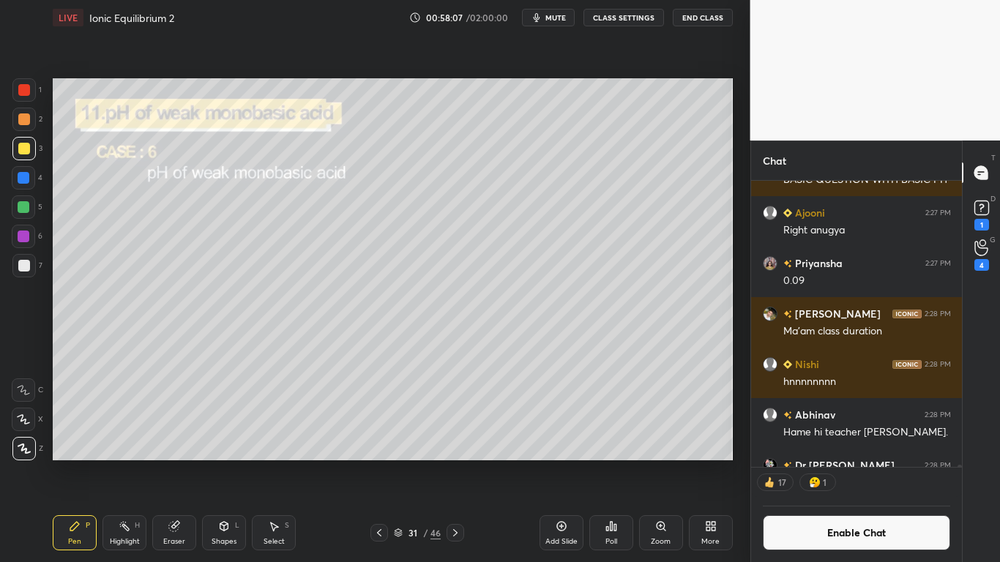
click at [846, 463] on button "Enable Chat" at bounding box center [857, 532] width 188 height 35
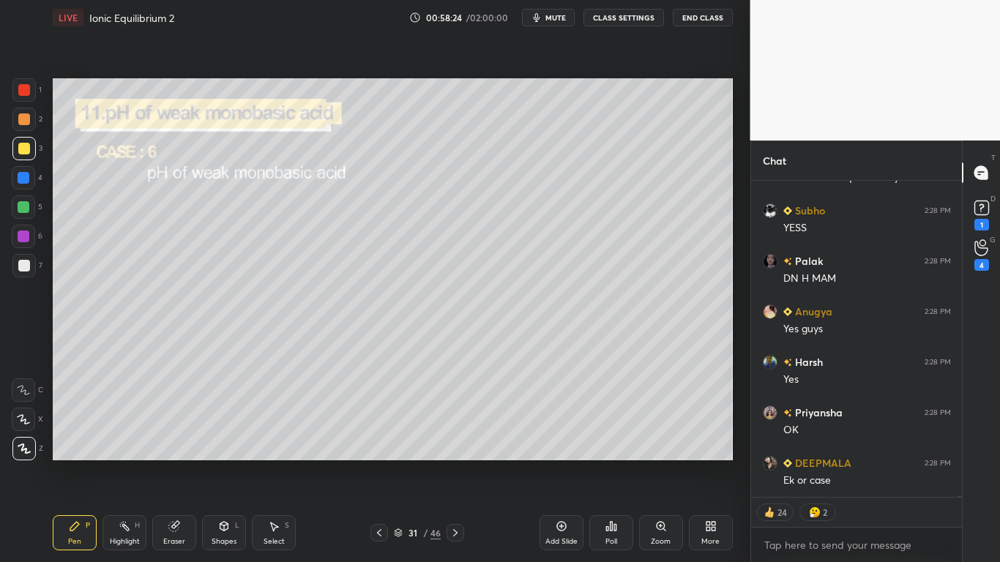
scroll to position [55395, 0]
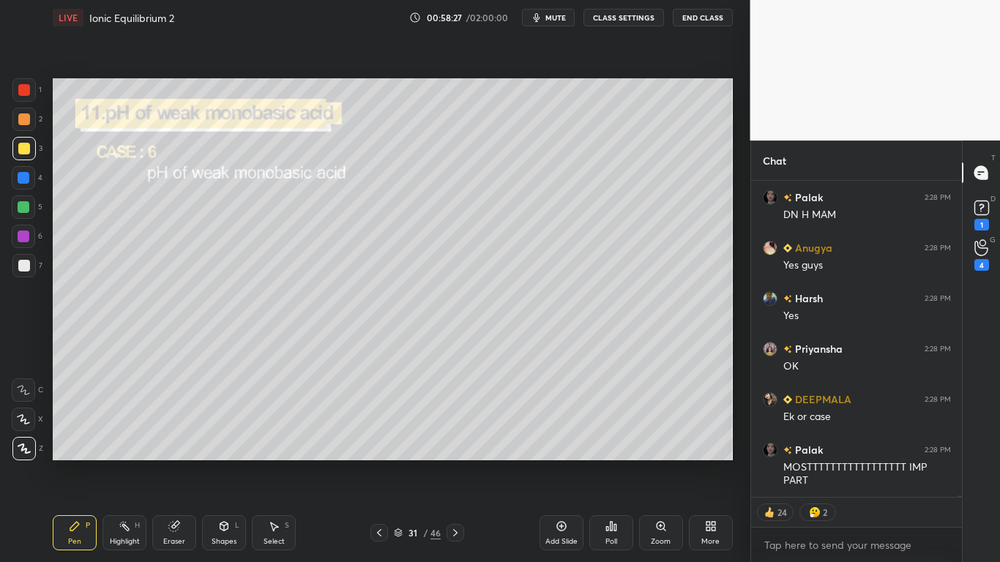
type textarea "x"
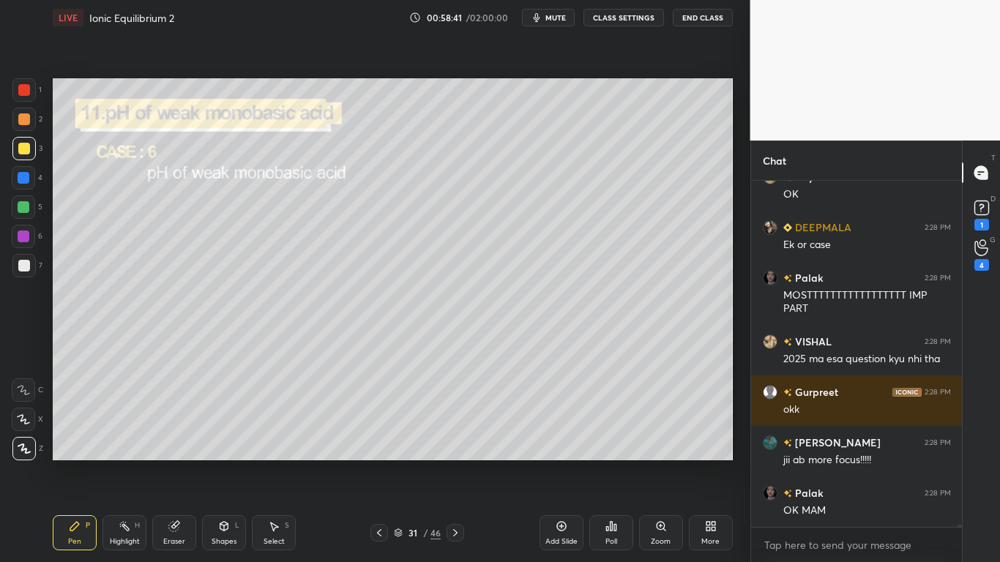
scroll to position [55618, 0]
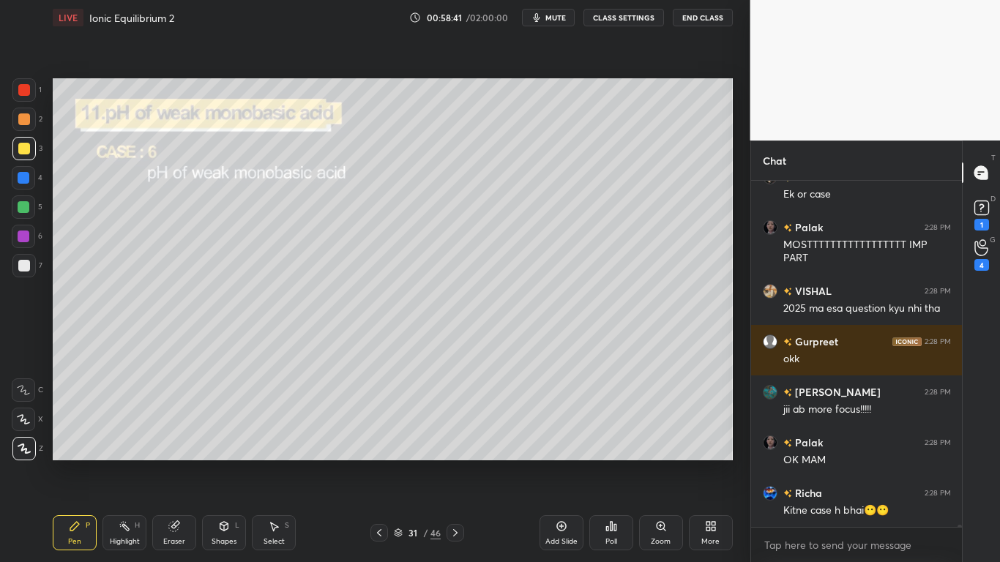
click at [627, 18] on button "CLASS SETTINGS" at bounding box center [623, 18] width 81 height 18
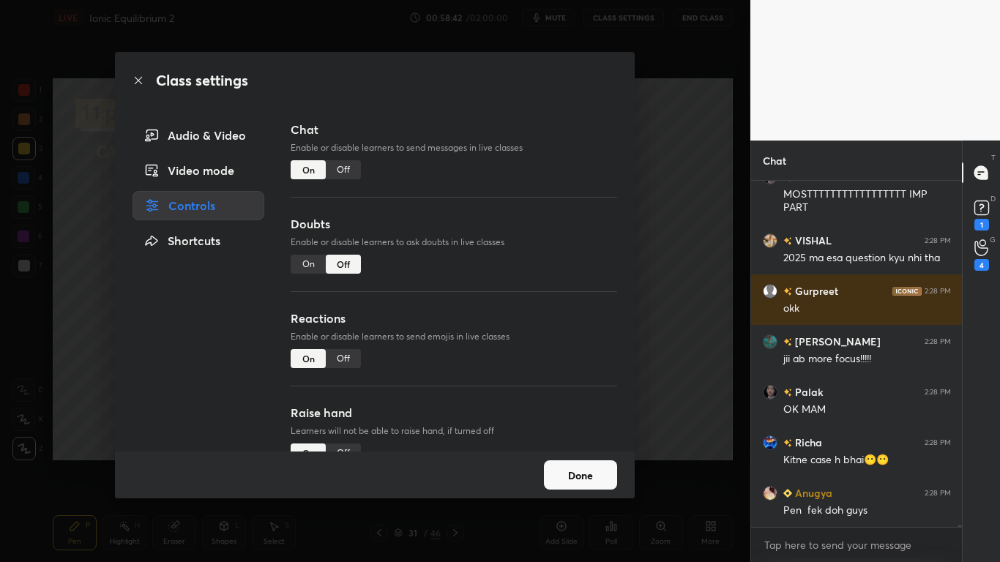
click at [354, 168] on div "Off" at bounding box center [343, 169] width 35 height 19
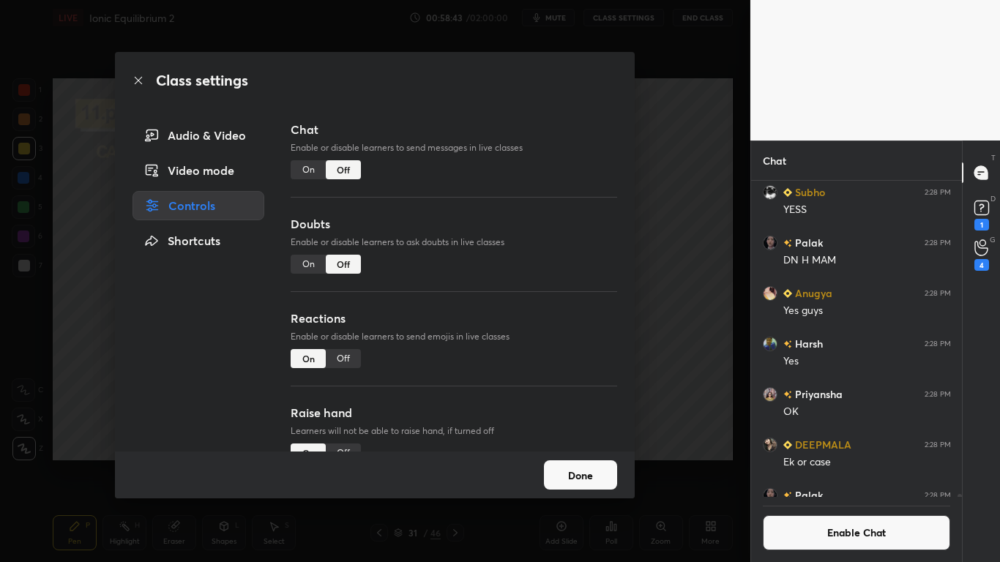
click at [591, 463] on button "Done" at bounding box center [580, 474] width 73 height 29
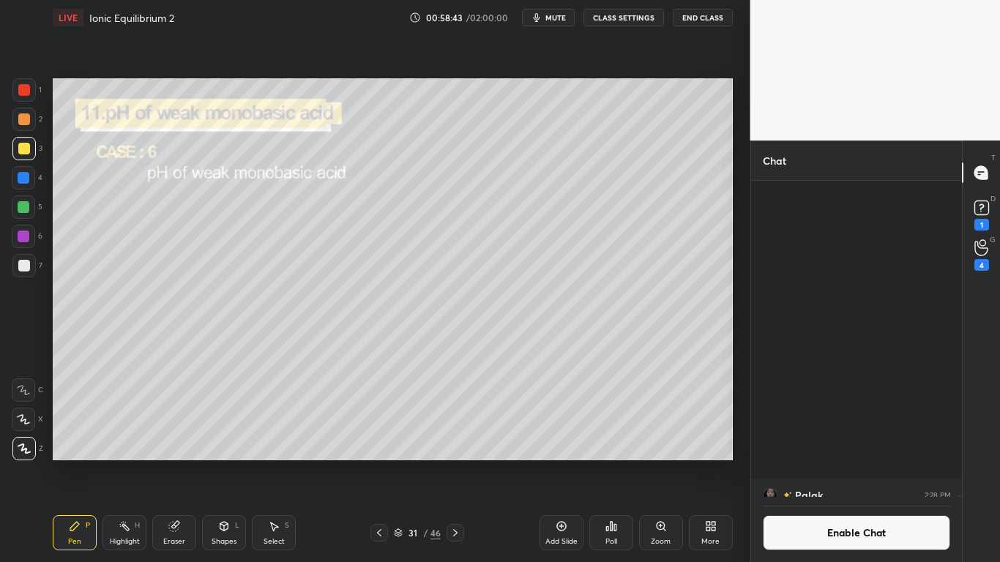
scroll to position [55610, 0]
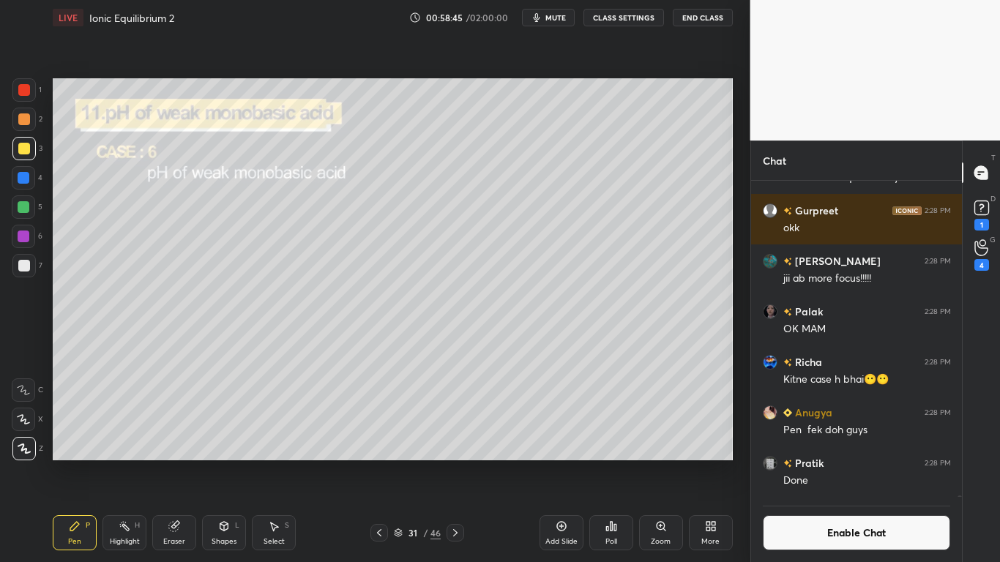
click at [29, 153] on div at bounding box center [24, 149] width 12 height 12
click at [26, 262] on div at bounding box center [24, 266] width 12 height 12
click at [552, 463] on div "Add Slide" at bounding box center [562, 532] width 44 height 35
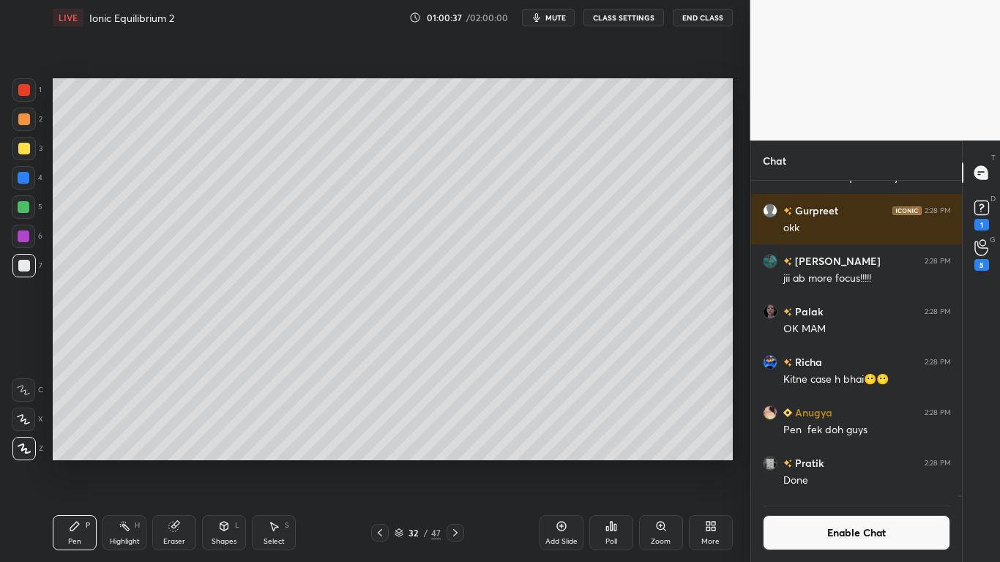
click at [23, 149] on div at bounding box center [24, 149] width 12 height 12
click at [29, 266] on div at bounding box center [24, 266] width 12 height 12
click at [379, 463] on icon at bounding box center [380, 532] width 4 height 7
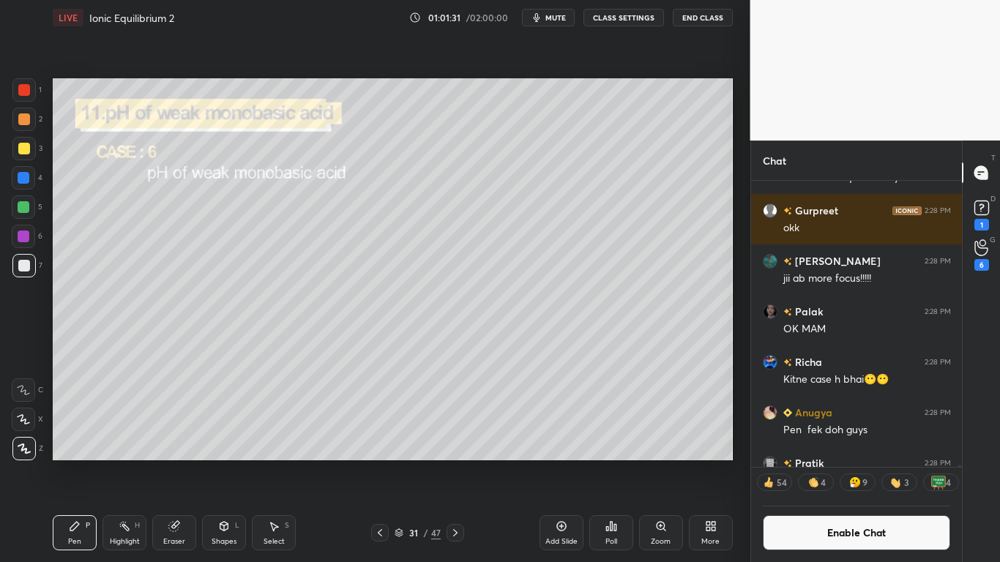
click at [458, 463] on icon at bounding box center [456, 533] width 12 height 12
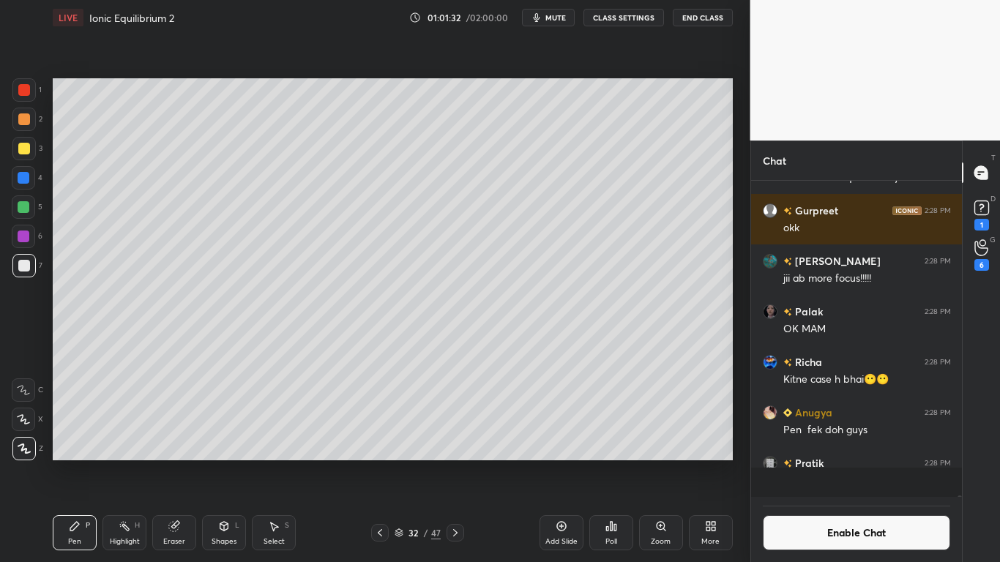
scroll to position [55610, 0]
click at [557, 463] on icon at bounding box center [562, 527] width 12 height 12
click at [26, 153] on div at bounding box center [24, 149] width 12 height 12
click at [25, 269] on div at bounding box center [24, 266] width 12 height 12
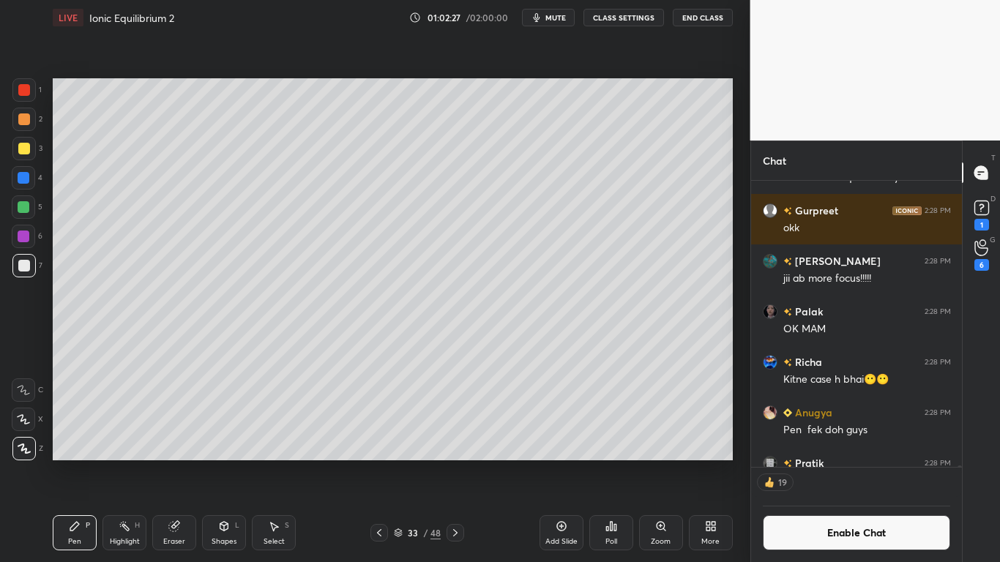
click at [26, 205] on div at bounding box center [24, 207] width 12 height 12
click at [28, 149] on div at bounding box center [24, 149] width 12 height 12
click at [21, 267] on div at bounding box center [24, 266] width 12 height 12
click at [26, 206] on div at bounding box center [24, 207] width 12 height 12
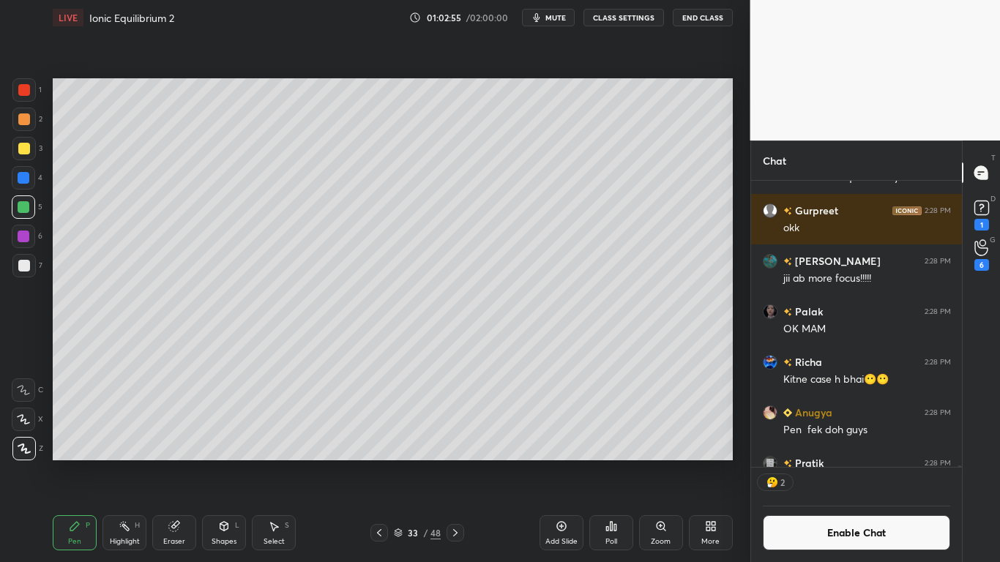
scroll to position [282, 206]
click at [23, 272] on div at bounding box center [23, 265] width 23 height 23
click at [371, 463] on div at bounding box center [379, 533] width 18 height 18
click at [377, 463] on icon at bounding box center [379, 533] width 12 height 12
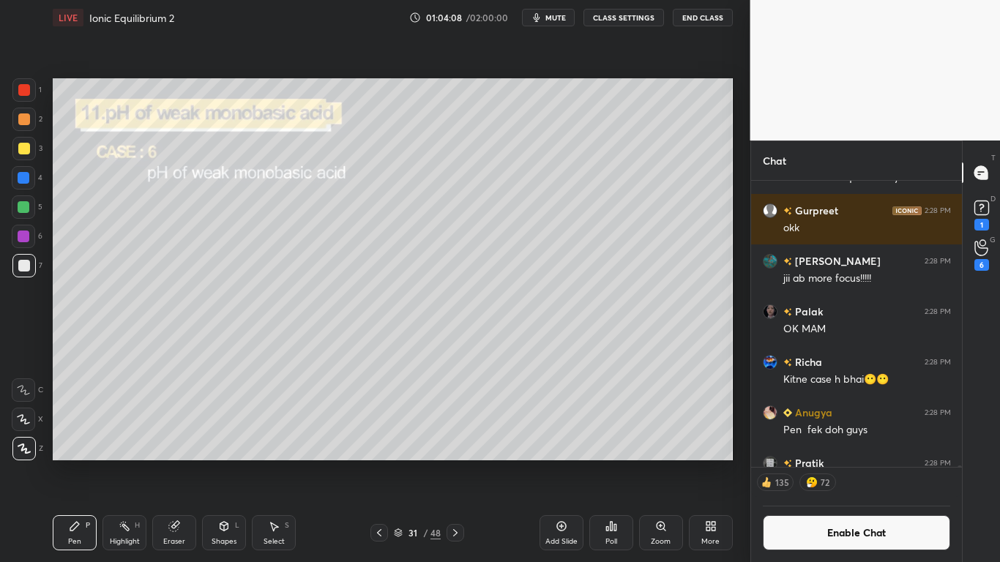
click at [455, 463] on icon at bounding box center [456, 533] width 12 height 12
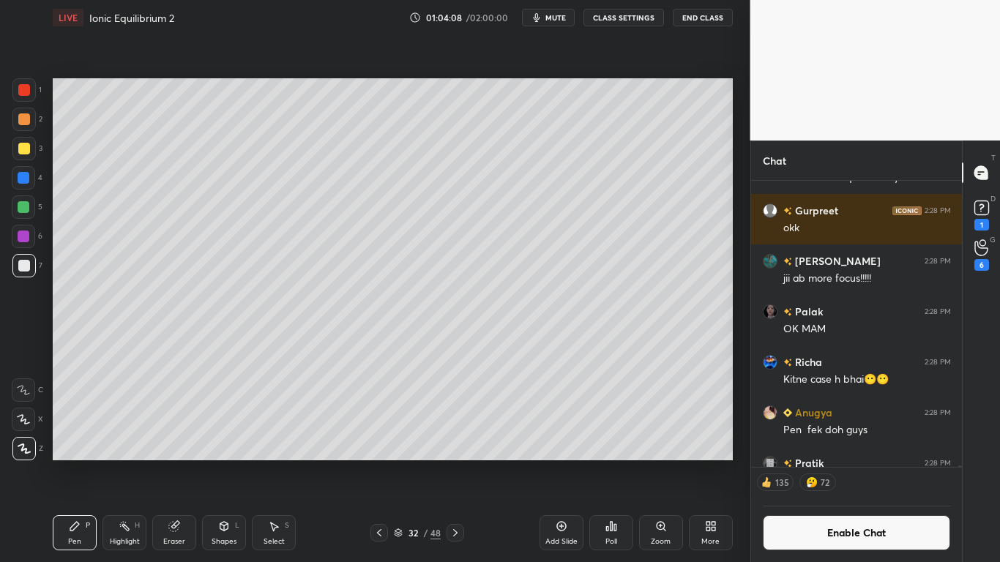
click at [456, 463] on icon at bounding box center [455, 532] width 4 height 7
click at [26, 236] on div at bounding box center [24, 237] width 12 height 12
click at [27, 266] on div at bounding box center [24, 266] width 12 height 12
click at [25, 237] on div at bounding box center [24, 237] width 12 height 12
click at [32, 266] on div at bounding box center [23, 265] width 23 height 23
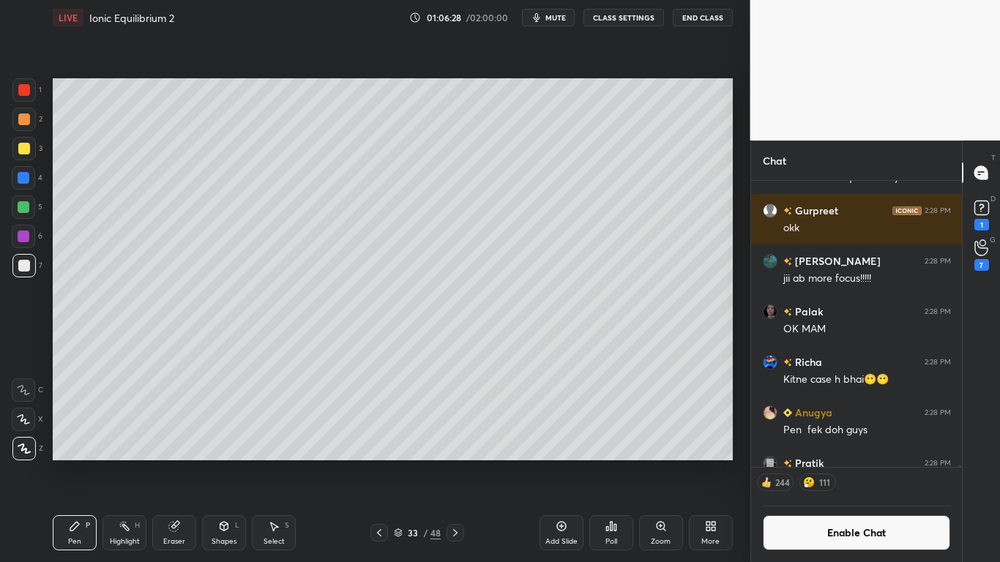
click at [841, 463] on button "Enable Chat" at bounding box center [857, 532] width 188 height 35
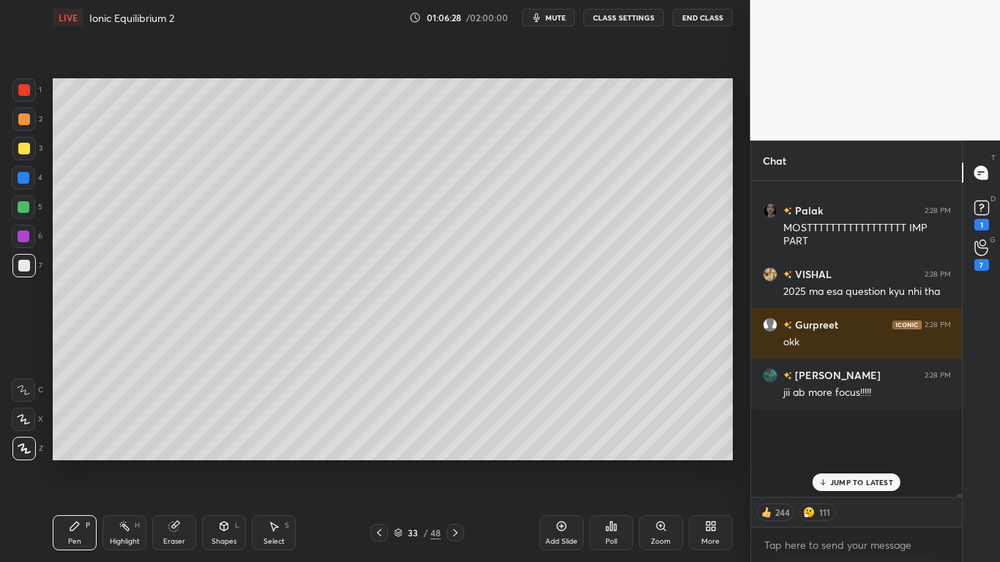
scroll to position [312, 206]
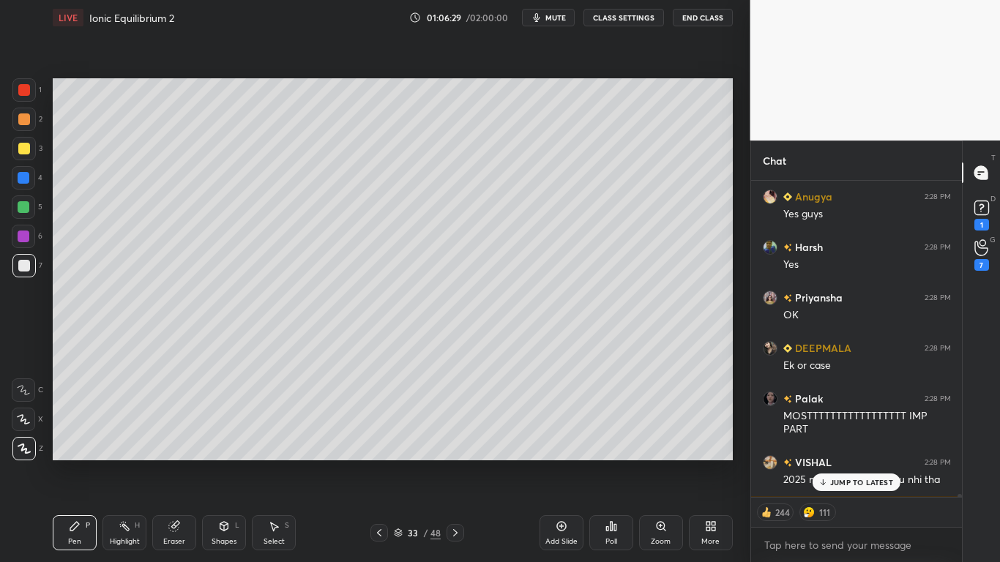
click at [857, 463] on p "JUMP TO LATEST" at bounding box center [861, 482] width 63 height 9
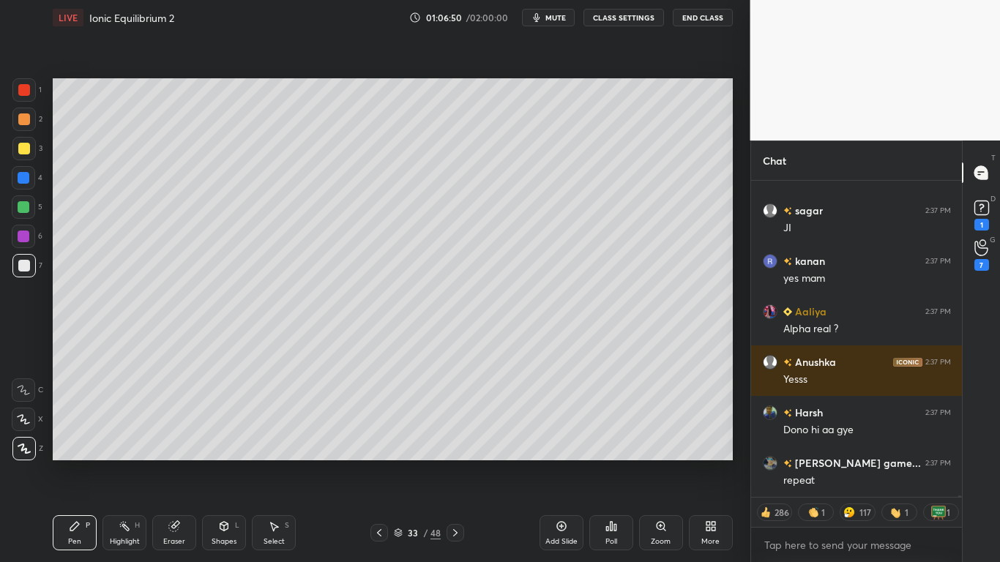
scroll to position [57769, 0]
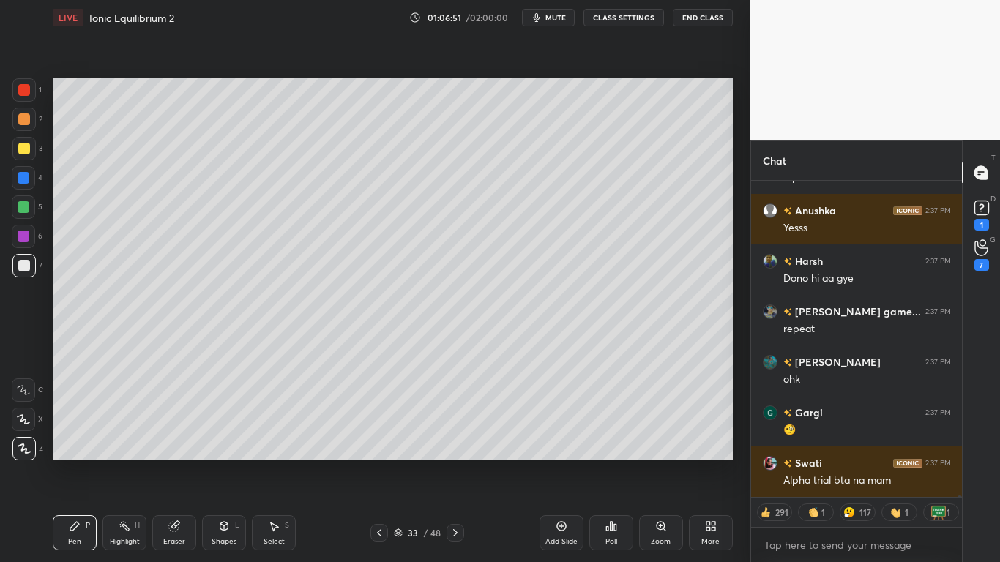
click at [619, 21] on button "CLASS SETTINGS" at bounding box center [623, 18] width 81 height 18
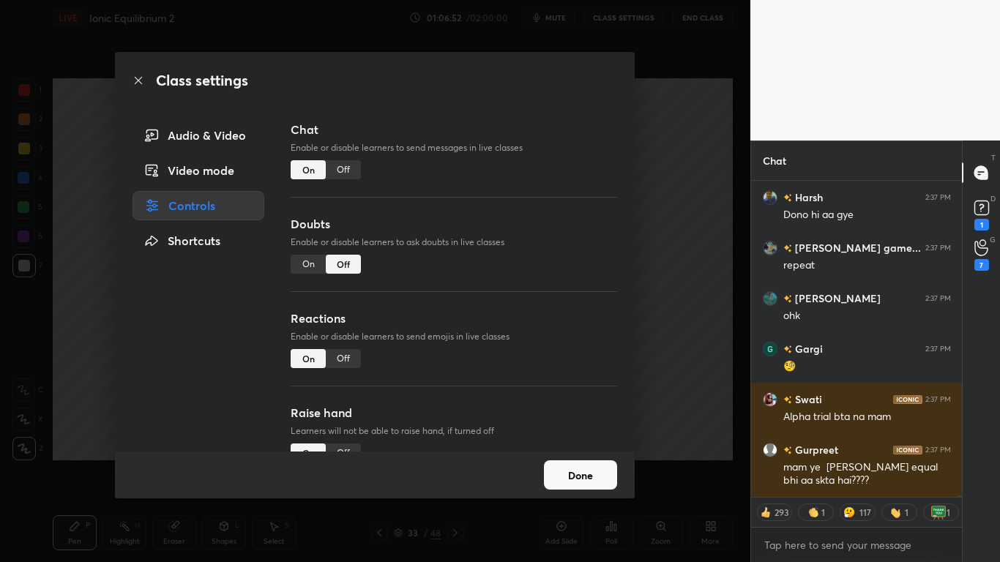
type textarea "x"
click at [343, 171] on div "Off" at bounding box center [343, 169] width 35 height 19
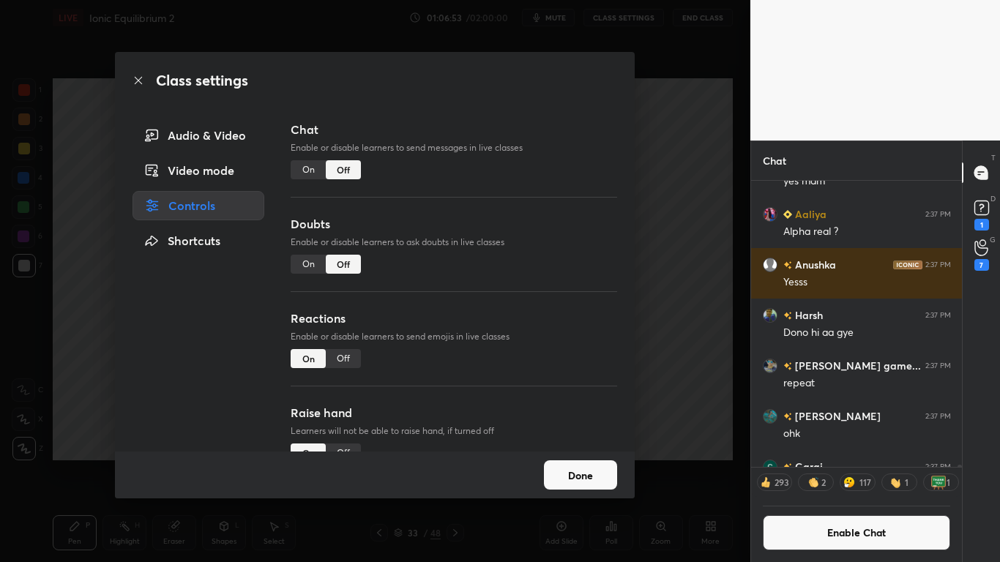
scroll to position [282, 206]
click at [575, 463] on button "Done" at bounding box center [580, 474] width 73 height 29
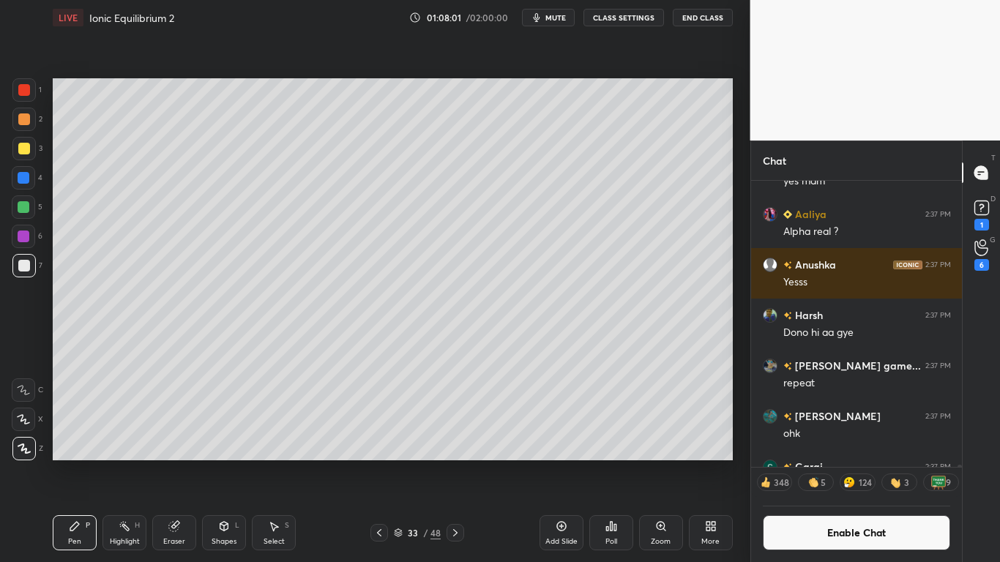
click at [827, 463] on button "Enable Chat" at bounding box center [857, 532] width 188 height 35
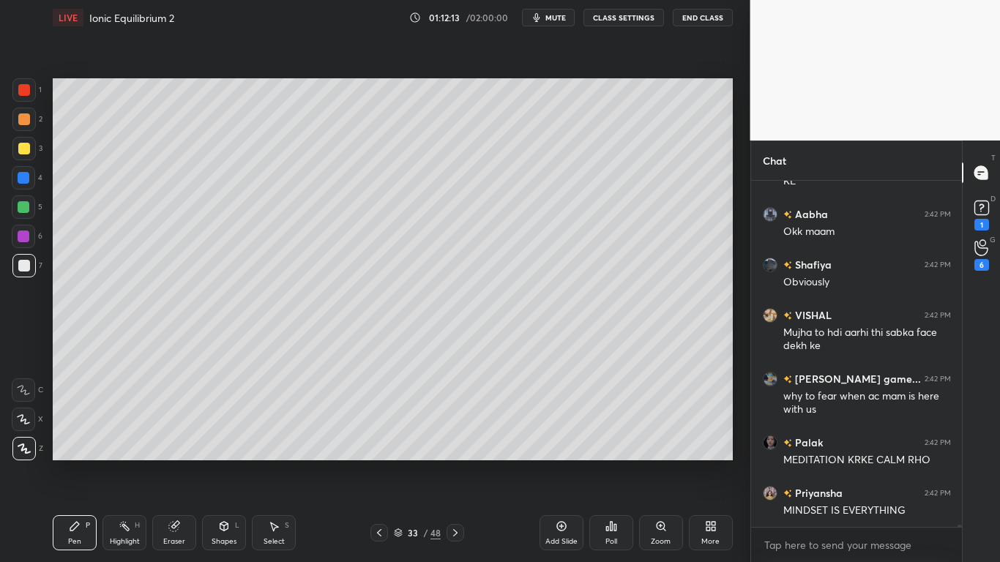
scroll to position [62020, 0]
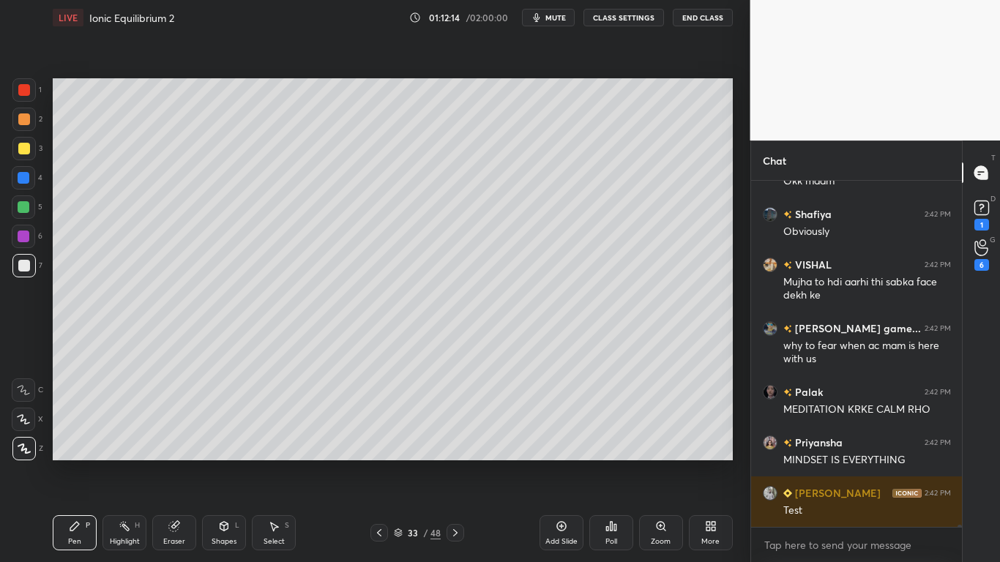
click at [24, 146] on div at bounding box center [24, 149] width 12 height 12
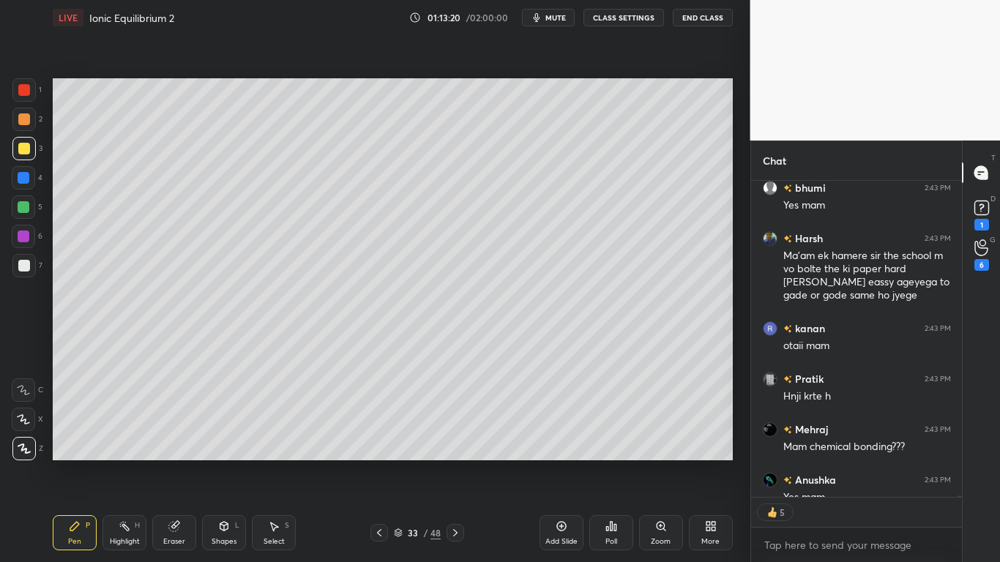
scroll to position [64314, 0]
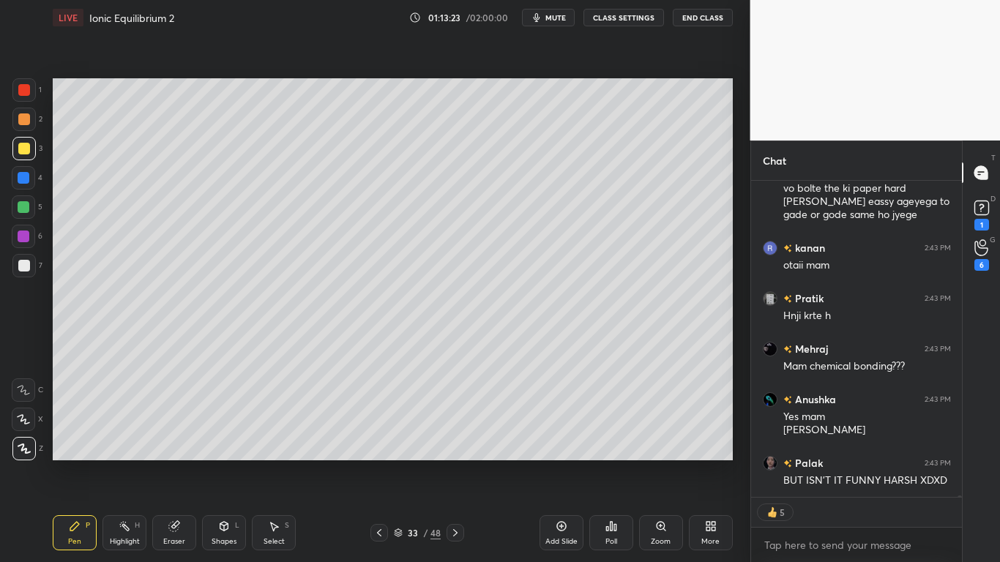
type textarea "x"
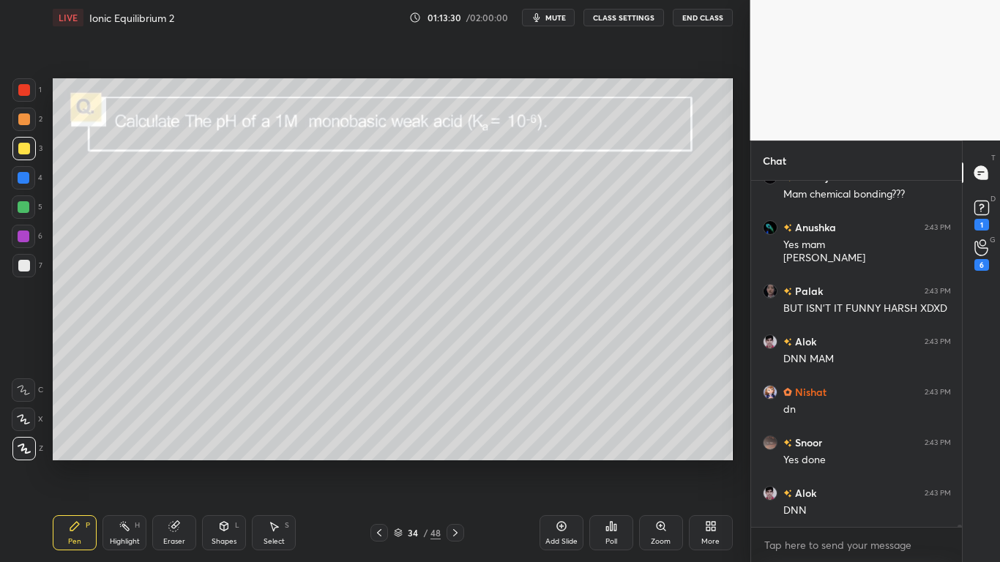
scroll to position [64614, 0]
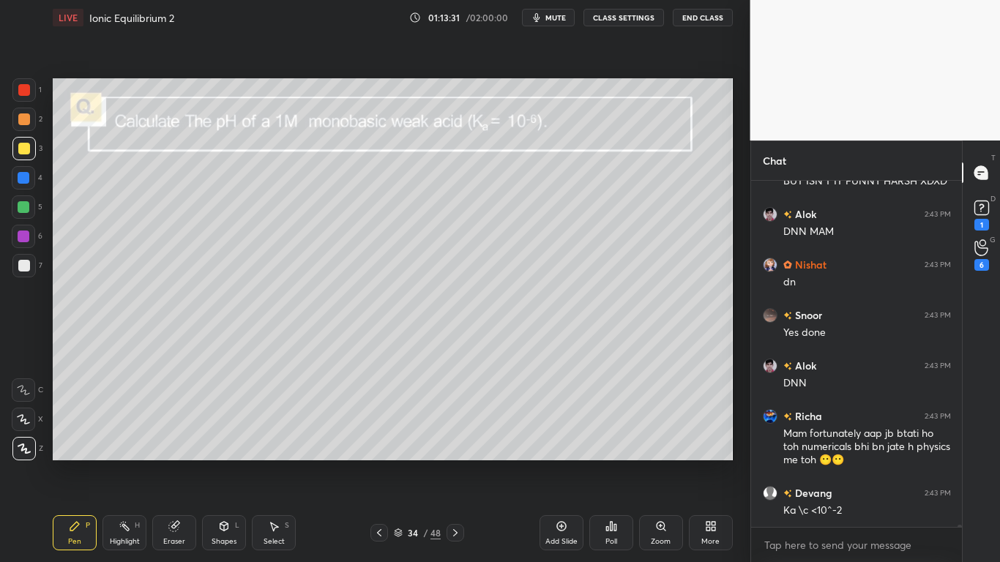
click at [623, 21] on button "CLASS SETTINGS" at bounding box center [623, 18] width 81 height 18
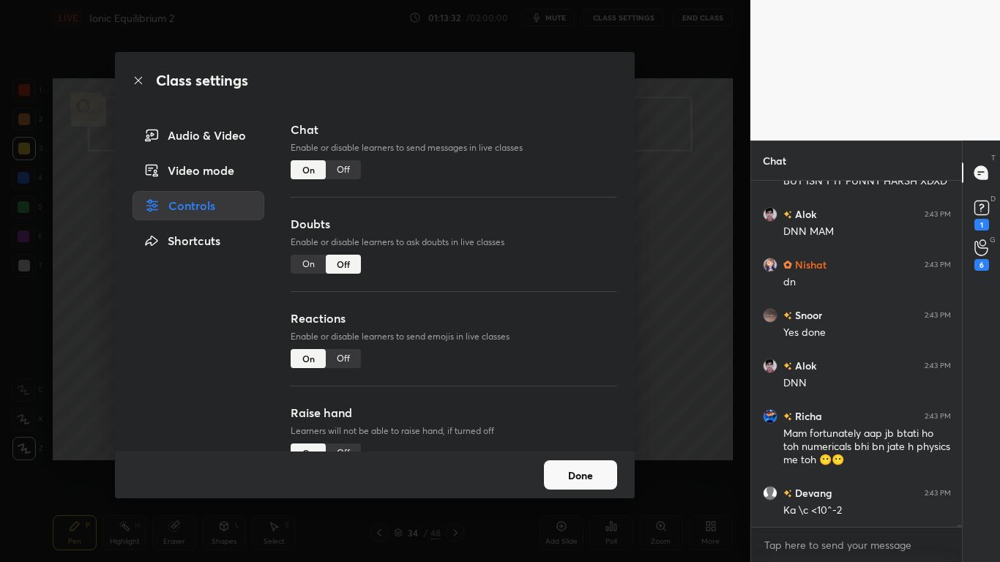
click at [346, 168] on div "Off" at bounding box center [343, 169] width 35 height 19
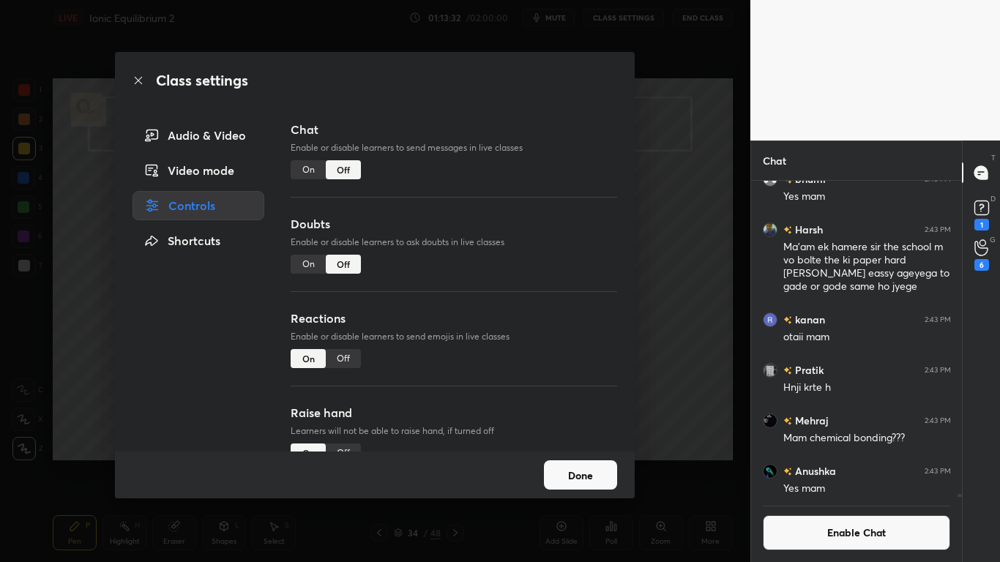
click at [577, 463] on button "Done" at bounding box center [580, 474] width 73 height 29
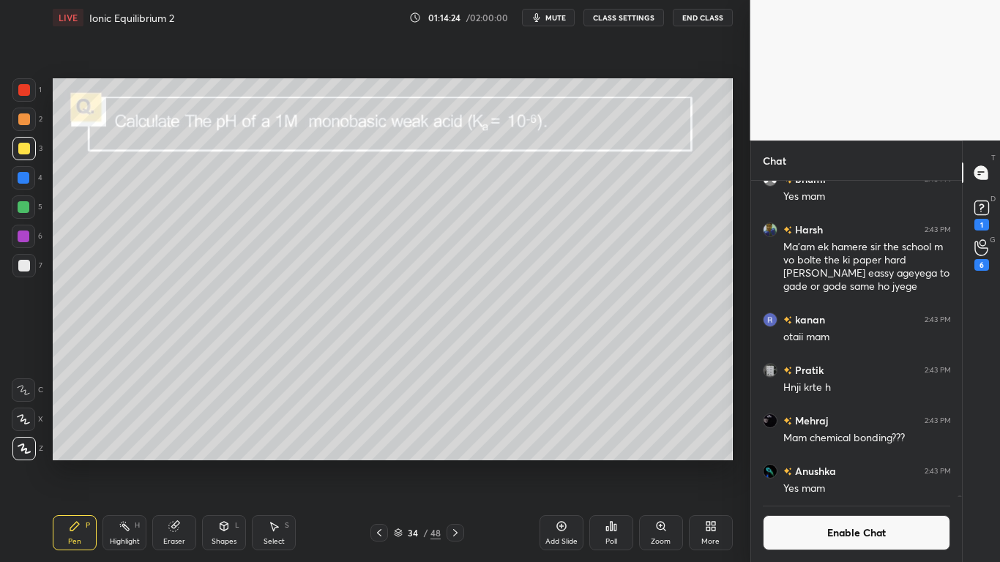
scroll to position [63362, 0]
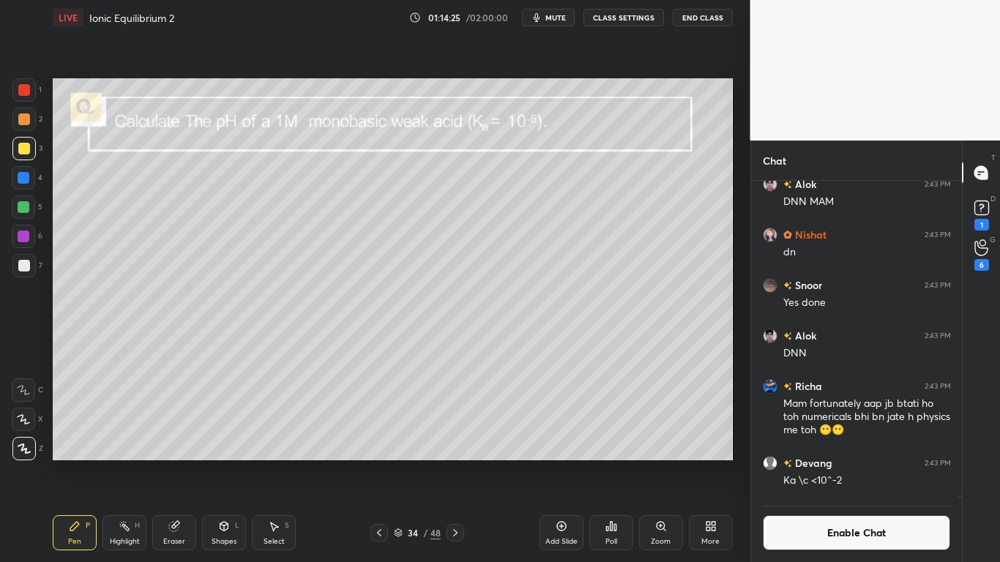
click at [20, 266] on div at bounding box center [24, 266] width 12 height 12
click at [843, 463] on button "Enable Chat" at bounding box center [857, 532] width 188 height 35
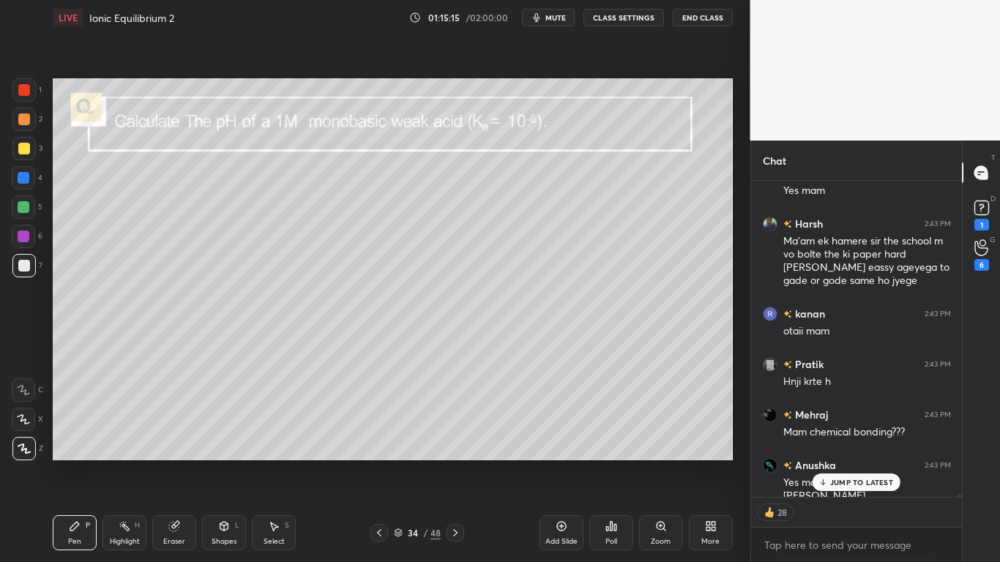
click at [861, 463] on div "JUMP TO LATEST" at bounding box center [857, 483] width 88 height 18
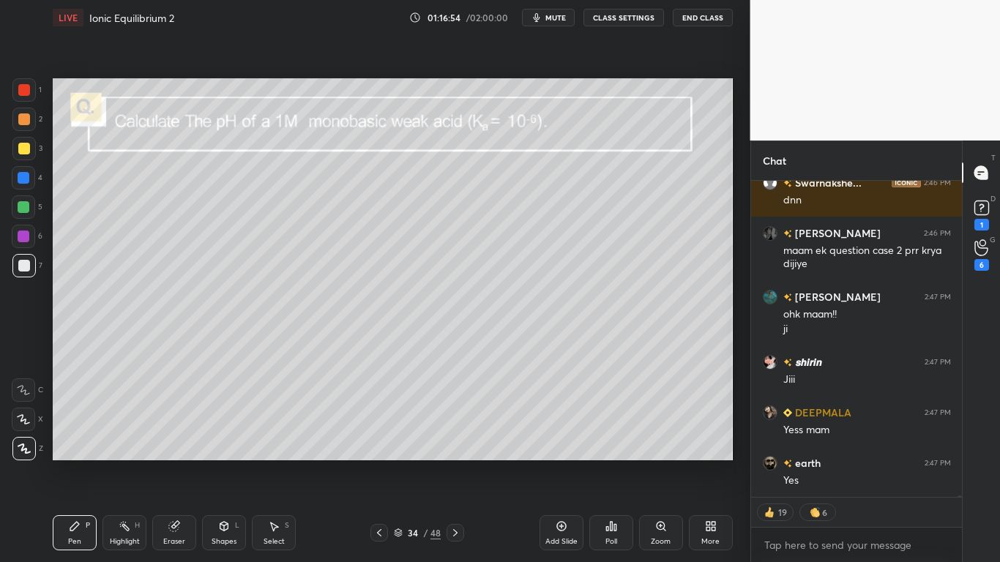
scroll to position [66935, 0]
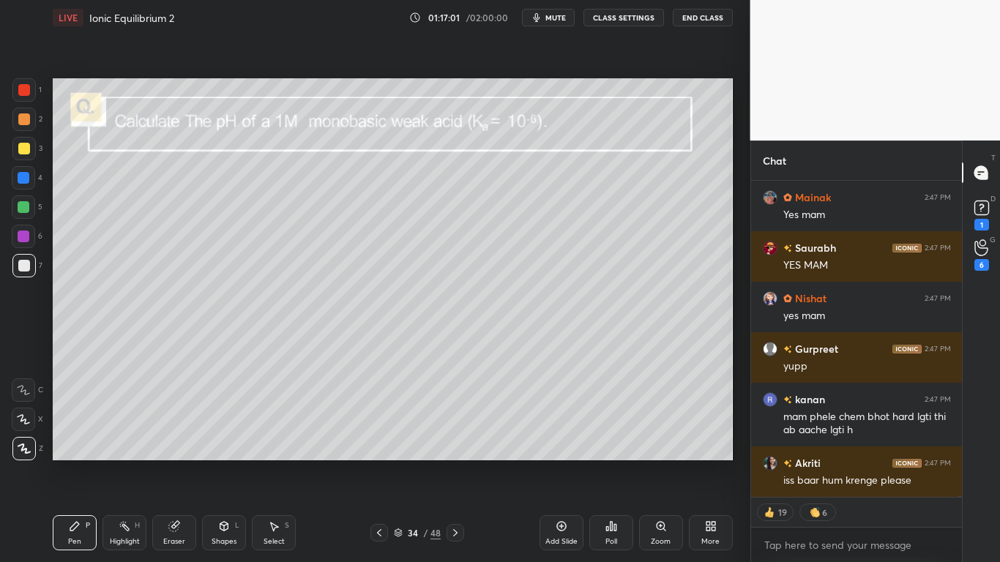
type textarea "x"
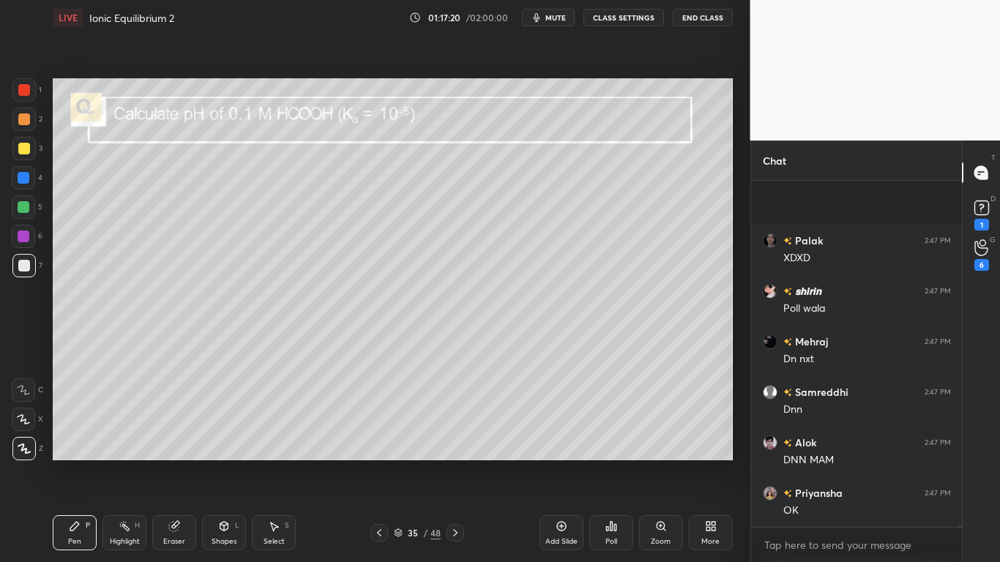
scroll to position [67827, 0]
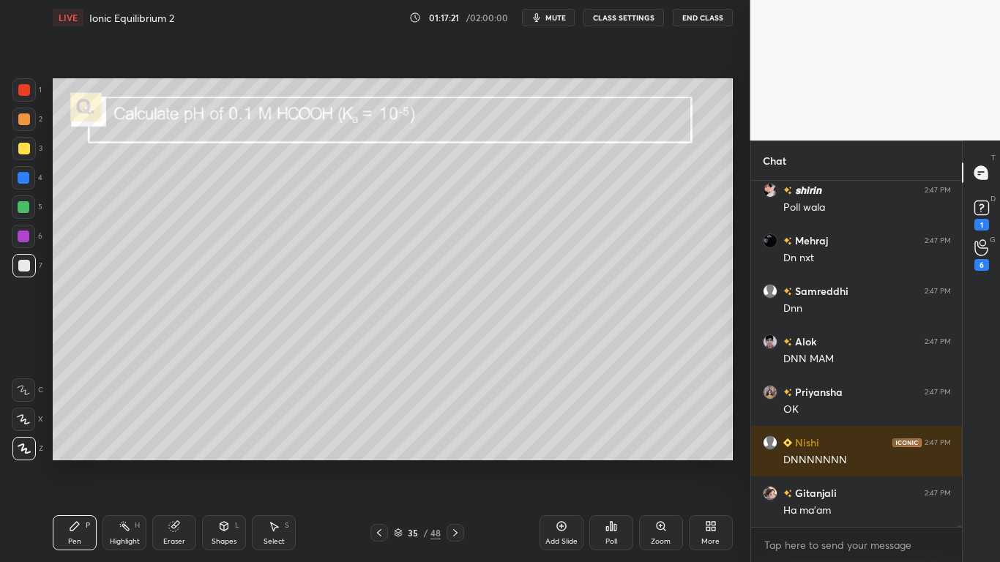
click at [616, 20] on button "CLASS SETTINGS" at bounding box center [623, 18] width 81 height 18
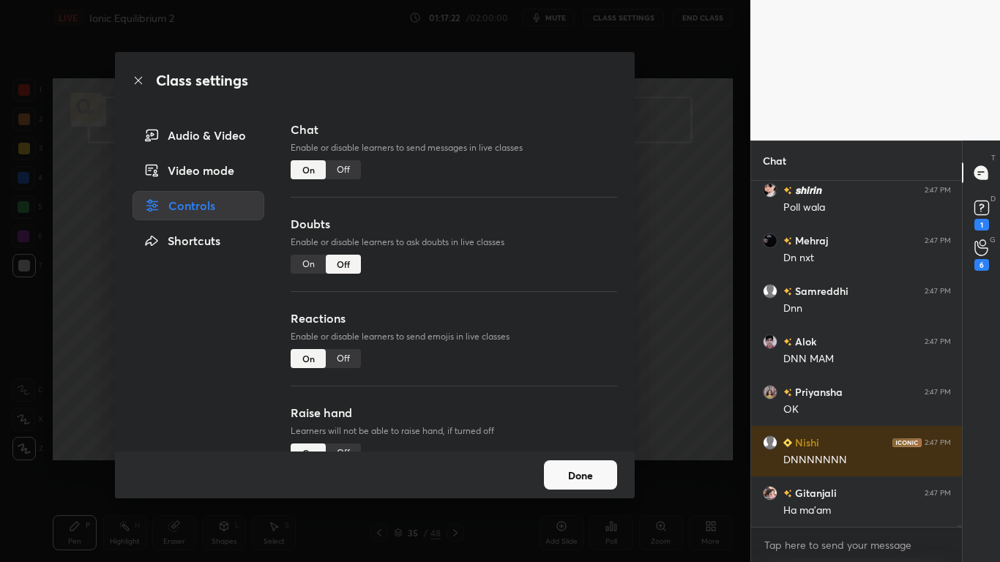
click at [343, 171] on div "Off" at bounding box center [343, 169] width 35 height 19
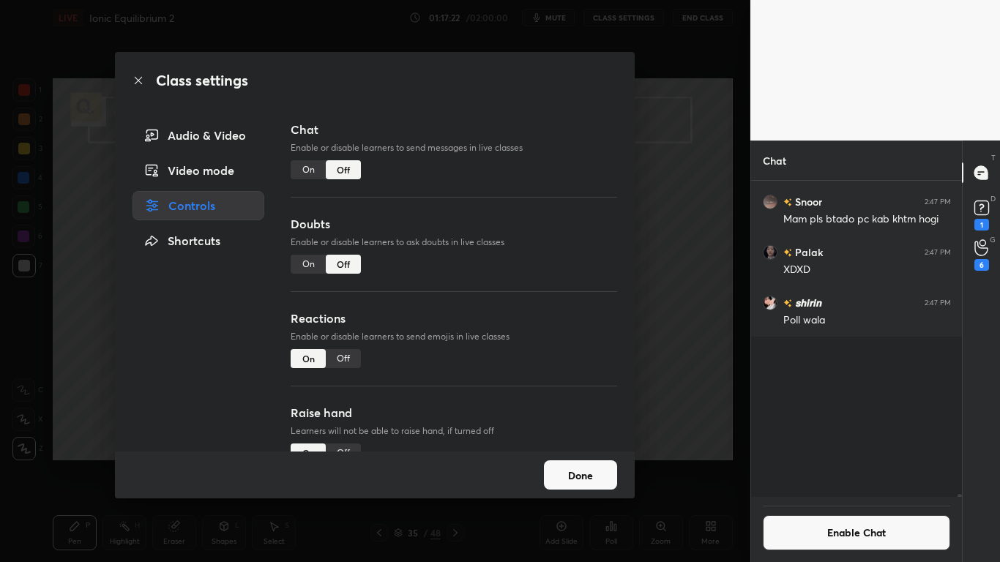
scroll to position [66083, 0]
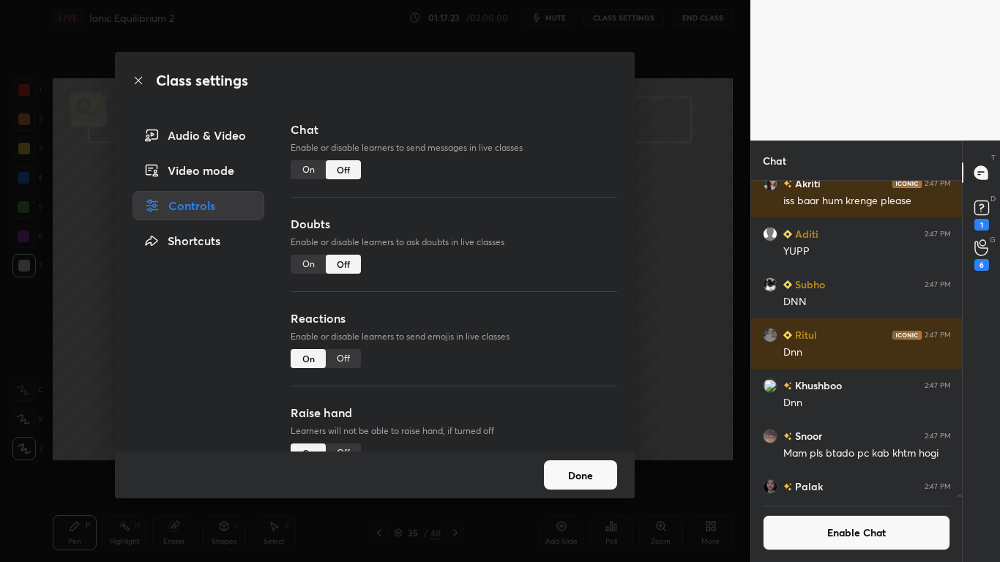
click at [591, 463] on button "Done" at bounding box center [580, 474] width 73 height 29
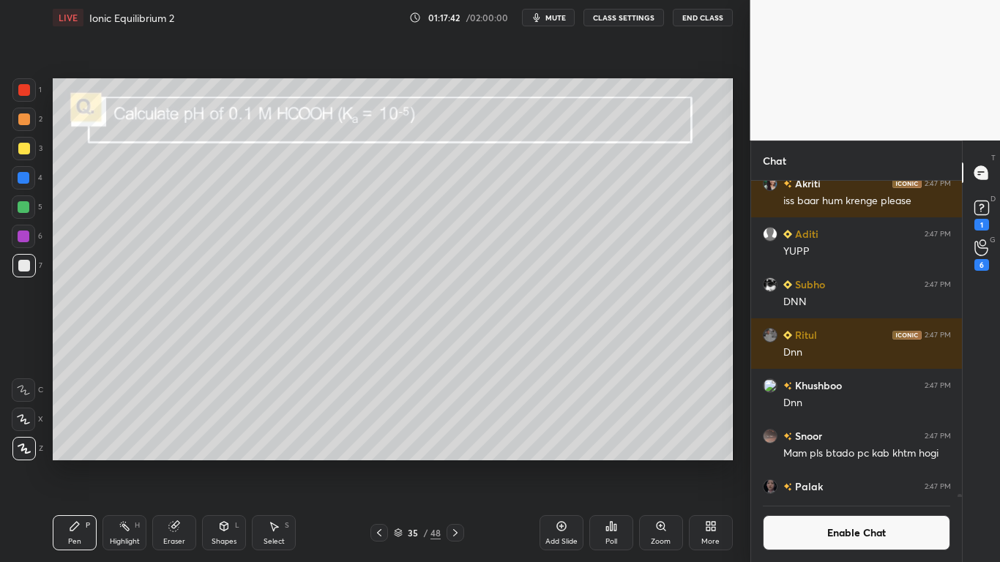
click at [605, 463] on icon at bounding box center [611, 527] width 12 height 12
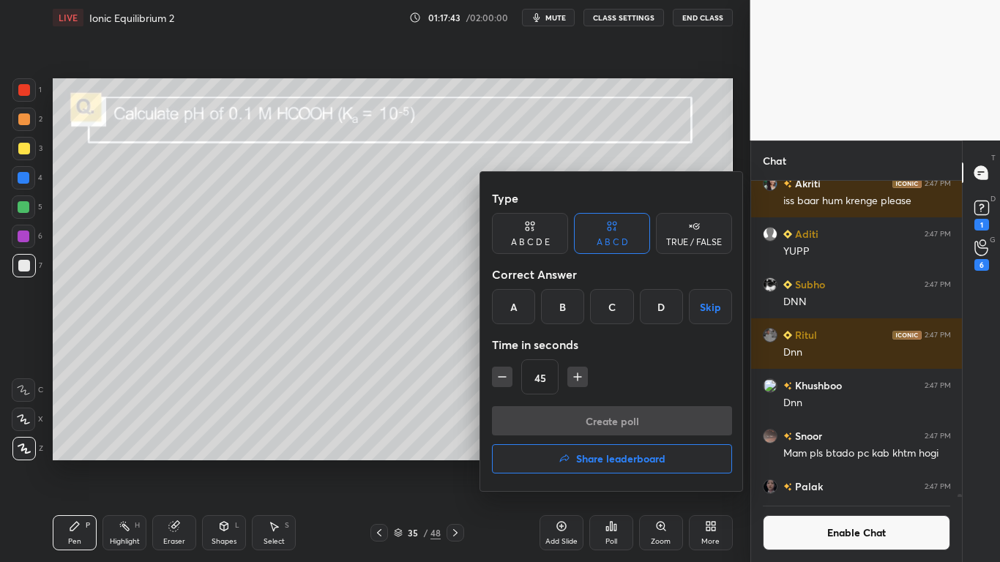
click at [575, 378] on icon "button" at bounding box center [577, 377] width 15 height 15
type input "60"
click at [569, 302] on div "B" at bounding box center [562, 306] width 43 height 35
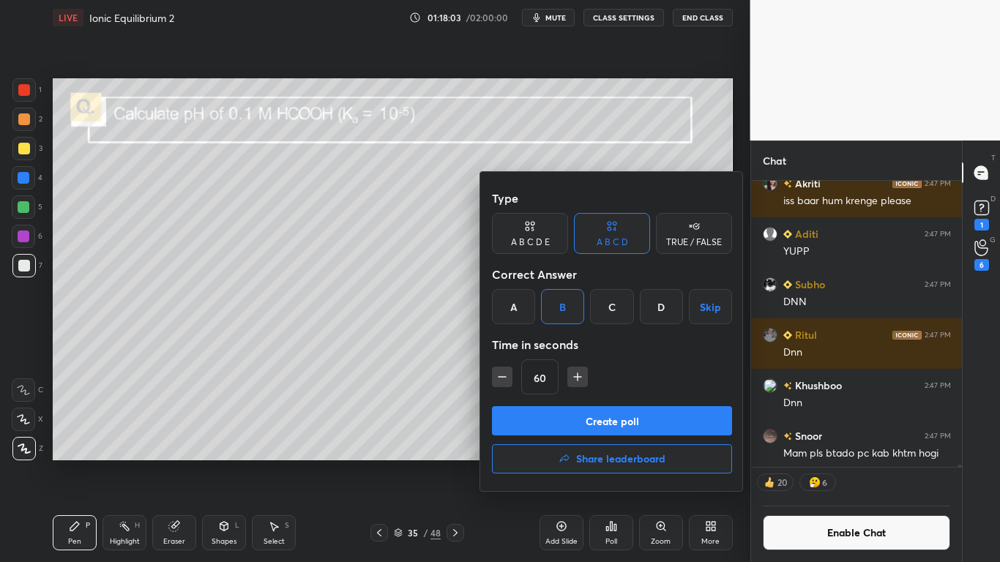
click at [635, 424] on button "Create poll" at bounding box center [612, 420] width 240 height 29
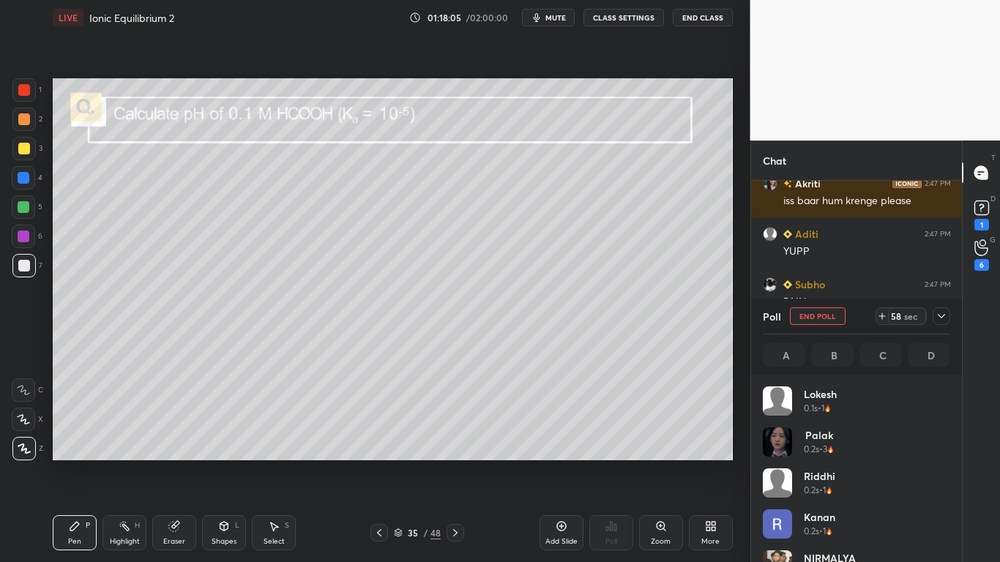
scroll to position [171, 183]
click at [25, 151] on div at bounding box center [24, 149] width 12 height 12
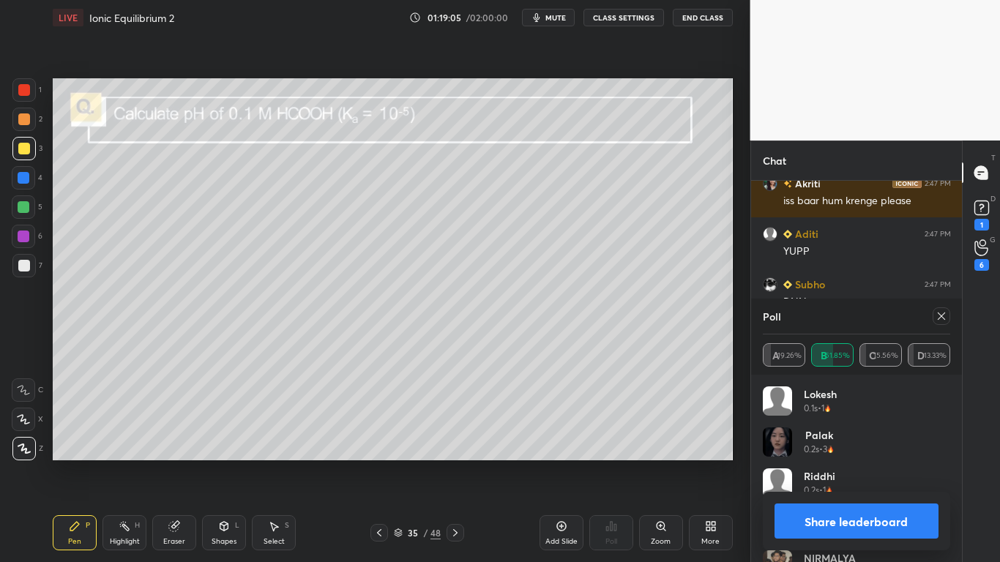
click at [826, 463] on button "Share leaderboard" at bounding box center [857, 521] width 165 height 35
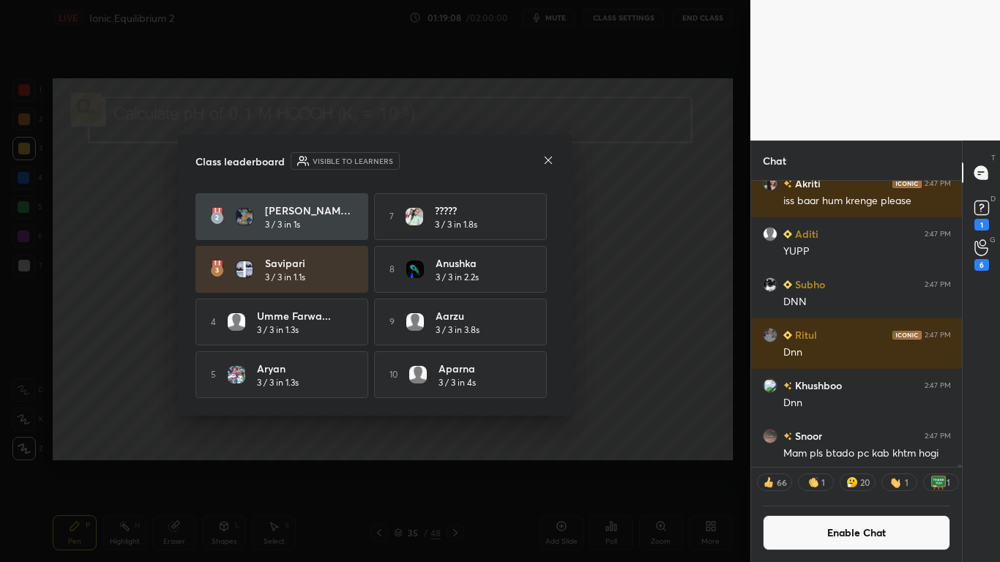
scroll to position [54, 0]
click at [550, 163] on icon at bounding box center [548, 160] width 12 height 12
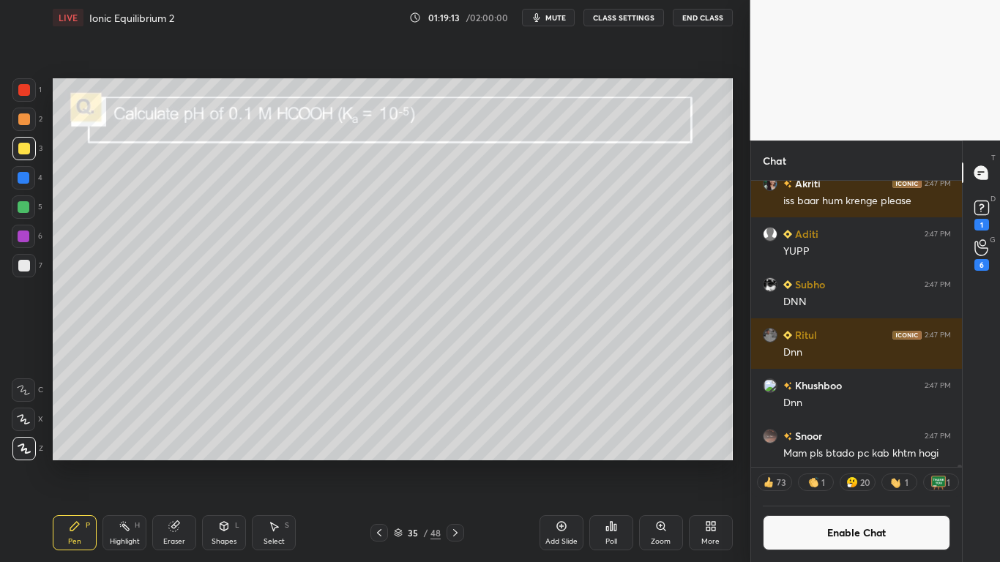
click at [25, 149] on div at bounding box center [24, 149] width 12 height 12
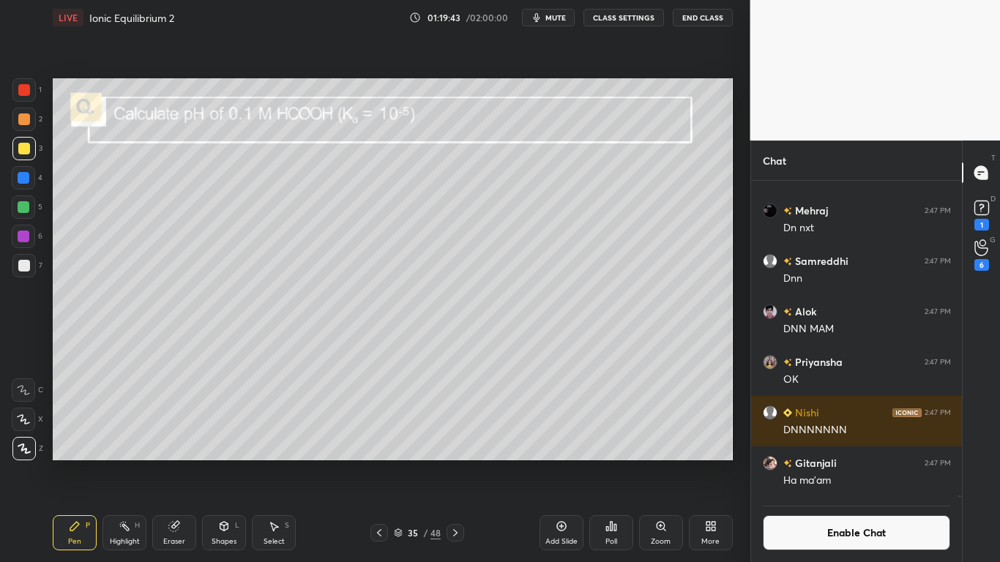
click at [399, 463] on icon at bounding box center [398, 531] width 7 height 4
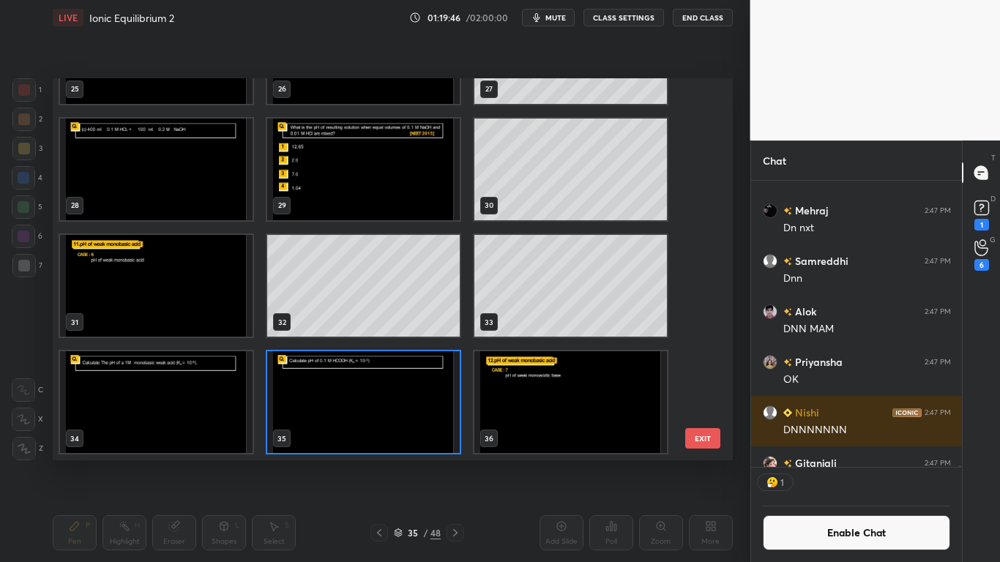
scroll to position [282, 206]
click at [703, 441] on button "EXIT" at bounding box center [702, 438] width 35 height 20
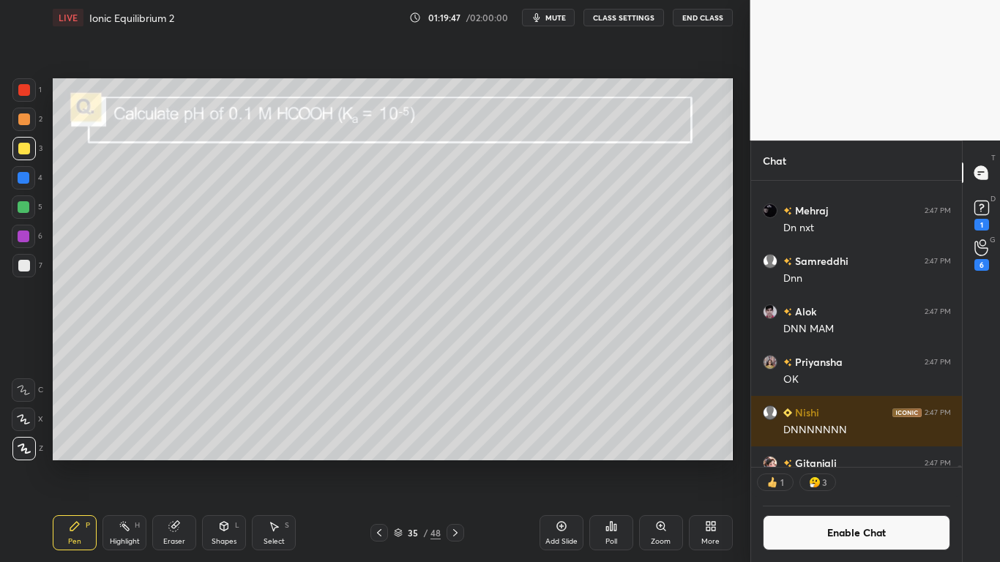
scroll to position [0, 0]
click at [25, 266] on div at bounding box center [24, 266] width 12 height 12
click at [856, 463] on button "Enable Chat" at bounding box center [857, 532] width 188 height 35
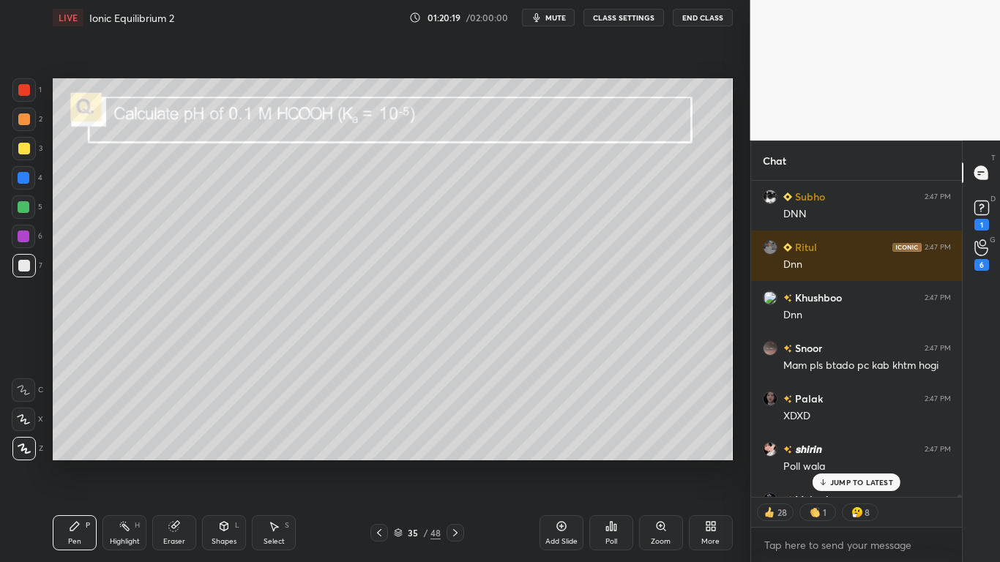
click at [871, 463] on p "JUMP TO LATEST" at bounding box center [861, 482] width 63 height 9
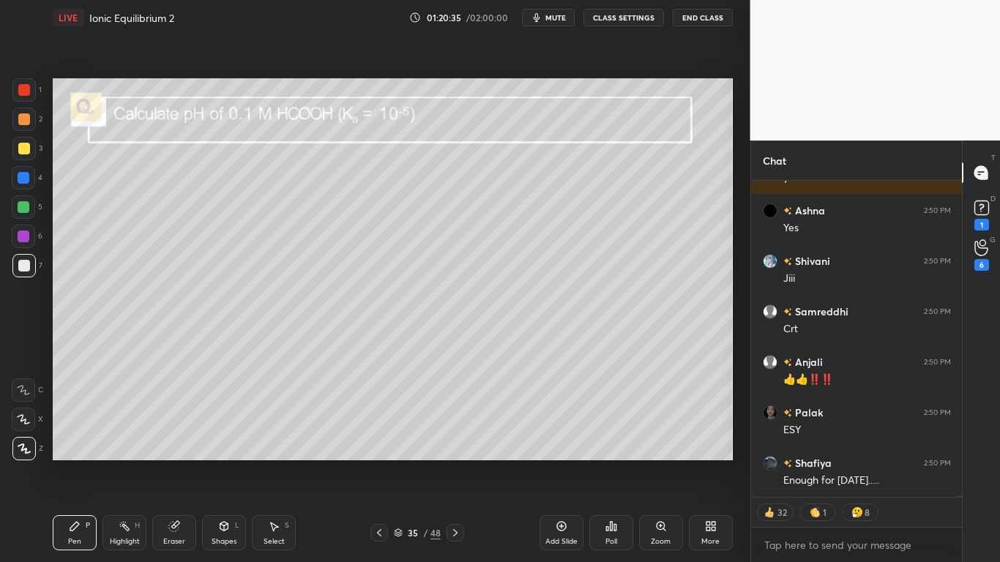
scroll to position [67465, 0]
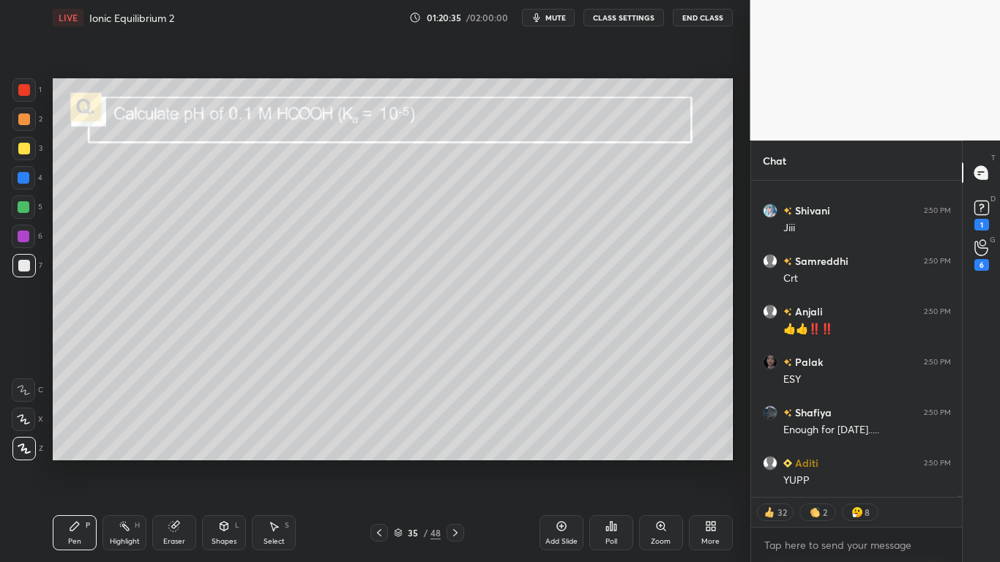
click at [27, 152] on div at bounding box center [24, 149] width 12 height 12
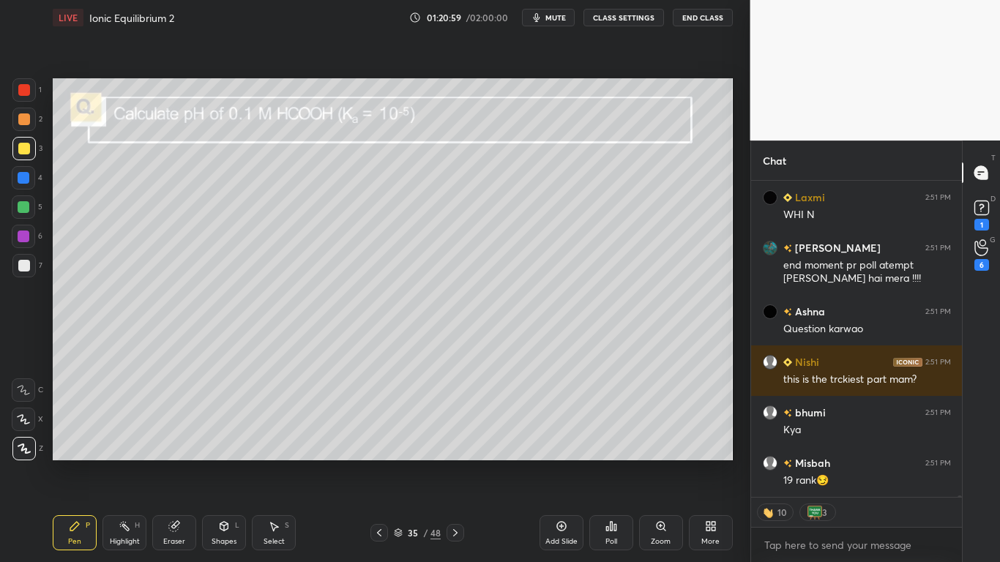
scroll to position [68185, 0]
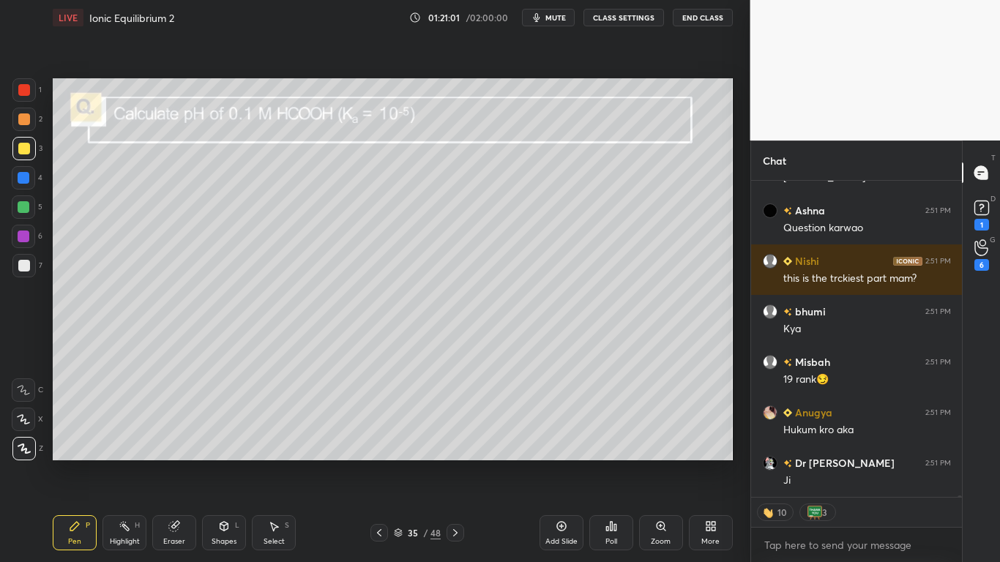
click at [458, 463] on icon at bounding box center [456, 533] width 12 height 12
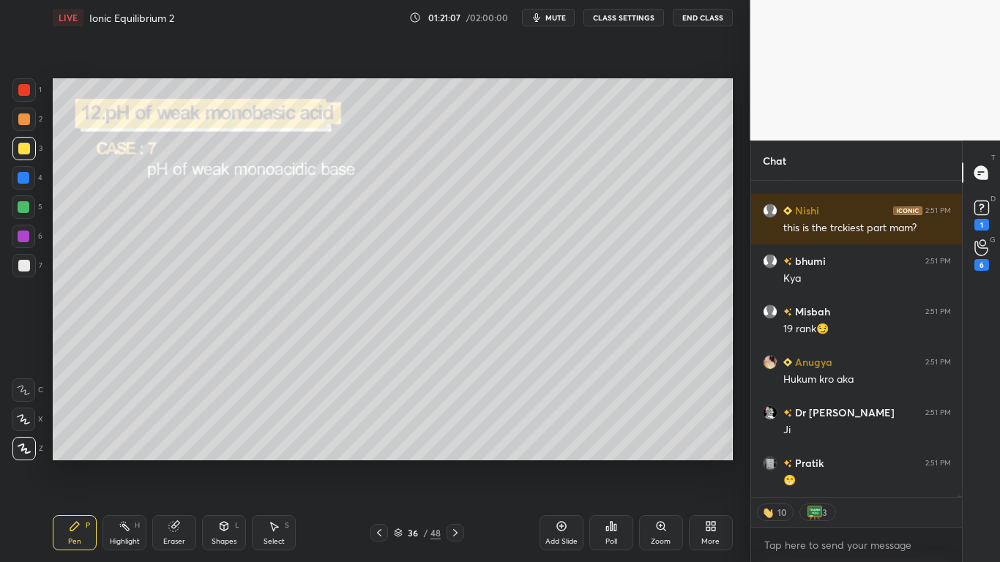
scroll to position [68337, 0]
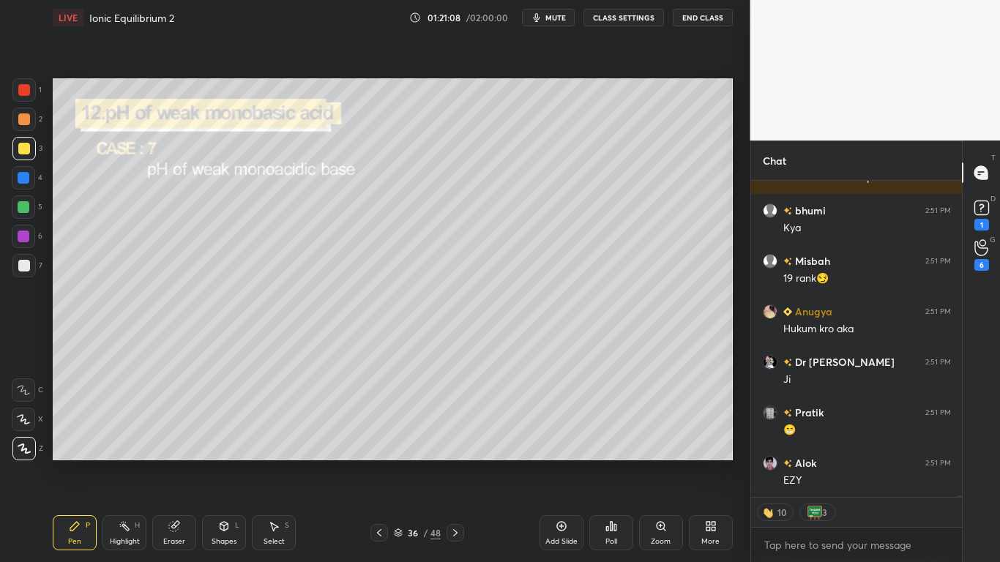
type textarea "x"
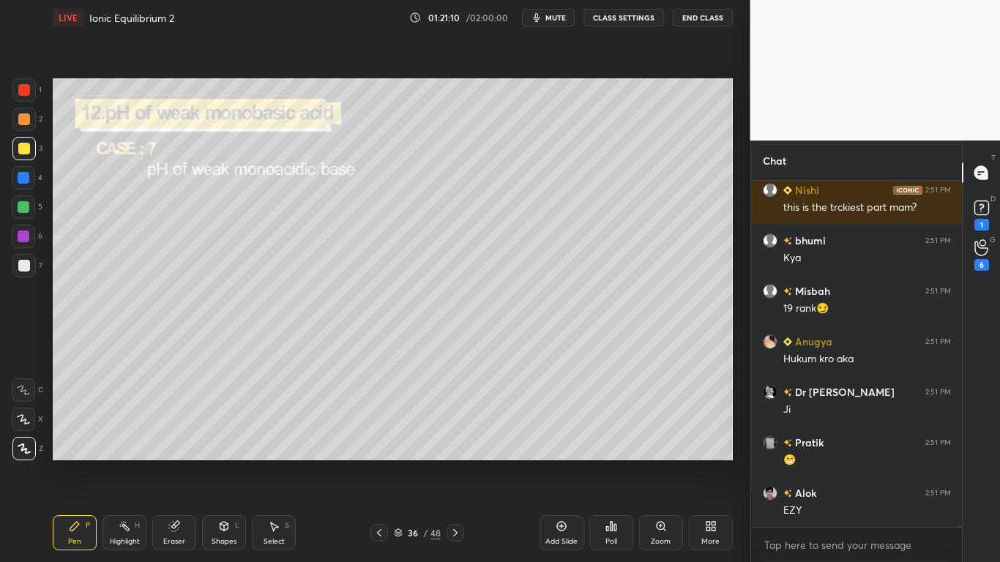
click at [633, 15] on button "CLASS SETTINGS" at bounding box center [623, 18] width 81 height 18
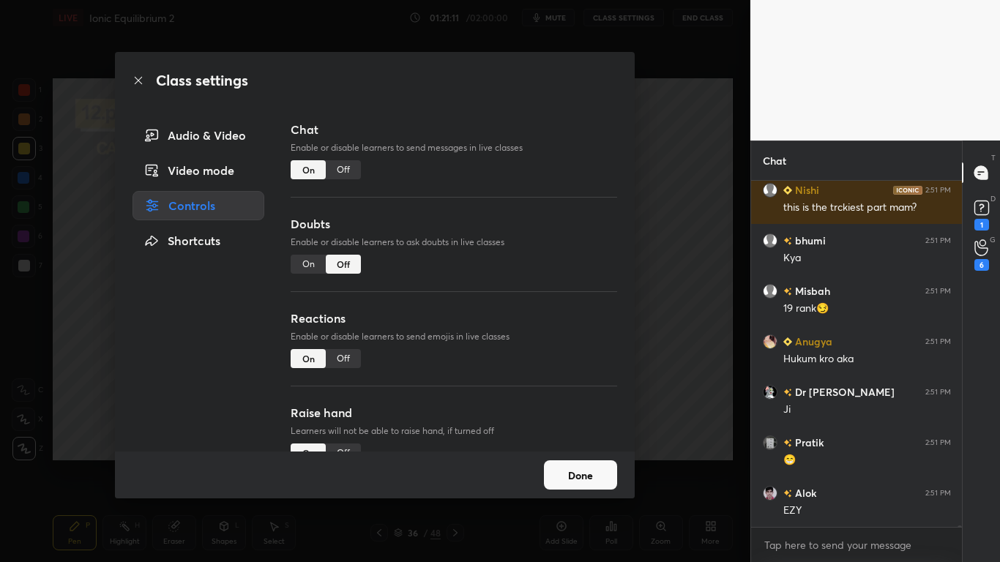
click at [352, 168] on div "Off" at bounding box center [343, 169] width 35 height 19
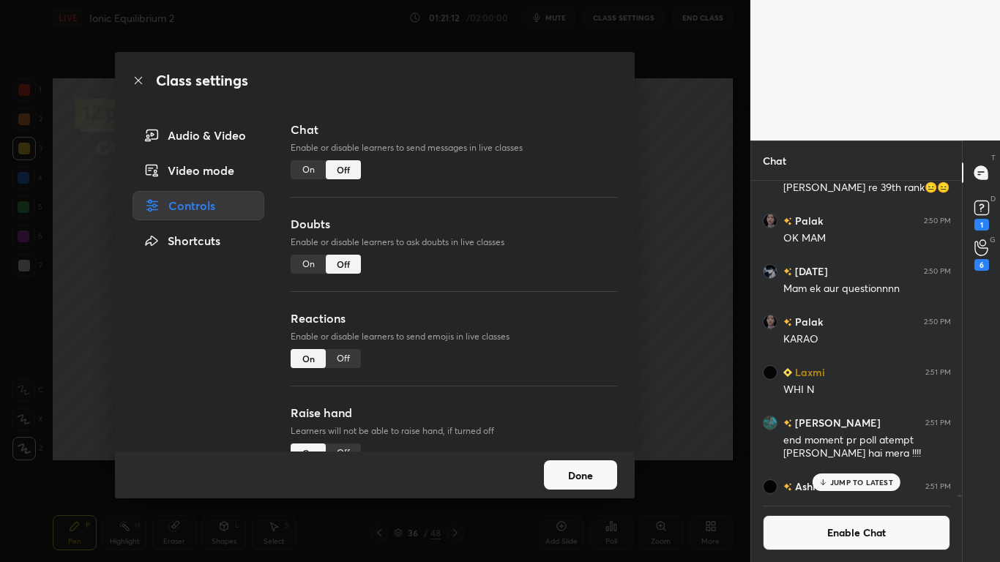
click at [572, 463] on button "Done" at bounding box center [580, 474] width 73 height 29
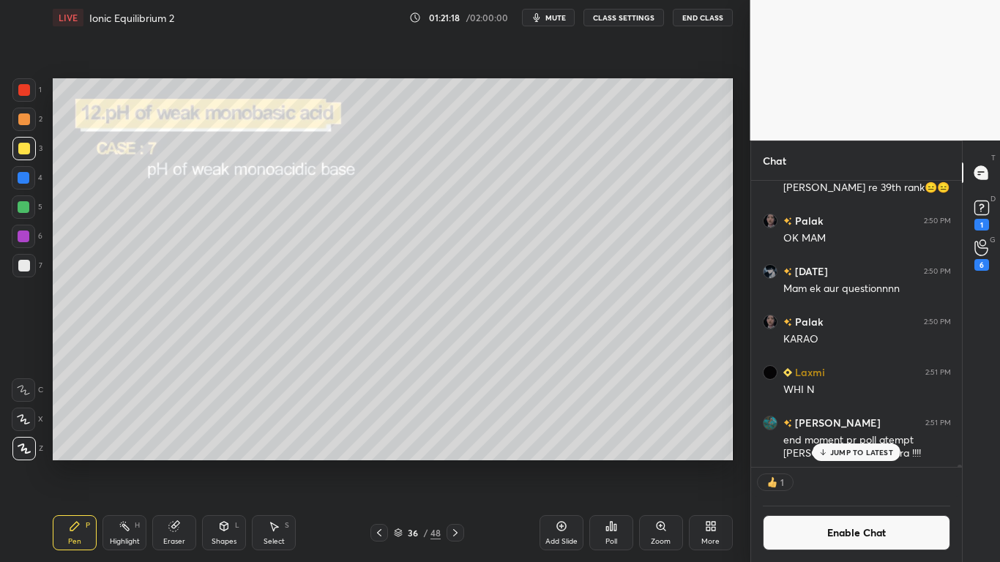
click at [862, 451] on p "JUMP TO LATEST" at bounding box center [861, 452] width 63 height 9
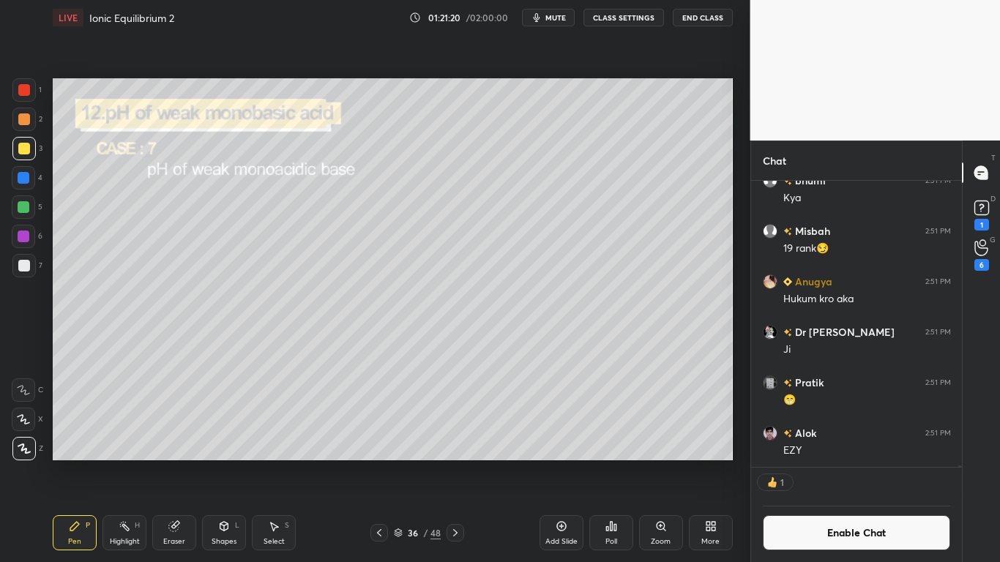
click at [22, 265] on div at bounding box center [24, 266] width 12 height 12
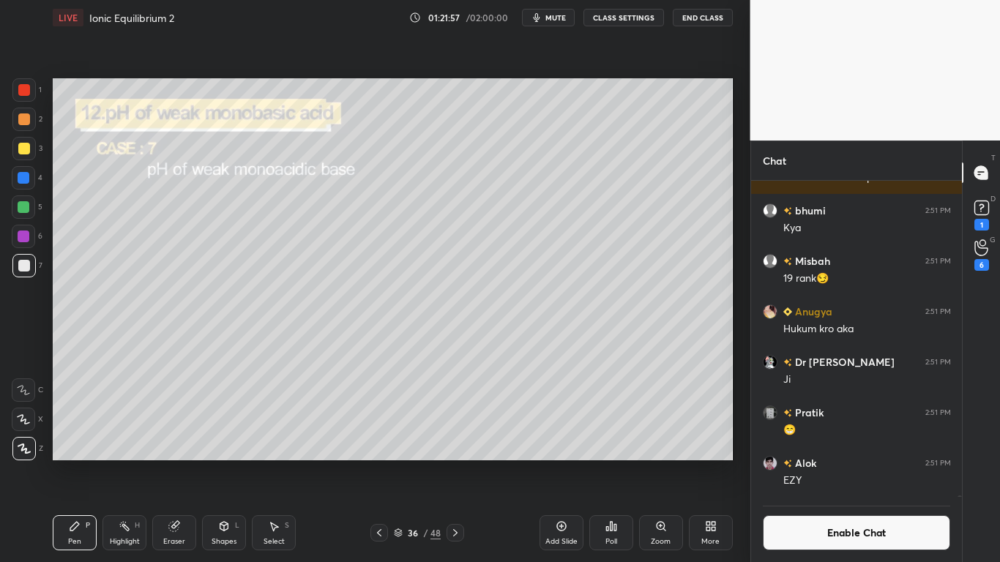
click at [273, 463] on icon at bounding box center [275, 527] width 8 height 9
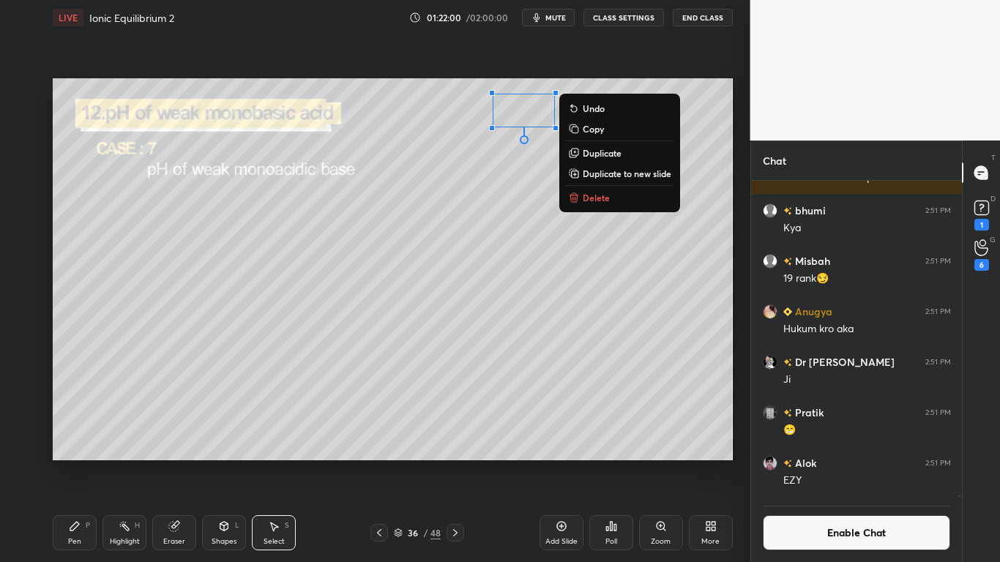
click at [75, 463] on div "Pen" at bounding box center [74, 541] width 13 height 7
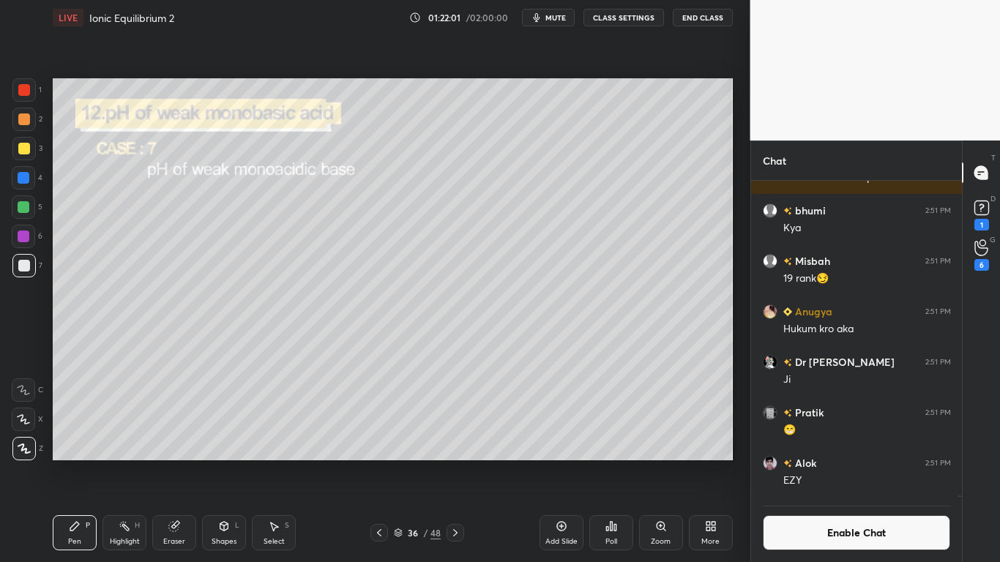
click at [22, 153] on div at bounding box center [24, 149] width 12 height 12
click at [875, 463] on button "Enable Chat" at bounding box center [857, 532] width 188 height 35
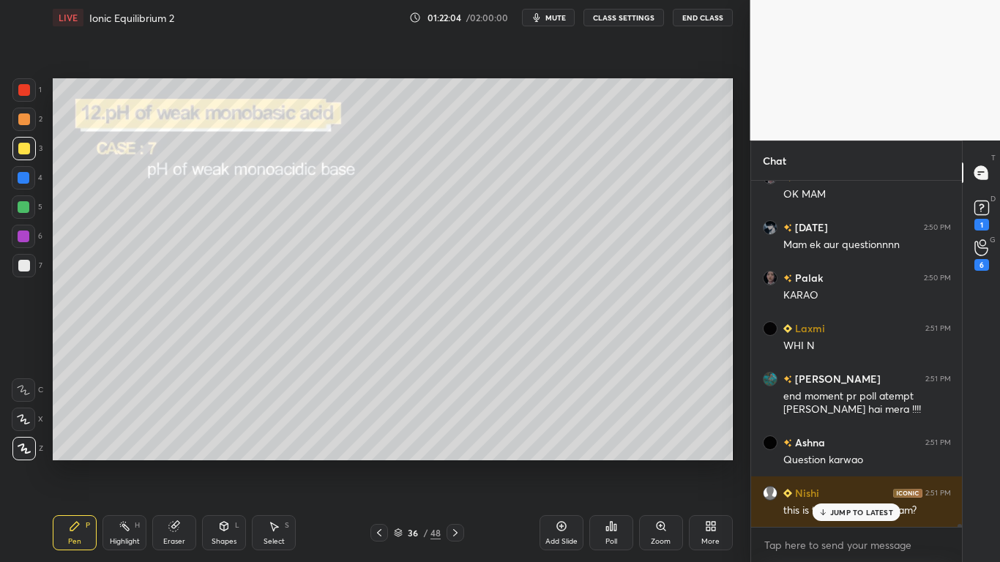
click at [879, 463] on p "JUMP TO LATEST" at bounding box center [861, 512] width 63 height 9
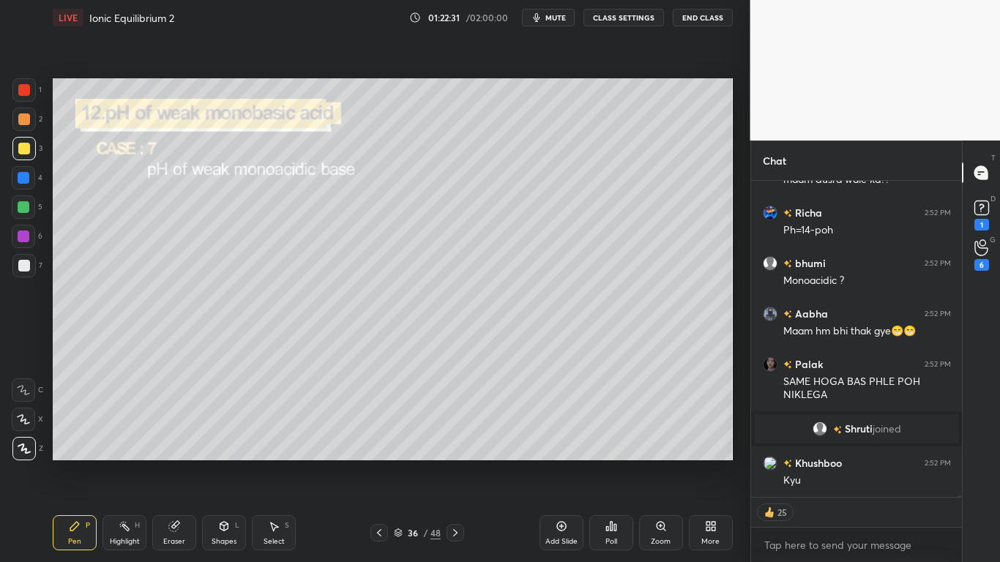
scroll to position [68072, 0]
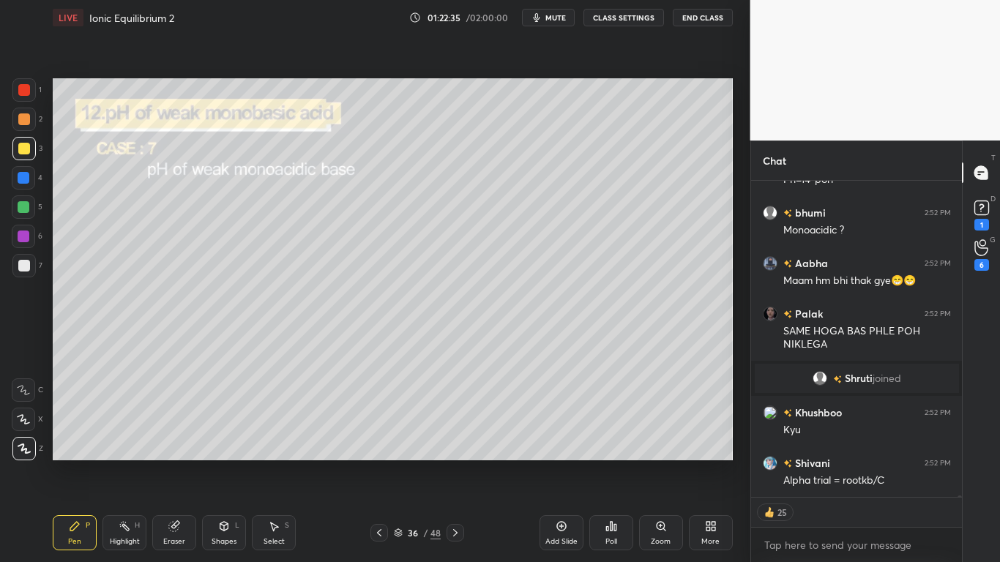
type textarea "x"
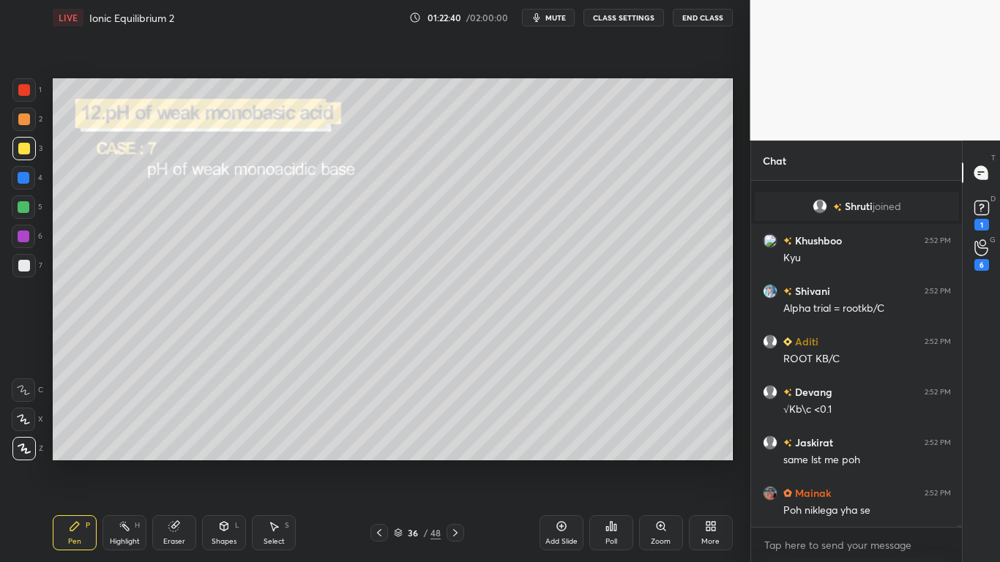
scroll to position [68295, 0]
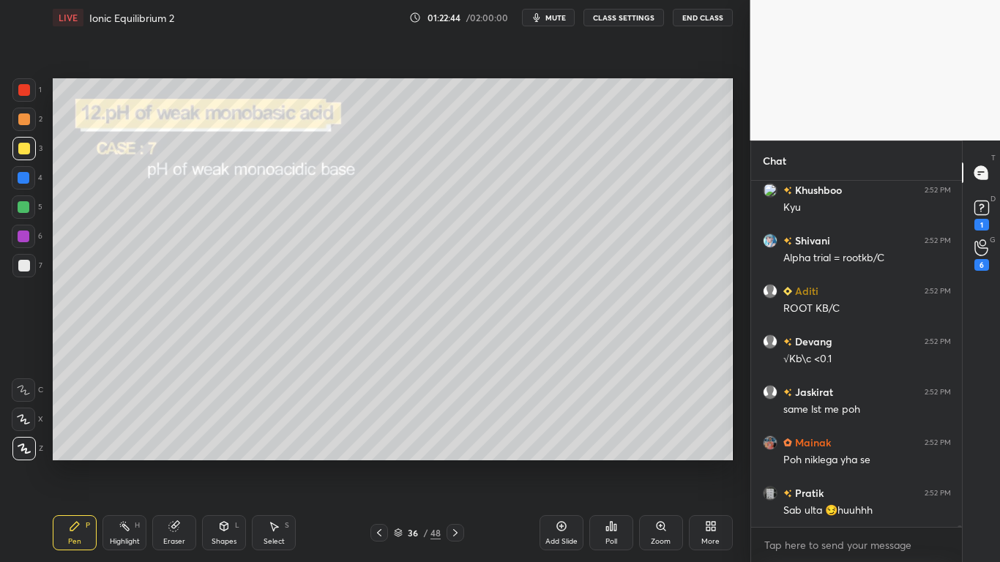
click at [624, 20] on button "CLASS SETTINGS" at bounding box center [623, 18] width 81 height 18
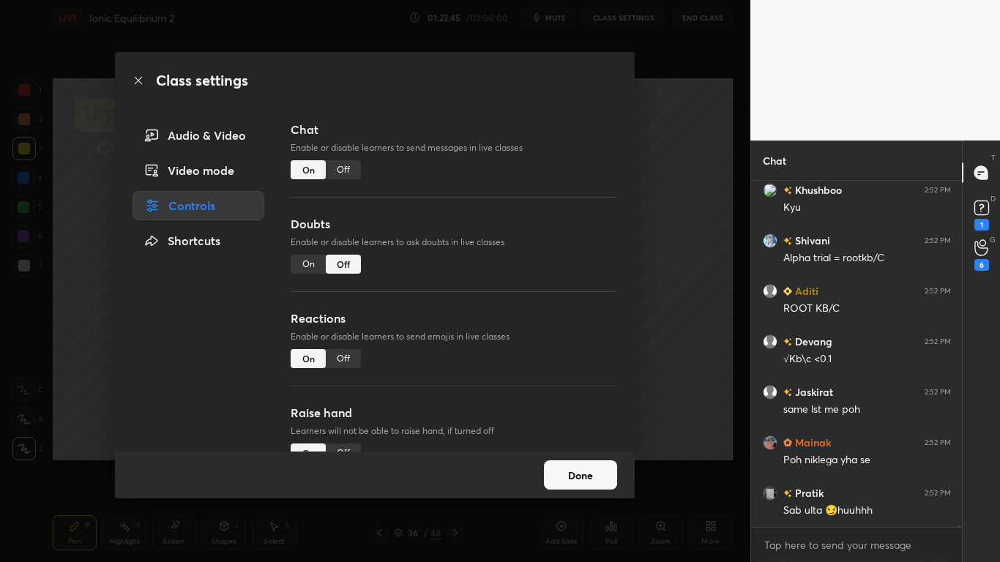
click at [348, 165] on div "Off" at bounding box center [343, 169] width 35 height 19
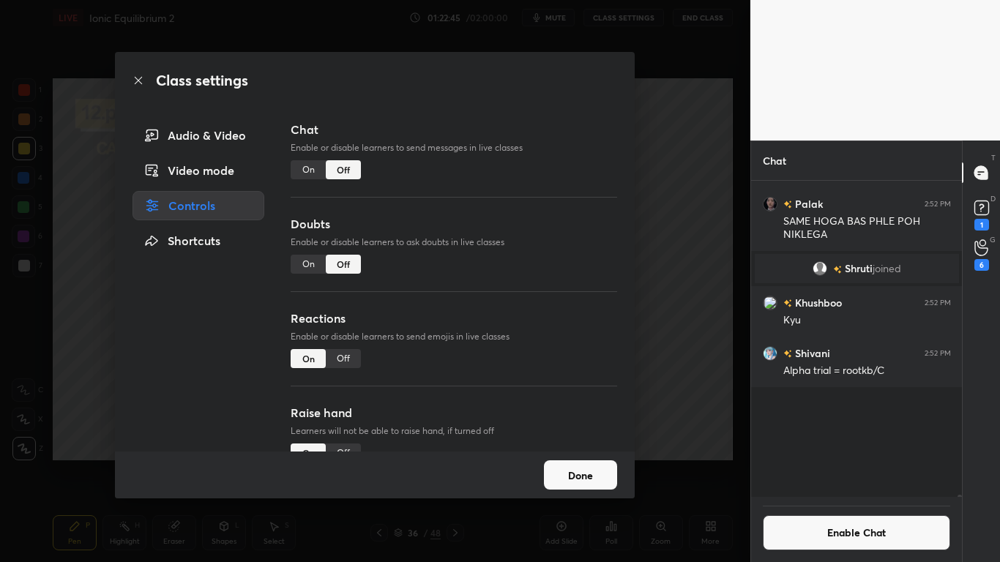
scroll to position [312, 206]
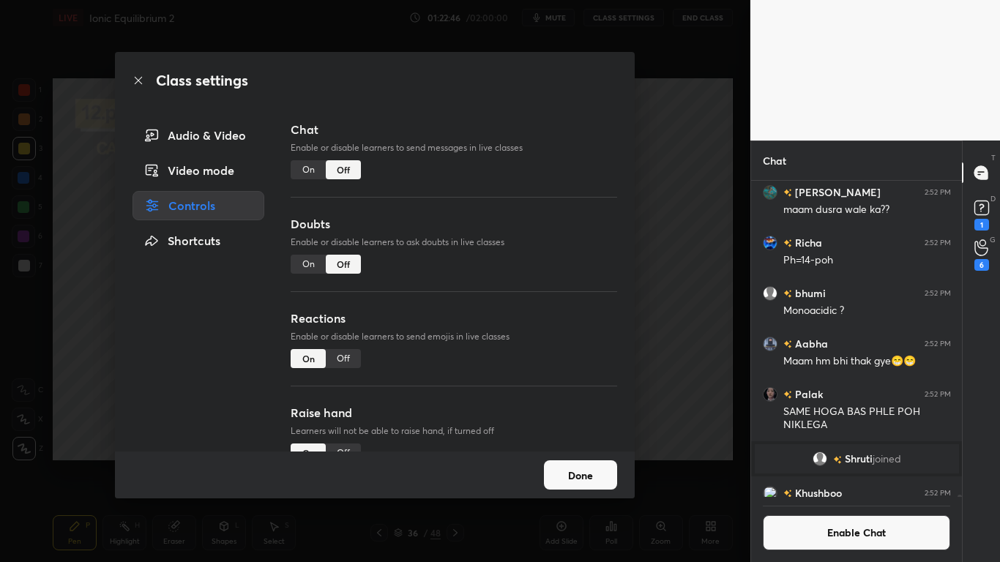
click at [565, 463] on button "Done" at bounding box center [580, 474] width 73 height 29
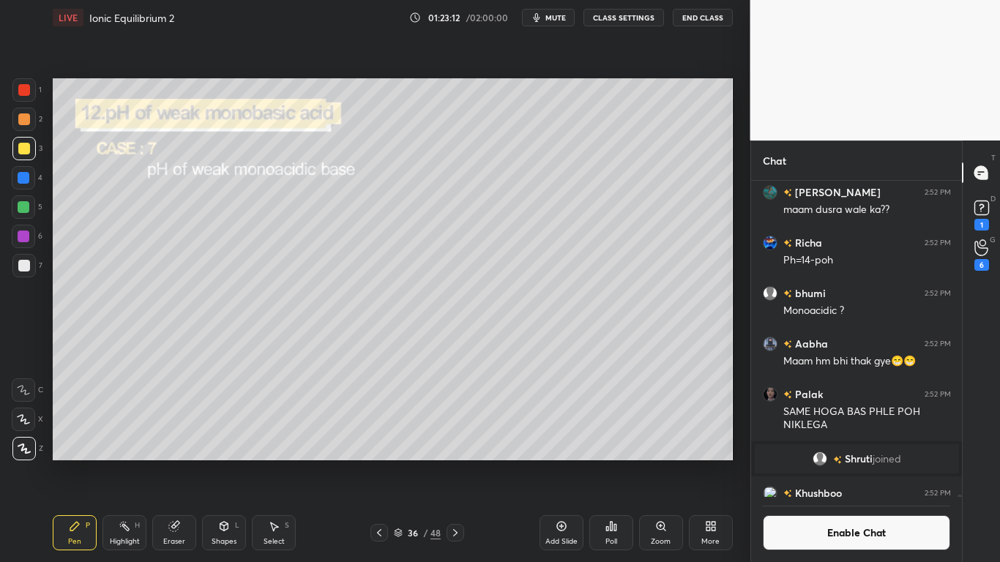
click at [26, 206] on div at bounding box center [24, 207] width 12 height 12
click at [23, 238] on div at bounding box center [24, 237] width 12 height 12
click at [20, 209] on div at bounding box center [24, 207] width 12 height 12
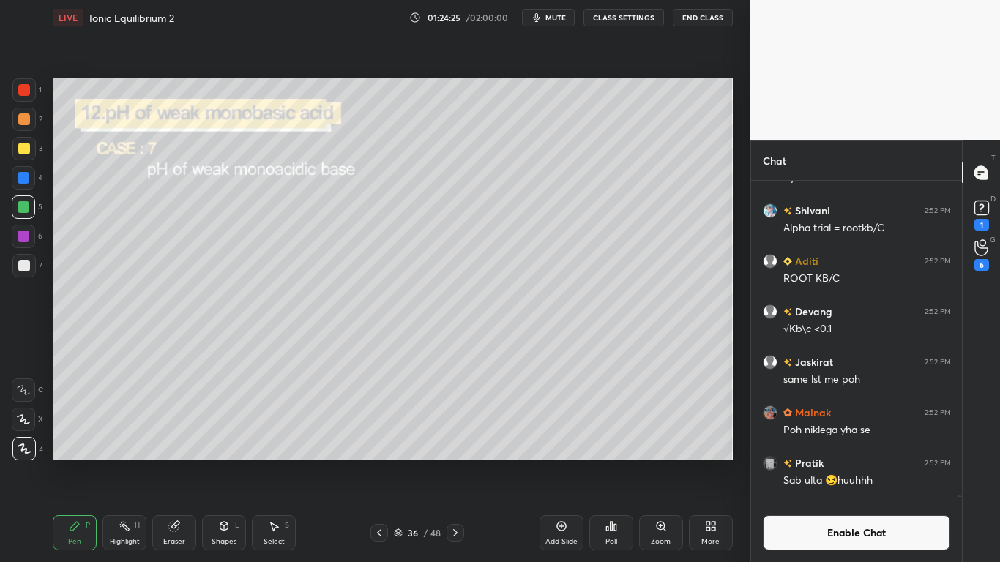
click at [827, 463] on button "Enable Chat" at bounding box center [857, 532] width 188 height 35
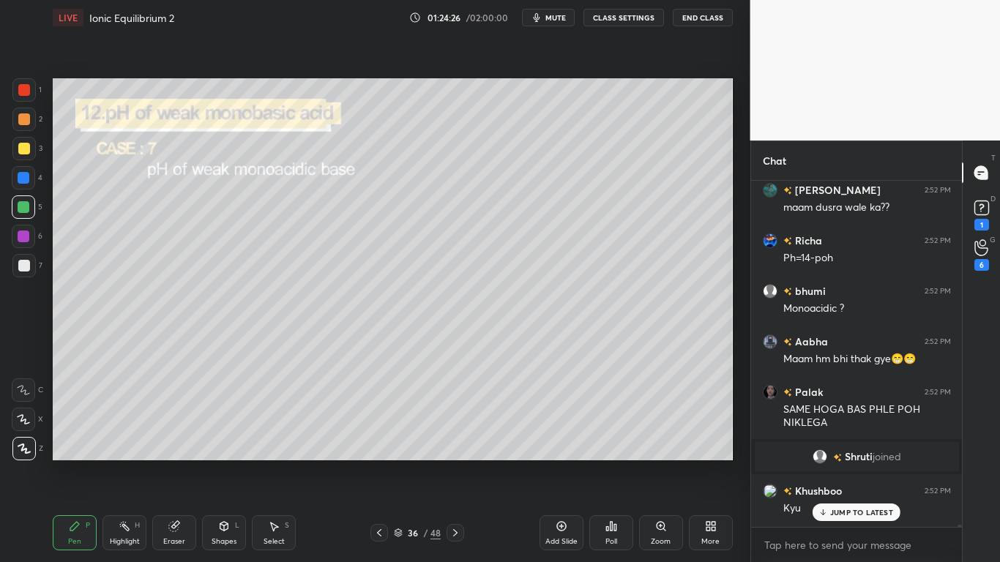
click at [847, 463] on p "JUMP TO LATEST" at bounding box center [861, 512] width 63 height 9
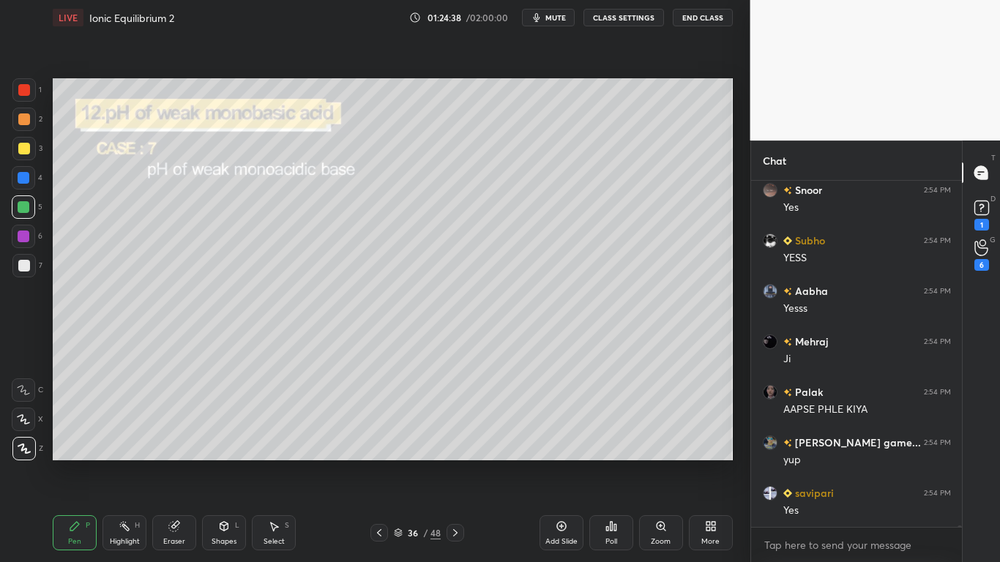
scroll to position [69011, 0]
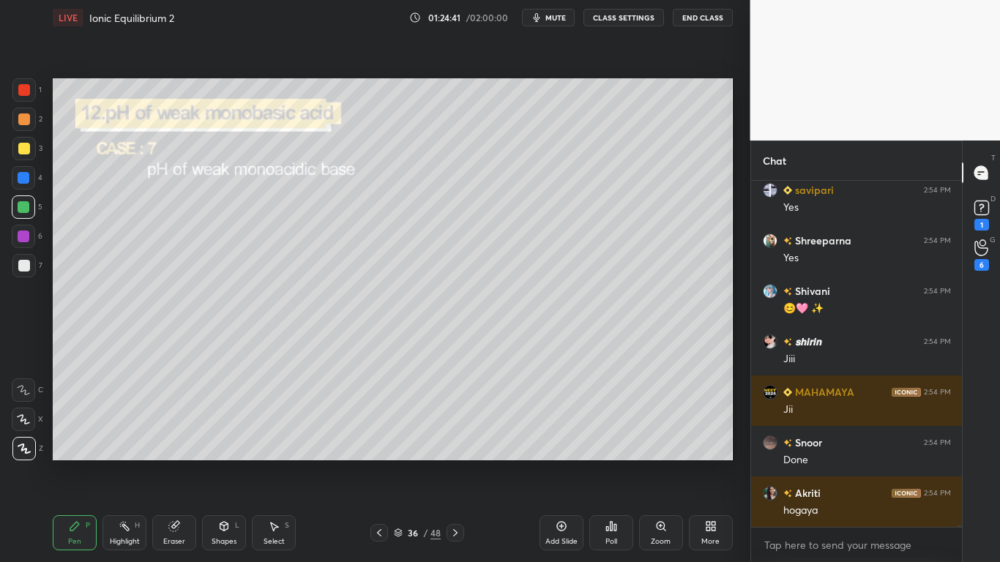
click at [26, 152] on div at bounding box center [24, 149] width 12 height 12
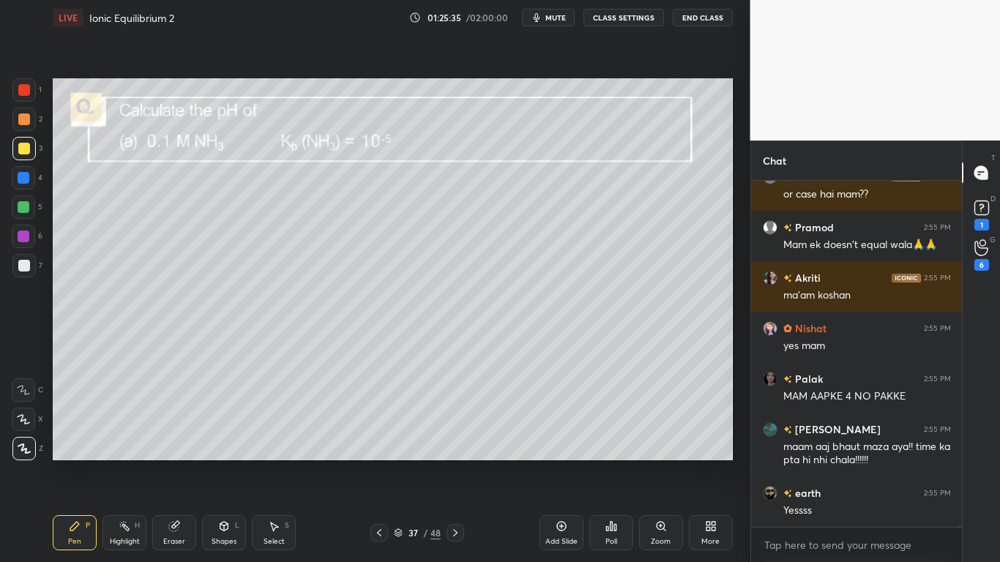
scroll to position [70906, 0]
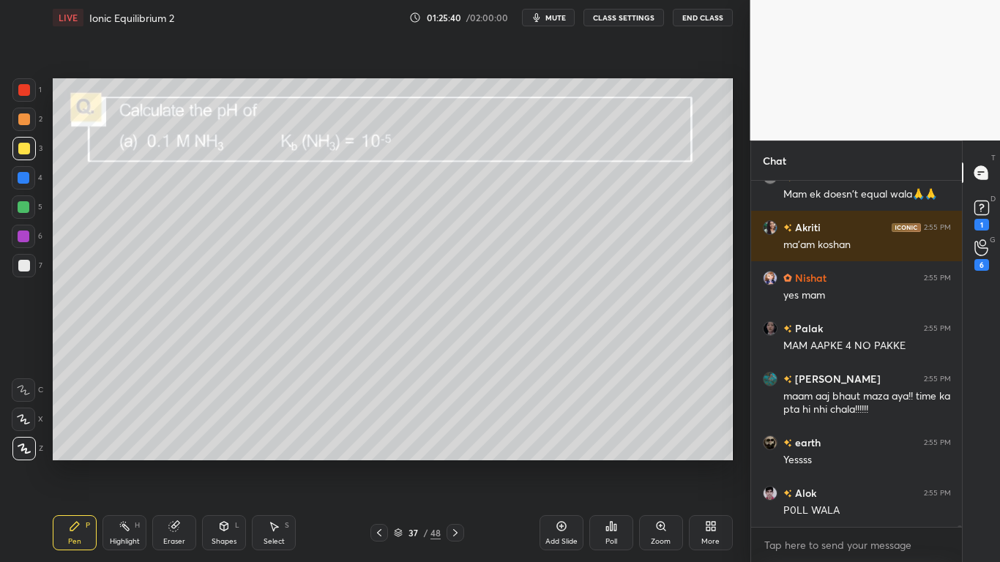
click at [633, 23] on button "CLASS SETTINGS" at bounding box center [623, 18] width 81 height 18
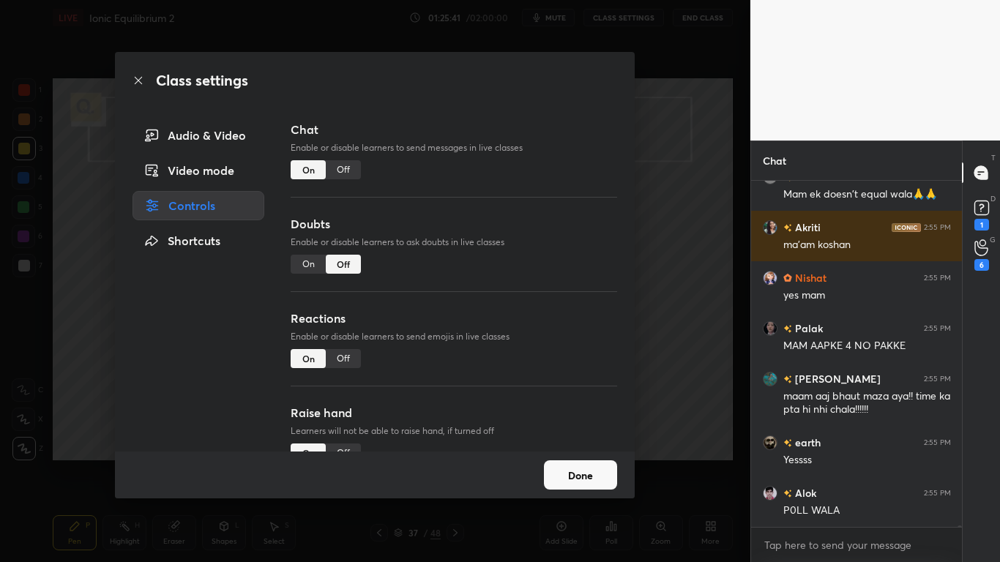
click at [351, 159] on div "Chat Enable or disable learners to send messages in live classes On Off" at bounding box center [454, 168] width 327 height 94
click at [351, 178] on div "Off" at bounding box center [343, 169] width 35 height 19
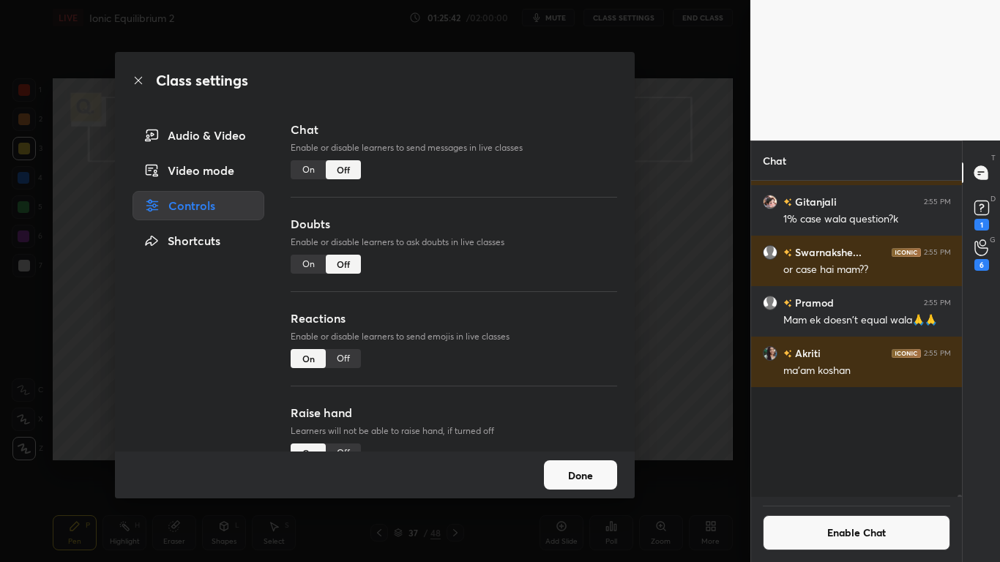
scroll to position [312, 206]
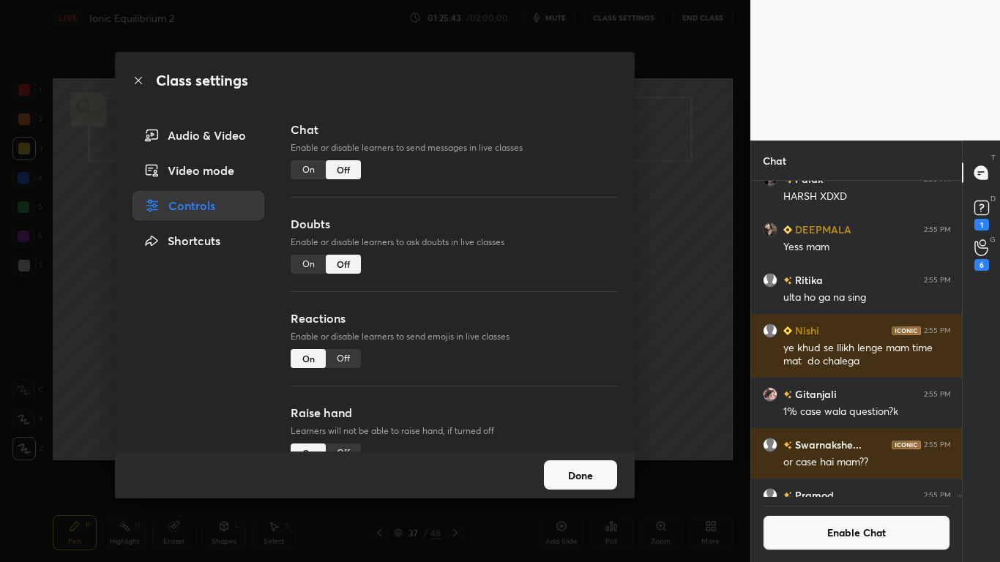
click at [573, 463] on button "Done" at bounding box center [580, 474] width 73 height 29
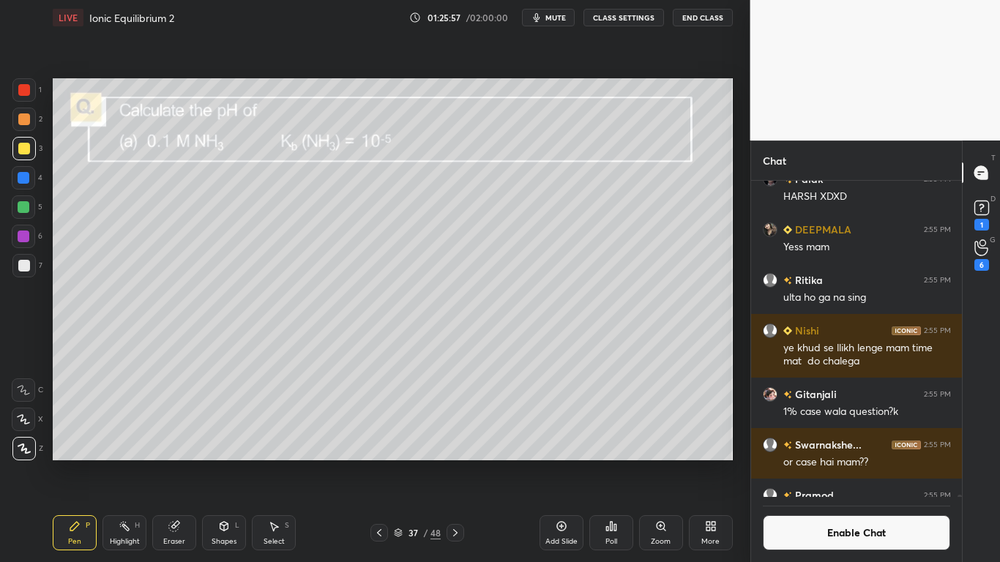
scroll to position [282, 206]
click at [799, 463] on button "Enable Chat" at bounding box center [857, 532] width 188 height 35
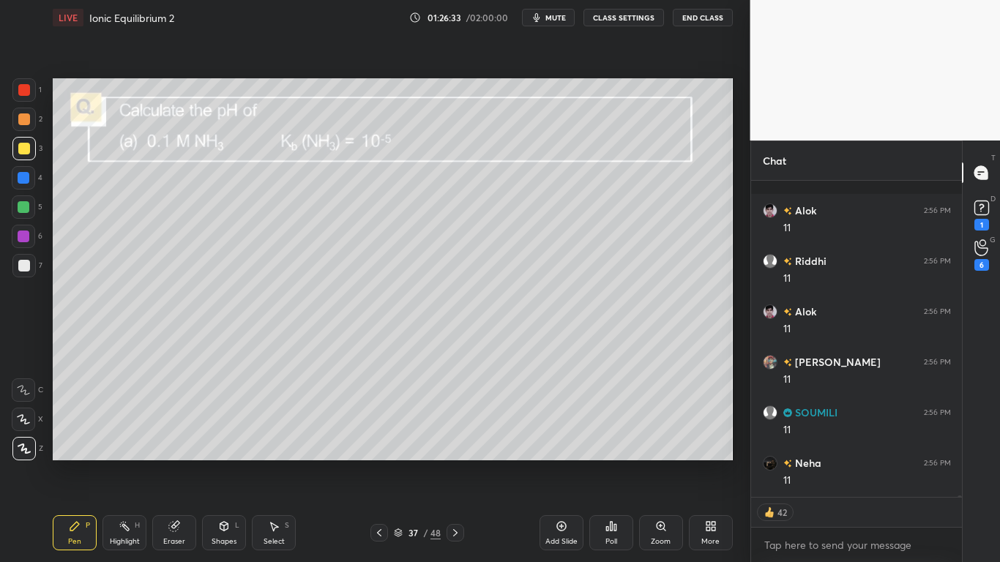
scroll to position [72626, 0]
type textarea "x"
click at [618, 20] on button "CLASS SETTINGS" at bounding box center [623, 18] width 81 height 18
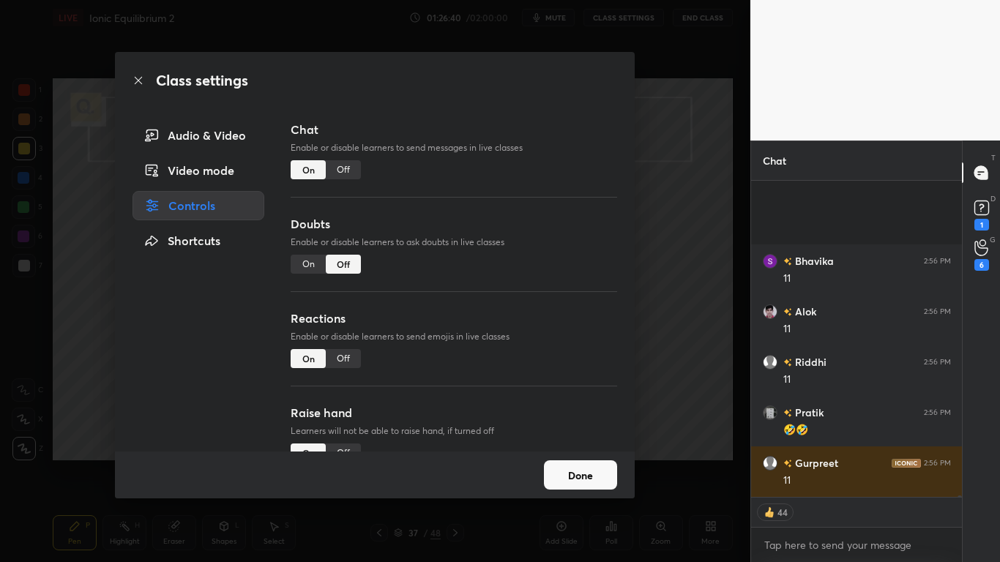
scroll to position [73435, 0]
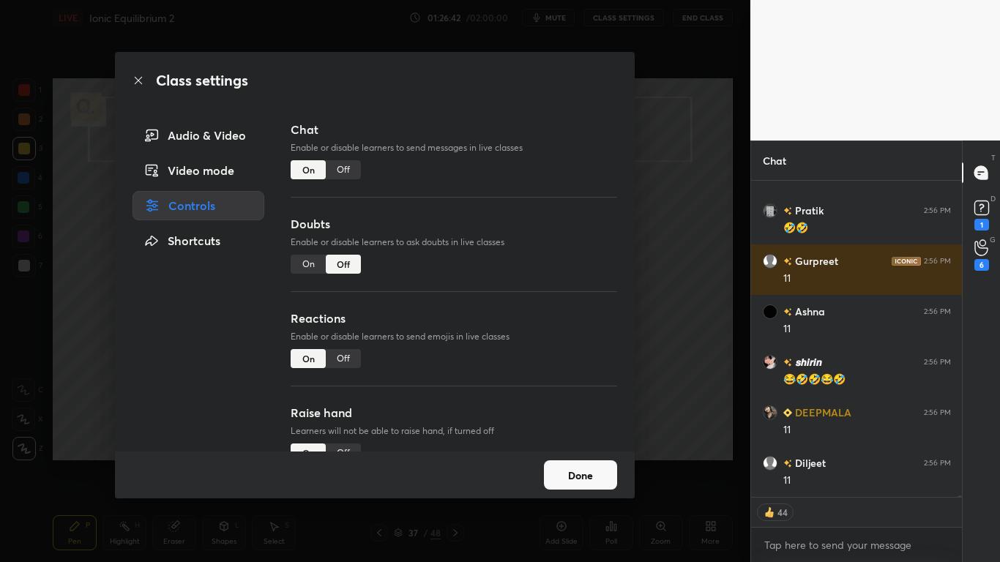
click at [348, 177] on div "Off" at bounding box center [343, 169] width 35 height 19
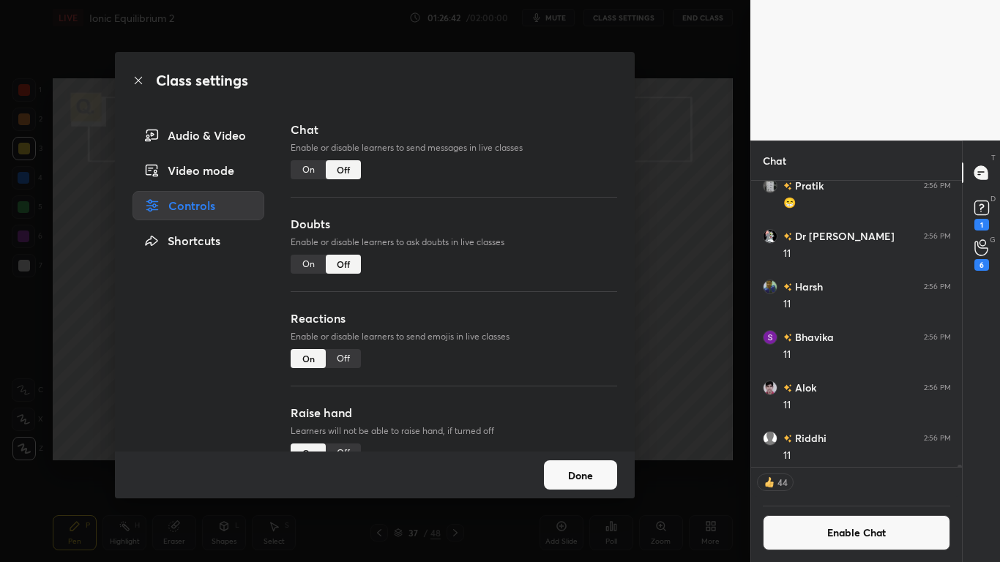
scroll to position [72621, 0]
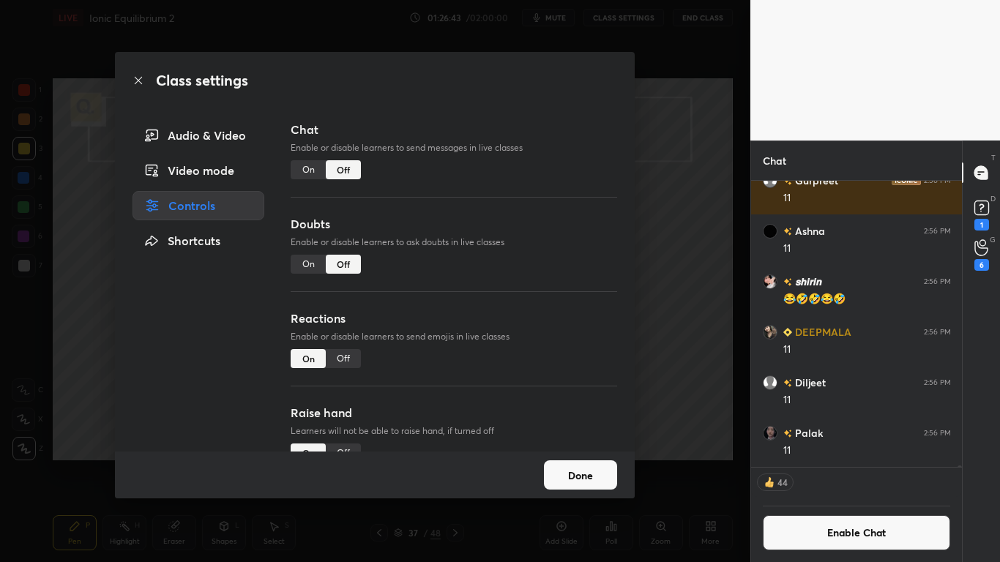
click at [583, 463] on button "Done" at bounding box center [580, 474] width 73 height 29
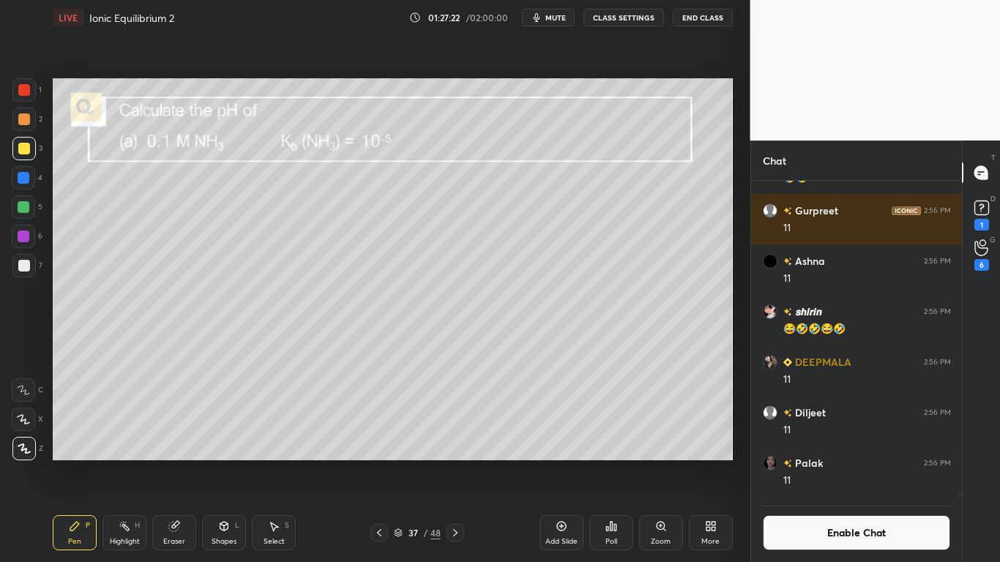
scroll to position [282, 206]
click at [819, 463] on button "Enable Chat" at bounding box center [857, 532] width 188 height 35
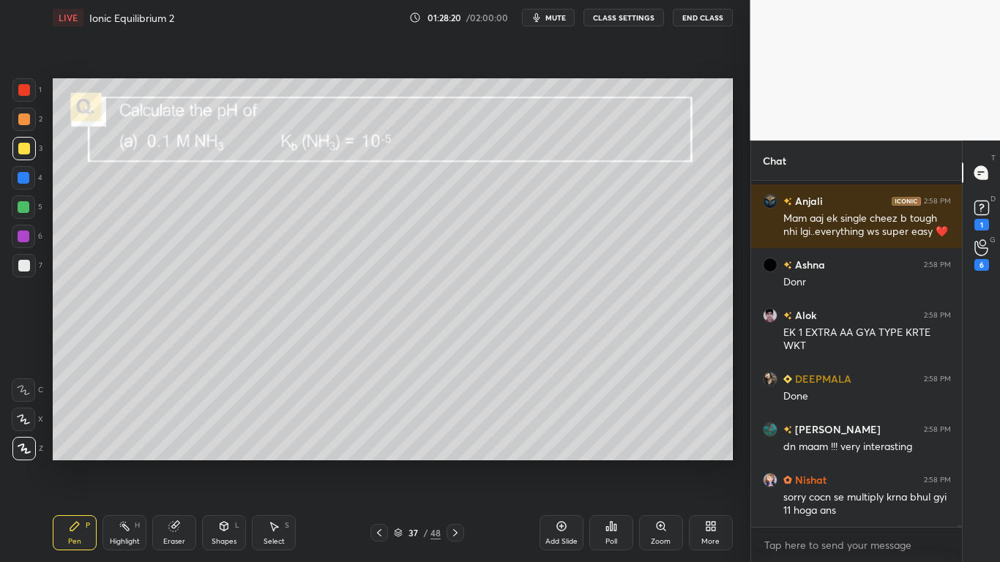
scroll to position [73844, 0]
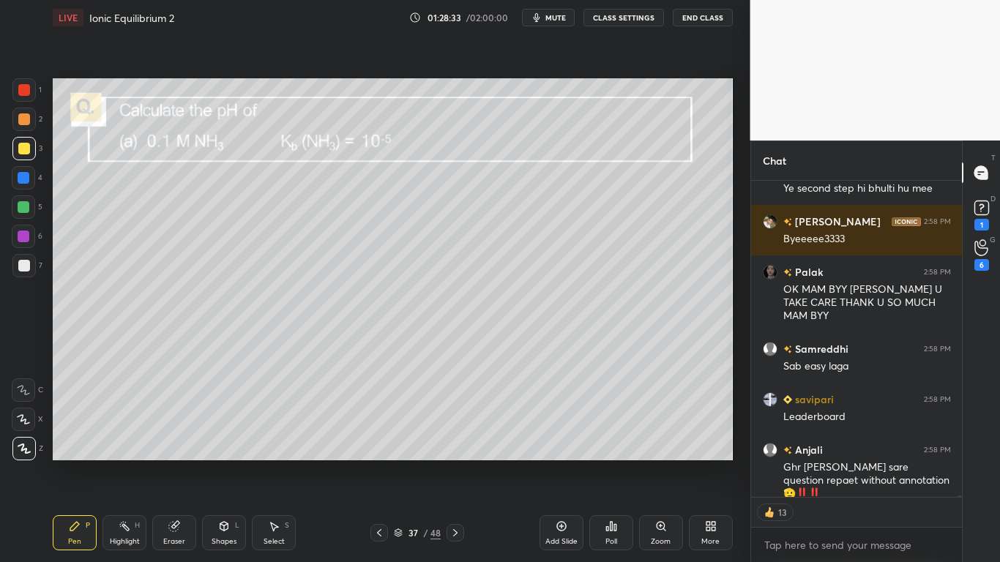
click at [457, 463] on icon at bounding box center [456, 533] width 12 height 12
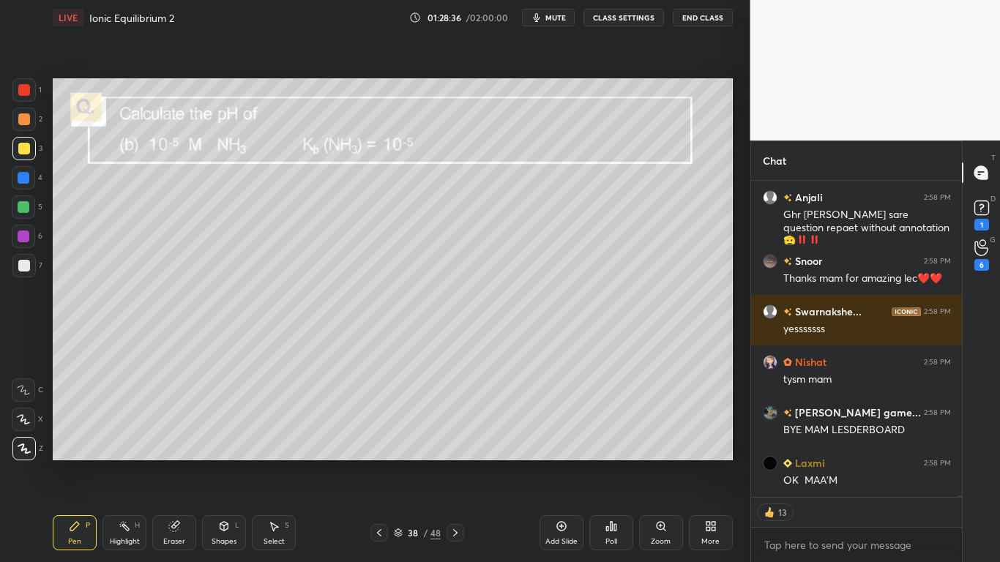
type textarea "x"
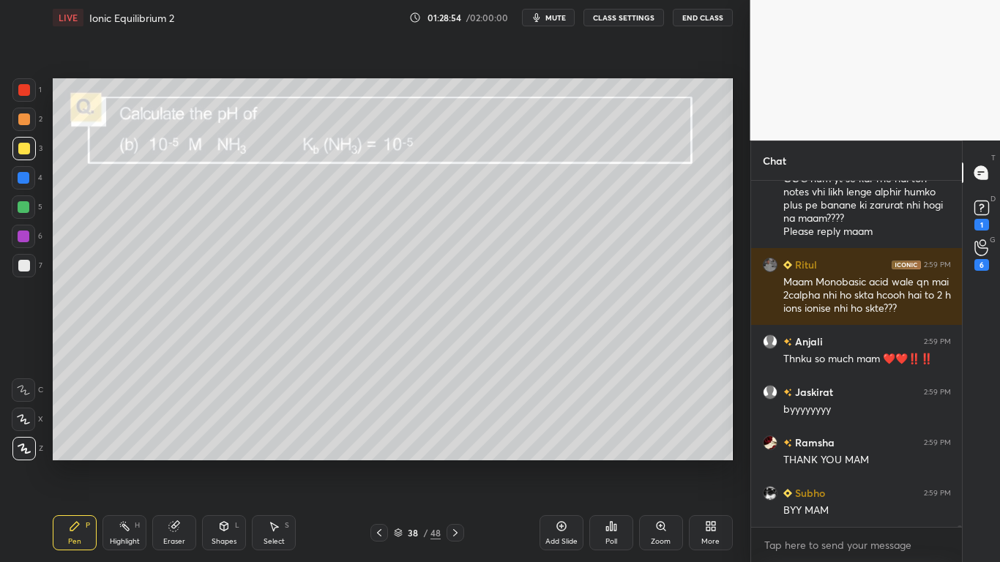
click at [701, 463] on div "More" at bounding box center [711, 532] width 44 height 35
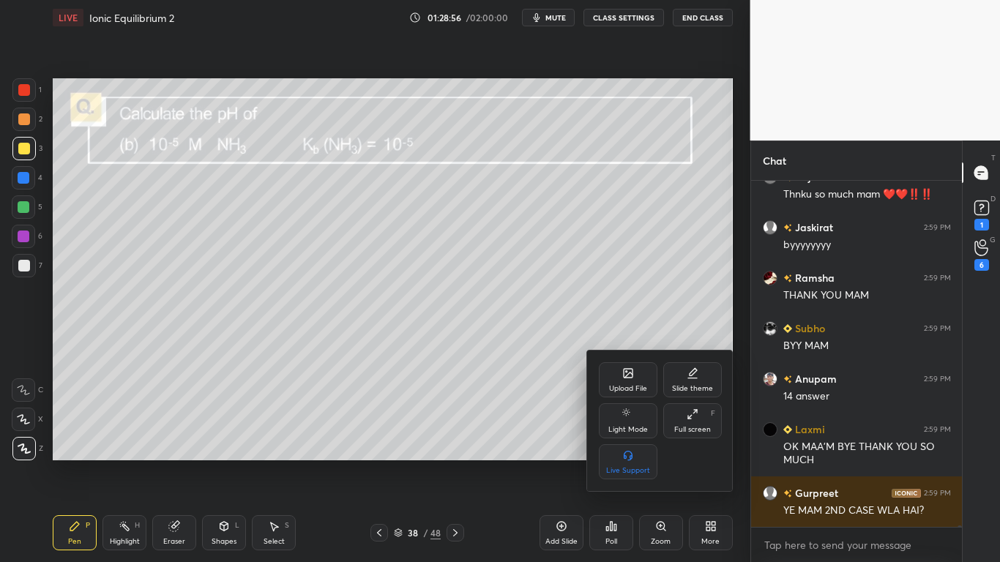
click at [612, 463] on div at bounding box center [500, 281] width 1000 height 562
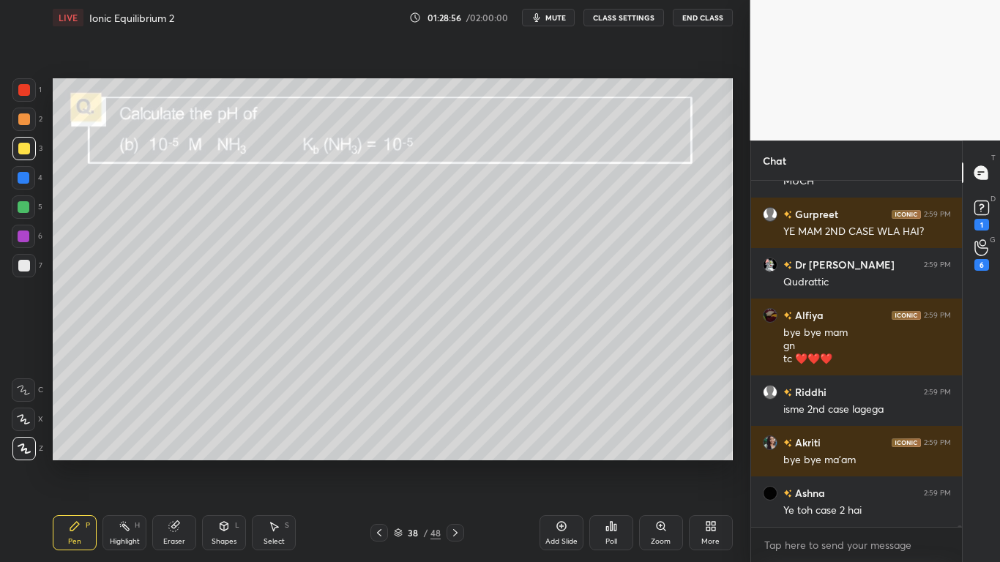
click at [612, 463] on icon at bounding box center [611, 526] width 2 height 9
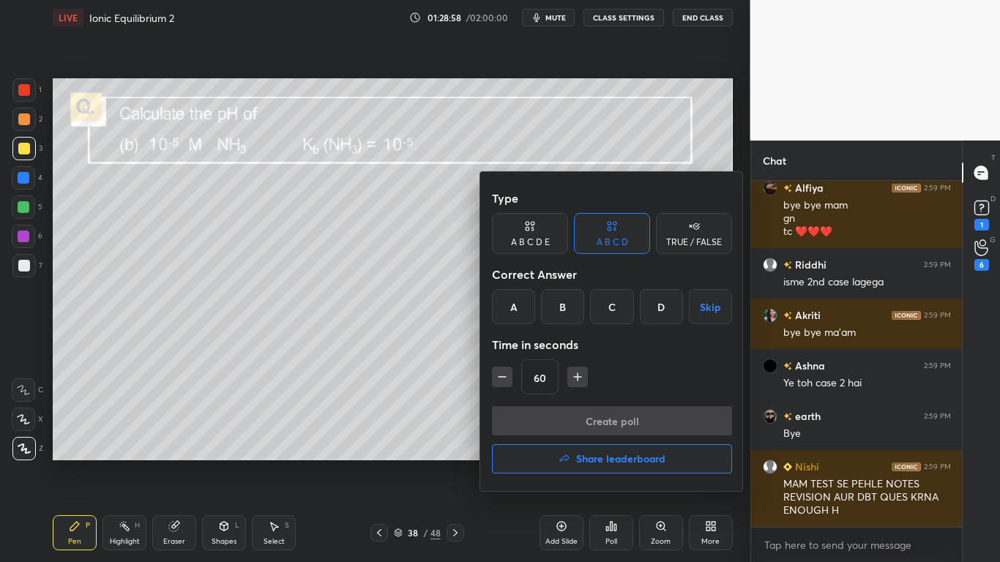
click at [493, 376] on button "button" at bounding box center [502, 377] width 20 height 20
click at [501, 375] on icon "button" at bounding box center [502, 377] width 15 height 15
click at [507, 374] on icon "button" at bounding box center [502, 377] width 15 height 15
type input "15"
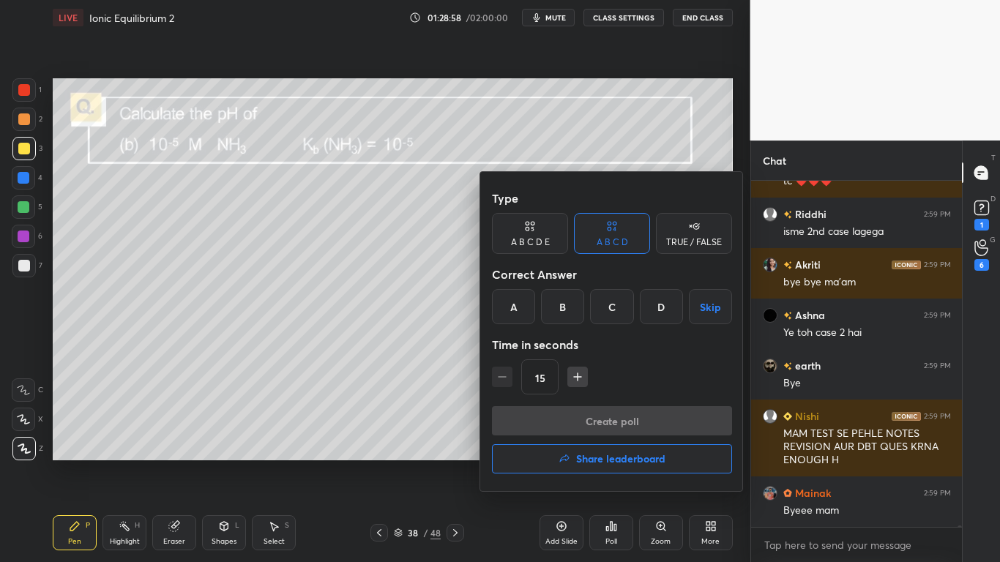
click at [507, 376] on div "15" at bounding box center [612, 376] width 240 height 35
click at [704, 303] on button "Skip" at bounding box center [710, 306] width 43 height 35
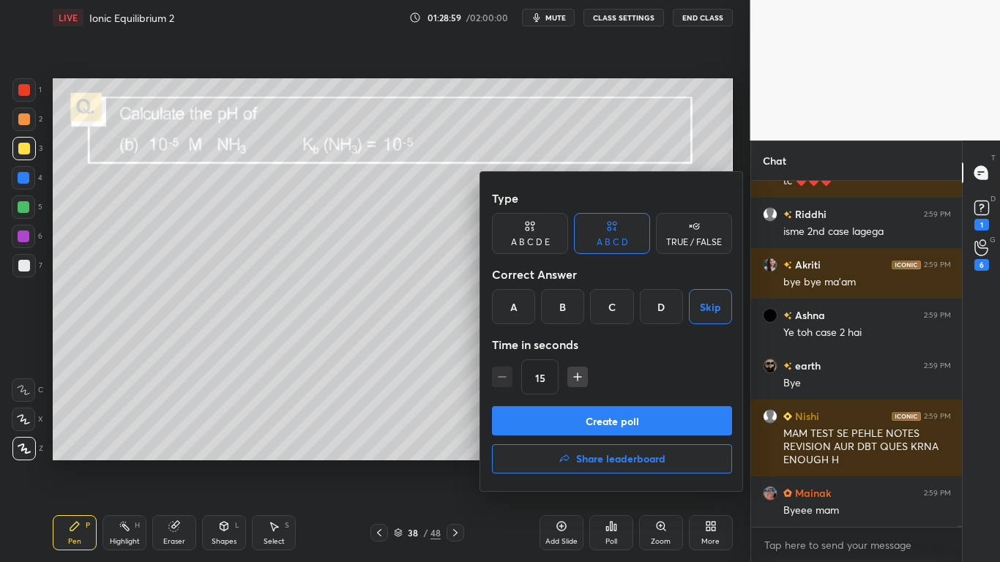
click at [633, 424] on button "Create poll" at bounding box center [612, 420] width 240 height 29
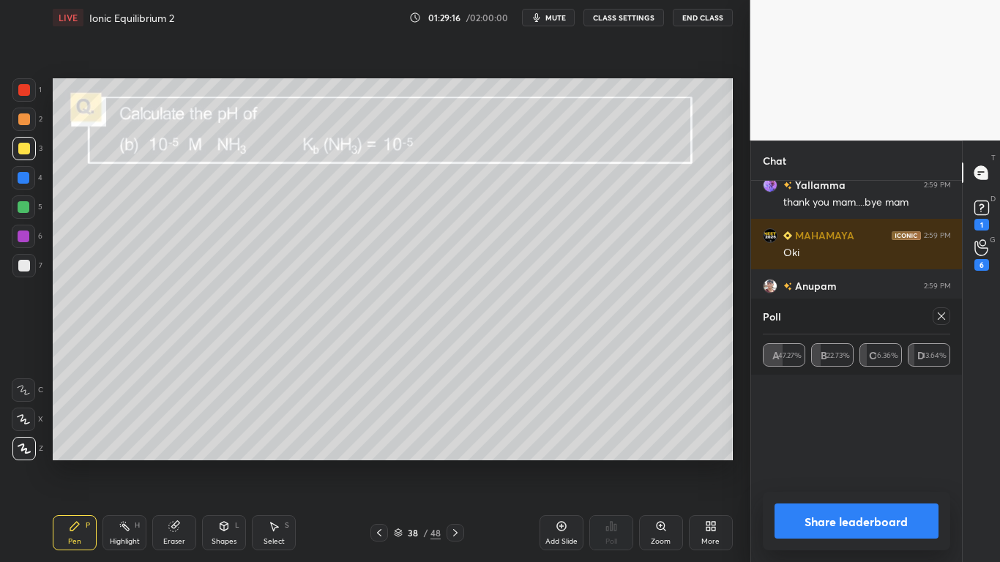
click at [830, 463] on button "Share leaderboard" at bounding box center [857, 521] width 165 height 35
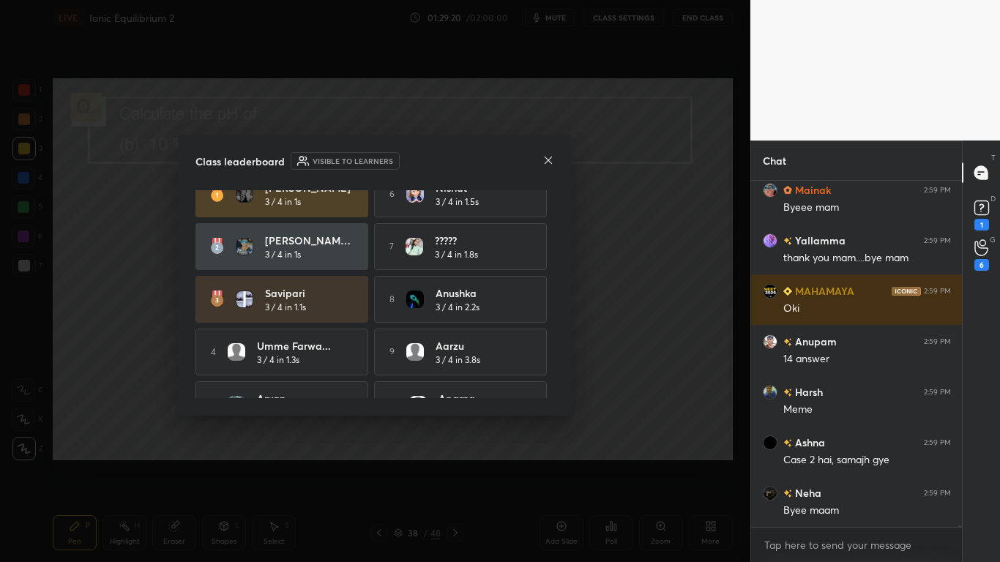
click at [554, 380] on div "Harshita 3 / 4 in 1s 6 Nishat 3 / 4 in 1.5s [PERSON_NAME] game... 3 / 4 in 1s 7…" at bounding box center [374, 294] width 359 height 208
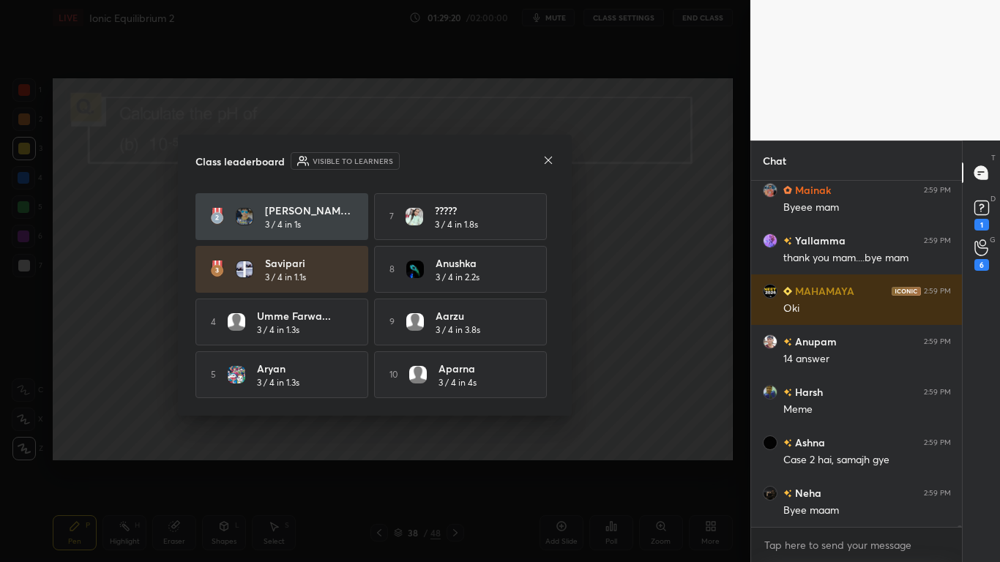
click at [555, 383] on div "Class leaderboard Visible to learners [PERSON_NAME] 3 / 4 in 1s 6 Nishat 3 / 4 …" at bounding box center [375, 275] width 394 height 281
click at [561, 212] on div "Class leaderboard Visible to learners [PERSON_NAME] 3 / 4 in 1s 6 Nishat 3 / 4 …" at bounding box center [375, 275] width 394 height 281
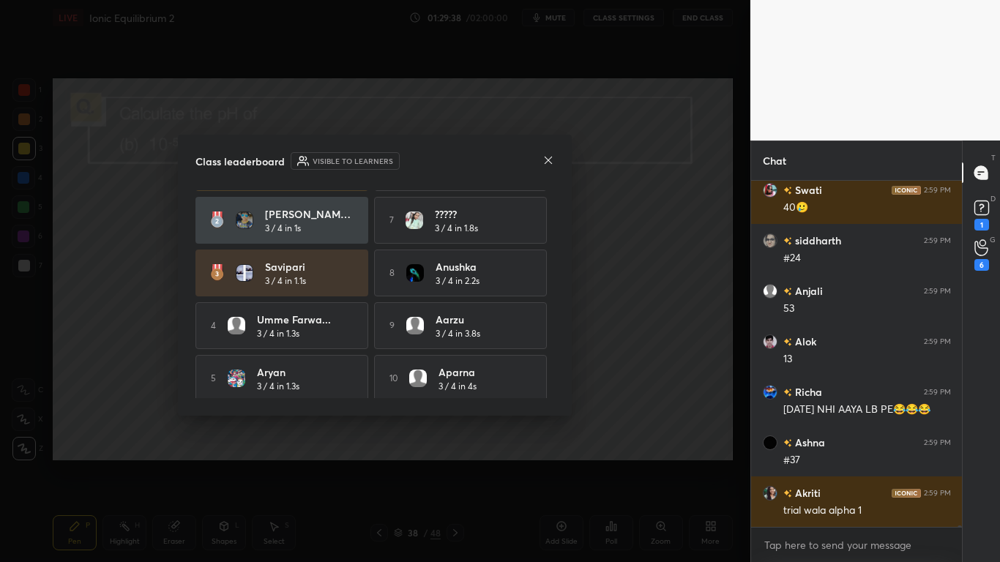
click at [548, 164] on icon at bounding box center [548, 160] width 12 height 12
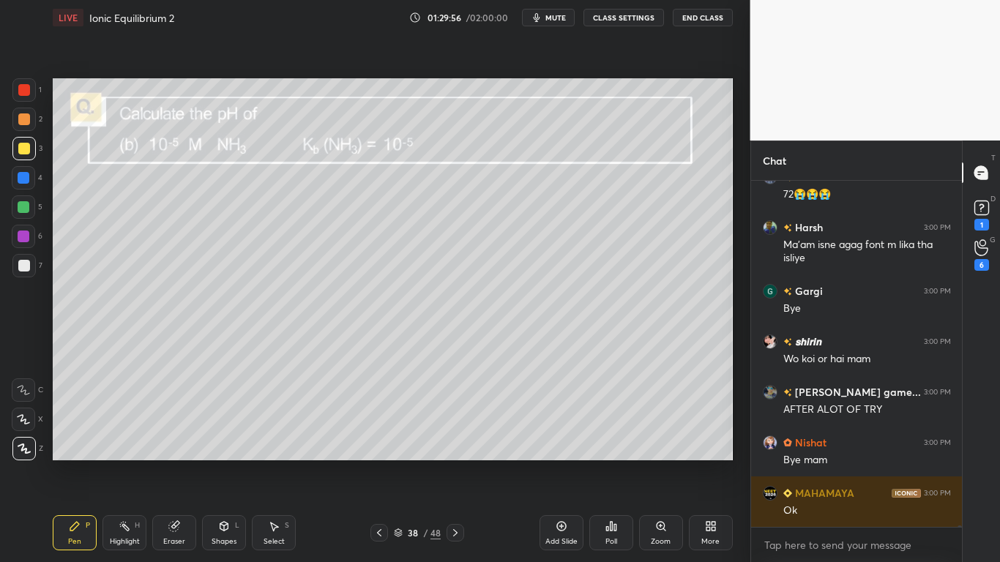
type textarea "x"
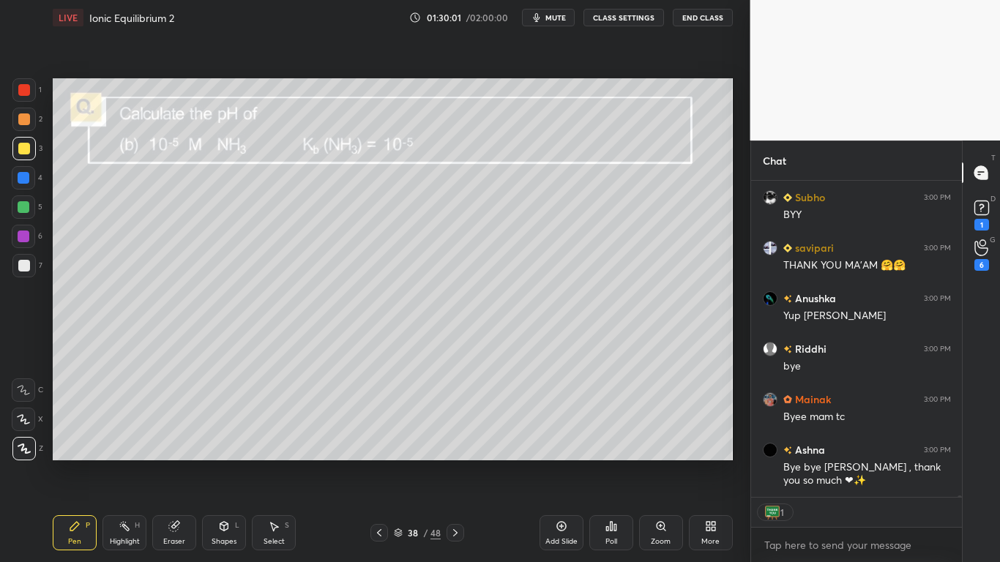
click at [621, 22] on button "CLASS SETTINGS" at bounding box center [623, 18] width 81 height 18
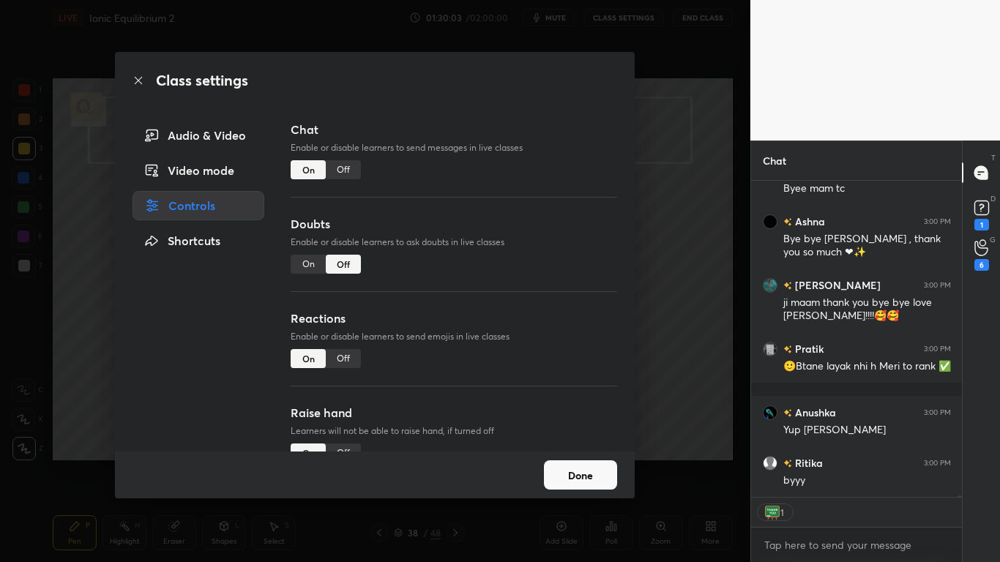
click at [342, 171] on div "Off" at bounding box center [343, 169] width 35 height 19
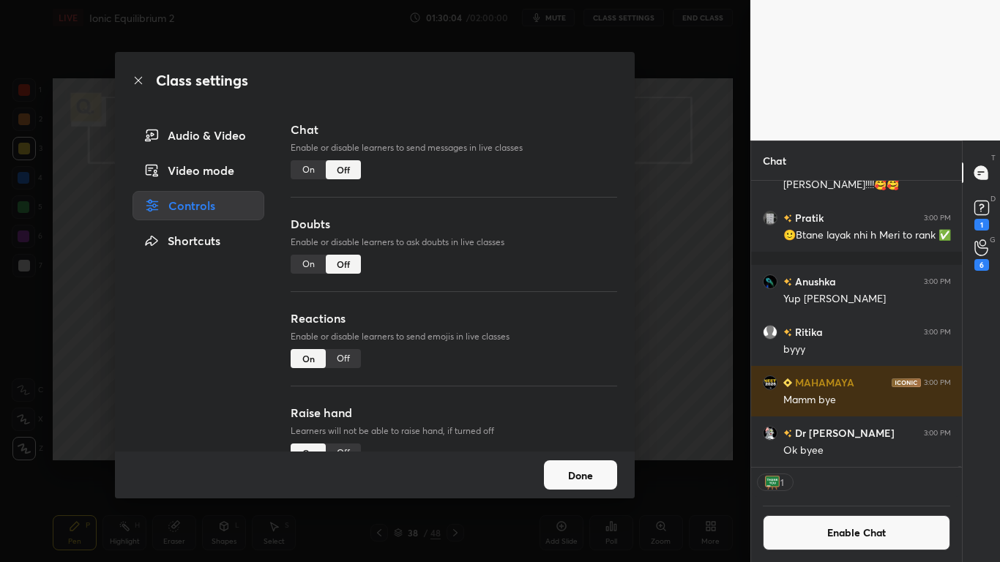
click at [579, 463] on button "Done" at bounding box center [580, 474] width 73 height 29
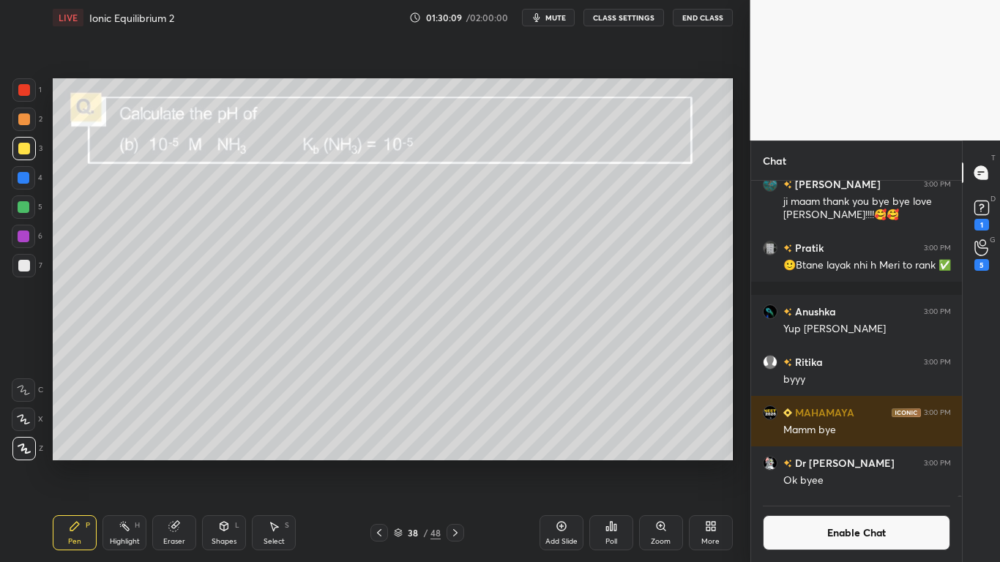
click at [698, 18] on button "End Class" at bounding box center [703, 18] width 60 height 18
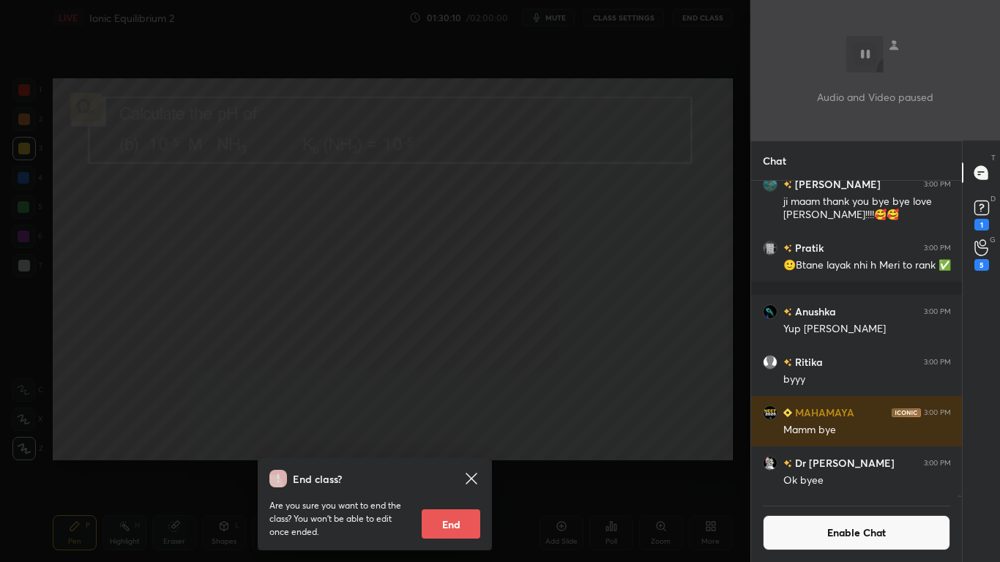
click at [437, 463] on button "End" at bounding box center [451, 524] width 59 height 29
